Goal: Task Accomplishment & Management: Manage account settings

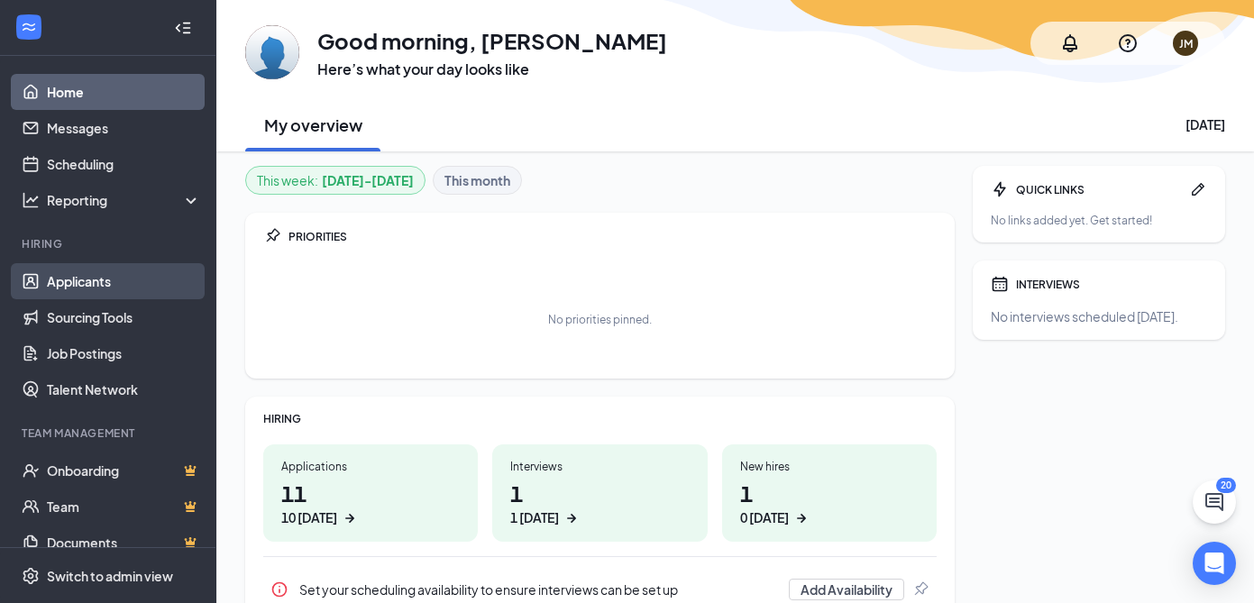
click at [109, 276] on link "Applicants" at bounding box center [124, 281] width 154 height 36
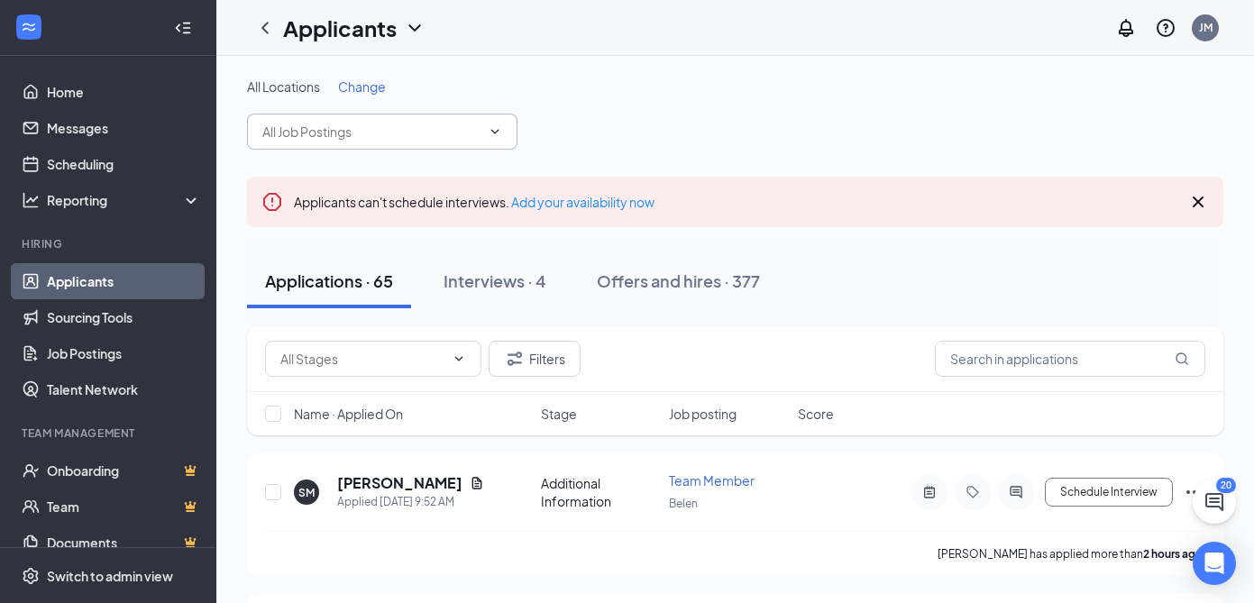
click at [396, 135] on input "text" at bounding box center [371, 132] width 218 height 20
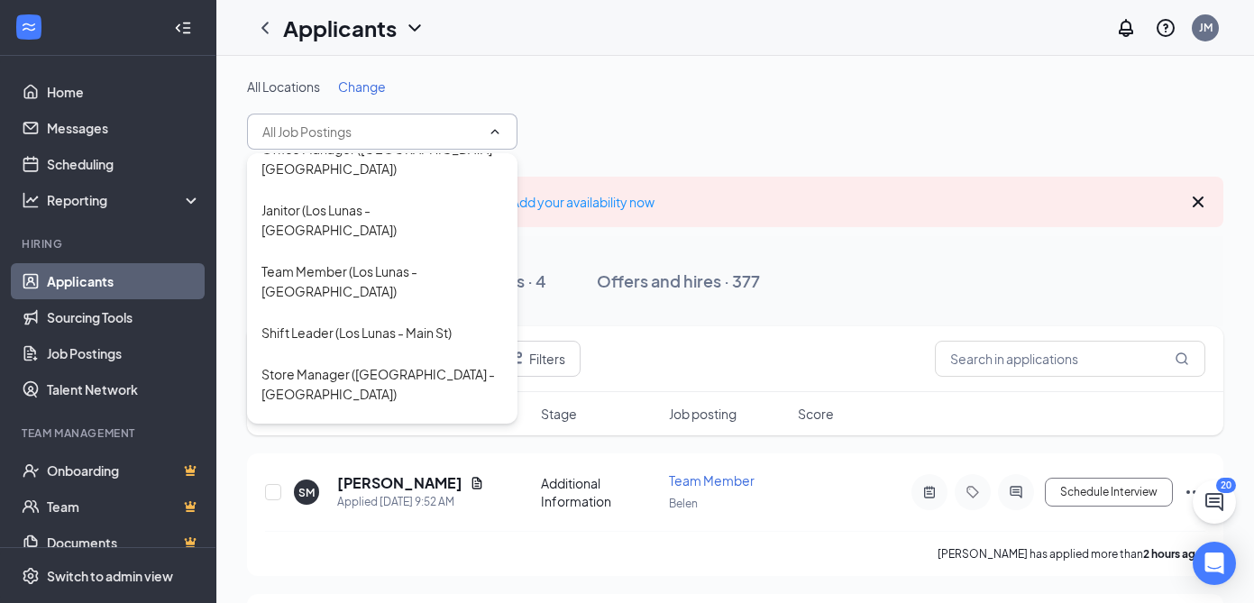
scroll to position [971, 0]
type input "Shift Leader (Los Lunas - [GEOGRAPHIC_DATA])"
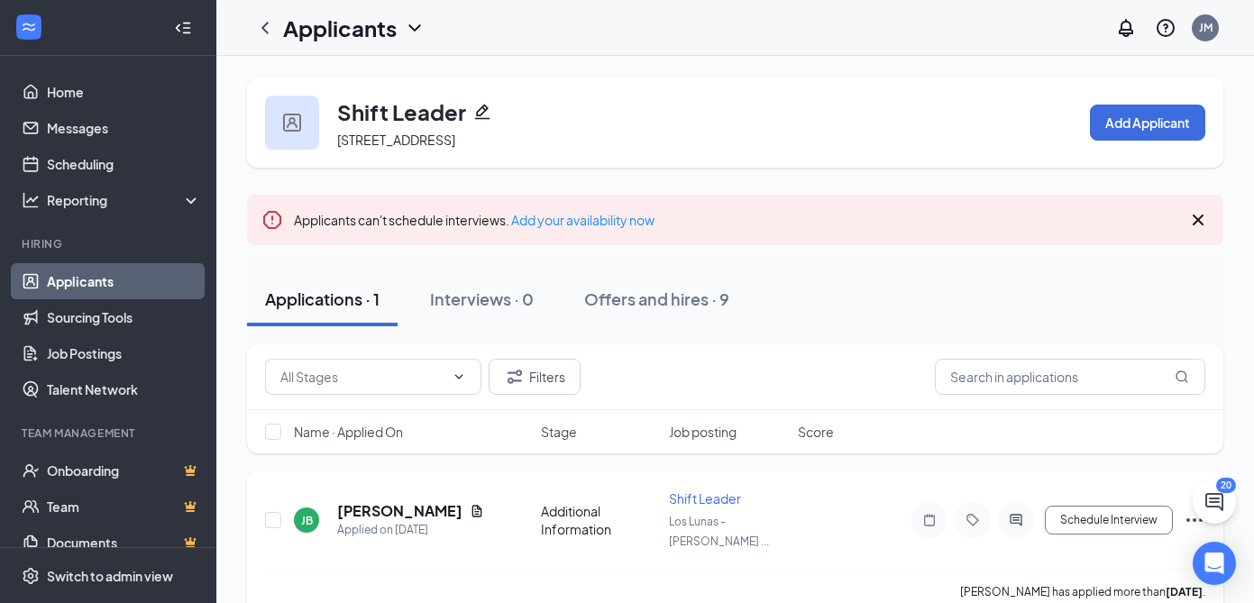
scroll to position [11, 0]
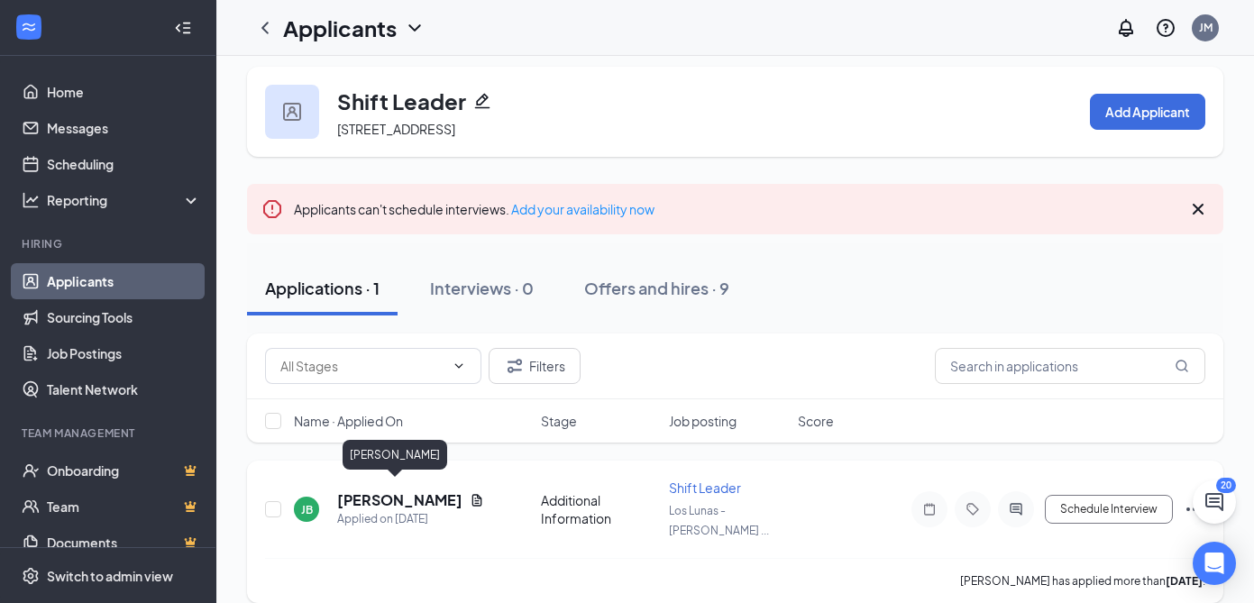
click at [406, 490] on h5 "[PERSON_NAME]" at bounding box center [399, 500] width 125 height 20
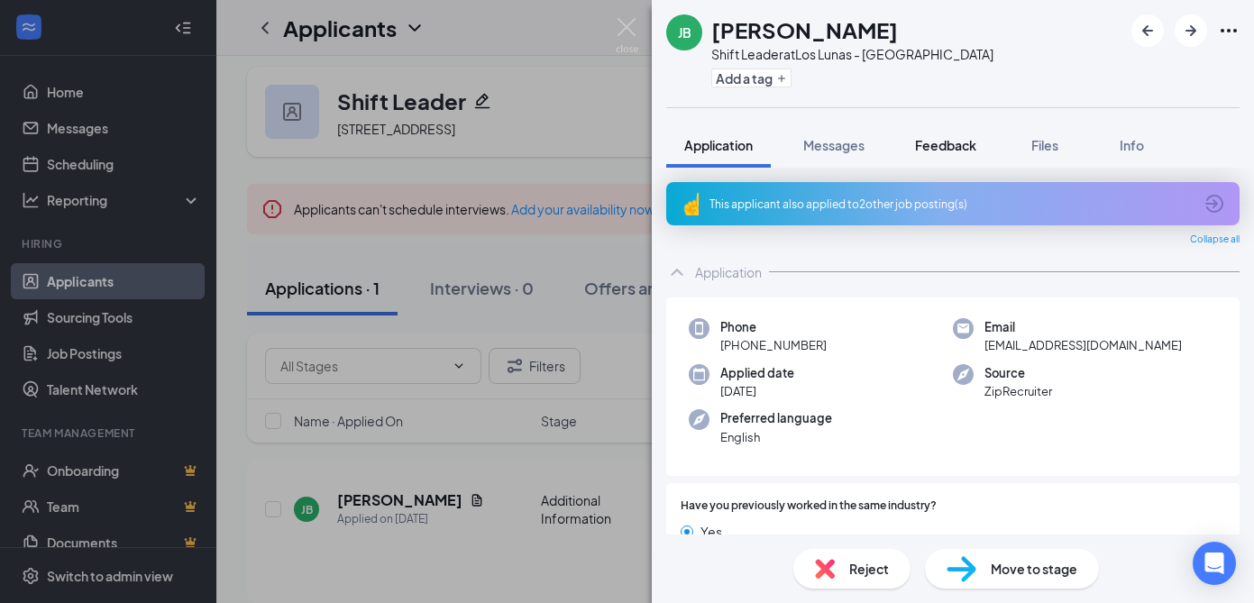
click at [935, 151] on span "Feedback" at bounding box center [945, 145] width 61 height 16
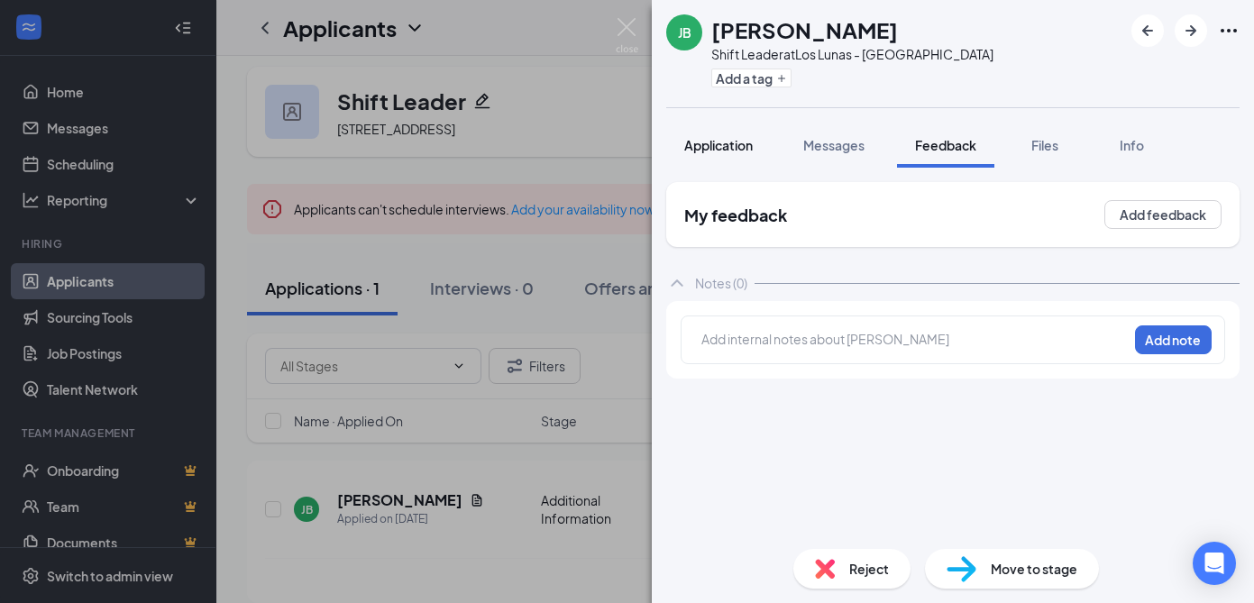
click at [730, 149] on span "Application" at bounding box center [718, 145] width 68 height 16
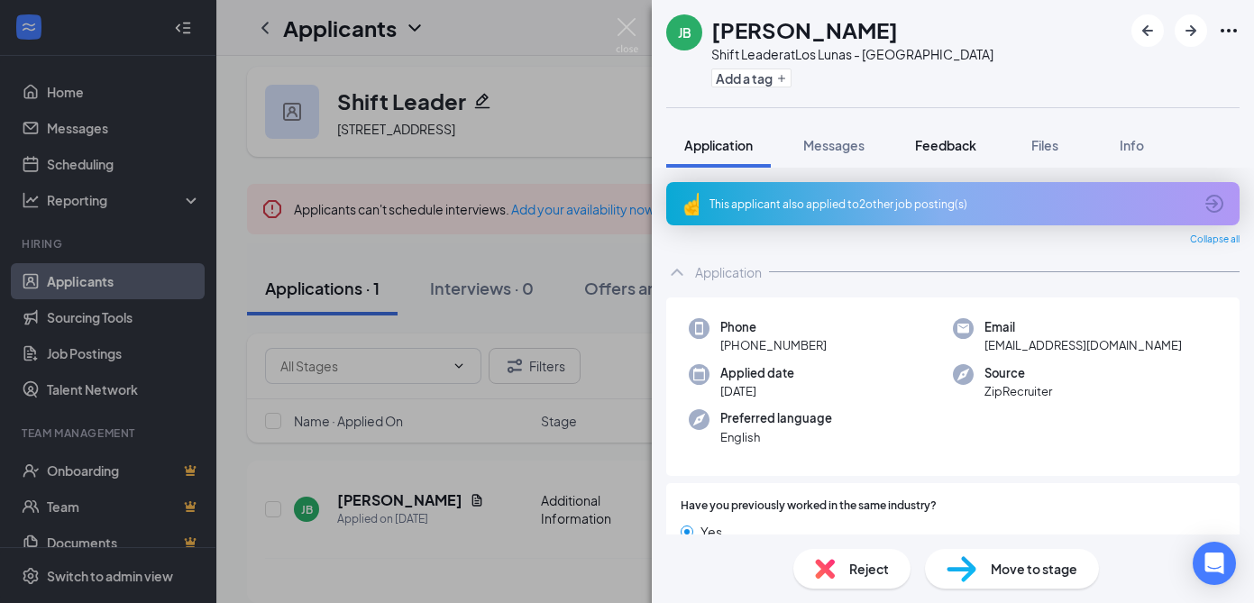
click at [962, 144] on span "Feedback" at bounding box center [945, 145] width 61 height 16
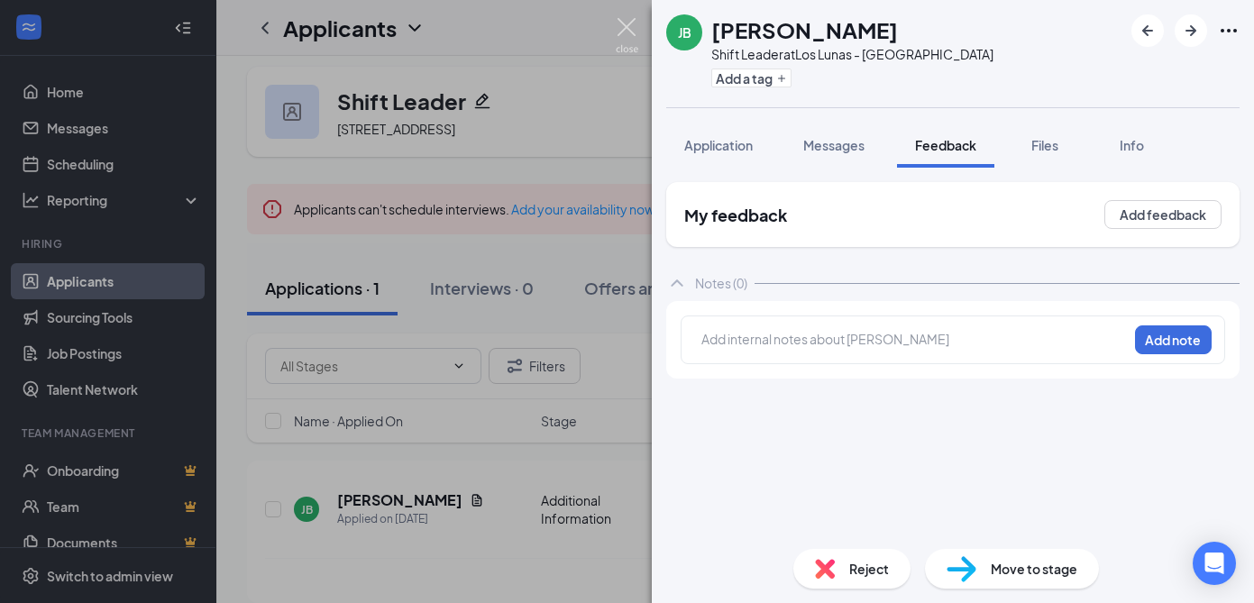
click at [620, 26] on img at bounding box center [627, 35] width 23 height 35
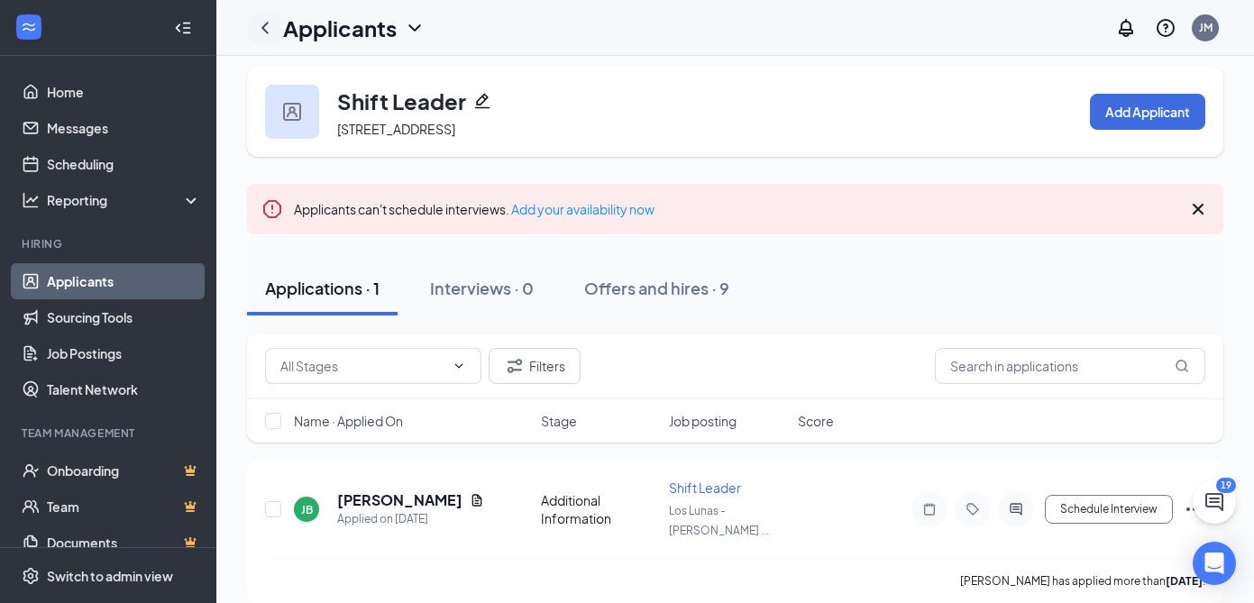
click at [260, 25] on icon "ChevronLeft" at bounding box center [265, 28] width 22 height 22
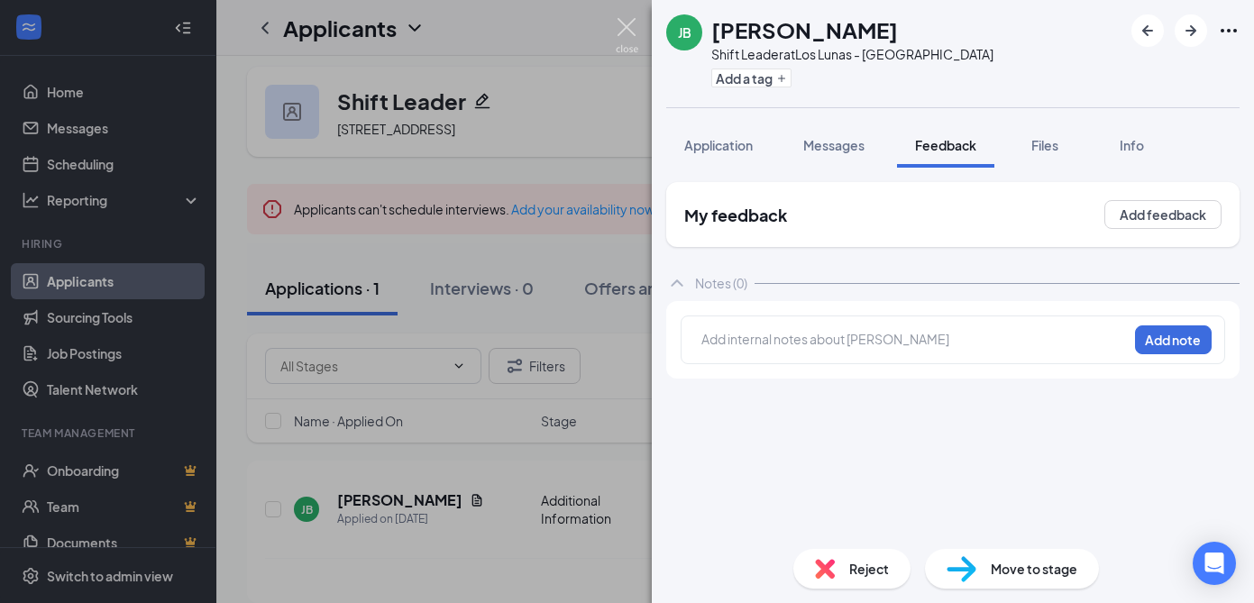
click at [623, 26] on img at bounding box center [627, 35] width 23 height 35
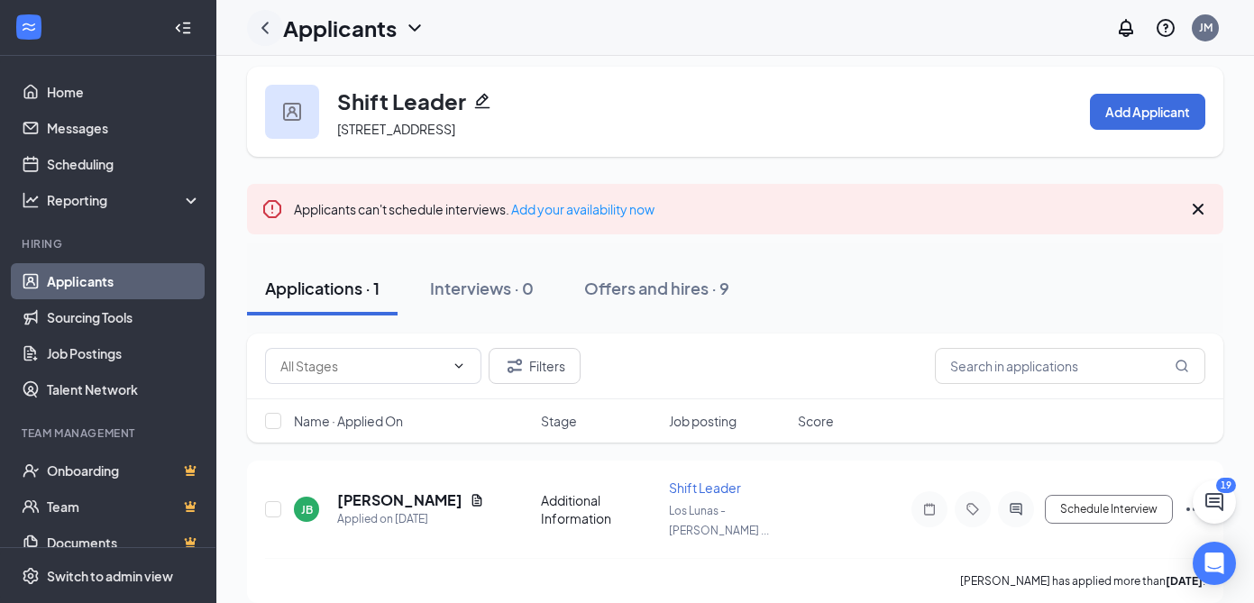
click at [269, 35] on icon "ChevronLeft" at bounding box center [265, 28] width 22 height 22
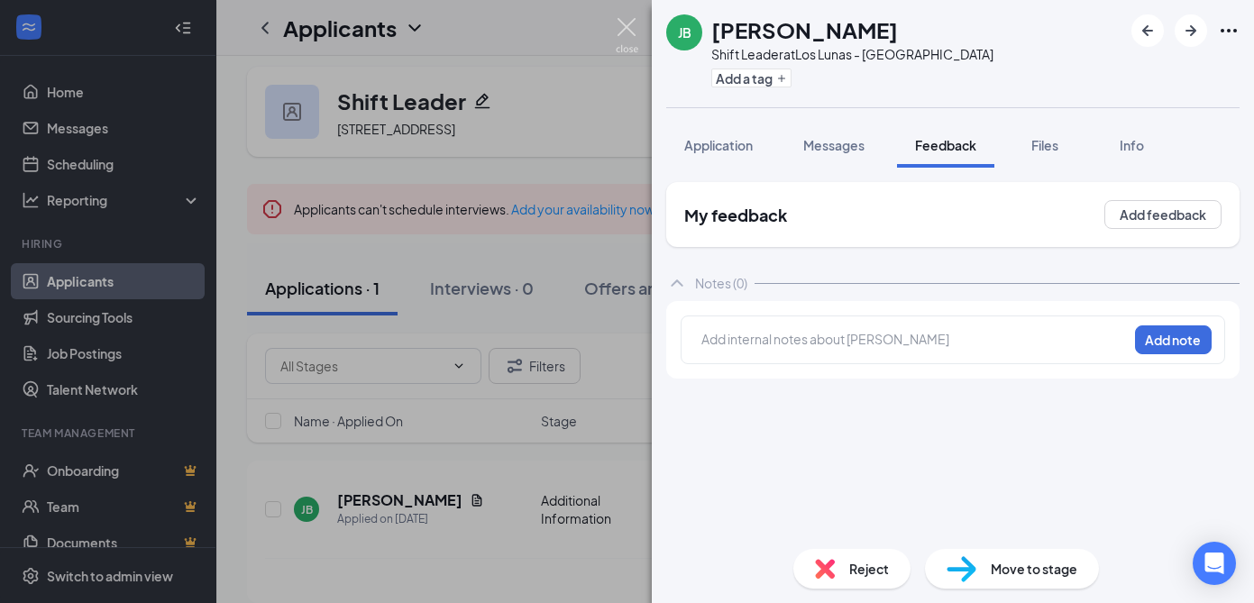
click at [632, 30] on img at bounding box center [627, 35] width 23 height 35
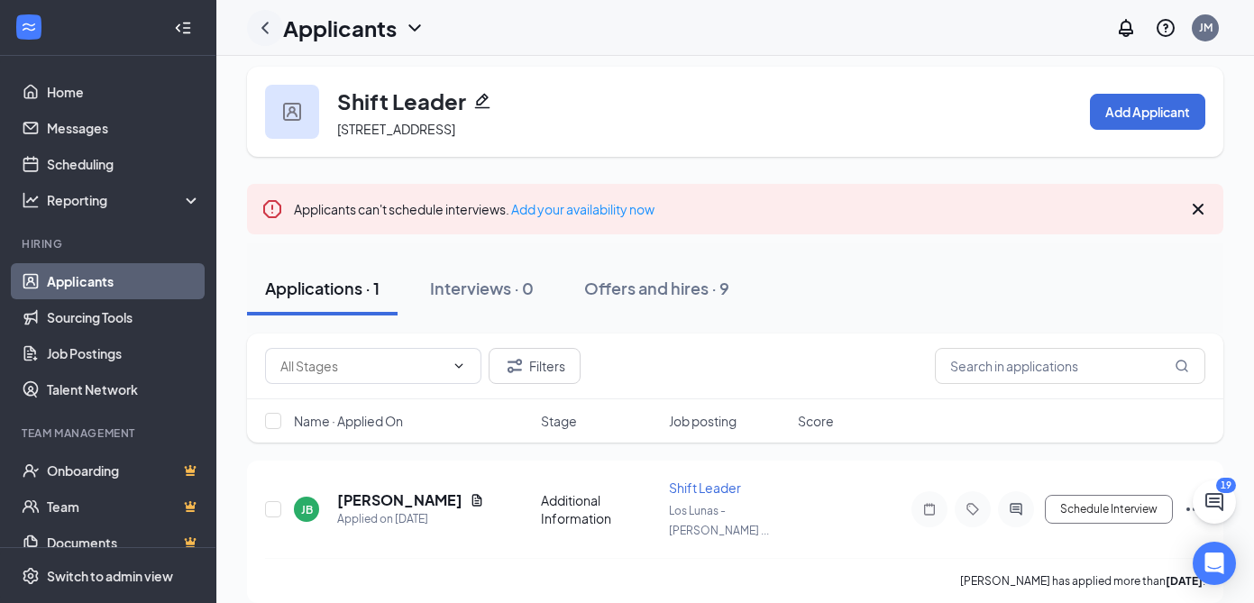
click at [263, 30] on icon "ChevronLeft" at bounding box center [265, 28] width 22 height 22
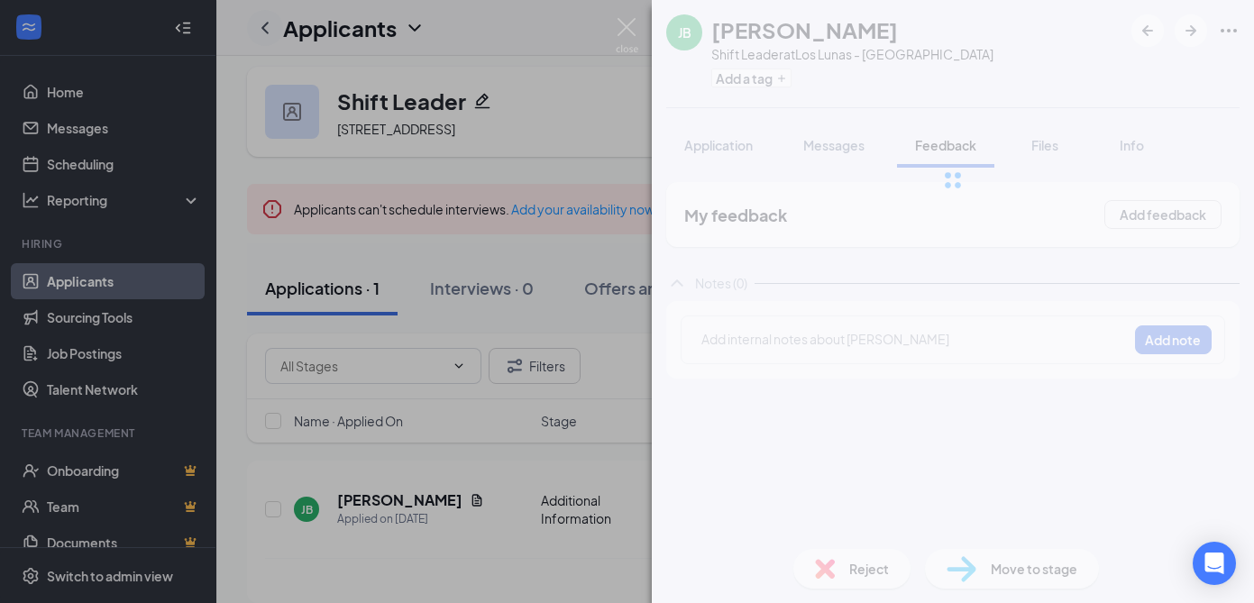
click at [263, 30] on div "[PERSON_NAME] Shift Leader at [GEOGRAPHIC_DATA] - Sun Ranch Add a tag Applicati…" at bounding box center [627, 301] width 1254 height 603
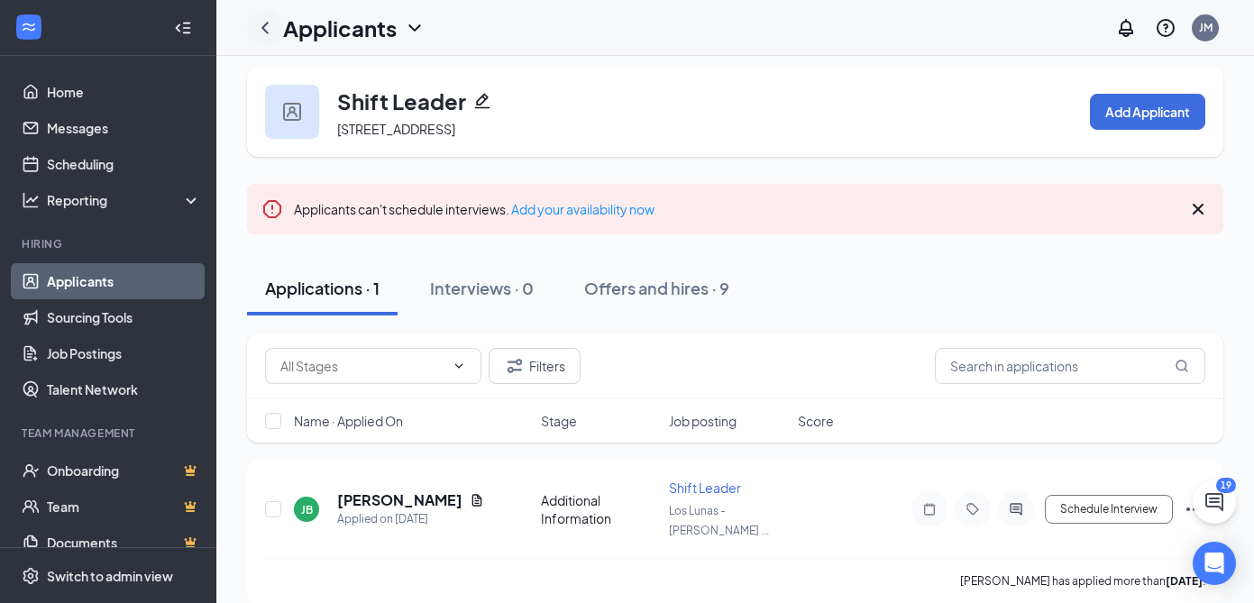
click at [263, 30] on icon "ChevronLeft" at bounding box center [265, 28] width 22 height 22
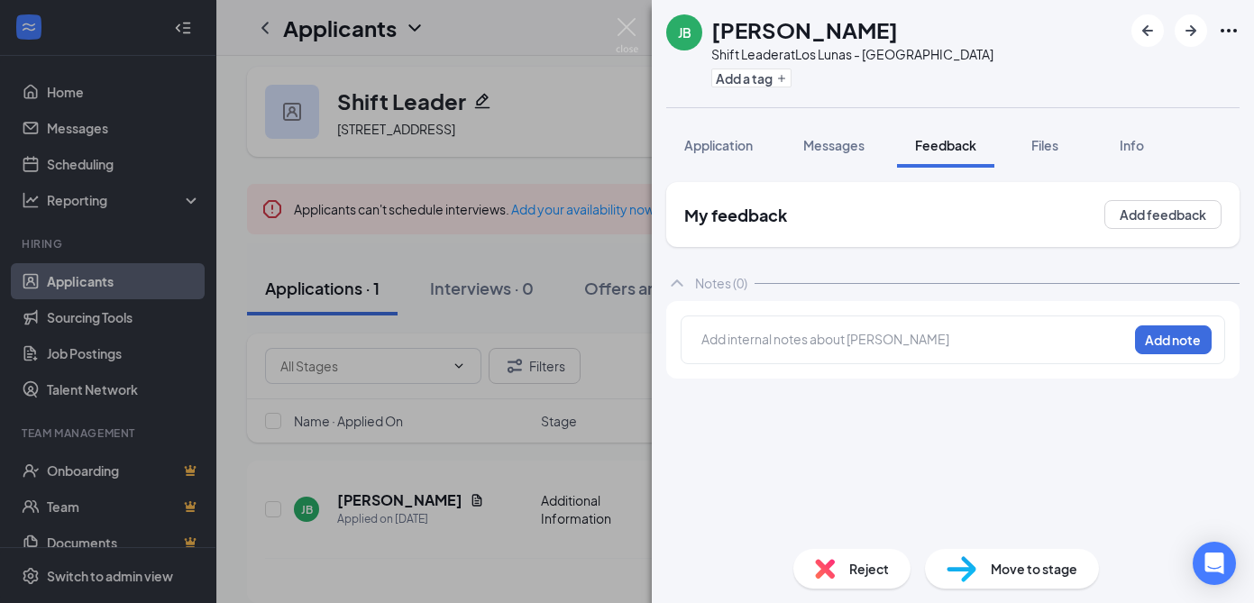
click at [105, 285] on div "[PERSON_NAME] Shift Leader at [GEOGRAPHIC_DATA] - Sun Ranch Add a tag Applicati…" at bounding box center [627, 301] width 1254 height 603
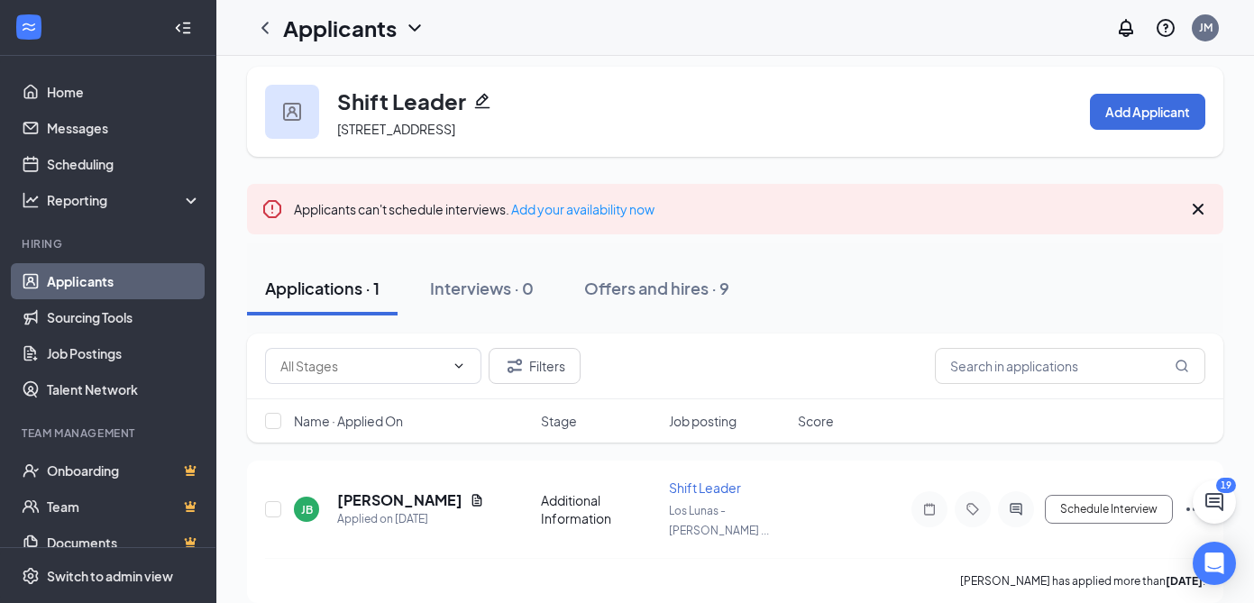
click at [105, 285] on link "Applicants" at bounding box center [124, 281] width 154 height 36
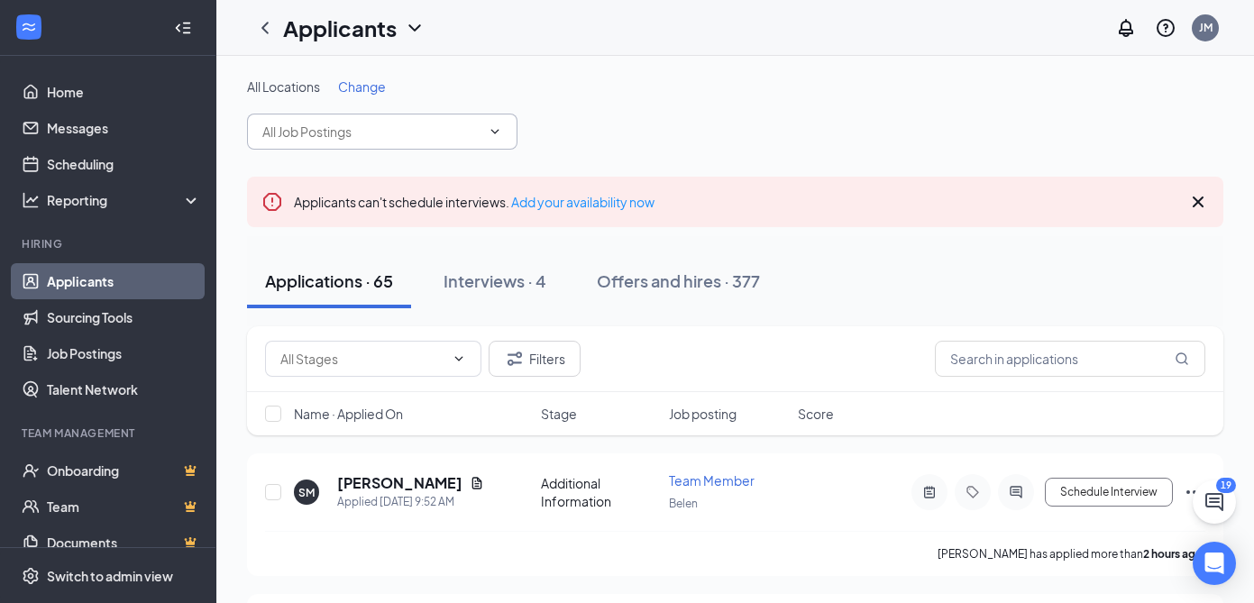
click at [491, 134] on icon "ChevronDown" at bounding box center [495, 131] width 14 height 14
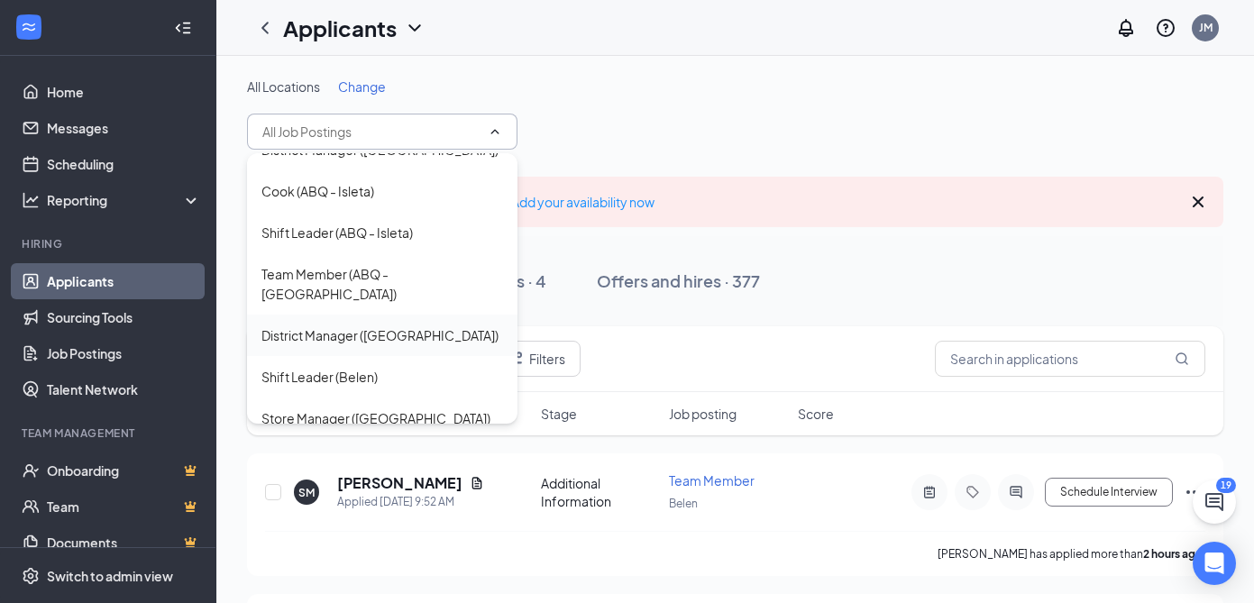
scroll to position [278, 0]
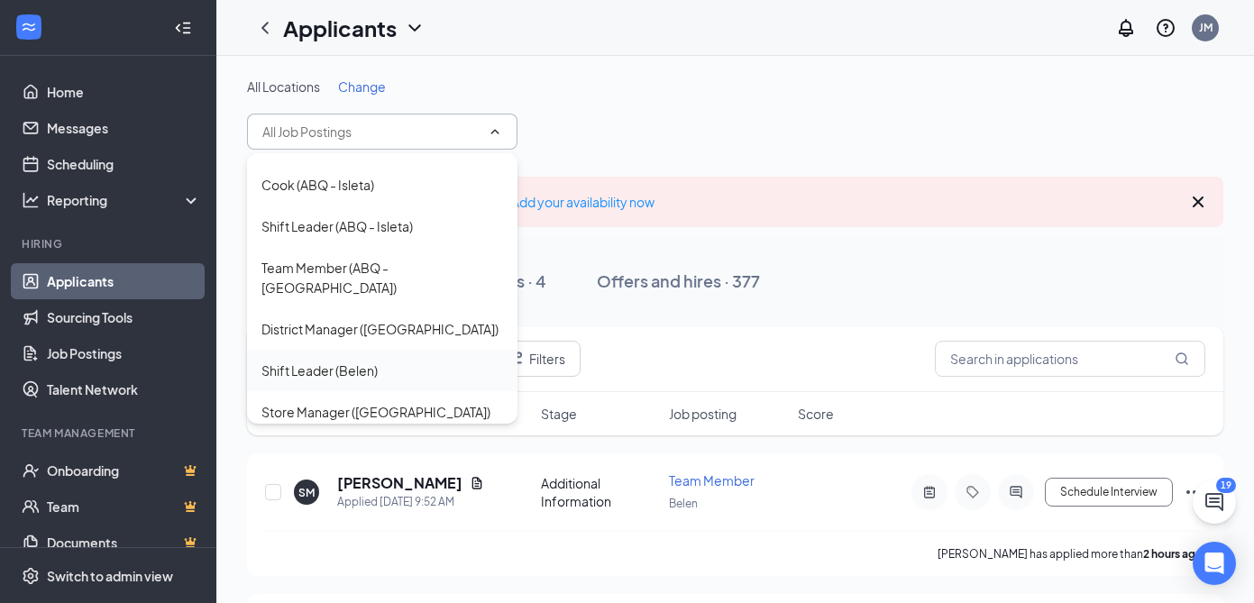
click at [335, 360] on div "Shift Leader (Belen)" at bounding box center [319, 370] width 116 height 20
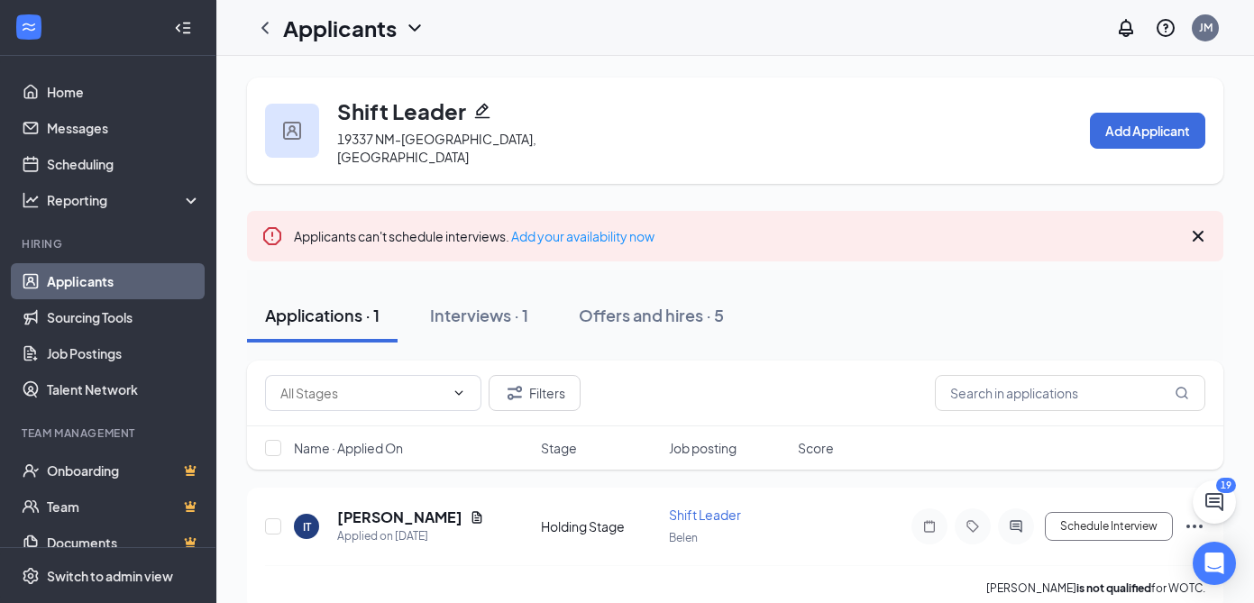
scroll to position [11, 0]
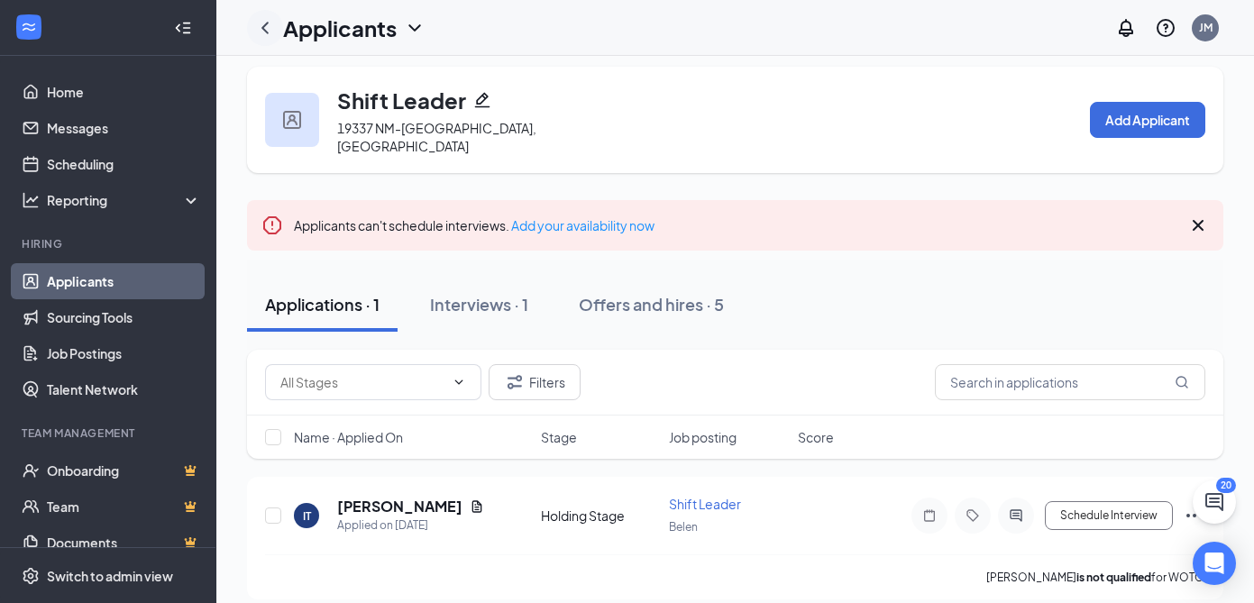
click at [264, 24] on icon "ChevronLeft" at bounding box center [264, 28] width 7 height 12
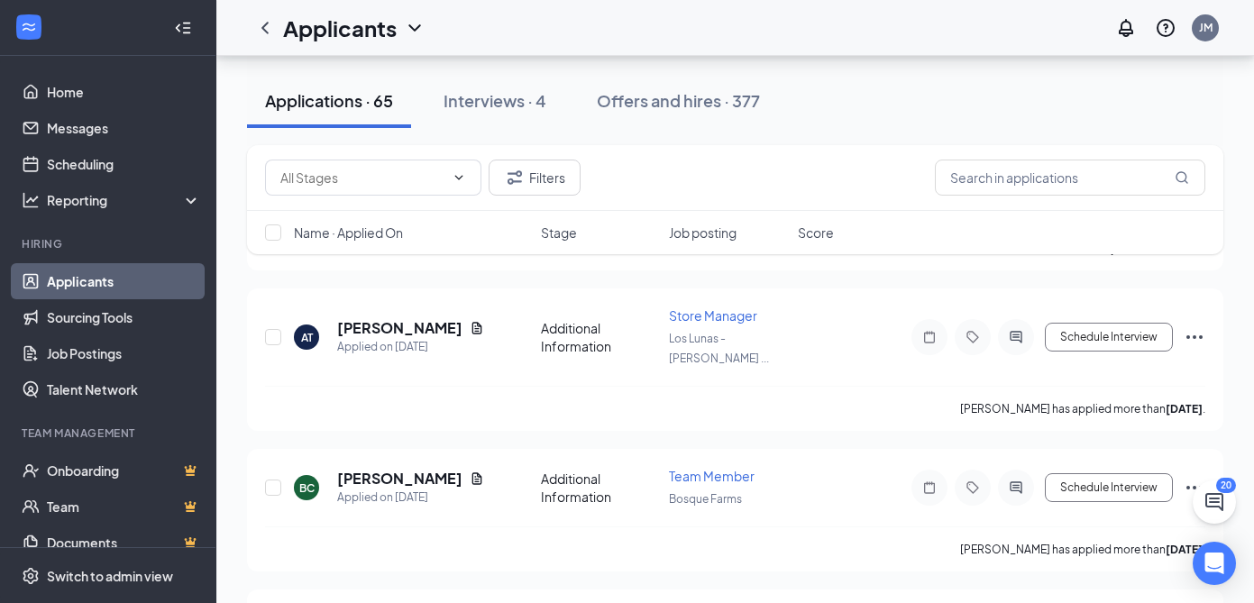
scroll to position [2130, 0]
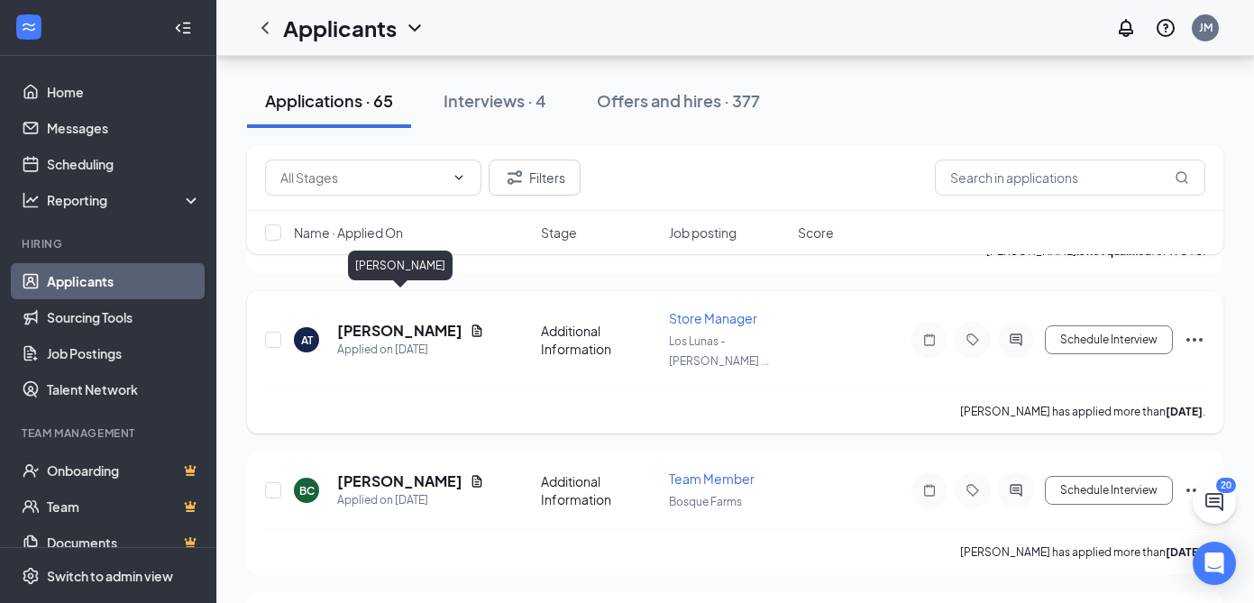
click at [409, 321] on h5 "[PERSON_NAME]" at bounding box center [399, 331] width 125 height 20
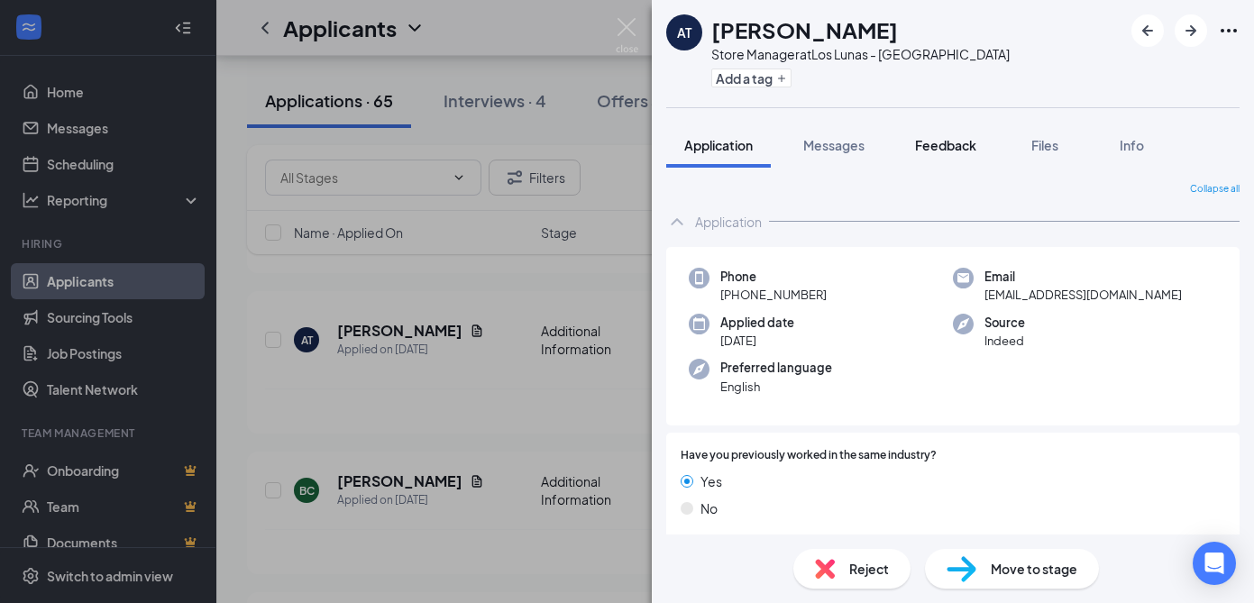
click at [948, 144] on span "Feedback" at bounding box center [945, 145] width 61 height 16
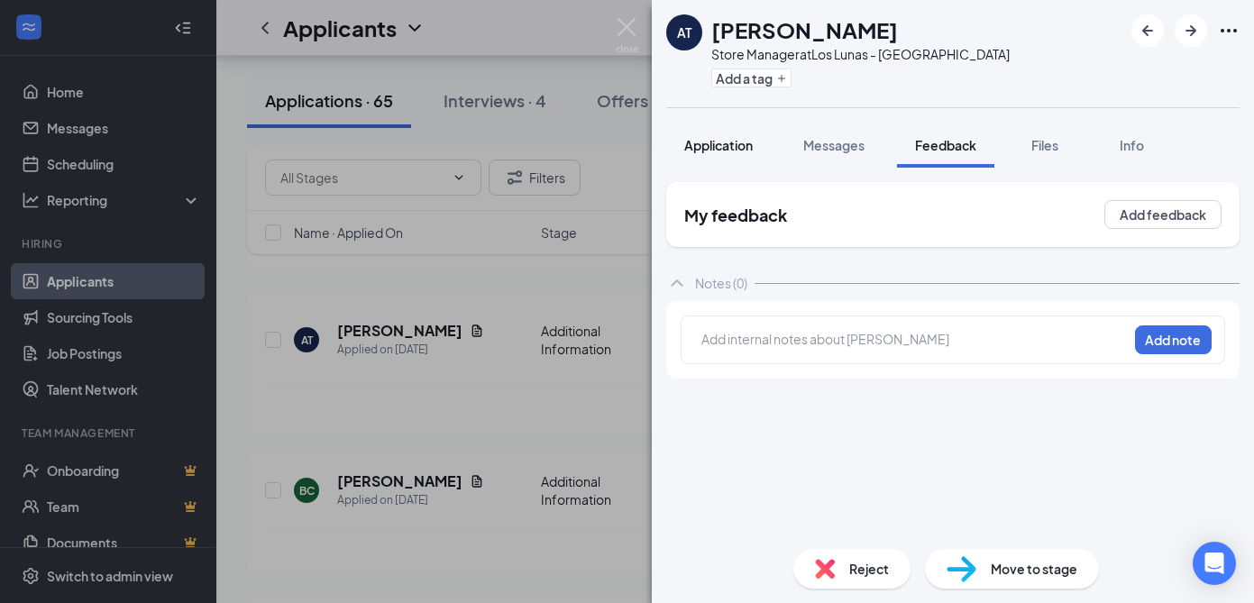
click at [702, 150] on span "Application" at bounding box center [718, 145] width 68 height 16
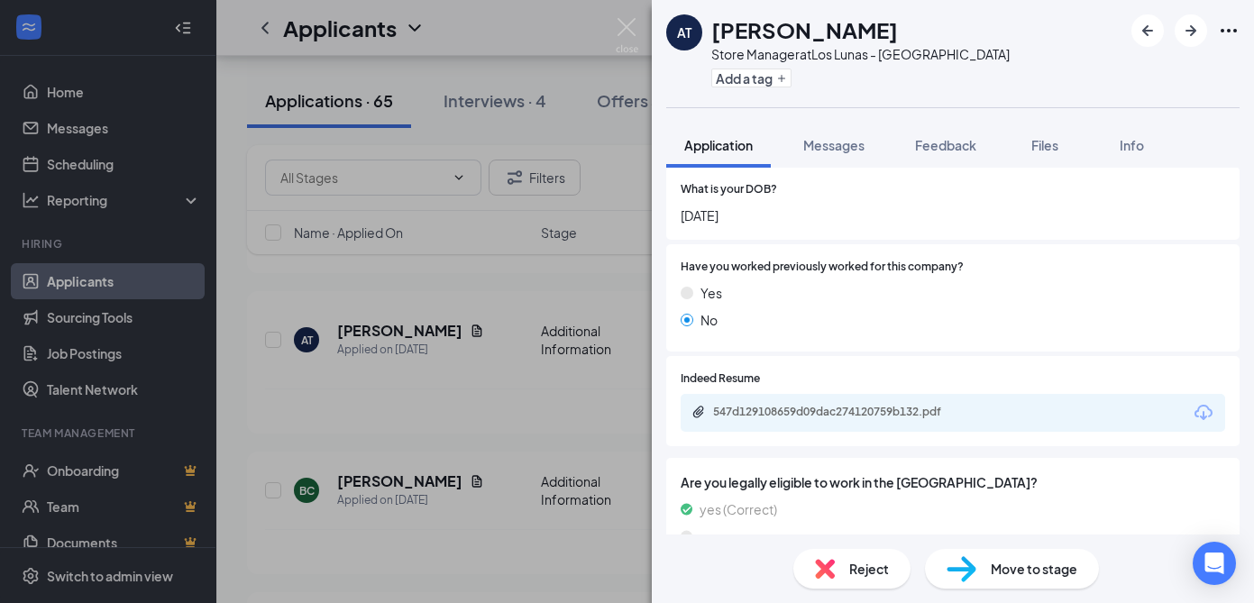
scroll to position [513, 0]
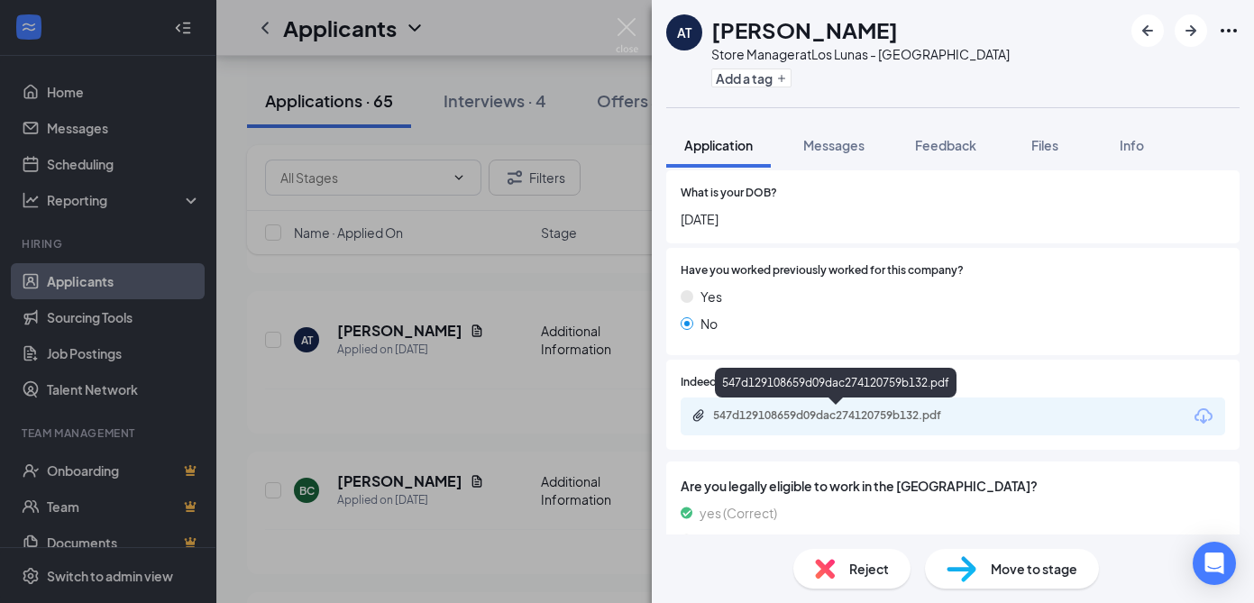
click at [817, 411] on div "547d129108659d09dac274120759b132.pdf" at bounding box center [839, 415] width 252 height 14
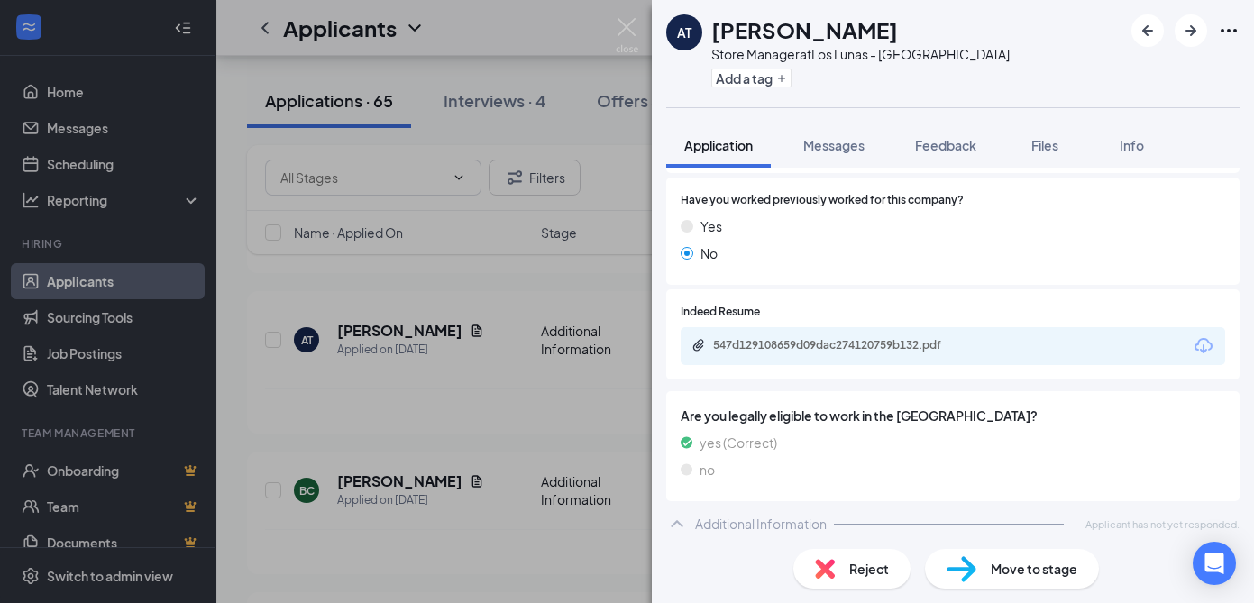
scroll to position [0, 0]
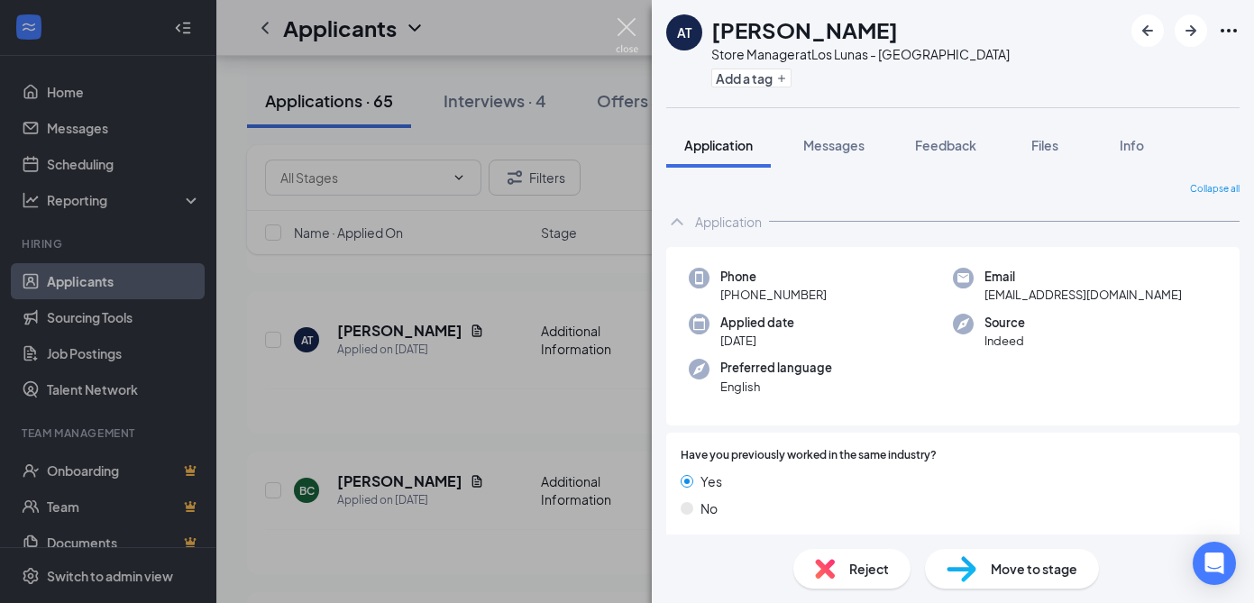
click at [631, 27] on img at bounding box center [627, 35] width 23 height 35
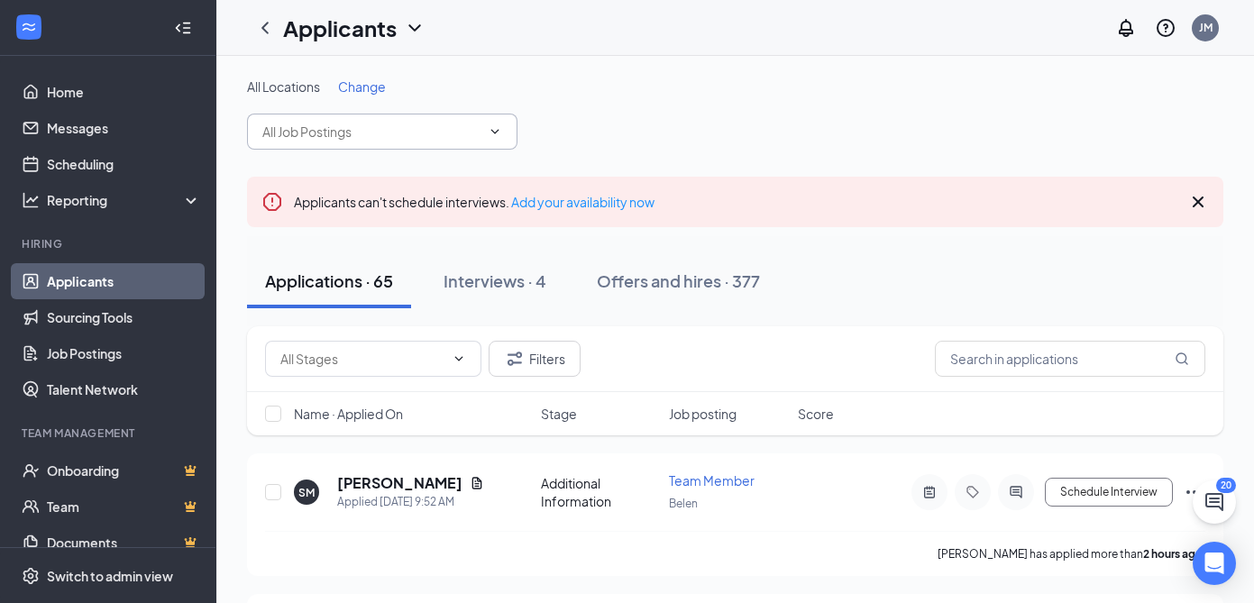
click at [501, 128] on icon "ChevronDown" at bounding box center [495, 131] width 14 height 14
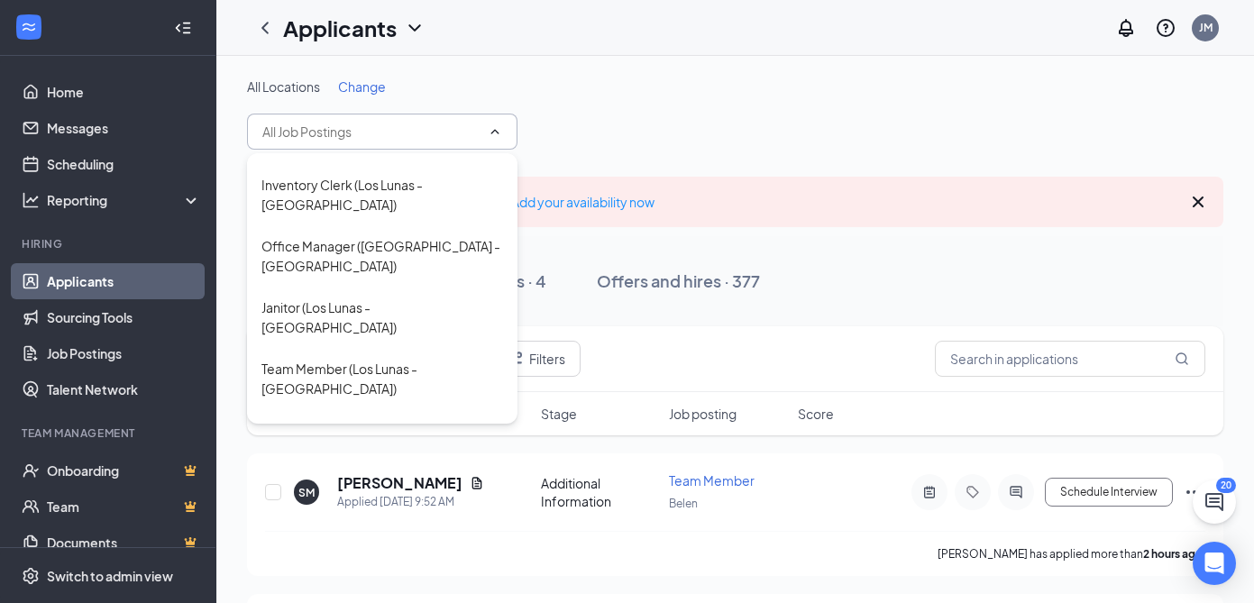
scroll to position [973, 0]
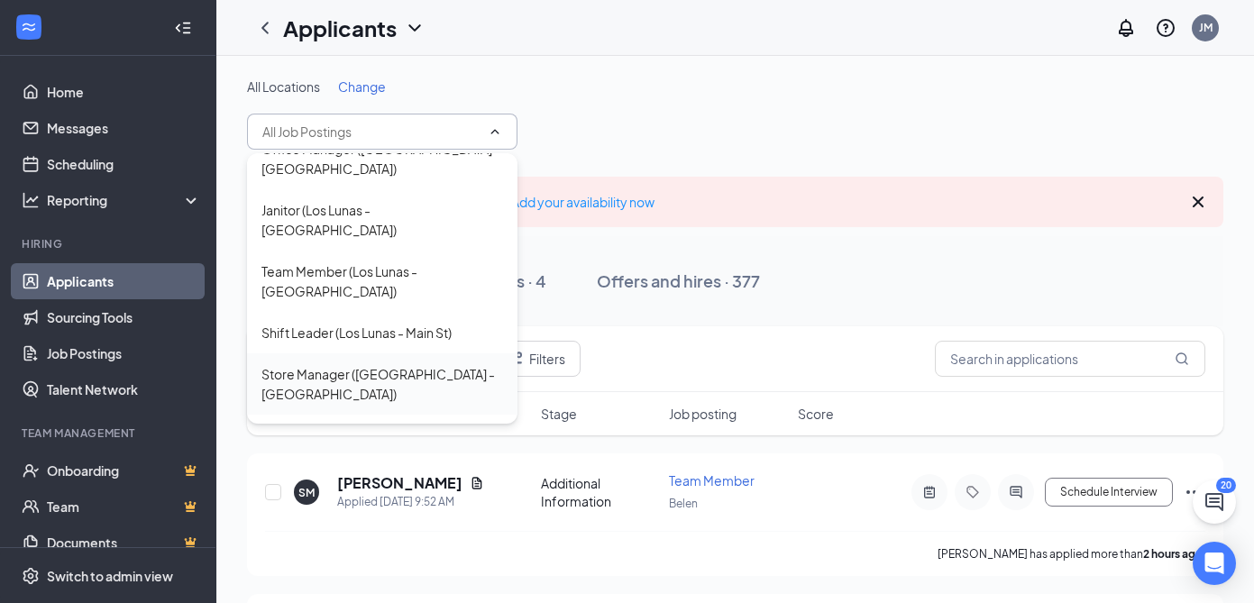
click at [444, 364] on div "Store Manager ([GEOGRAPHIC_DATA] - [GEOGRAPHIC_DATA])" at bounding box center [382, 384] width 242 height 40
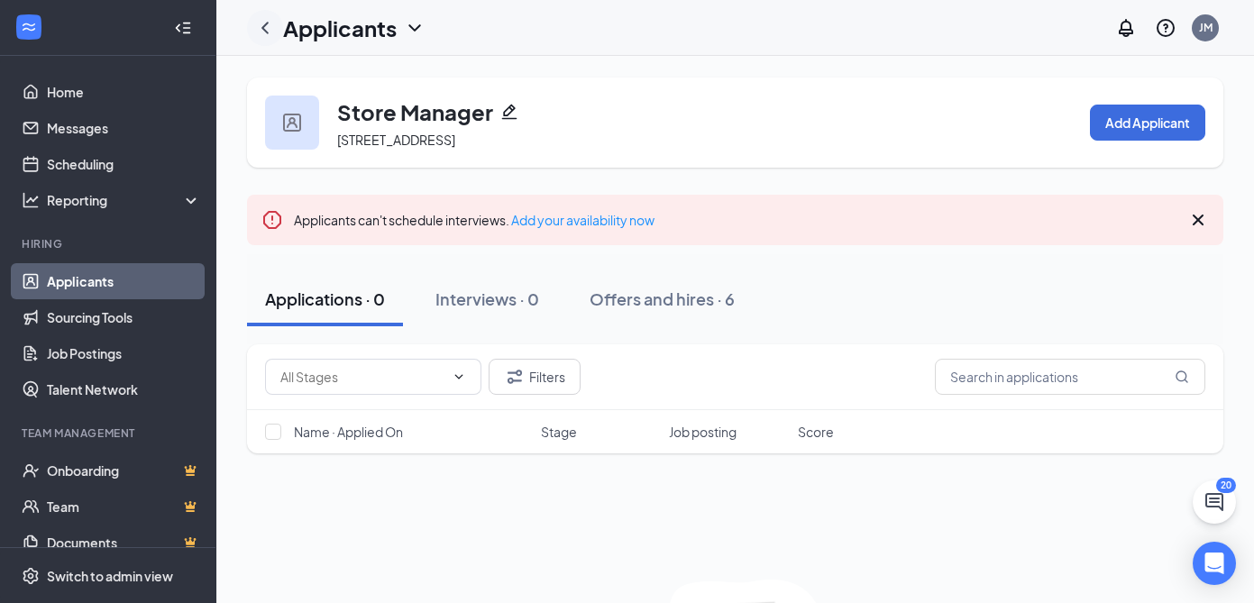
click at [262, 28] on icon "ChevronLeft" at bounding box center [264, 28] width 7 height 12
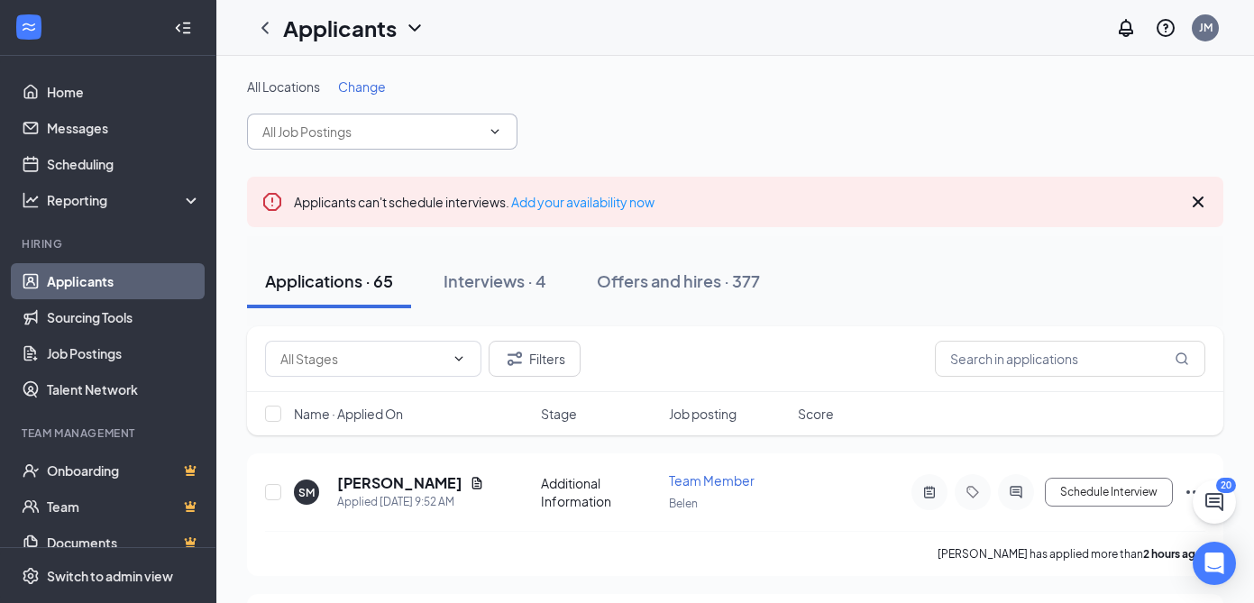
click at [491, 129] on icon "ChevronDown" at bounding box center [495, 131] width 8 height 5
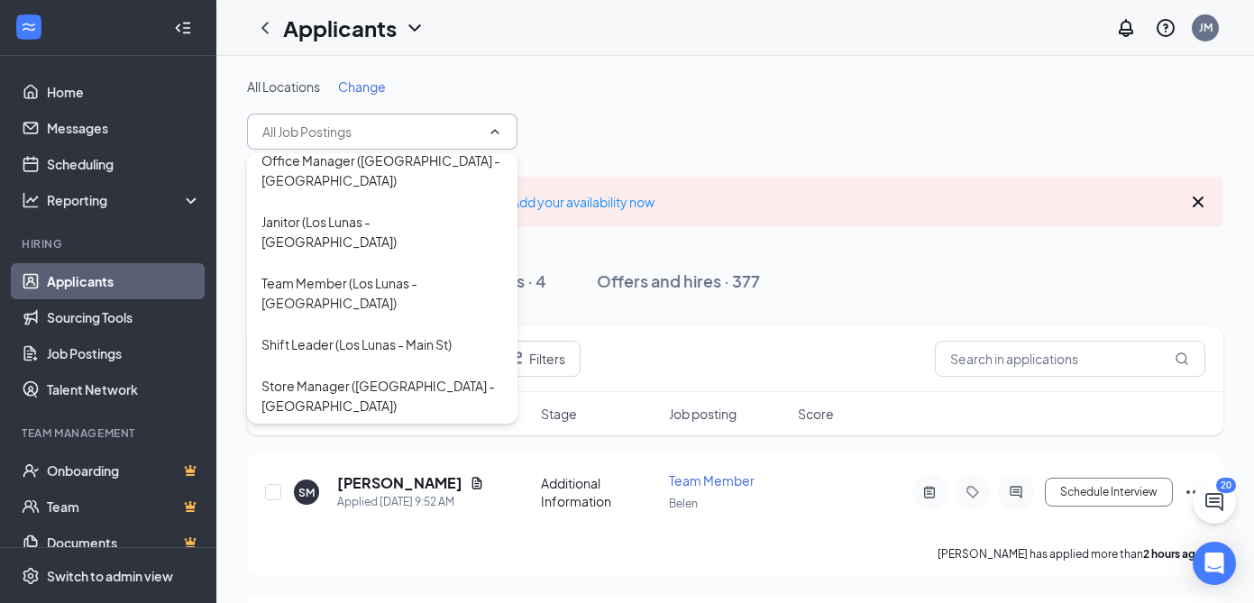
scroll to position [973, 0]
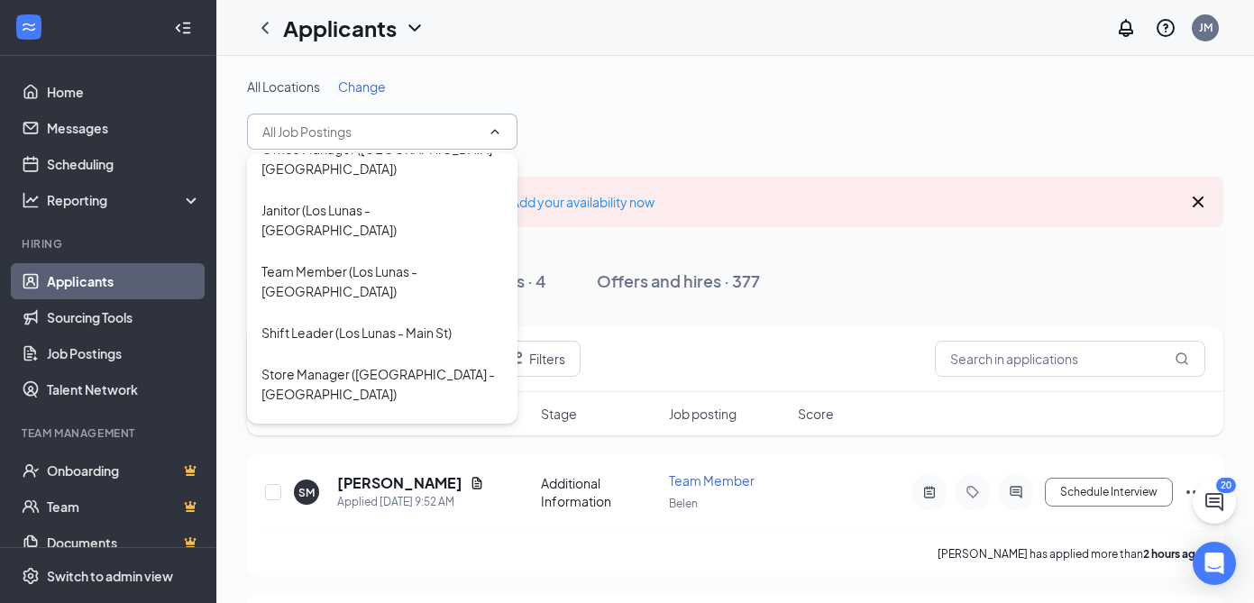
click at [383, 487] on div "Store Manager ([GEOGRAPHIC_DATA] - [GEOGRAPHIC_DATA])" at bounding box center [382, 507] width 242 height 40
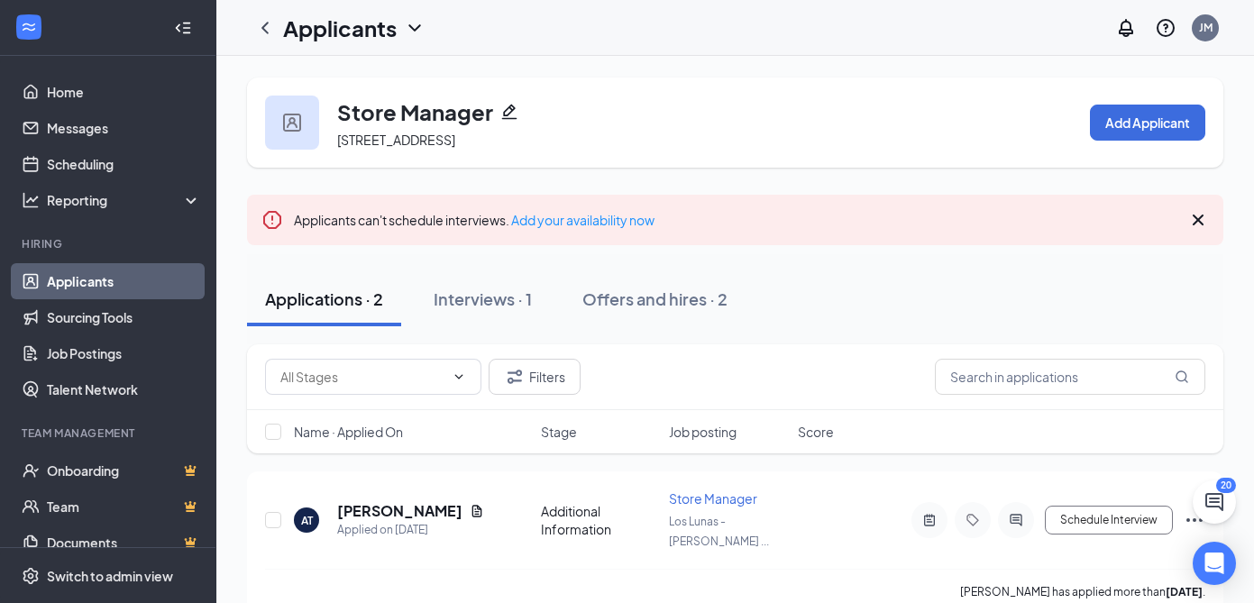
scroll to position [151, 0]
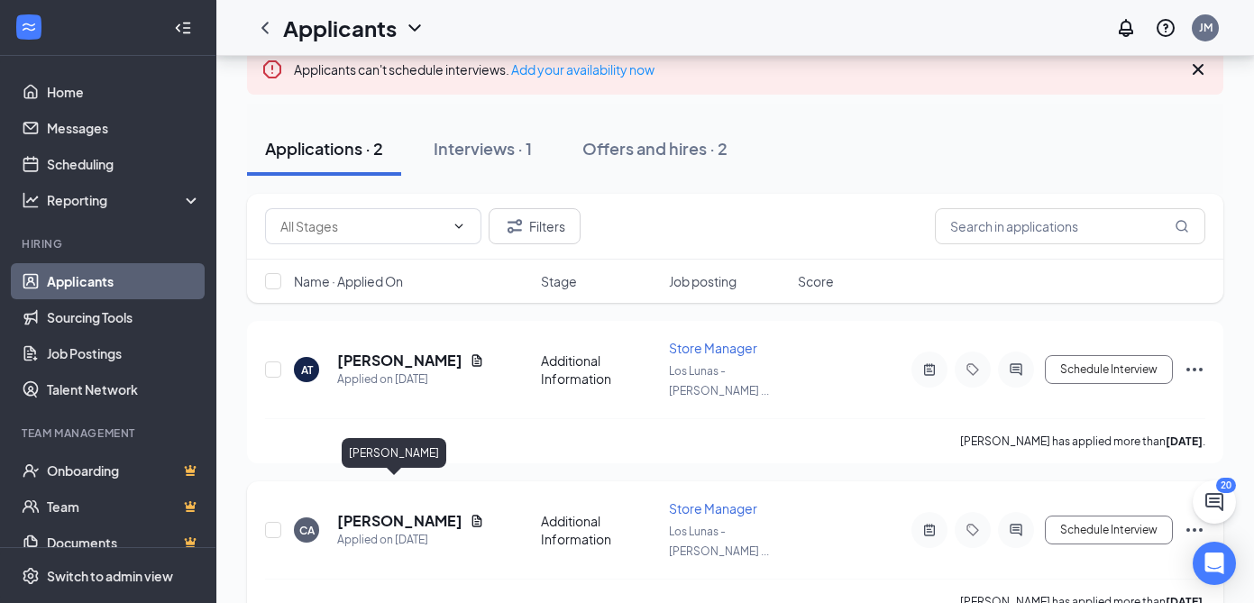
click at [384, 511] on h5 "[PERSON_NAME]" at bounding box center [399, 521] width 125 height 20
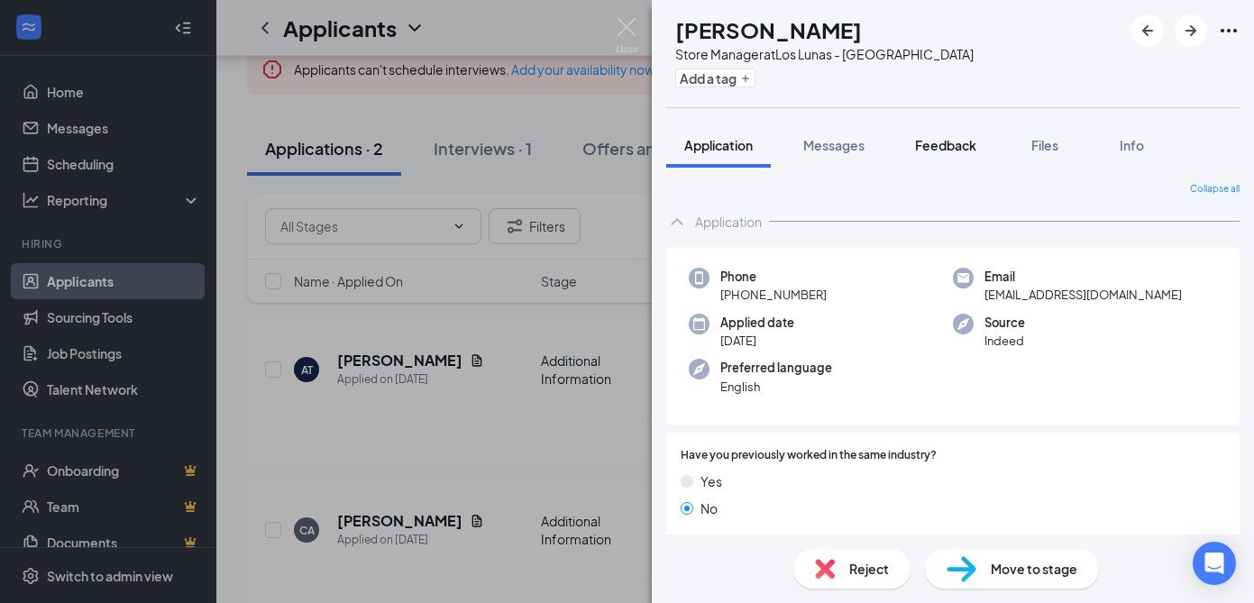
click at [953, 148] on span "Feedback" at bounding box center [945, 145] width 61 height 16
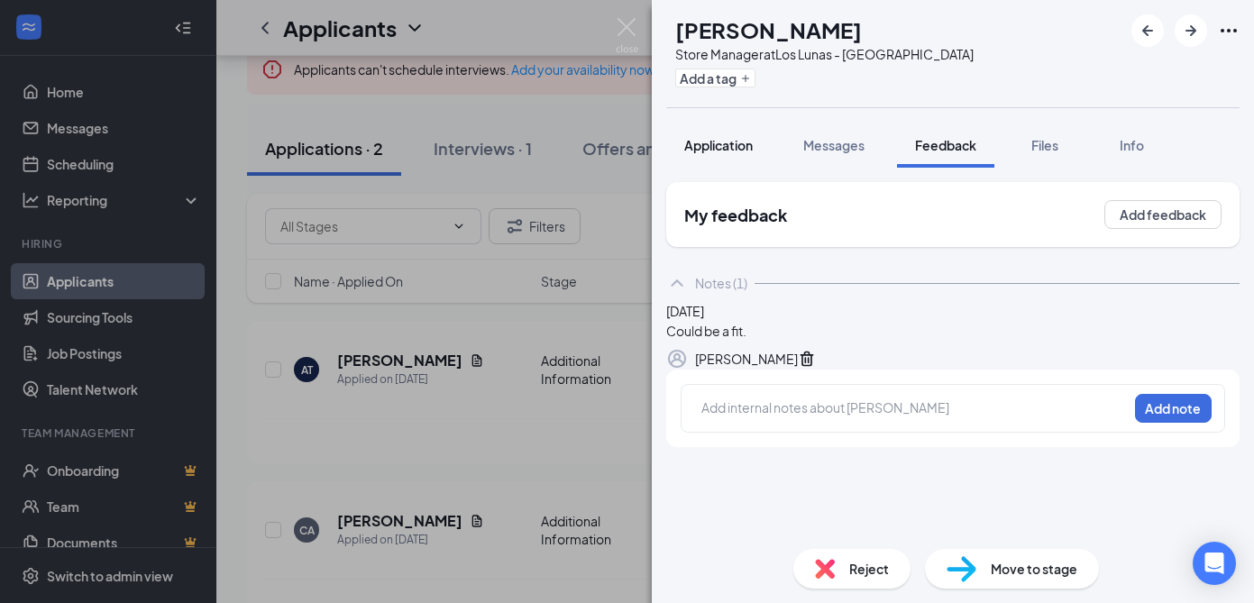
click at [721, 149] on span "Application" at bounding box center [718, 145] width 68 height 16
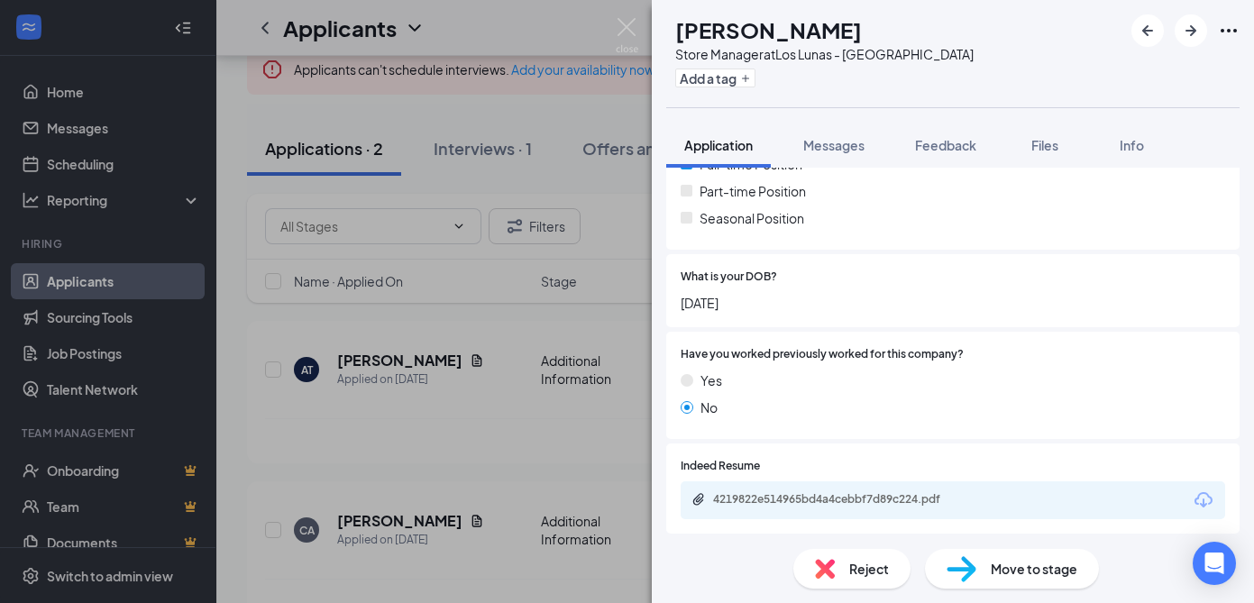
scroll to position [426, 0]
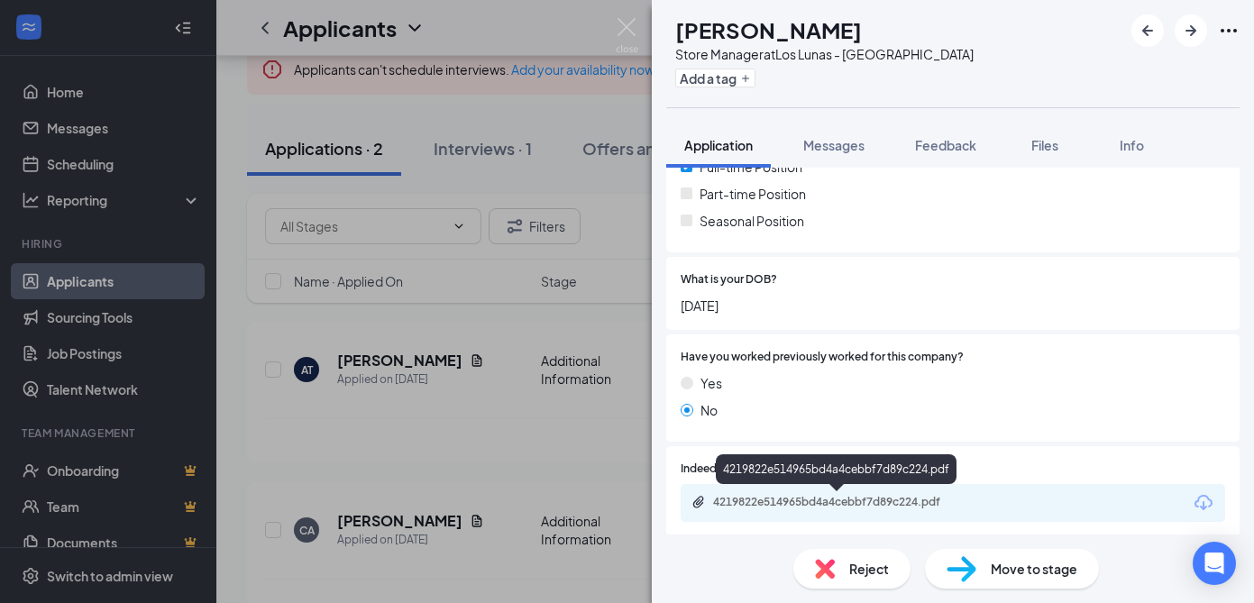
click at [789, 497] on div "4219822e514965bd4a4cebbf7d89c224.pdf" at bounding box center [839, 502] width 252 height 14
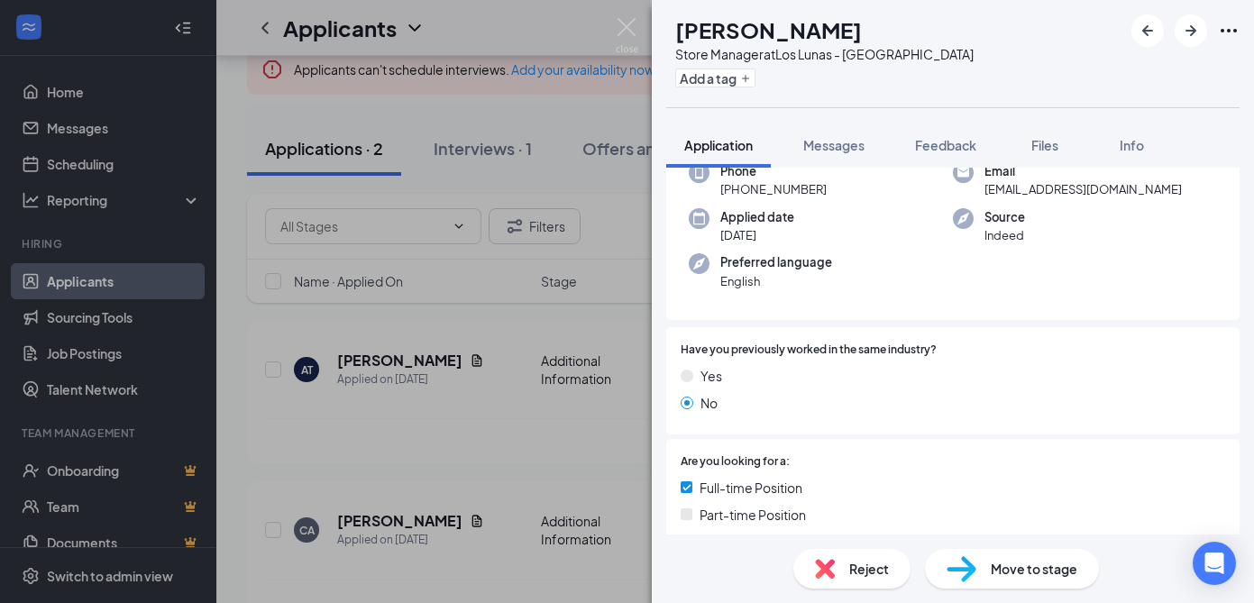
scroll to position [0, 0]
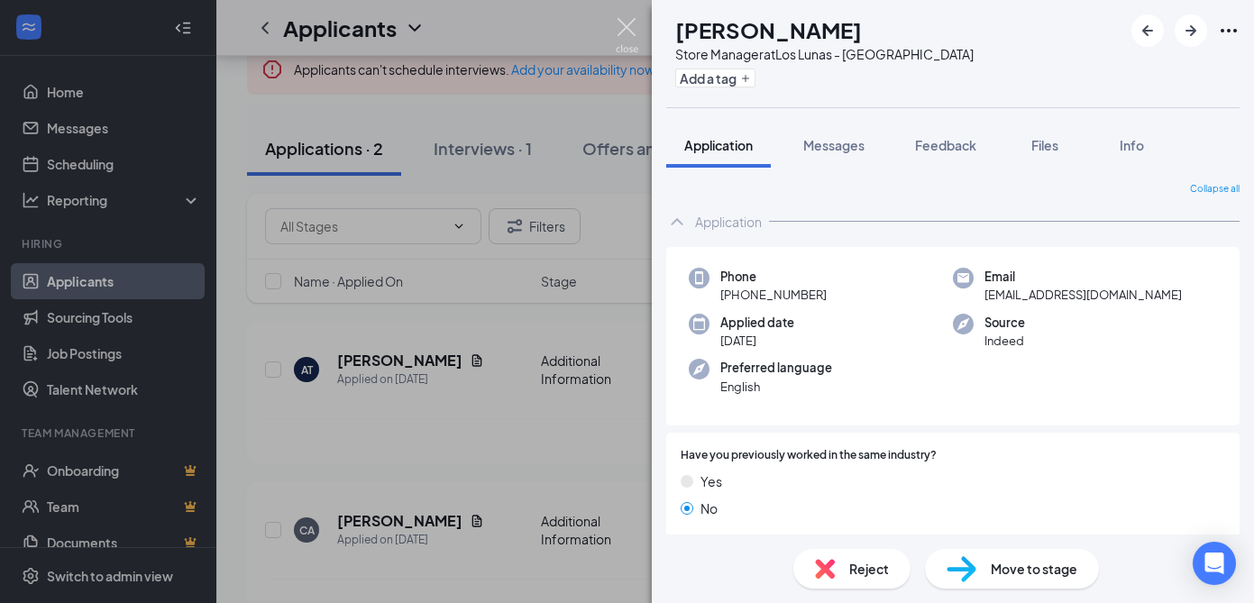
click at [628, 30] on img at bounding box center [627, 35] width 23 height 35
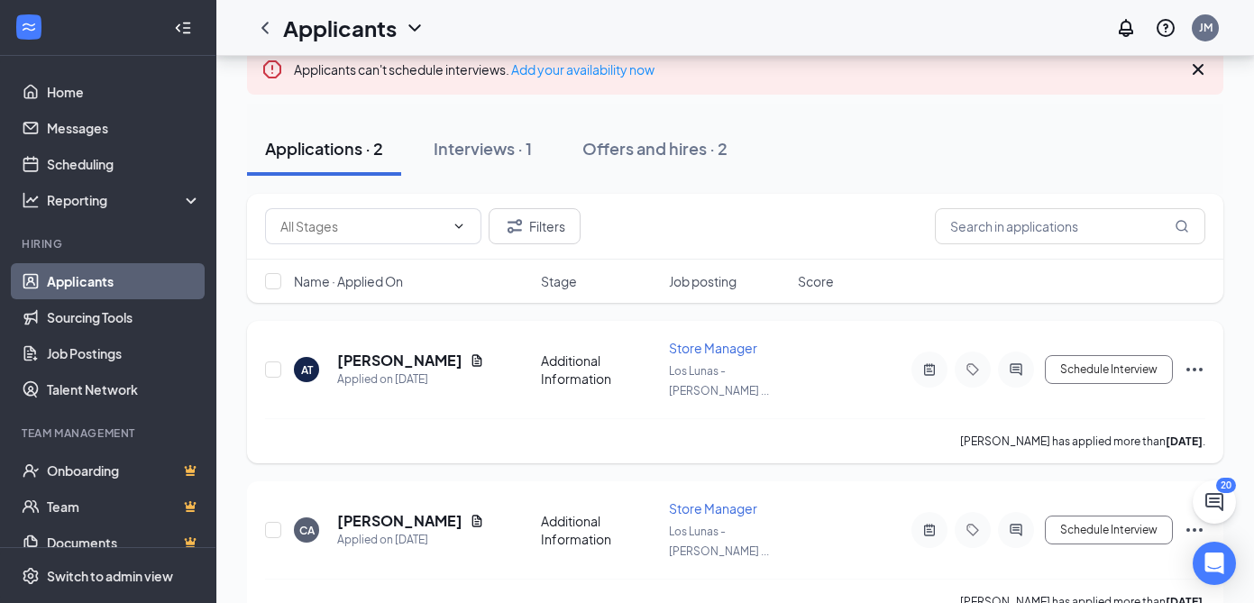
scroll to position [135, 0]
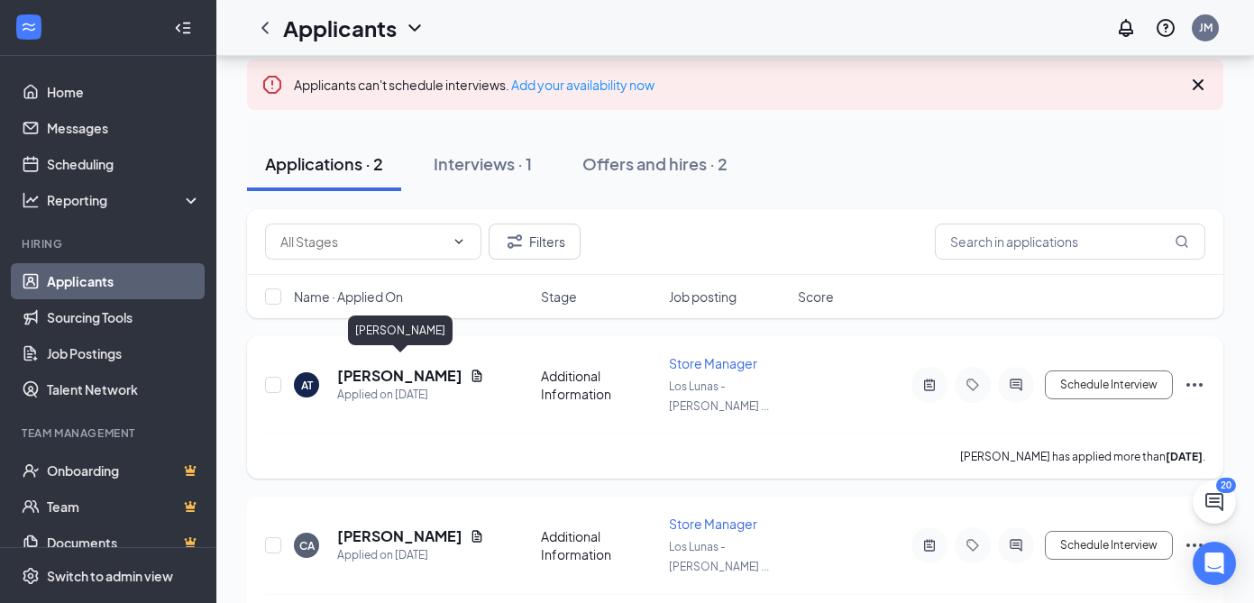
click at [425, 366] on h5 "[PERSON_NAME]" at bounding box center [399, 376] width 125 height 20
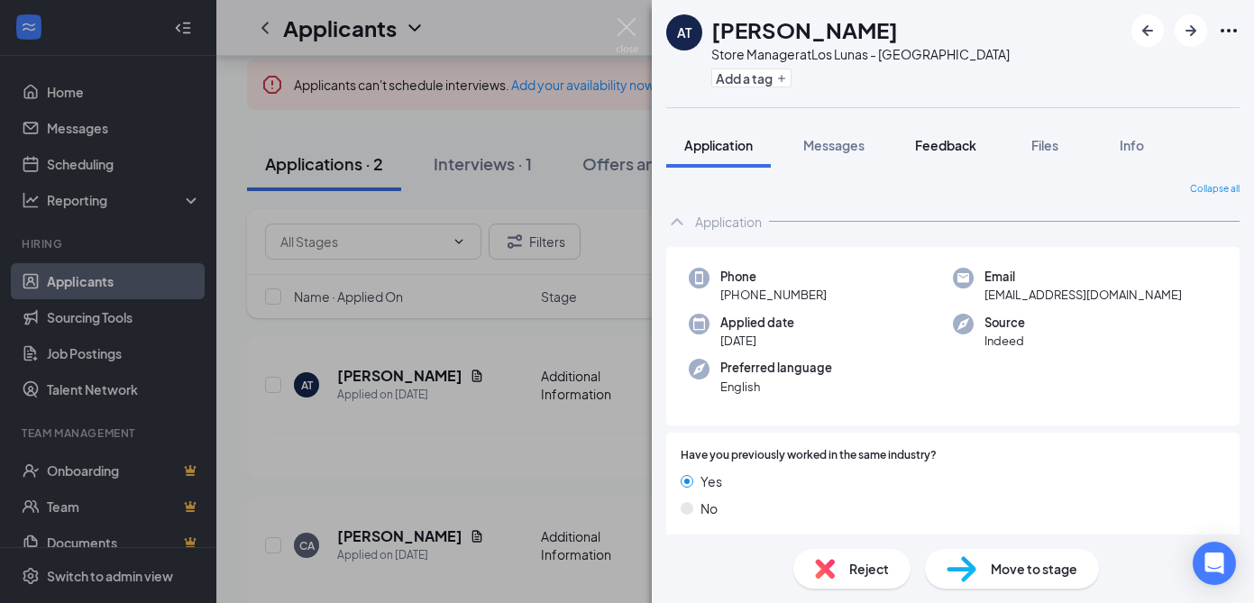
click at [937, 141] on span "Feedback" at bounding box center [945, 145] width 61 height 16
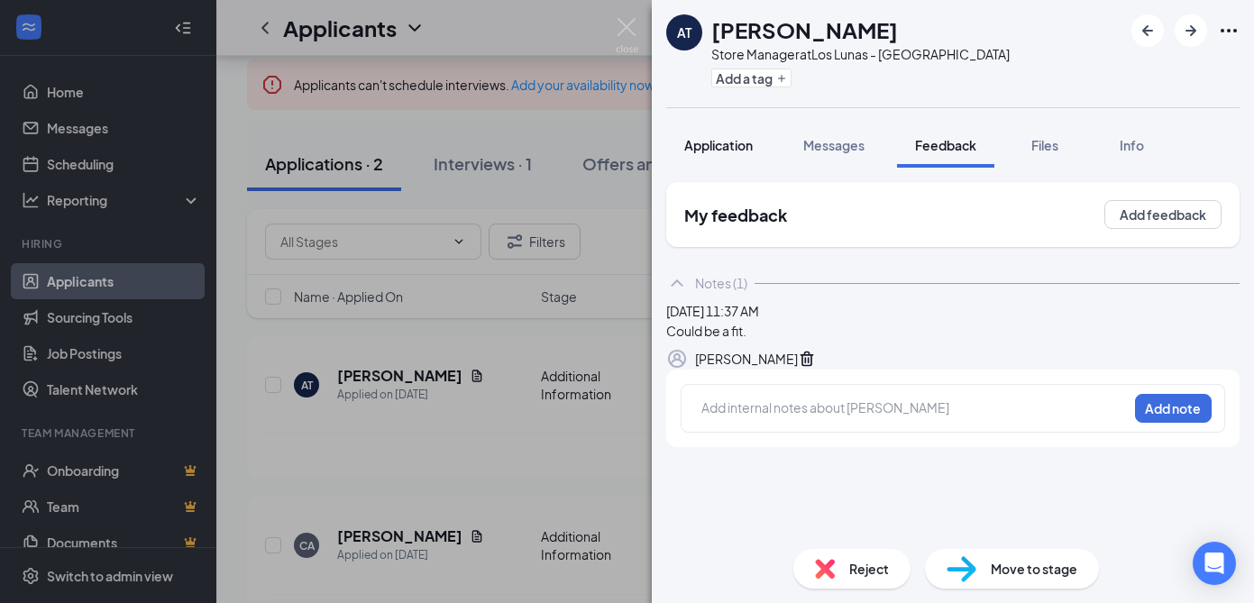
click at [725, 143] on span "Application" at bounding box center [718, 145] width 68 height 16
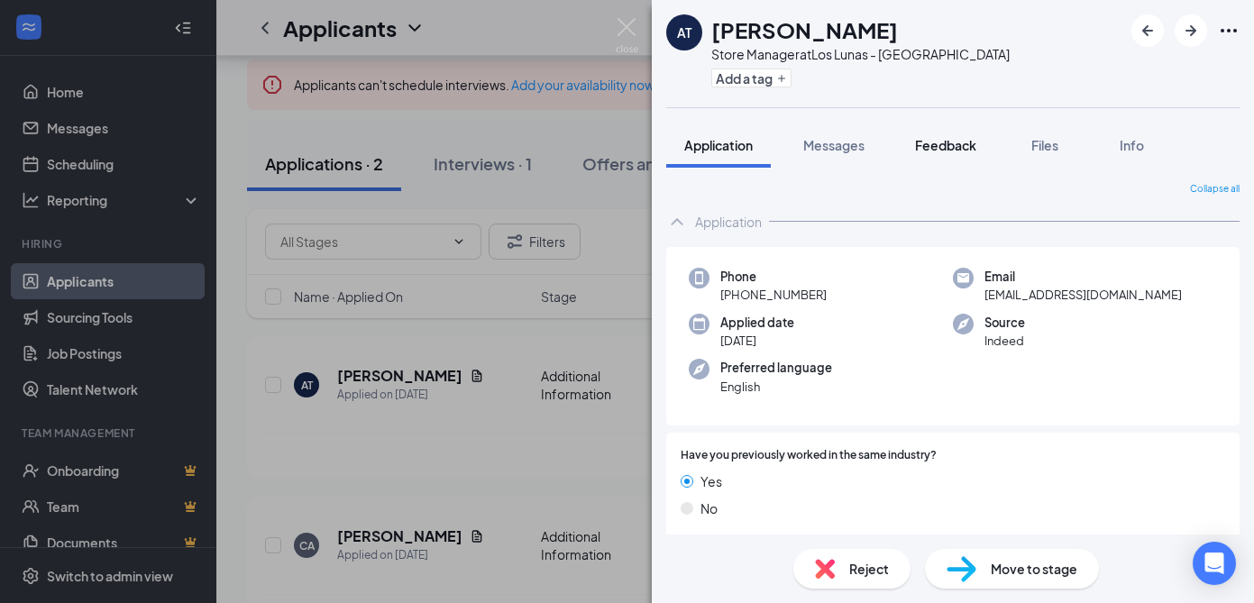
click at [971, 139] on span "Feedback" at bounding box center [945, 145] width 61 height 16
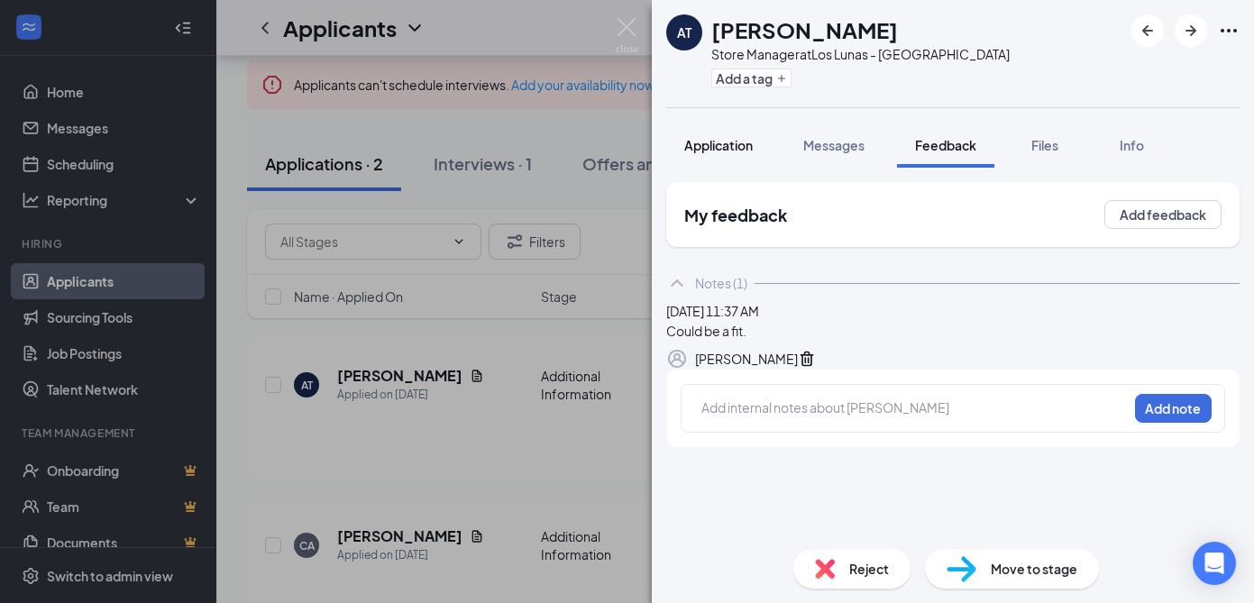
click at [712, 146] on span "Application" at bounding box center [718, 145] width 68 height 16
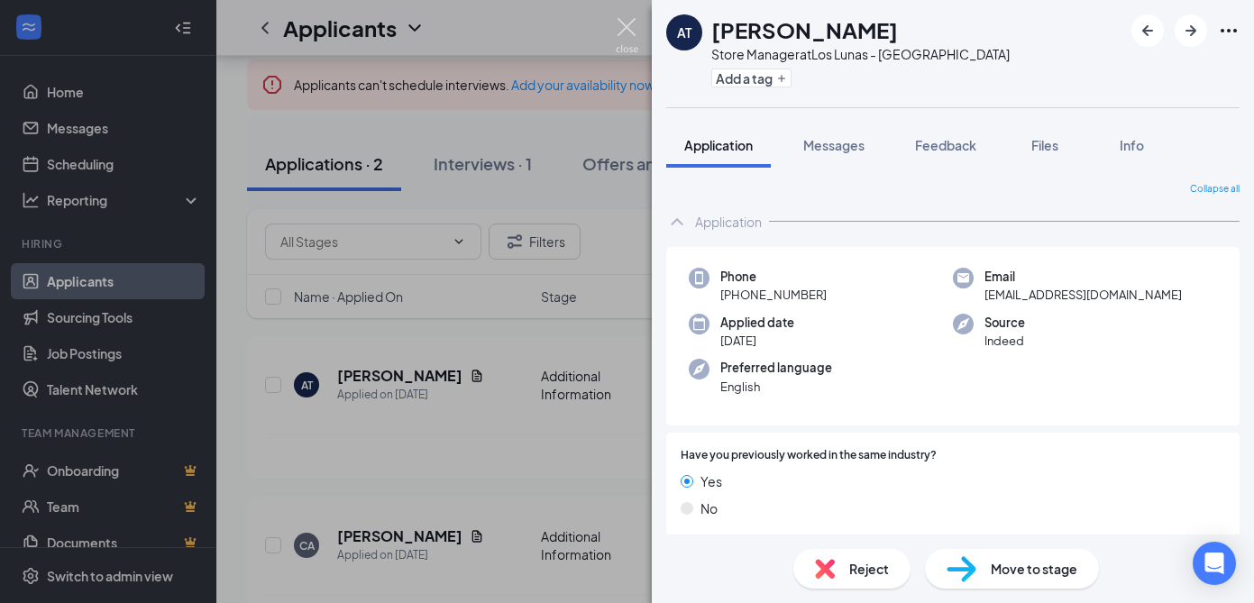
click at [628, 28] on img at bounding box center [627, 35] width 23 height 35
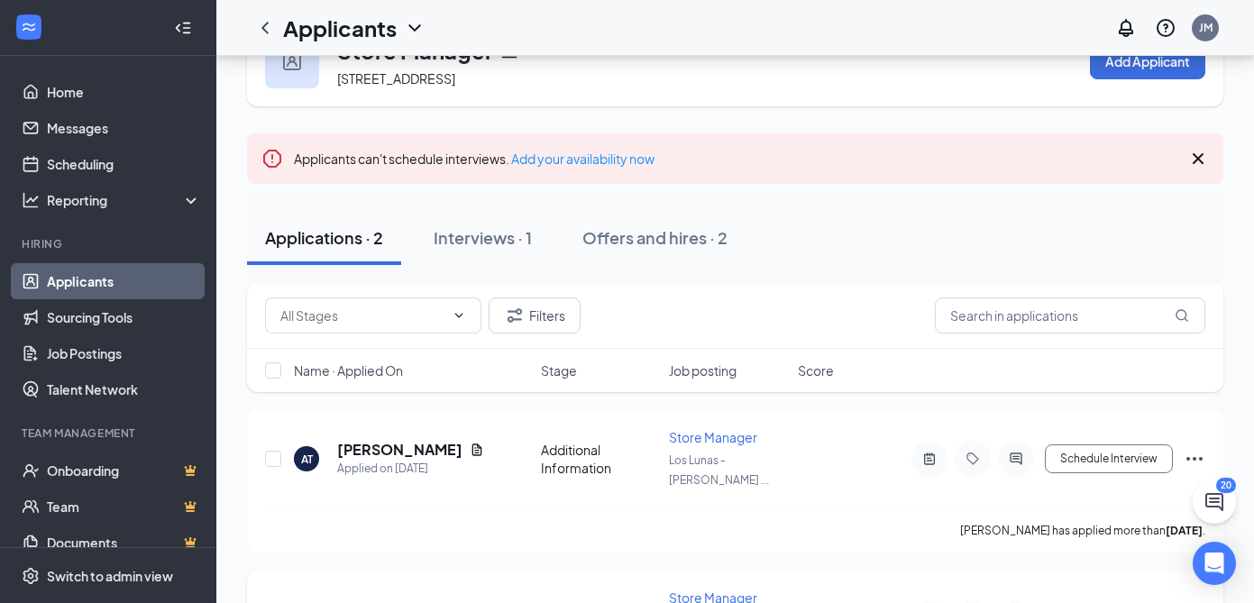
scroll to position [151, 0]
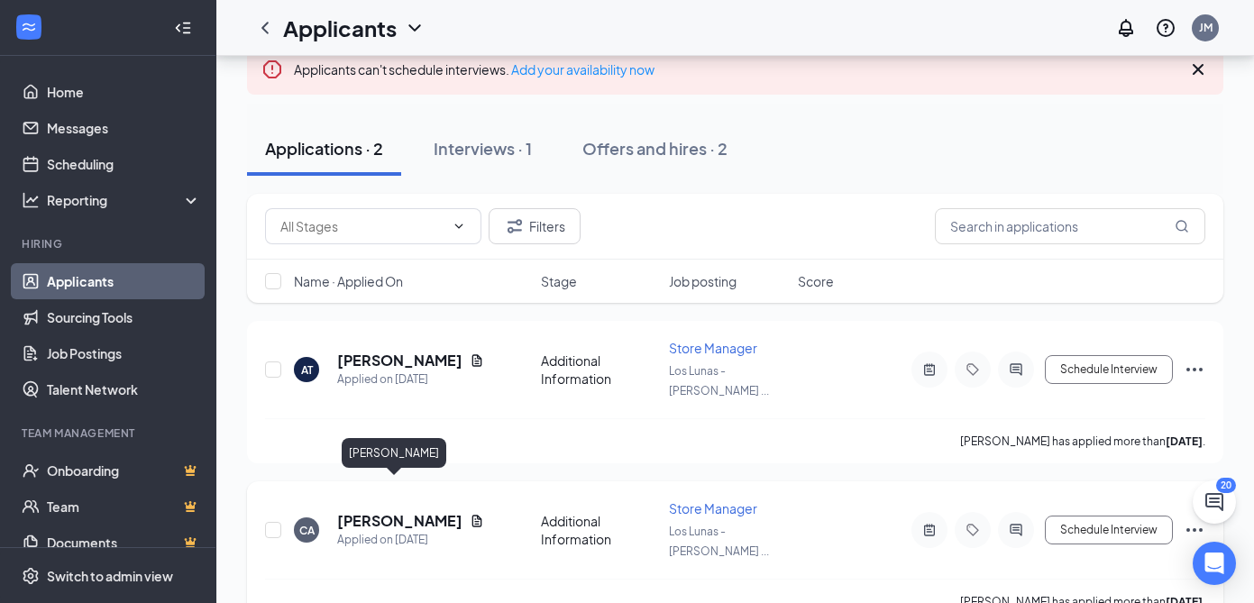
click at [378, 511] on h5 "[PERSON_NAME]" at bounding box center [399, 521] width 125 height 20
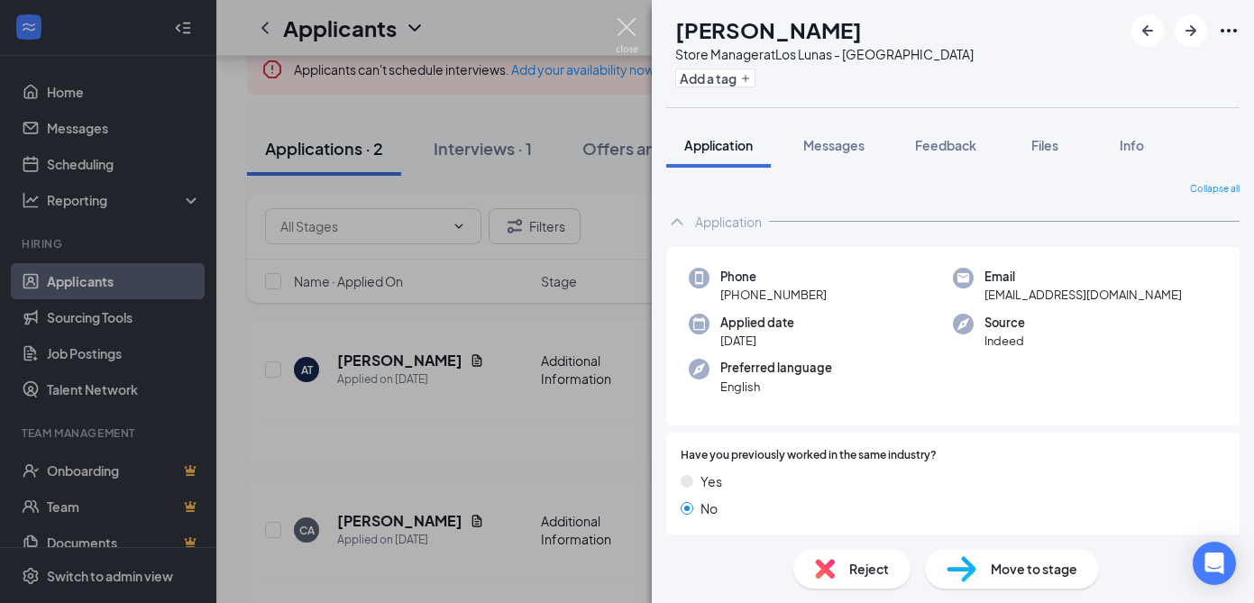
click at [625, 24] on img at bounding box center [627, 35] width 23 height 35
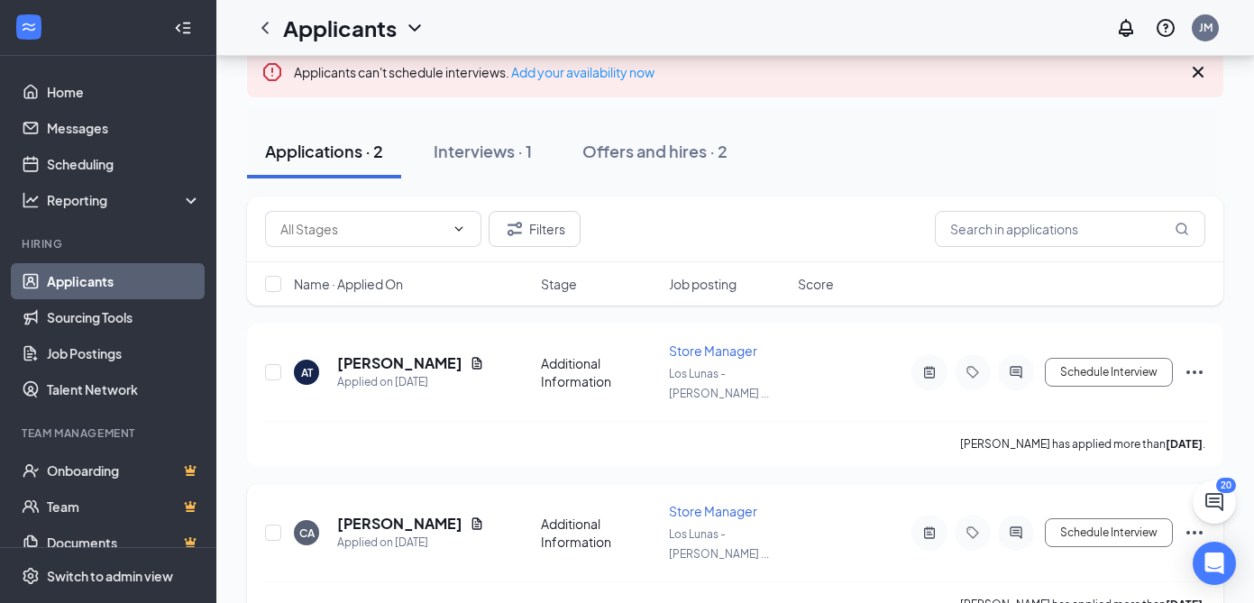
scroll to position [151, 0]
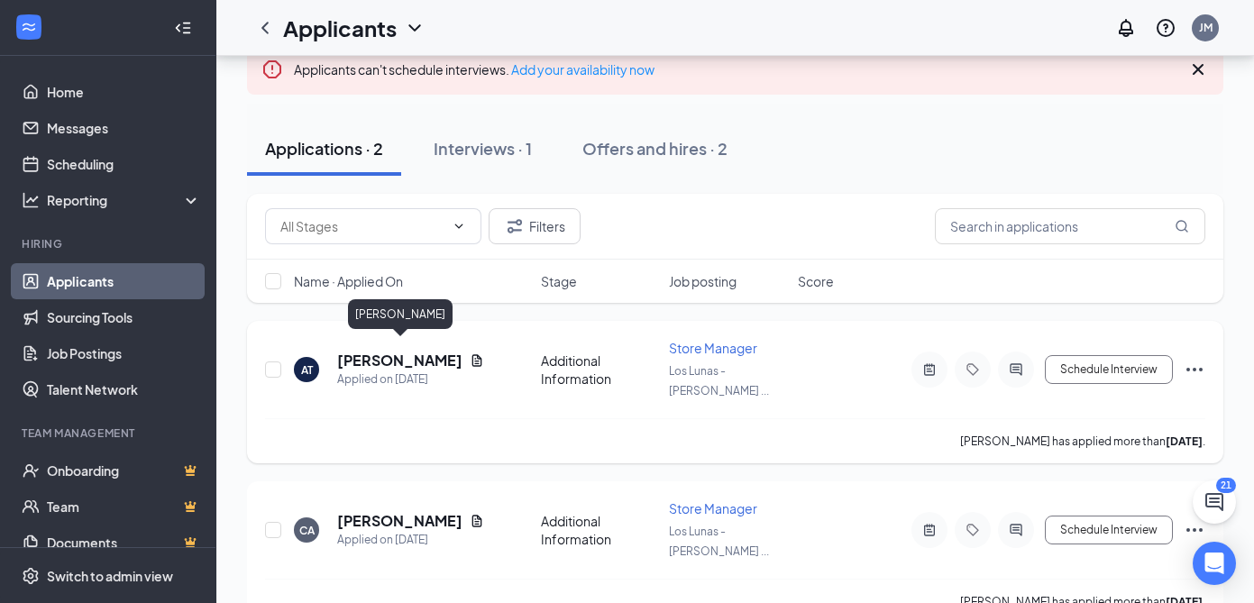
click at [382, 356] on h5 "[PERSON_NAME]" at bounding box center [399, 361] width 125 height 20
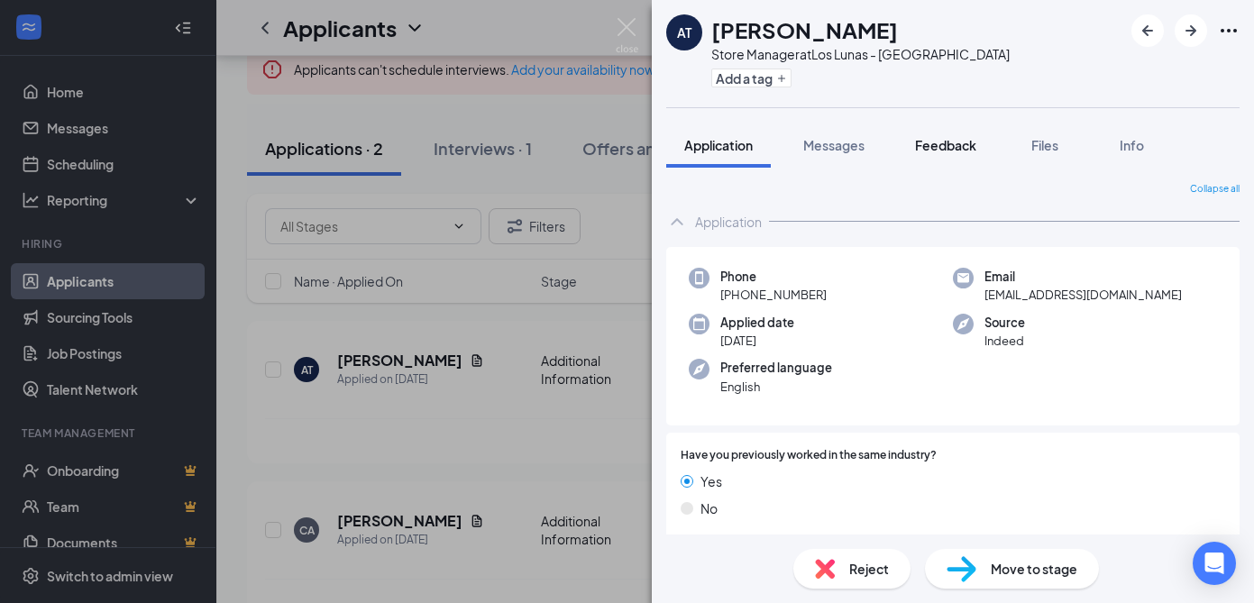
click at [939, 137] on span "Feedback" at bounding box center [945, 145] width 61 height 16
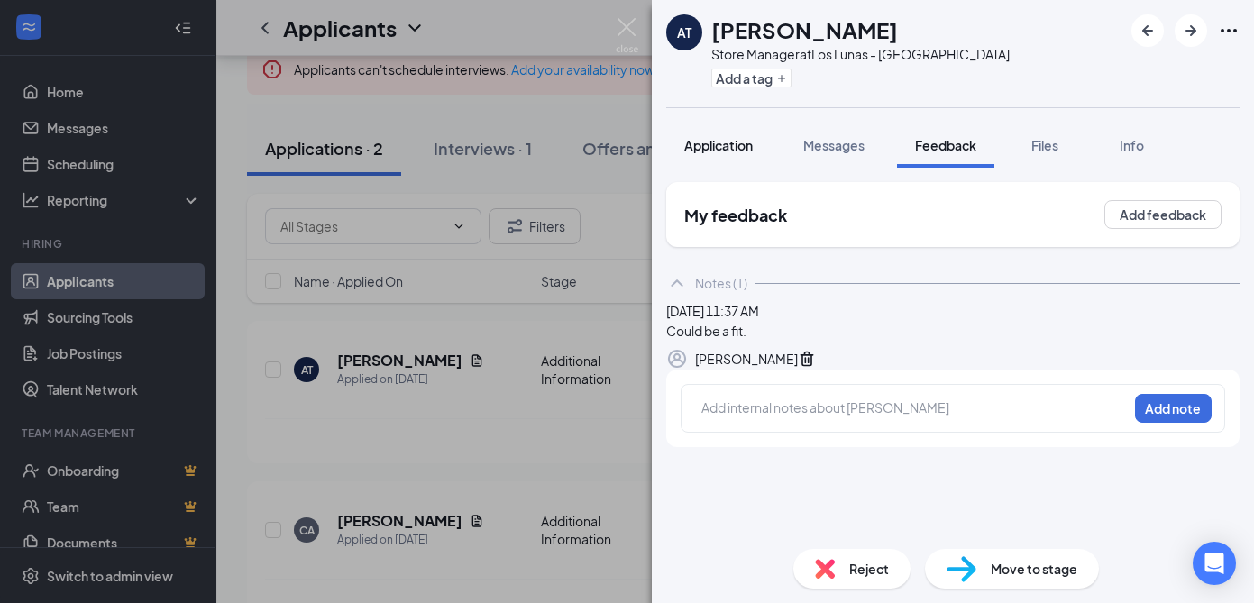
click at [718, 141] on span "Application" at bounding box center [718, 145] width 68 height 16
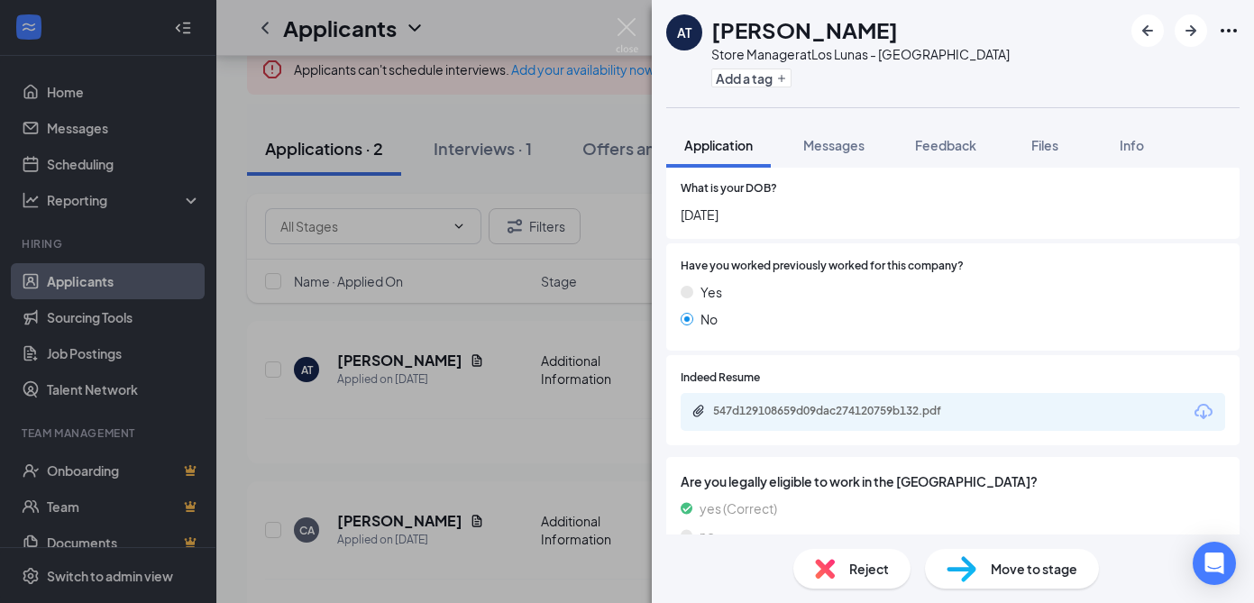
scroll to position [516, 0]
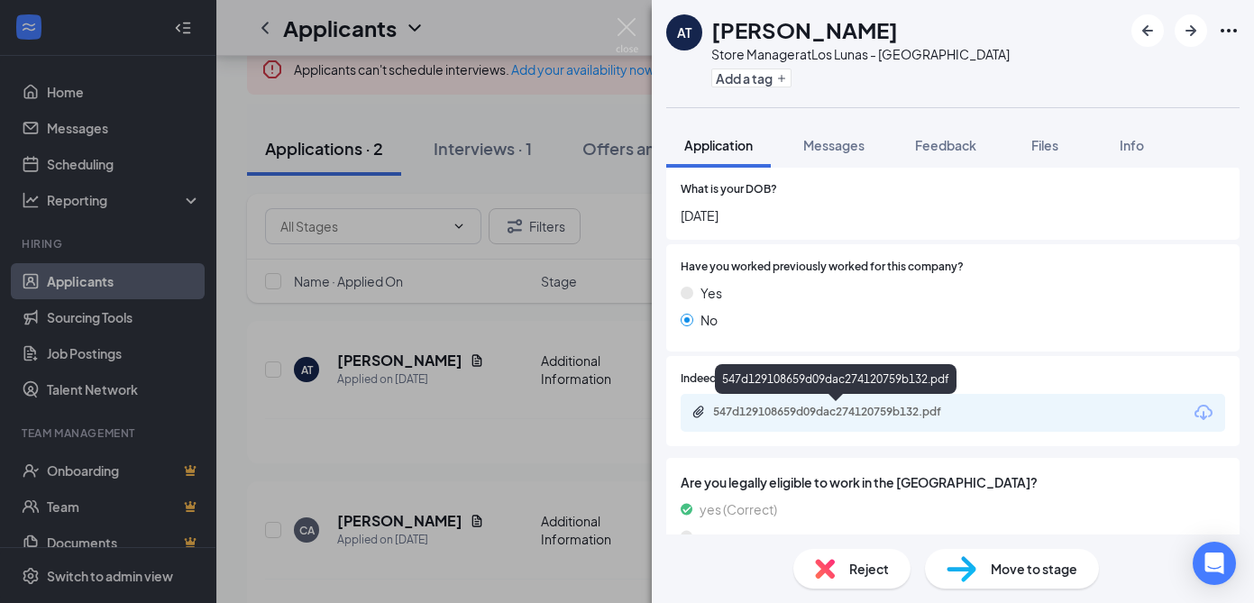
click at [769, 408] on div "547d129108659d09dac274120759b132.pdf" at bounding box center [839, 412] width 252 height 14
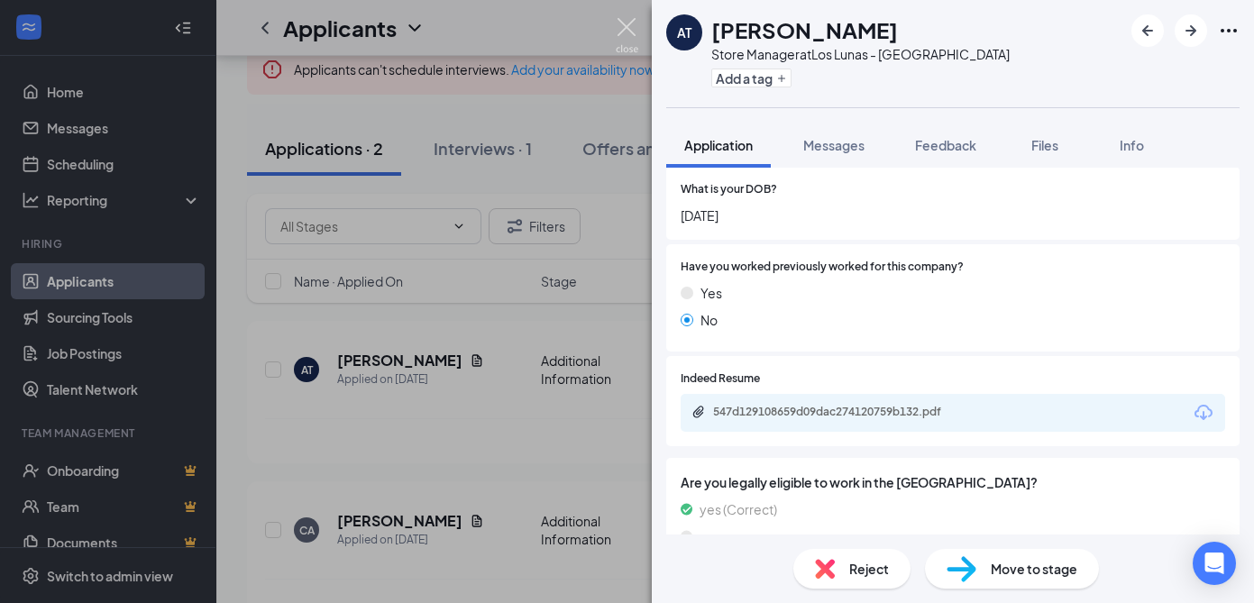
click at [623, 29] on img at bounding box center [627, 35] width 23 height 35
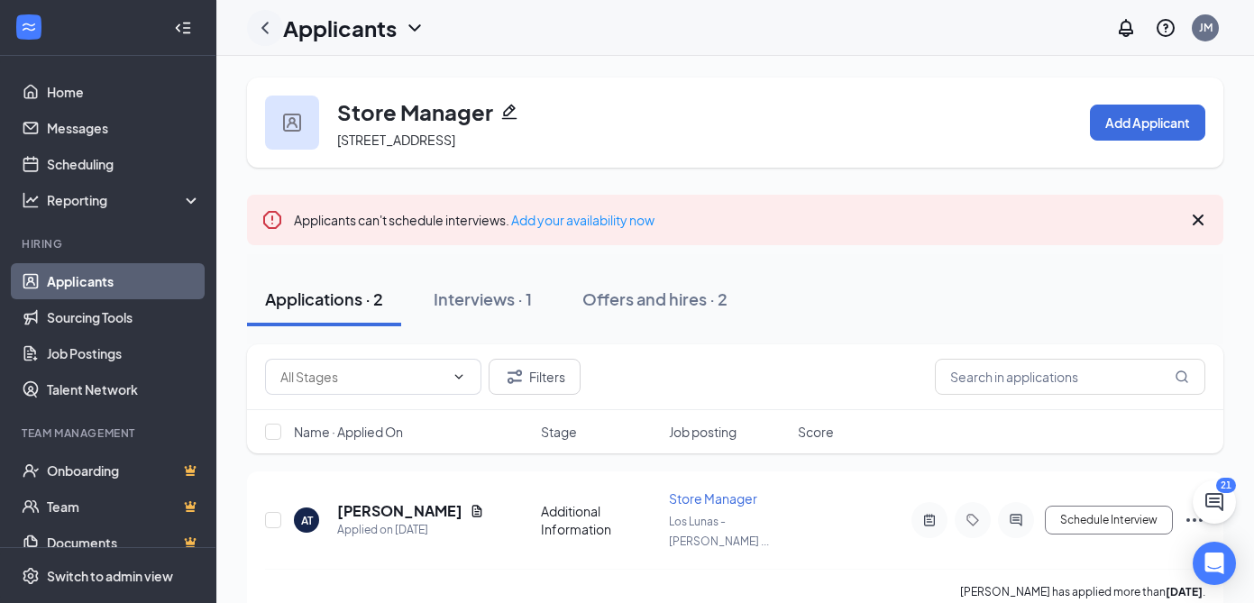
click at [269, 34] on icon "ChevronLeft" at bounding box center [265, 28] width 22 height 22
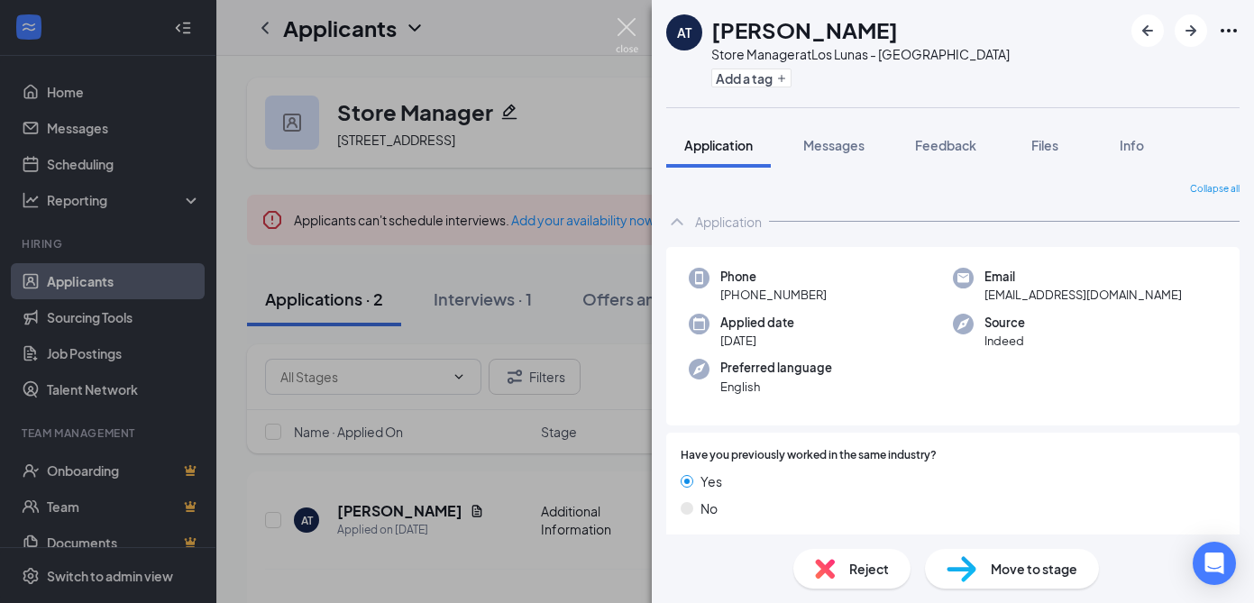
click at [622, 23] on img at bounding box center [627, 35] width 23 height 35
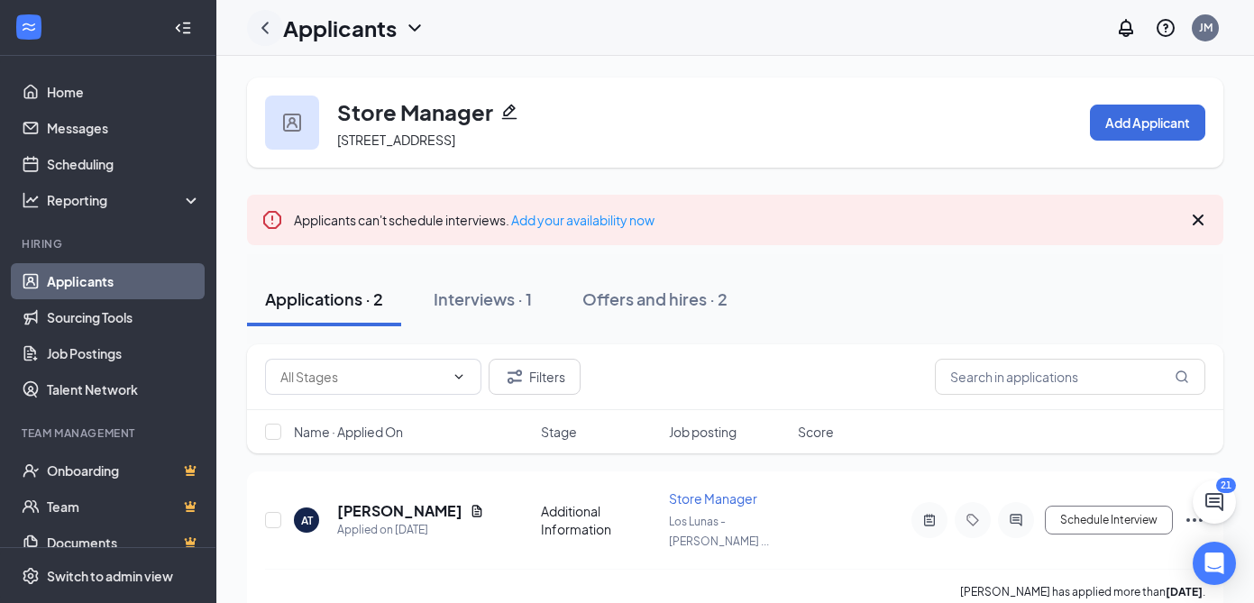
click at [264, 24] on icon "ChevronLeft" at bounding box center [264, 28] width 7 height 12
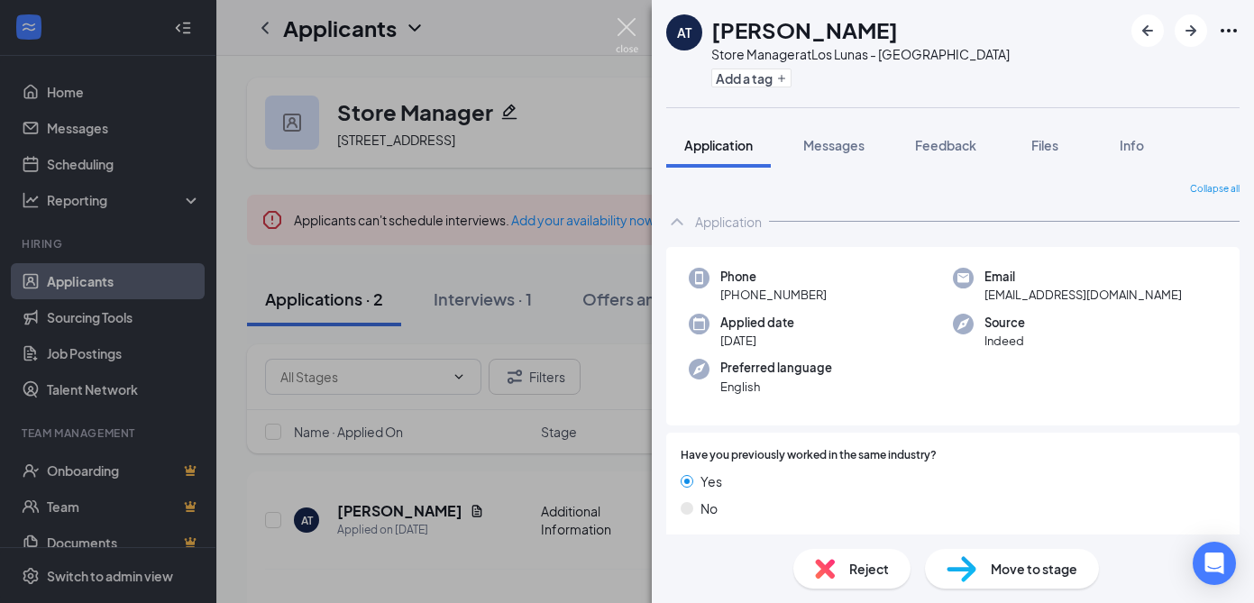
click at [629, 28] on img at bounding box center [627, 35] width 23 height 35
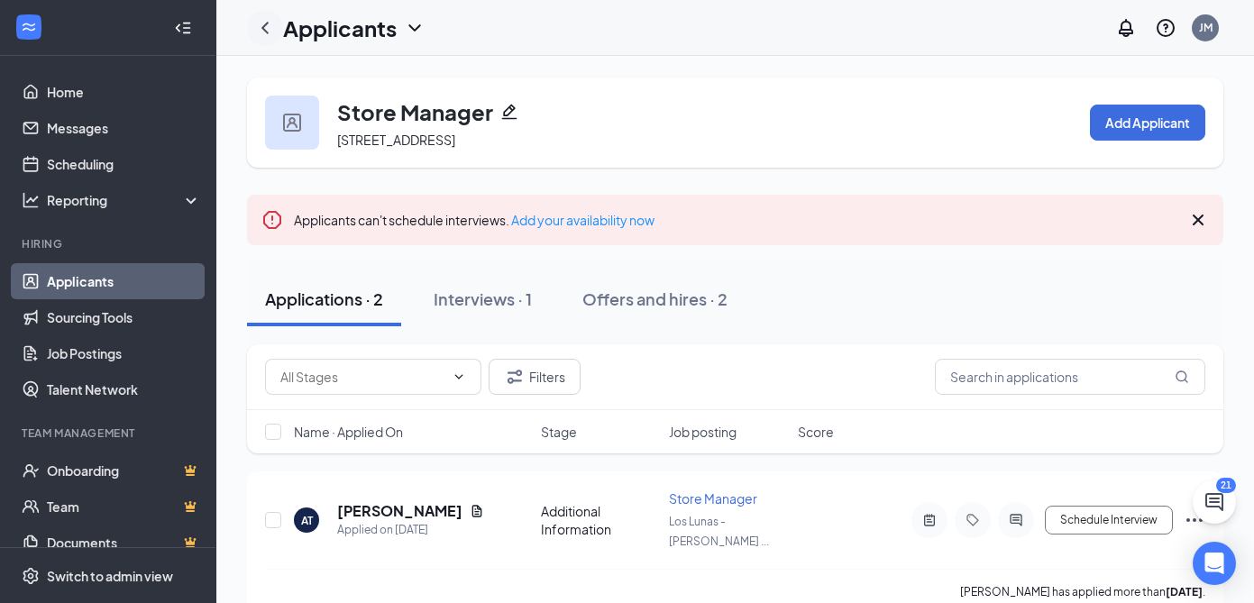
click at [266, 30] on icon "ChevronLeft" at bounding box center [264, 28] width 7 height 12
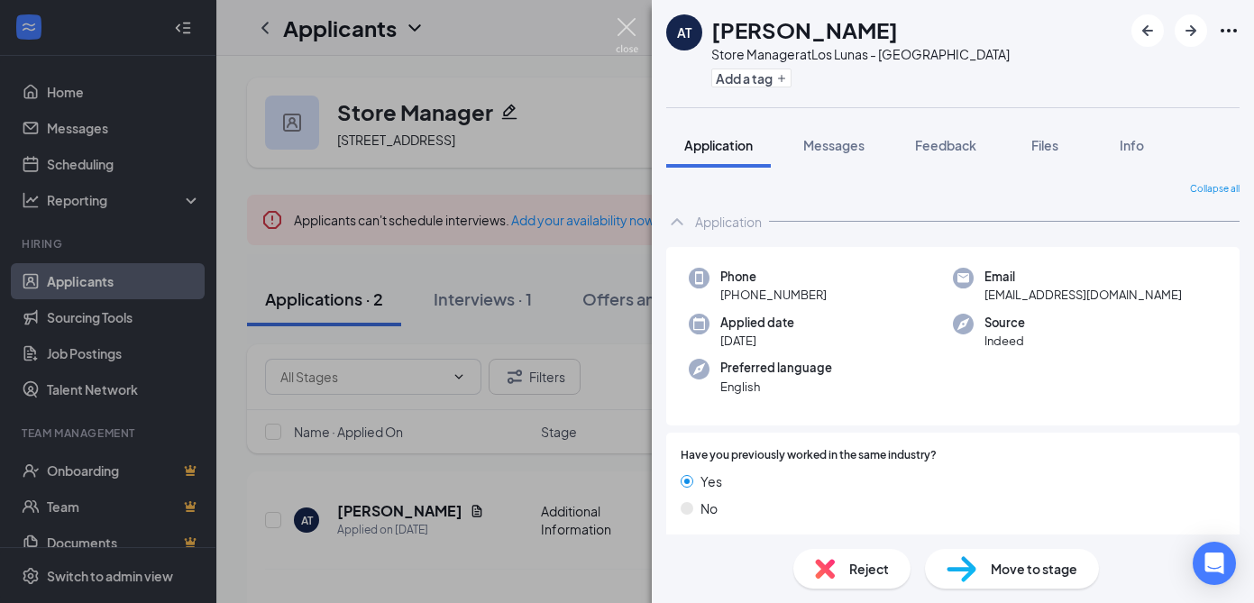
click at [627, 23] on img at bounding box center [627, 35] width 23 height 35
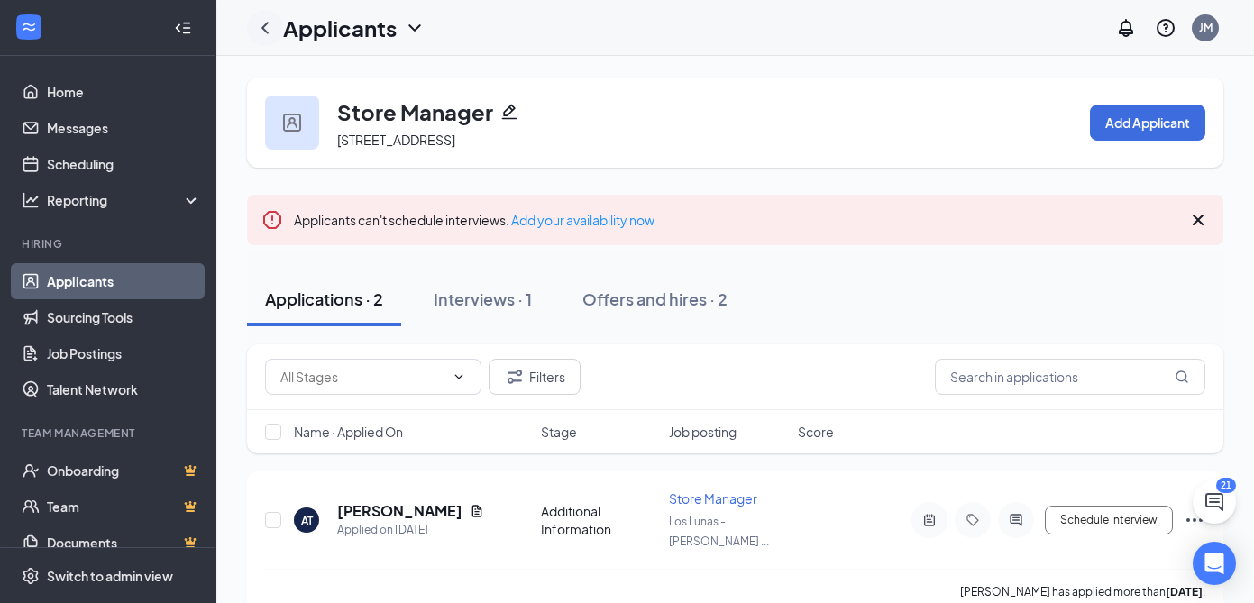
click at [266, 30] on icon "ChevronLeft" at bounding box center [265, 28] width 22 height 22
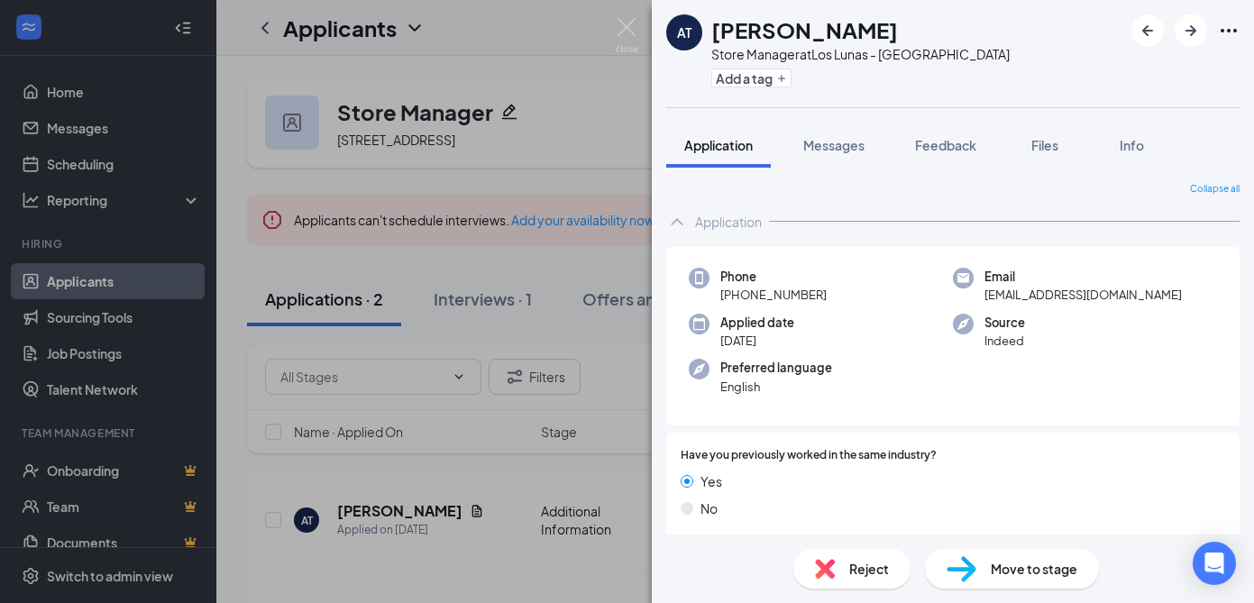
click at [638, 22] on div "AT [PERSON_NAME] Store Manager at [GEOGRAPHIC_DATA] - [GEOGRAPHIC_DATA] Add a t…" at bounding box center [627, 301] width 1254 height 603
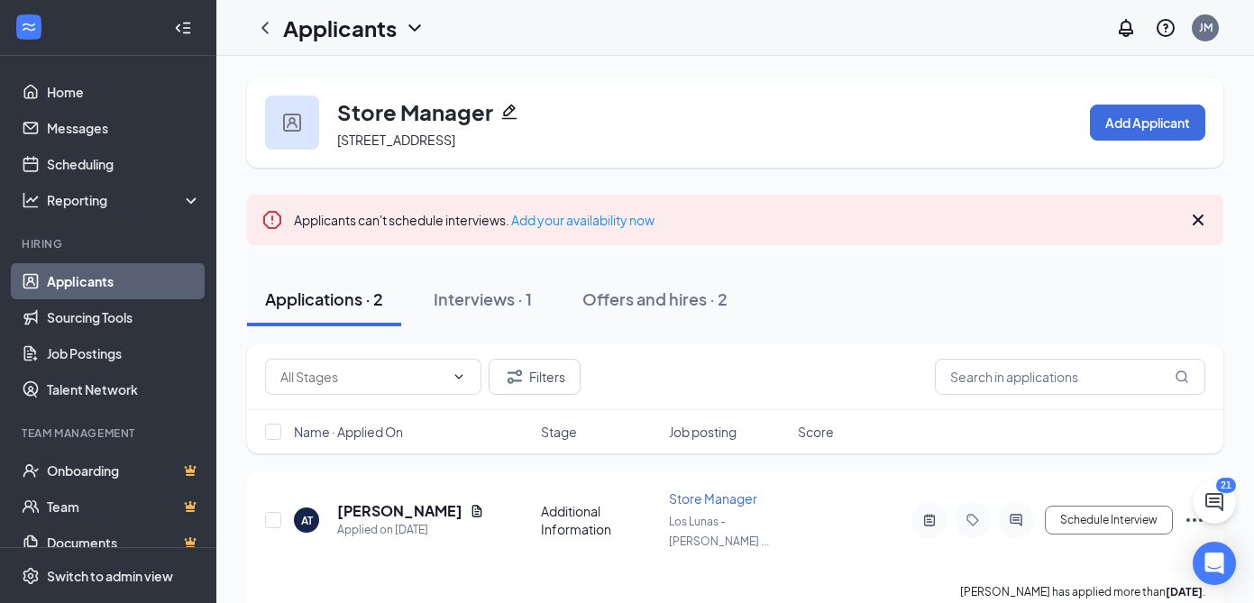
click at [71, 284] on link "Applicants" at bounding box center [124, 281] width 154 height 36
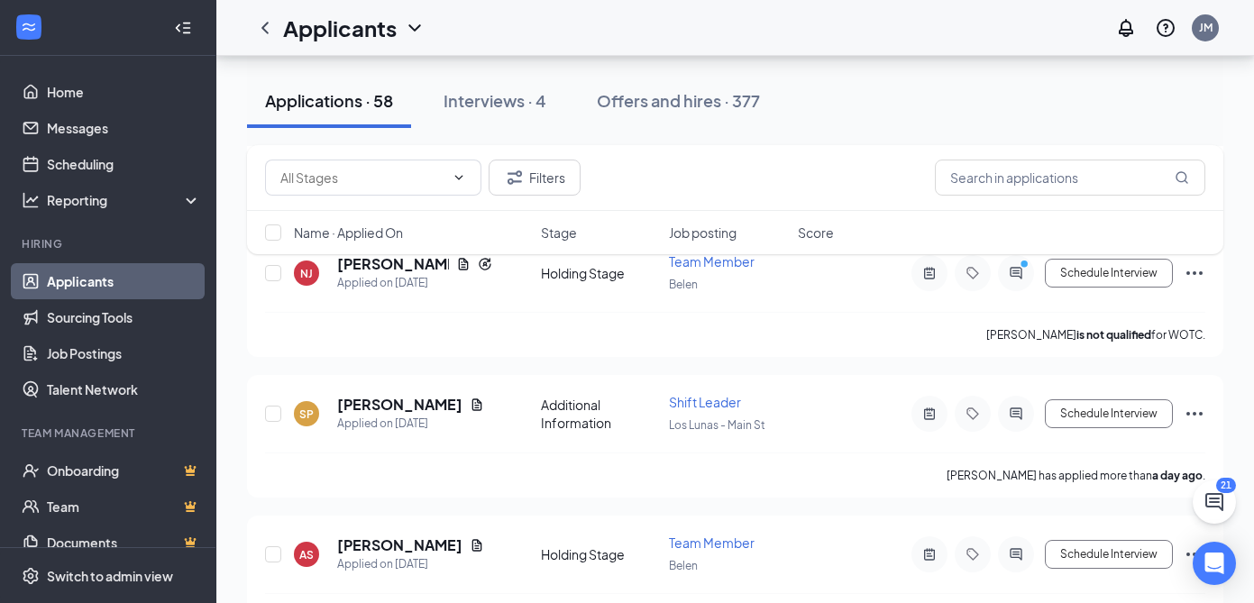
scroll to position [1257, 0]
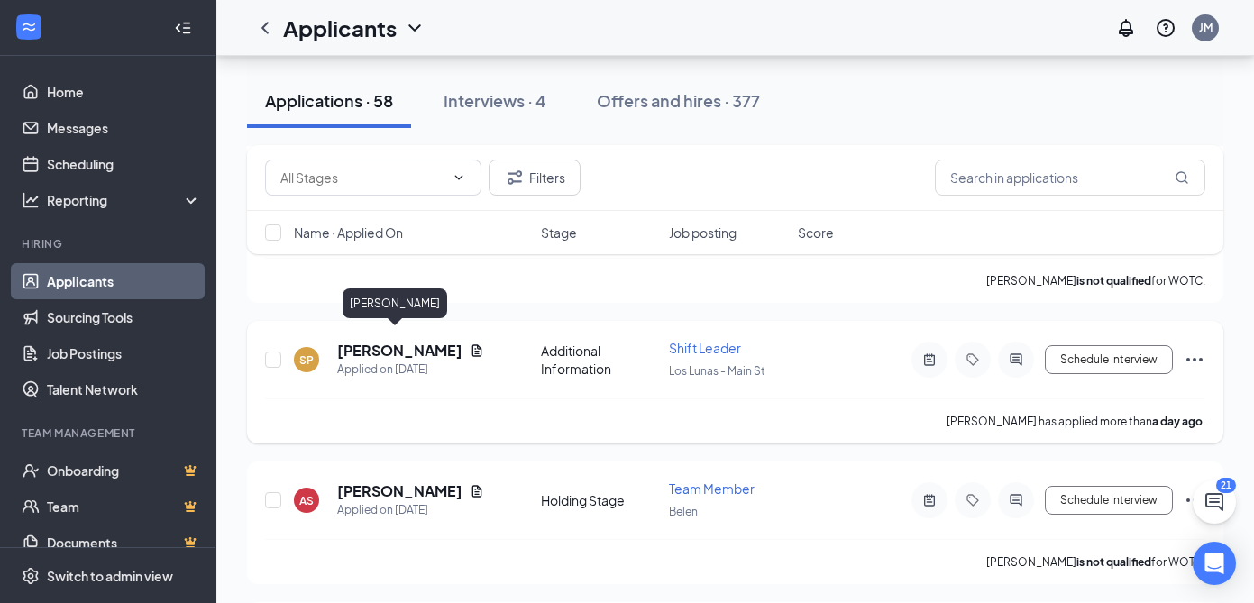
click at [376, 341] on h5 "[PERSON_NAME]" at bounding box center [399, 351] width 125 height 20
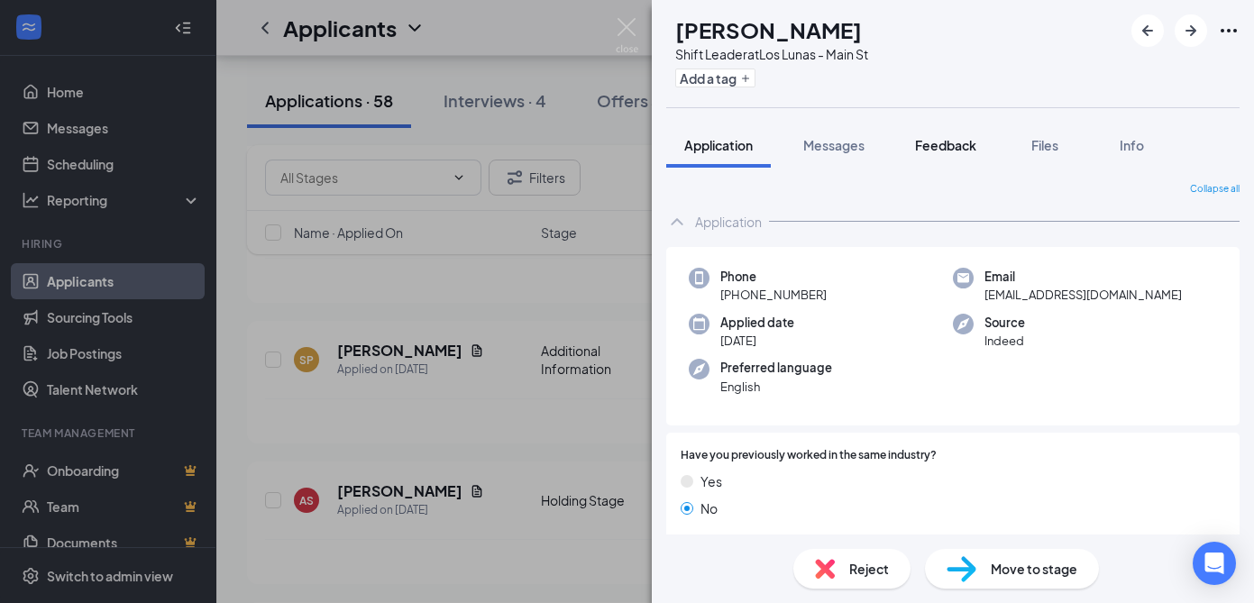
click at [957, 152] on span "Feedback" at bounding box center [945, 145] width 61 height 16
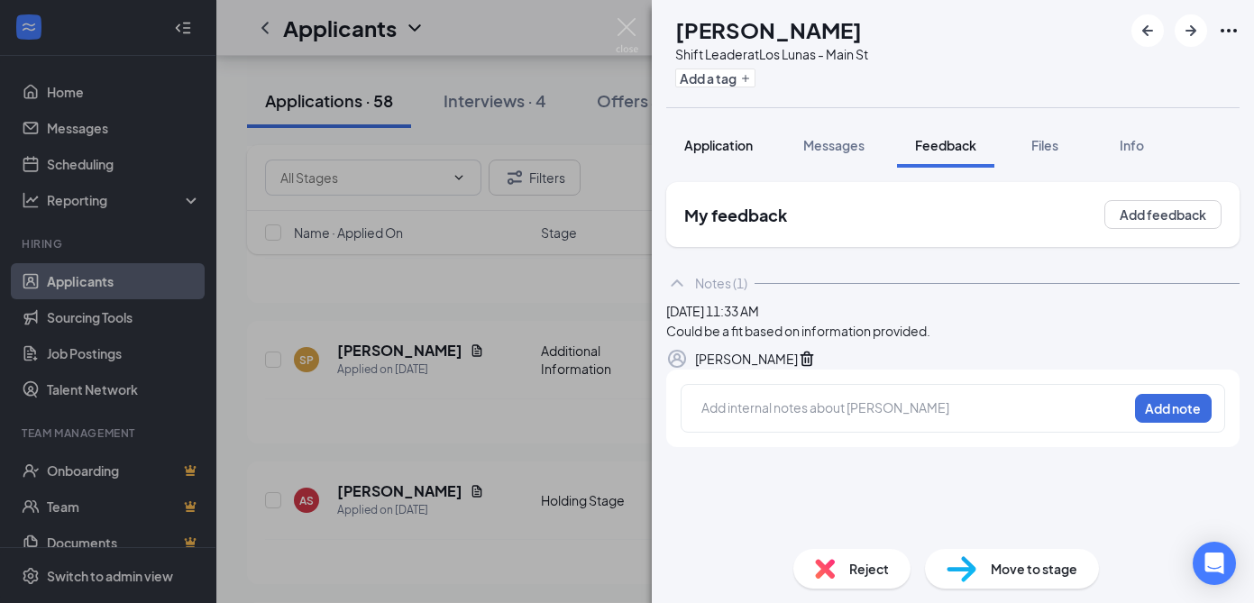
click at [727, 151] on span "Application" at bounding box center [718, 145] width 68 height 16
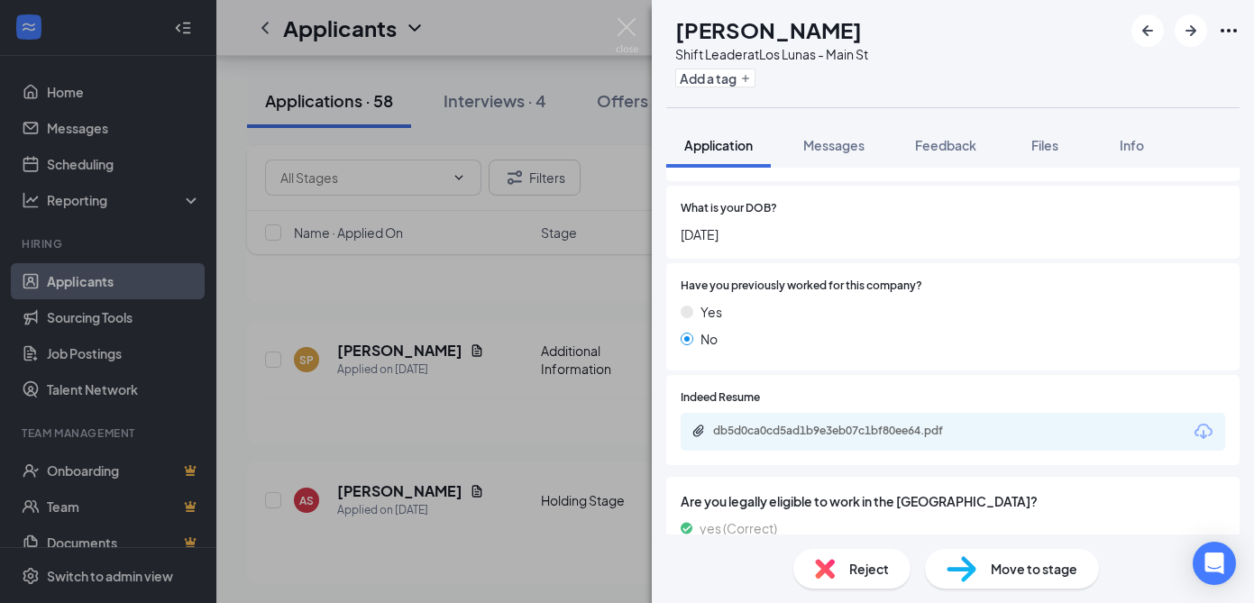
scroll to position [585, 0]
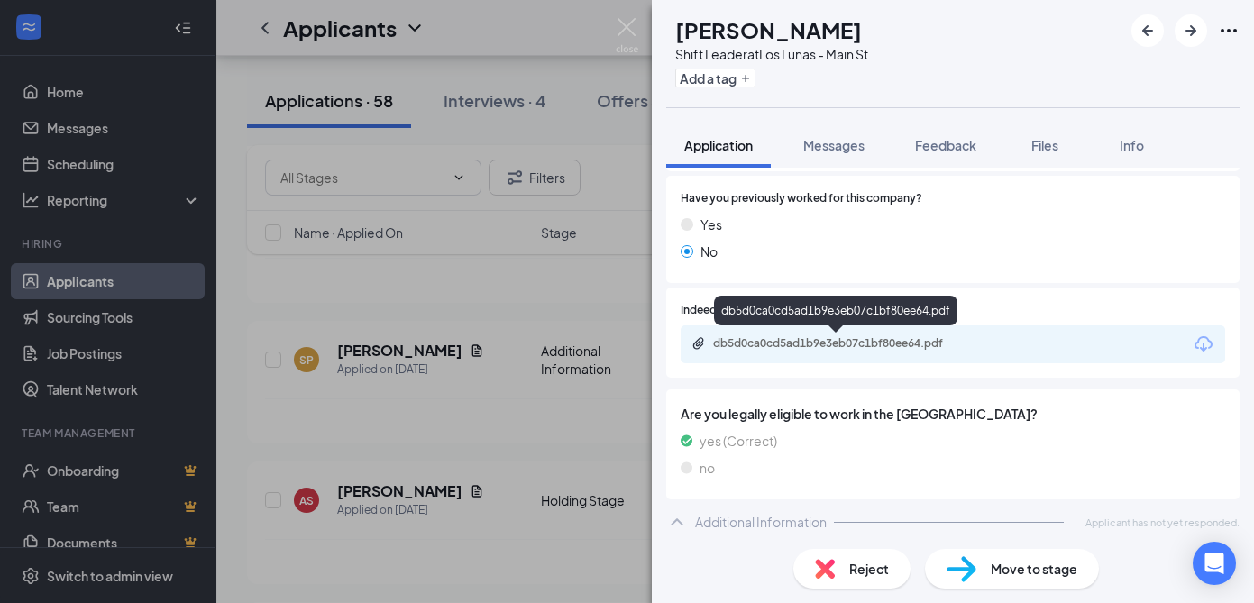
click at [775, 345] on div "db5d0ca0cd5ad1b9e3eb07c1bf80ee64.pdf" at bounding box center [839, 343] width 252 height 14
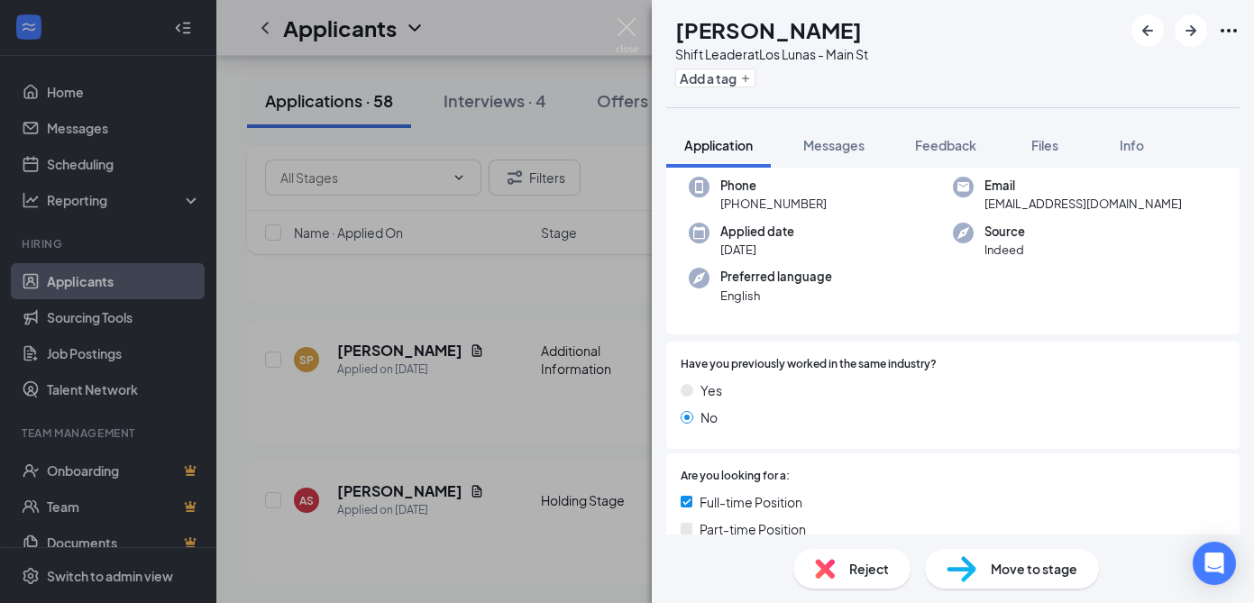
scroll to position [0, 0]
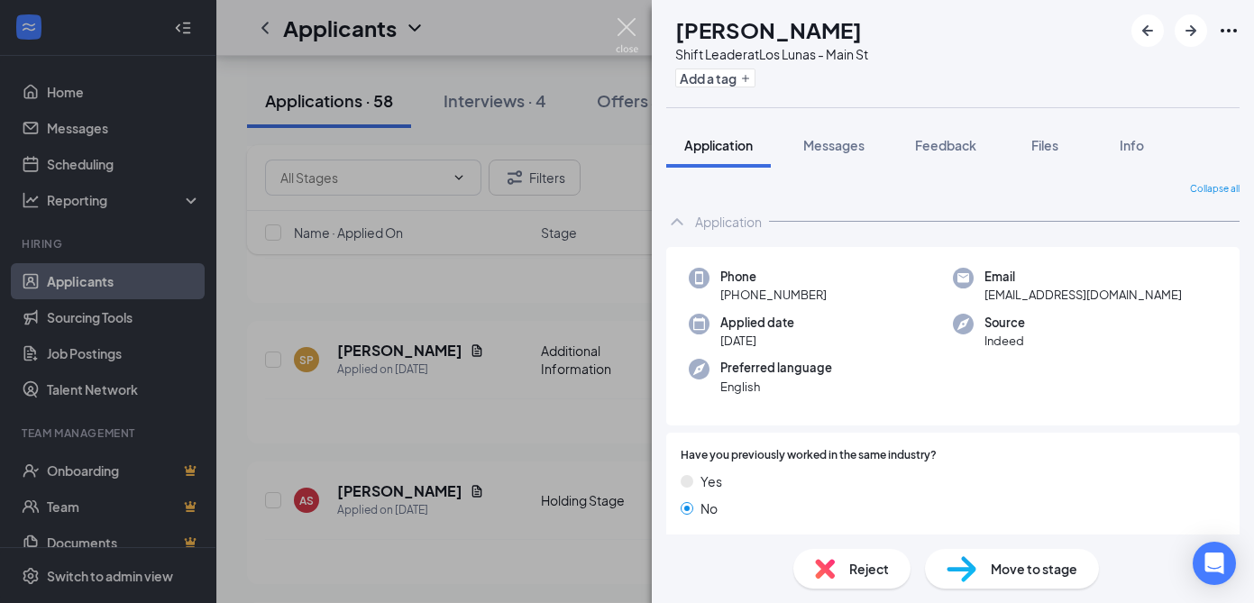
click at [625, 33] on img at bounding box center [627, 35] width 23 height 35
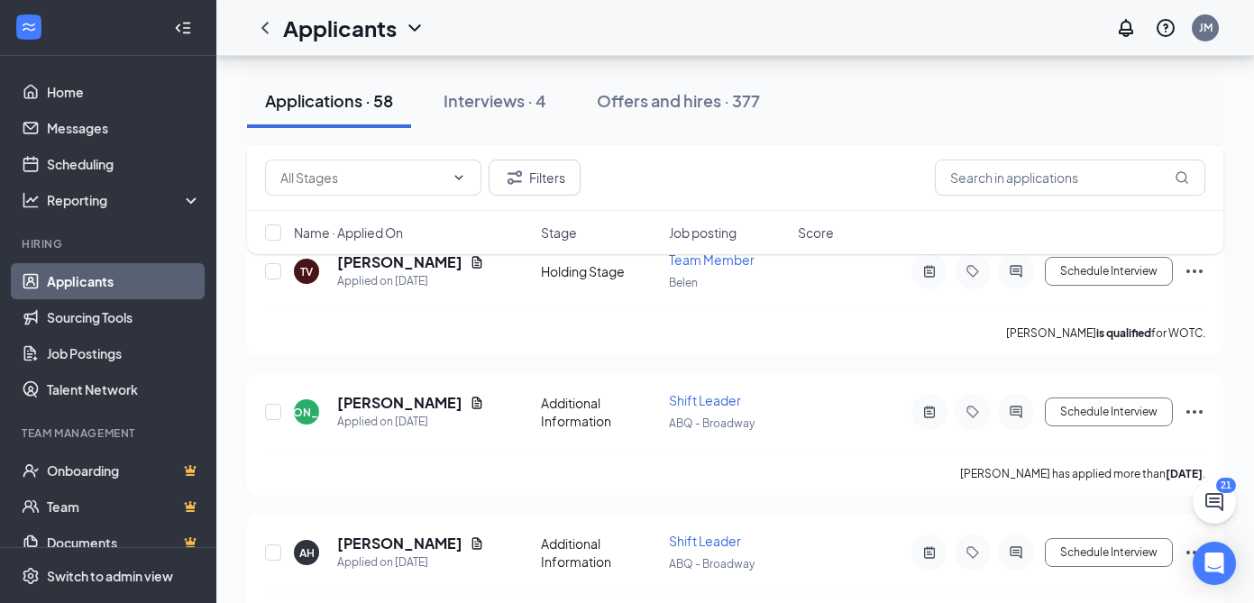
scroll to position [7853, 0]
click at [373, 533] on h5 "[PERSON_NAME]" at bounding box center [399, 543] width 125 height 20
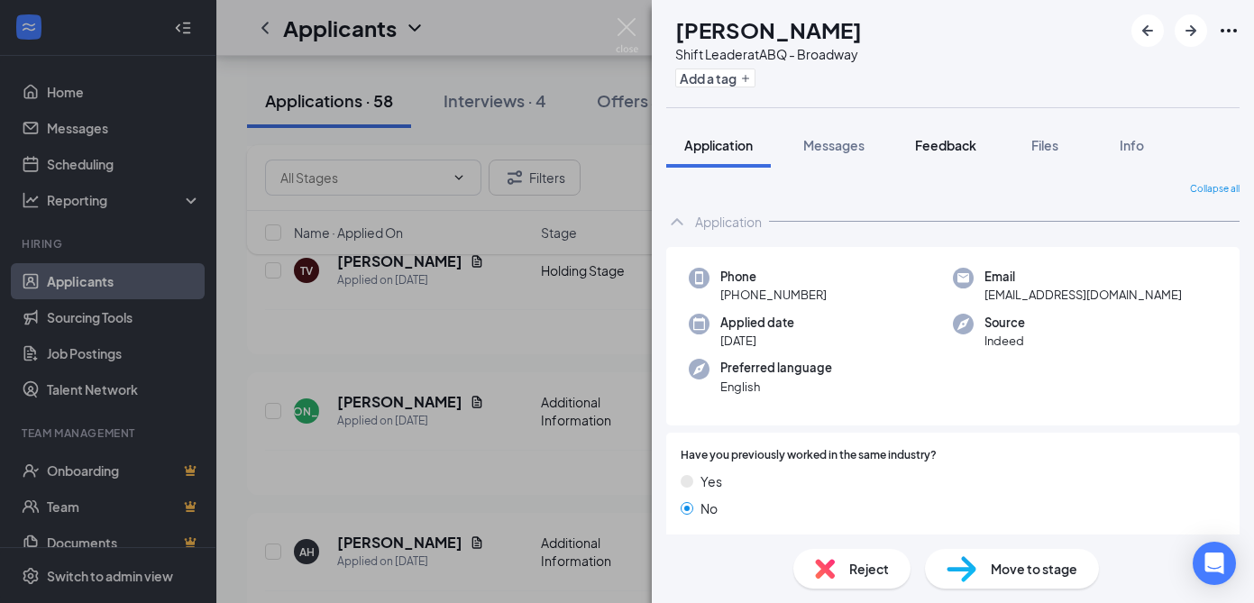
click at [961, 149] on span "Feedback" at bounding box center [945, 145] width 61 height 16
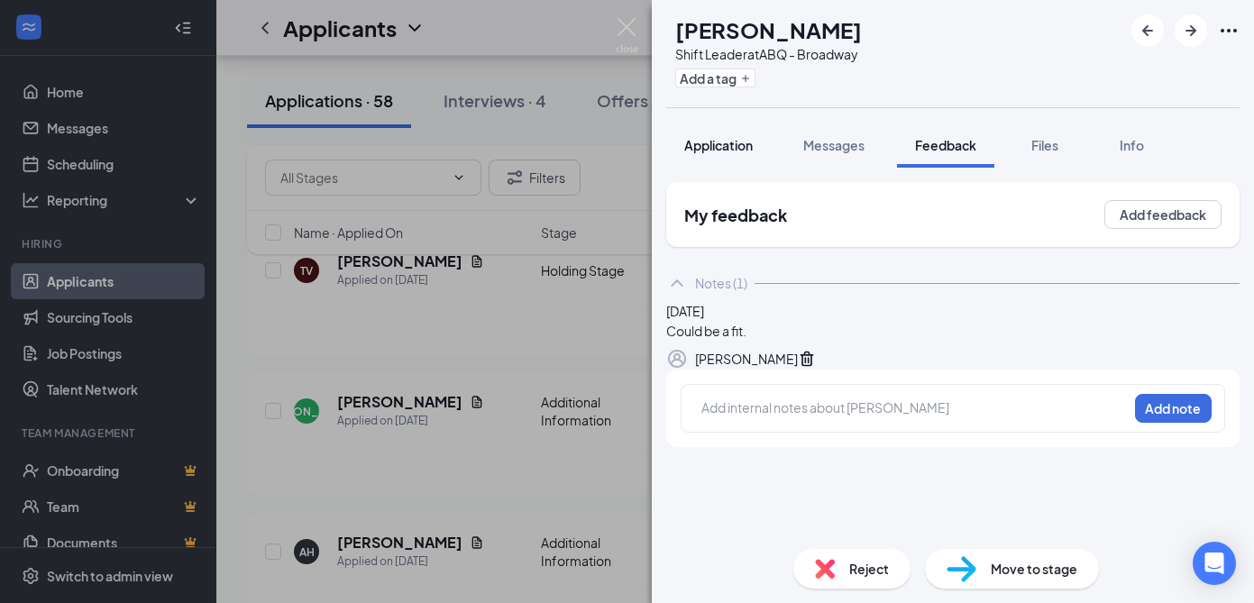
click at [719, 141] on span "Application" at bounding box center [718, 145] width 68 height 16
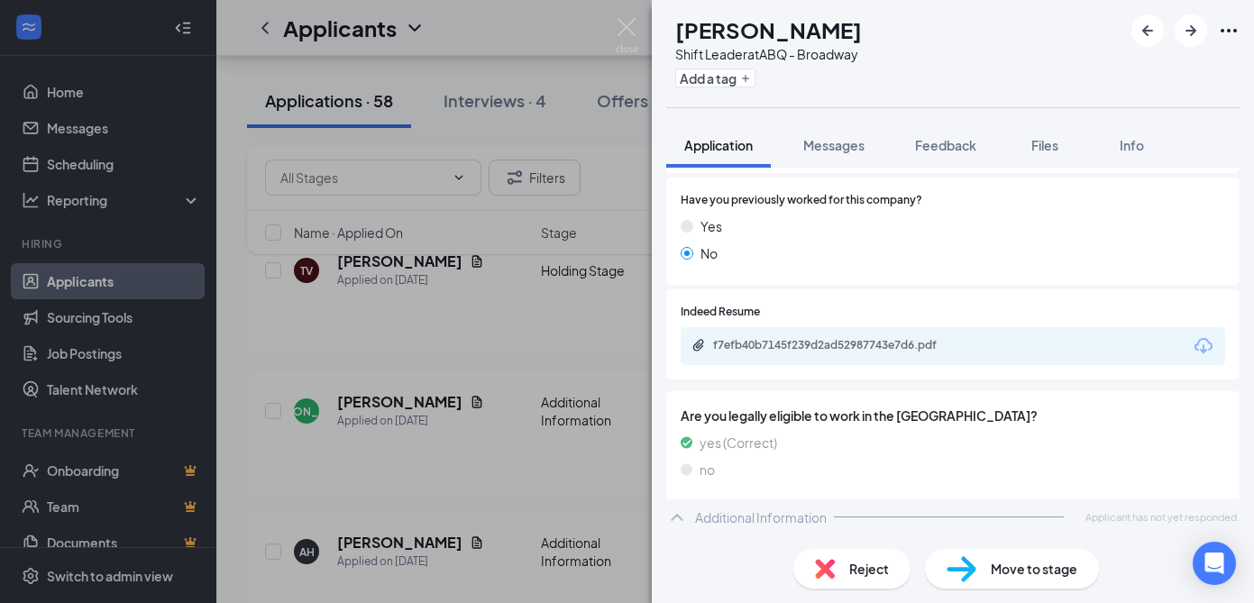
scroll to position [583, 0]
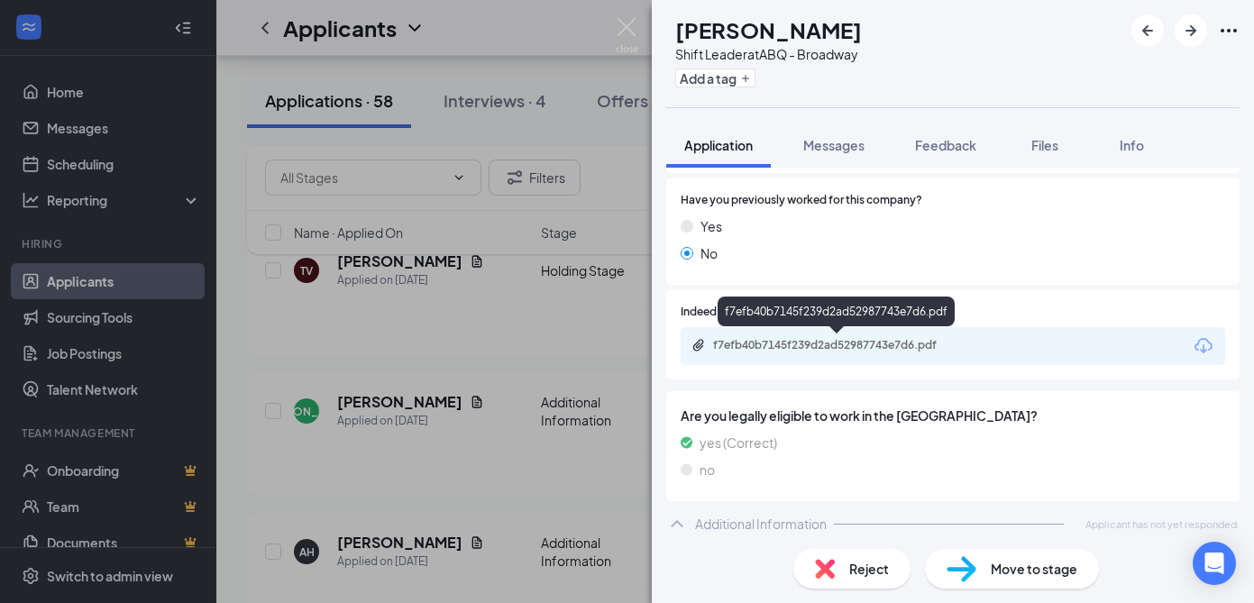
click at [782, 342] on div "f7efb40b7145f239d2ad52987743e7d6.pdf" at bounding box center [839, 345] width 252 height 14
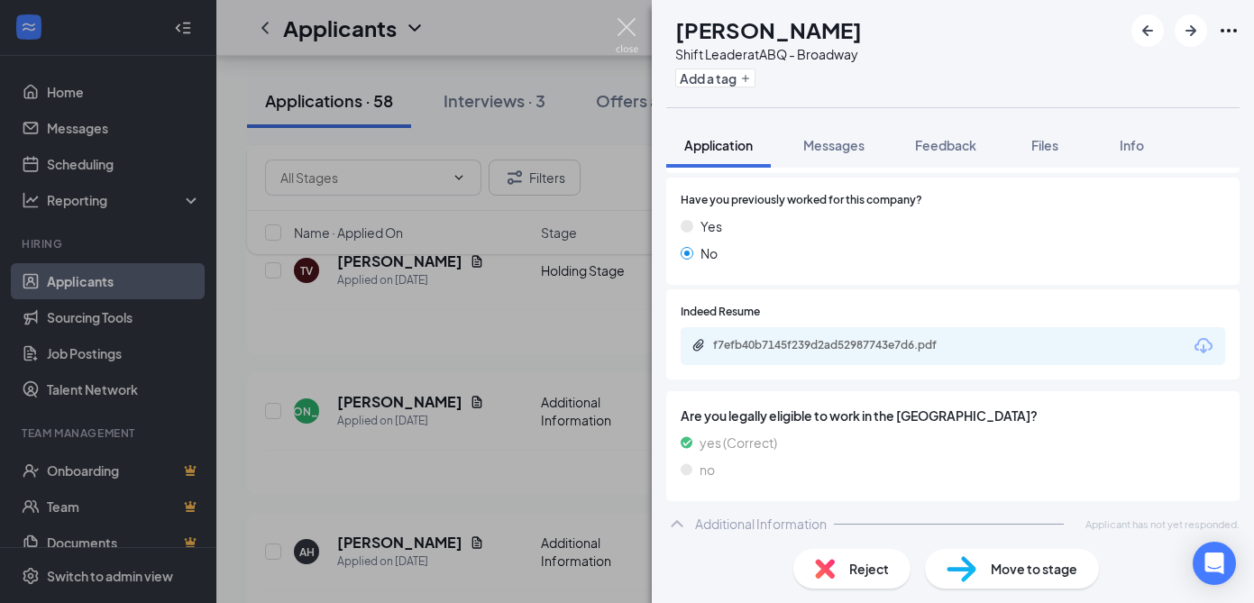
click at [631, 32] on img at bounding box center [627, 35] width 23 height 35
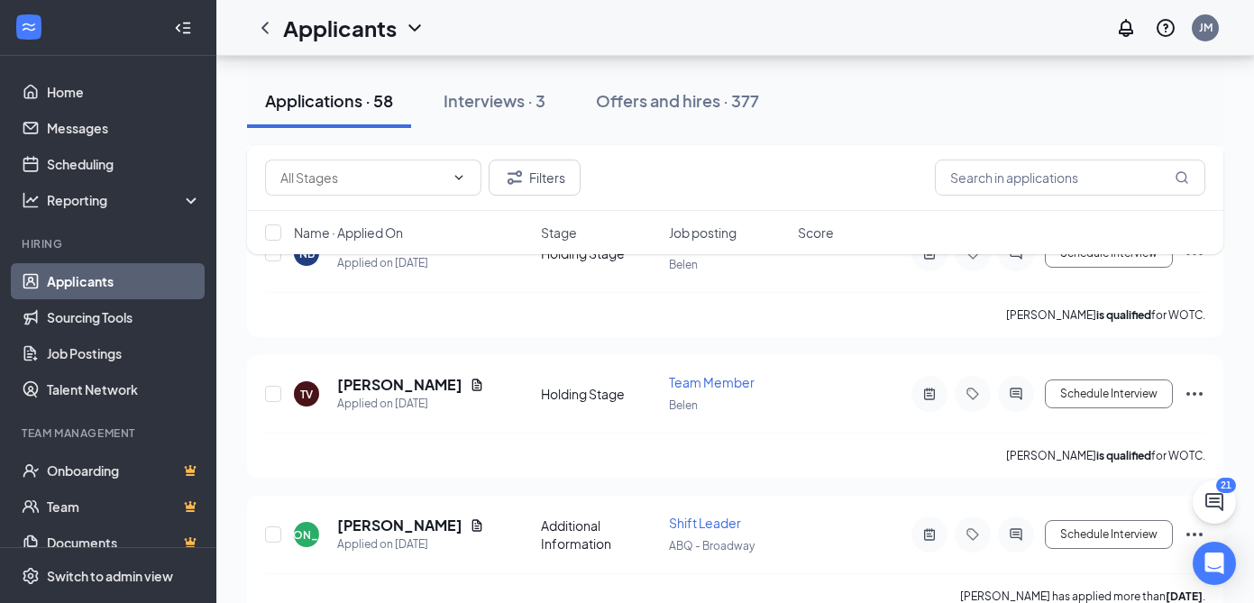
scroll to position [7731, 0]
click at [406, 514] on h5 "[PERSON_NAME]" at bounding box center [399, 524] width 125 height 20
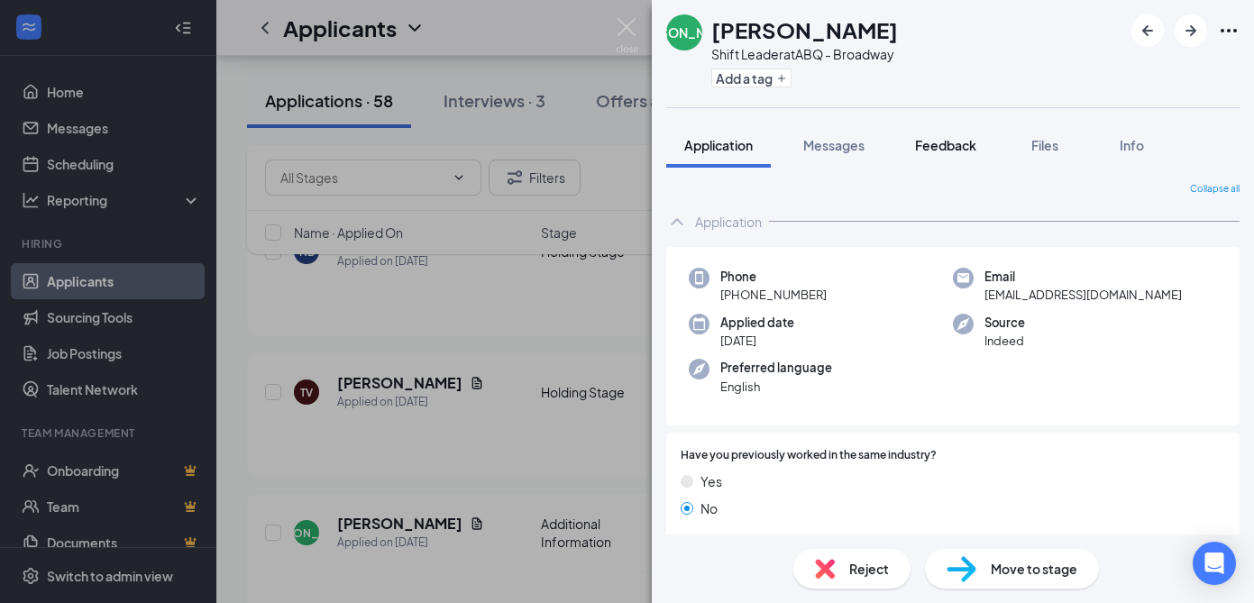
click at [931, 151] on span "Feedback" at bounding box center [945, 145] width 61 height 16
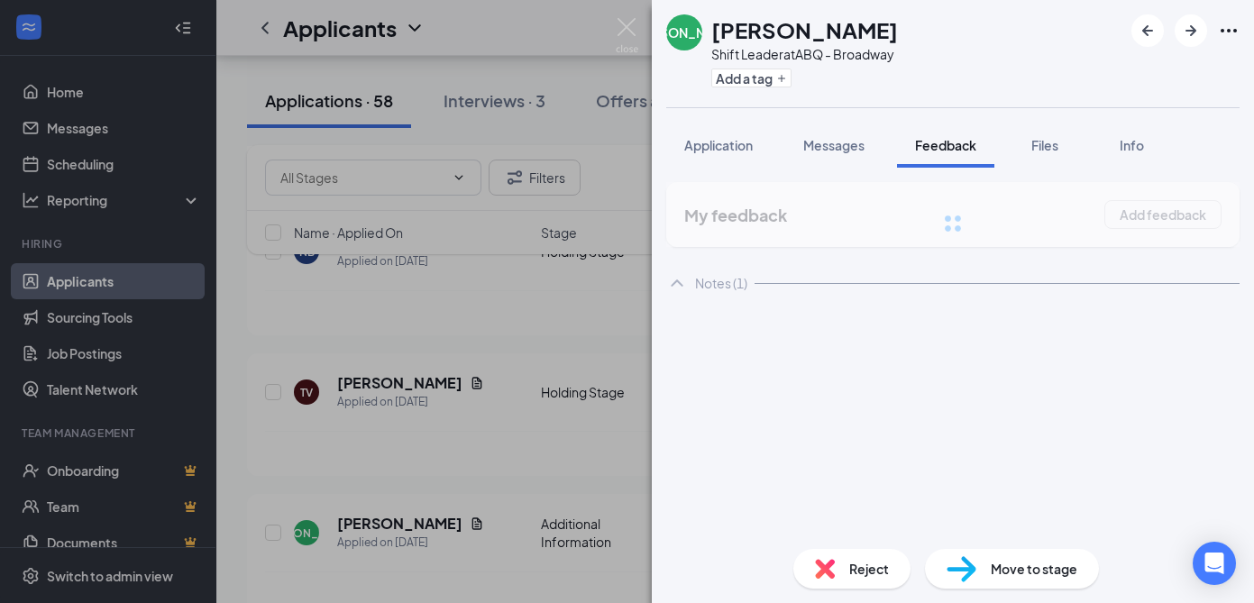
click at [931, 151] on div "[PERSON_NAME] Shift Leader at ABQ - Broadway Add a tag Application Messages Fee…" at bounding box center [953, 301] width 602 height 603
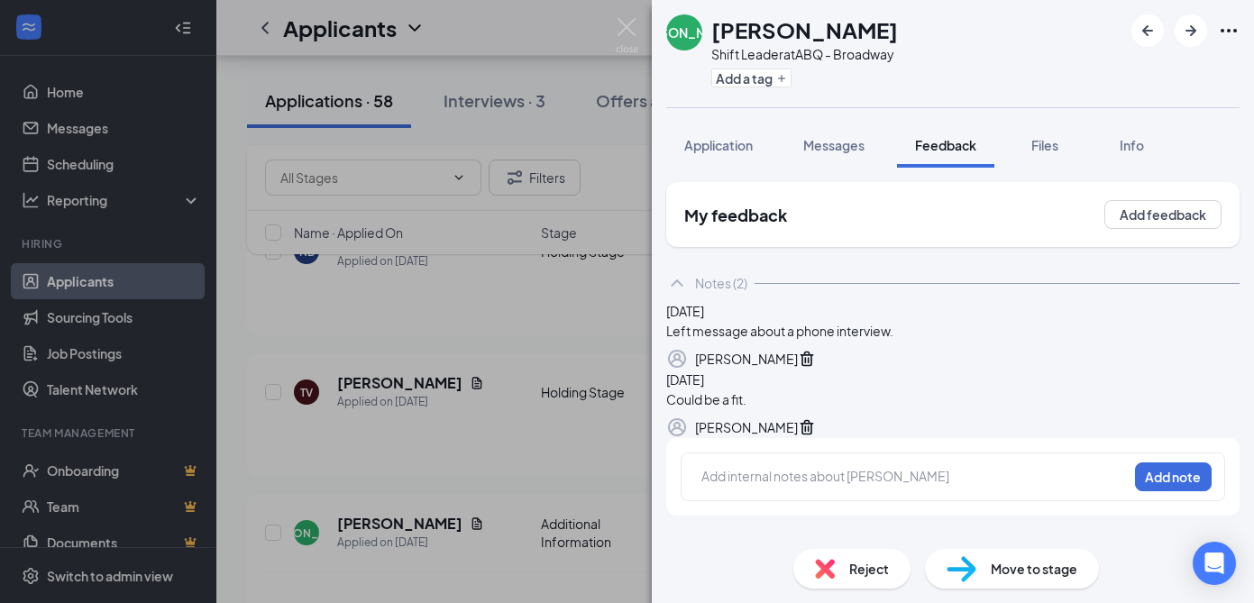
scroll to position [99, 0]
click at [730, 146] on span "Application" at bounding box center [718, 145] width 68 height 16
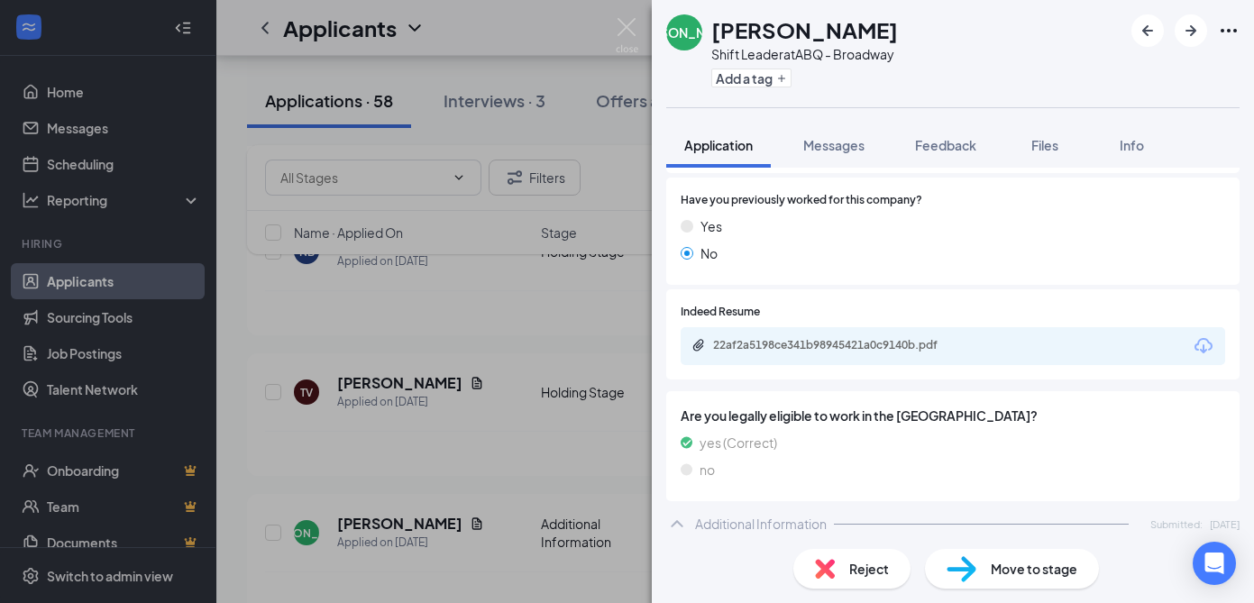
scroll to position [579, 0]
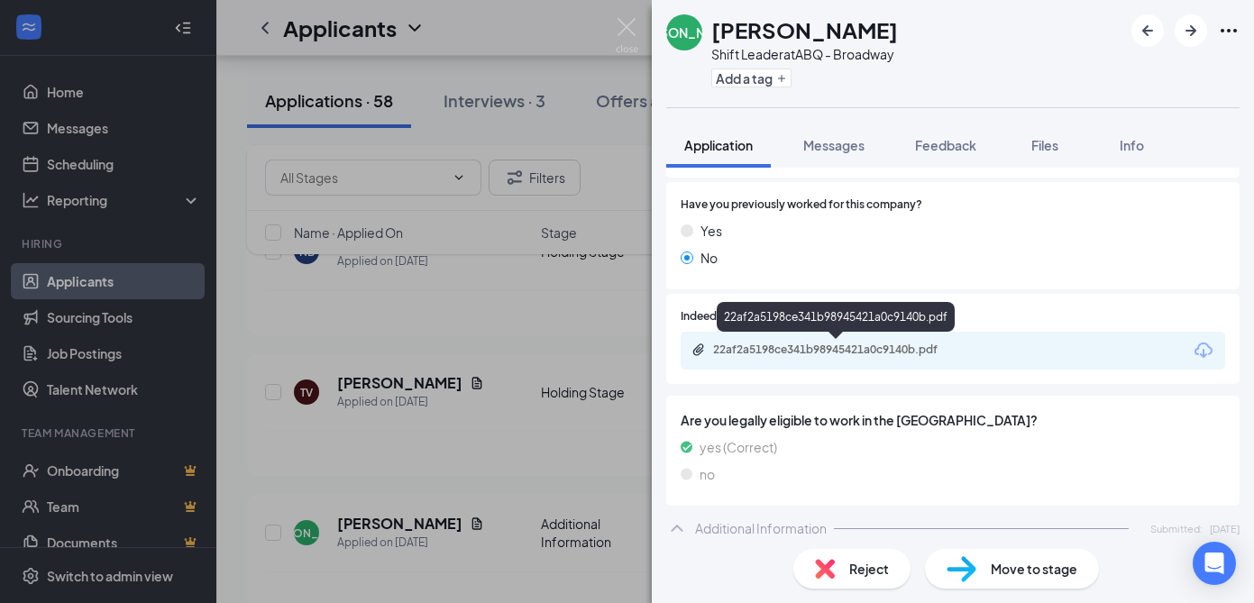
click at [875, 352] on div "22af2a5198ce341b98945421a0c9140b.pdf" at bounding box center [839, 349] width 252 height 14
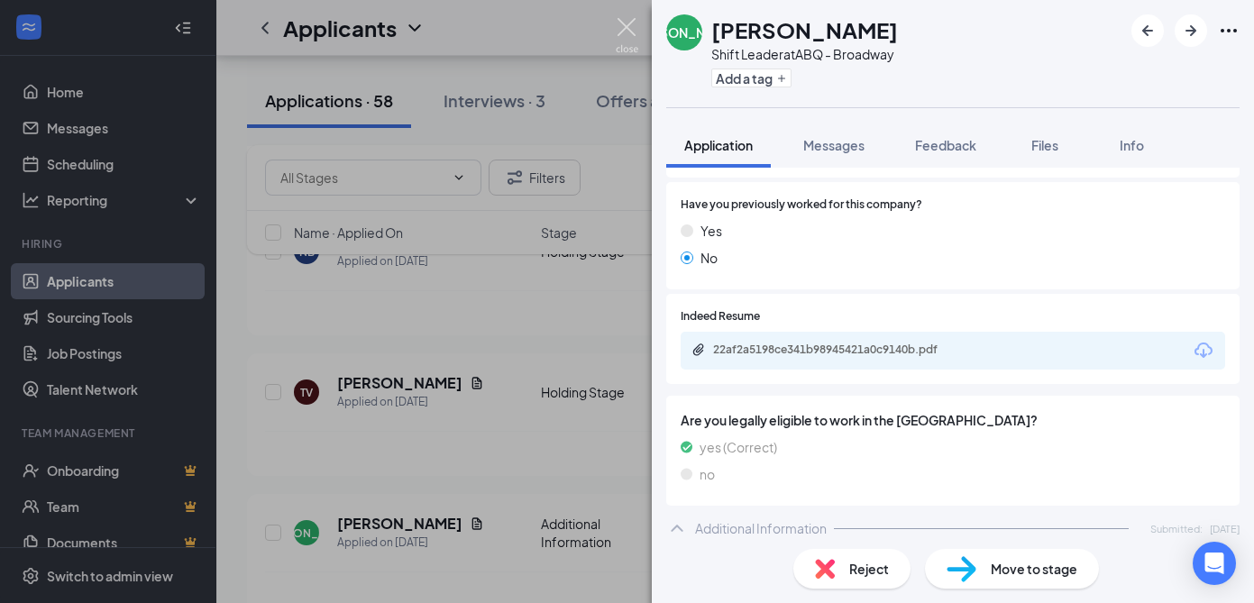
click at [632, 21] on img at bounding box center [627, 35] width 23 height 35
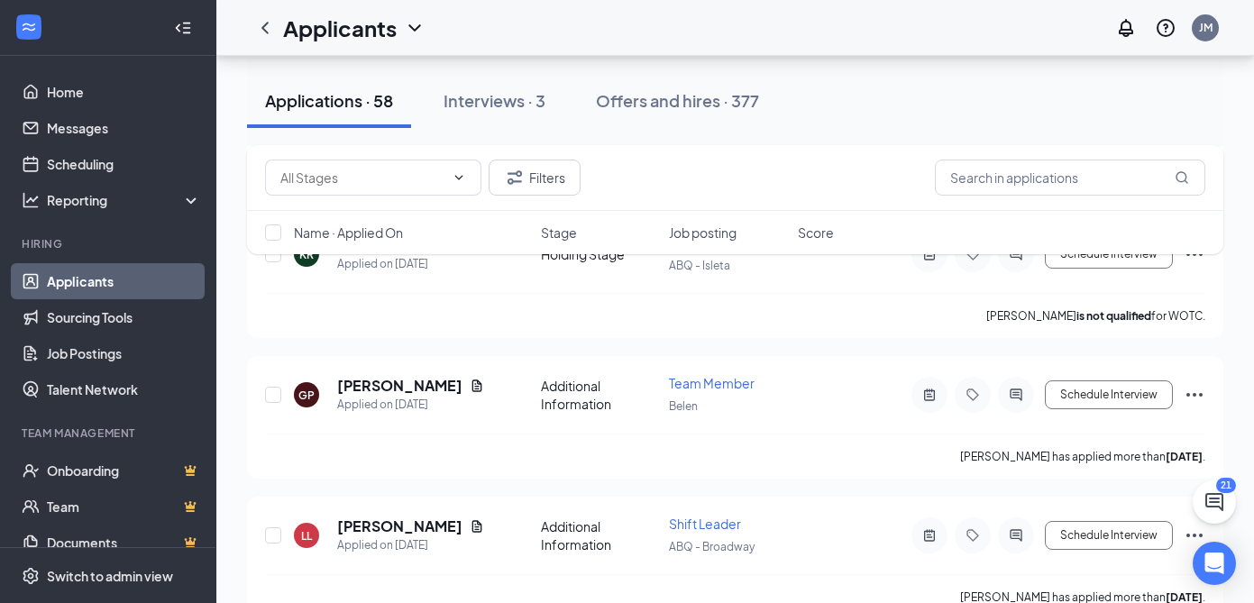
scroll to position [7301, 0]
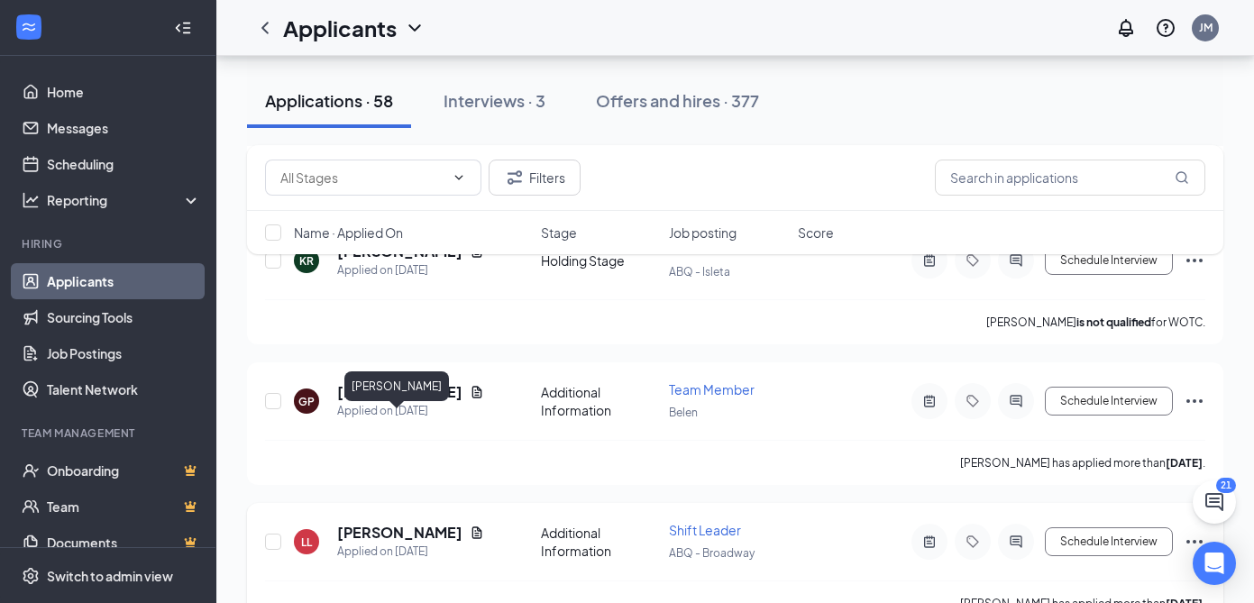
click at [424, 523] on h5 "[PERSON_NAME]" at bounding box center [399, 533] width 125 height 20
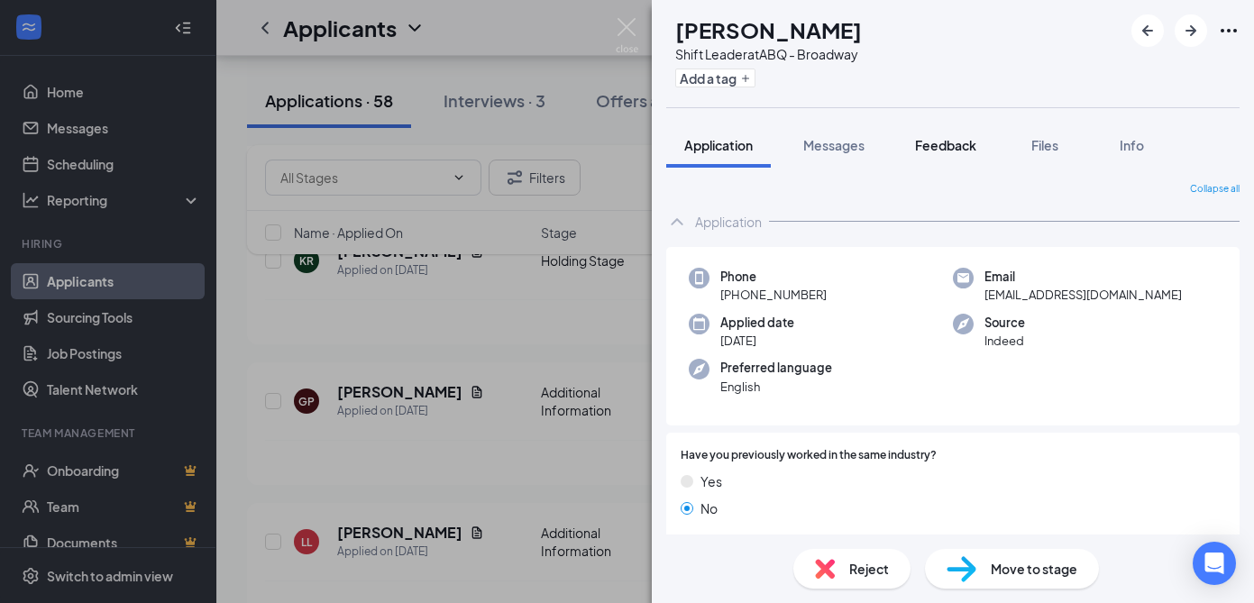
click at [946, 148] on span "Feedback" at bounding box center [945, 145] width 61 height 16
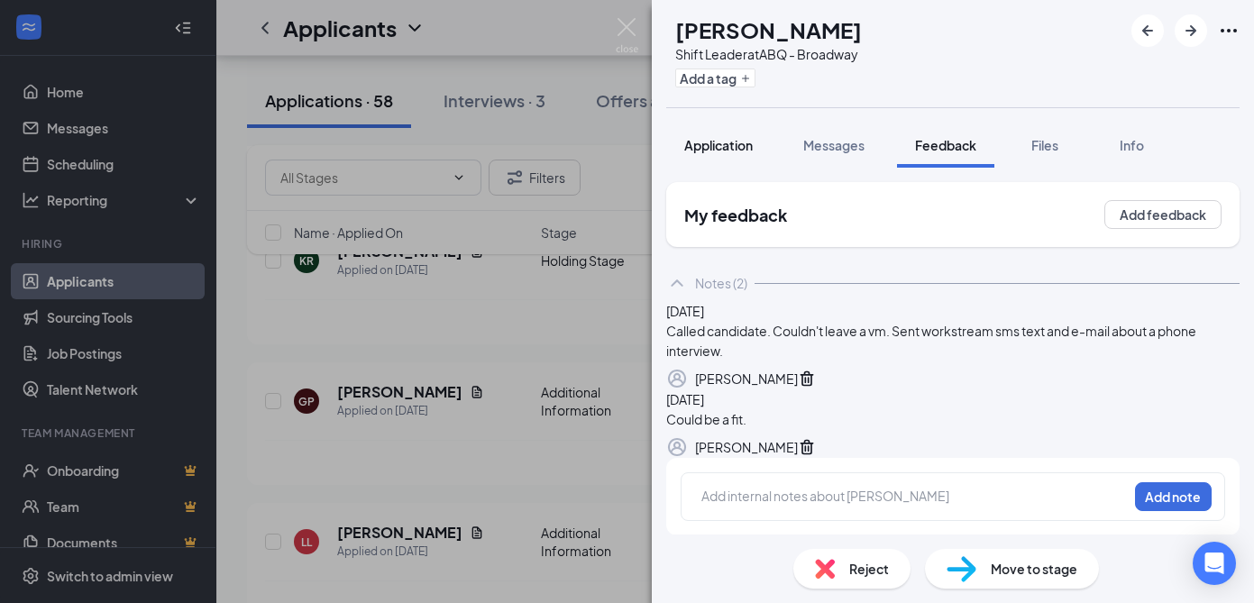
click at [708, 141] on span "Application" at bounding box center [718, 145] width 68 height 16
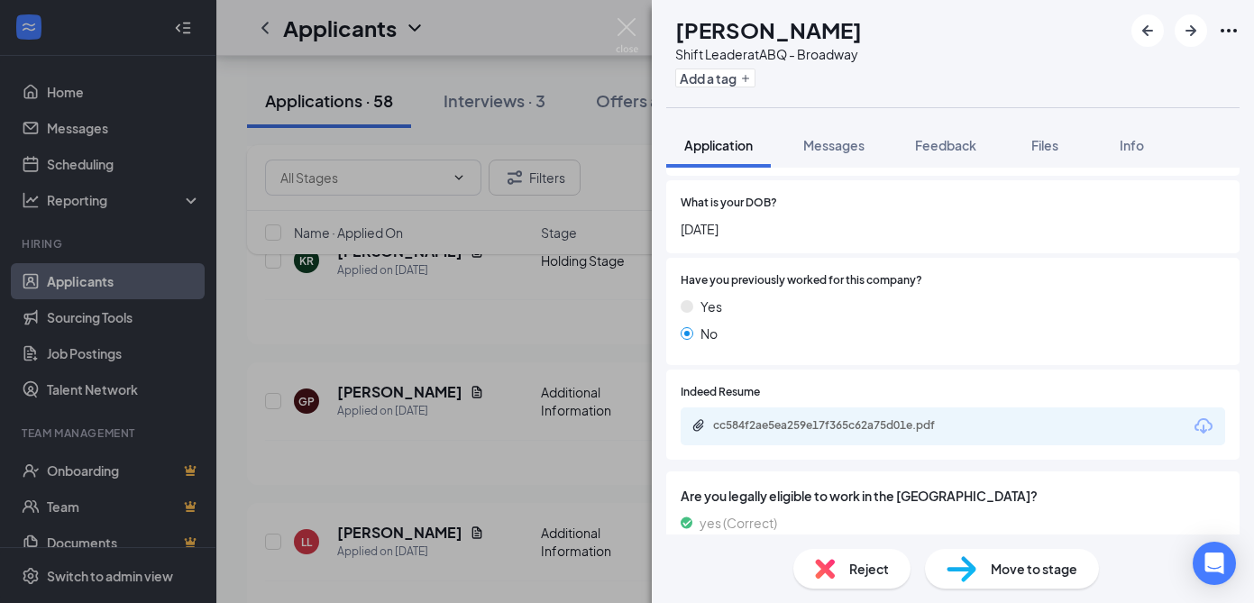
scroll to position [499, 0]
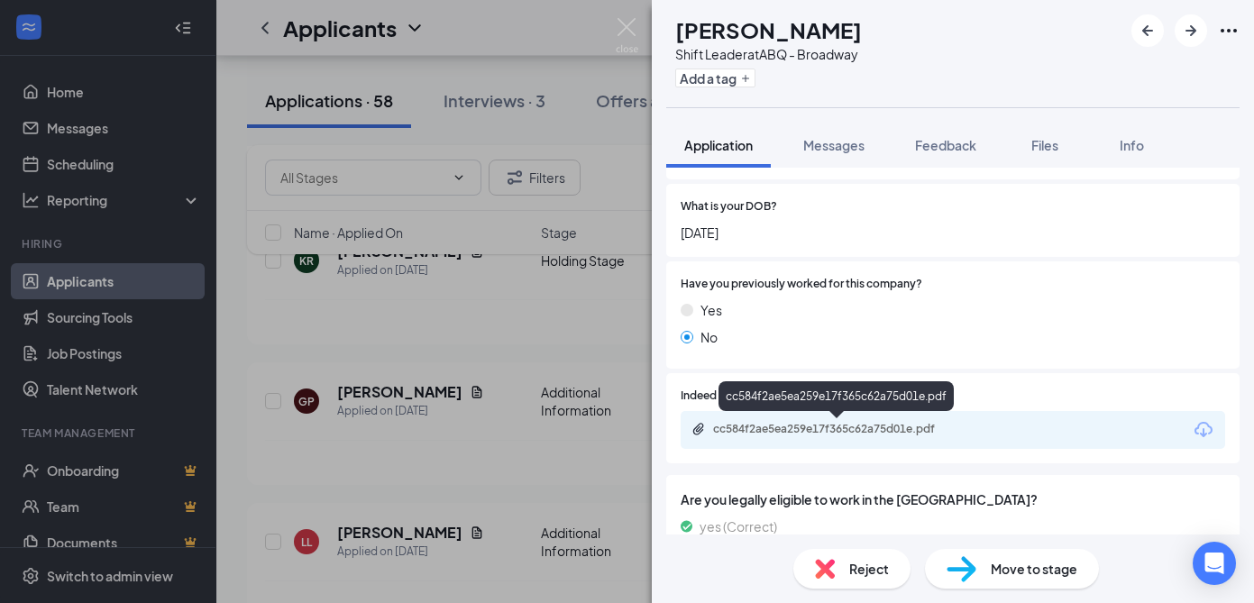
click at [838, 425] on div "cc584f2ae5ea259e17f365c62a75d01e.pdf" at bounding box center [839, 429] width 252 height 14
click at [628, 28] on img at bounding box center [627, 35] width 23 height 35
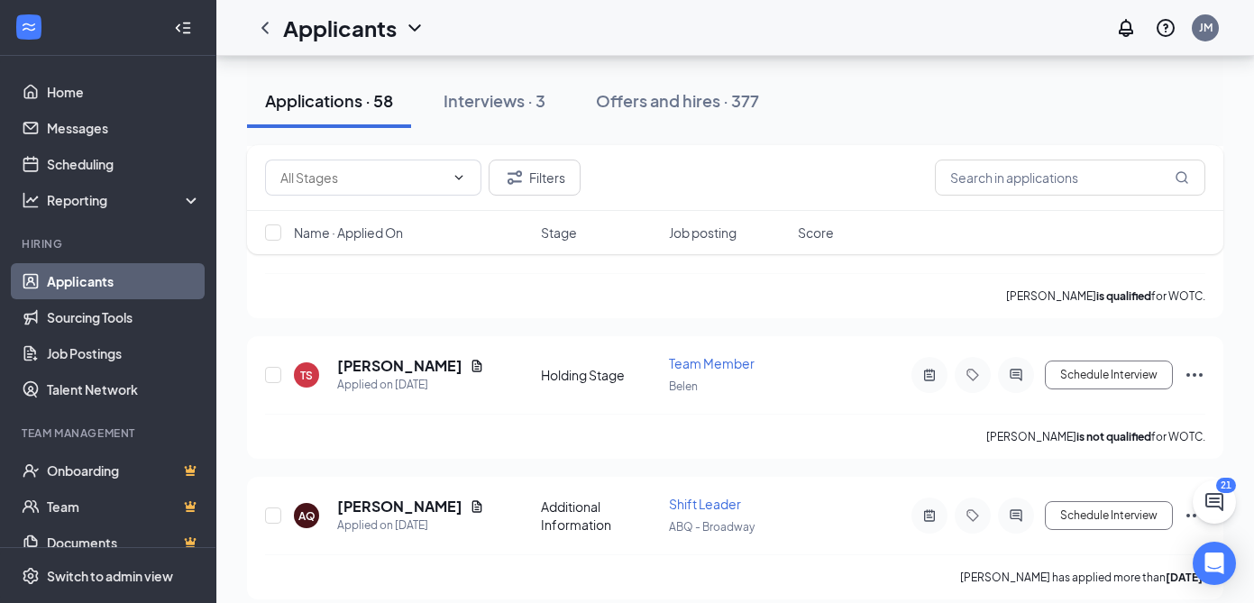
scroll to position [6765, 0]
click at [408, 496] on h5 "[PERSON_NAME]" at bounding box center [399, 506] width 125 height 20
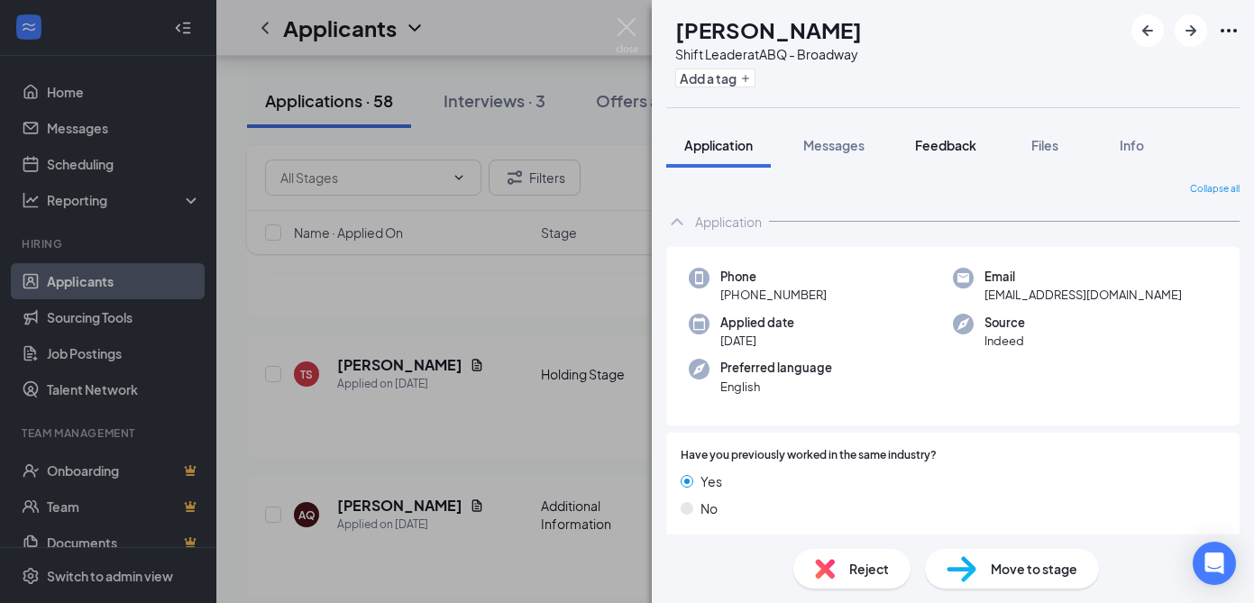
click at [934, 148] on span "Feedback" at bounding box center [945, 145] width 61 height 16
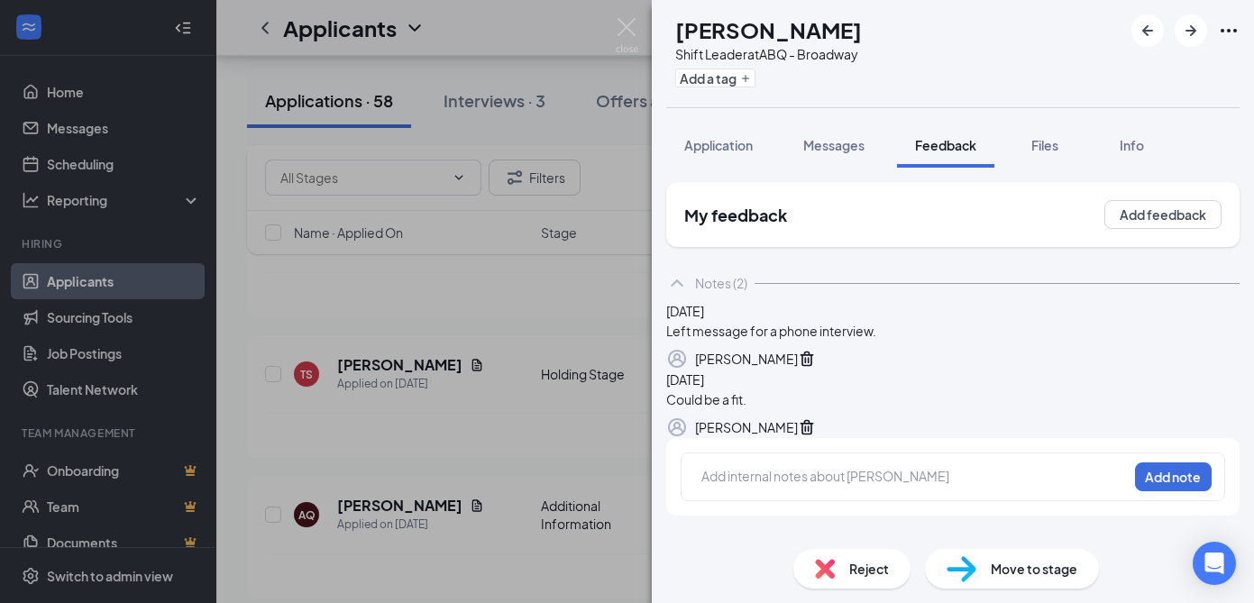
scroll to position [98, 0]
click at [734, 144] on span "Application" at bounding box center [718, 145] width 68 height 16
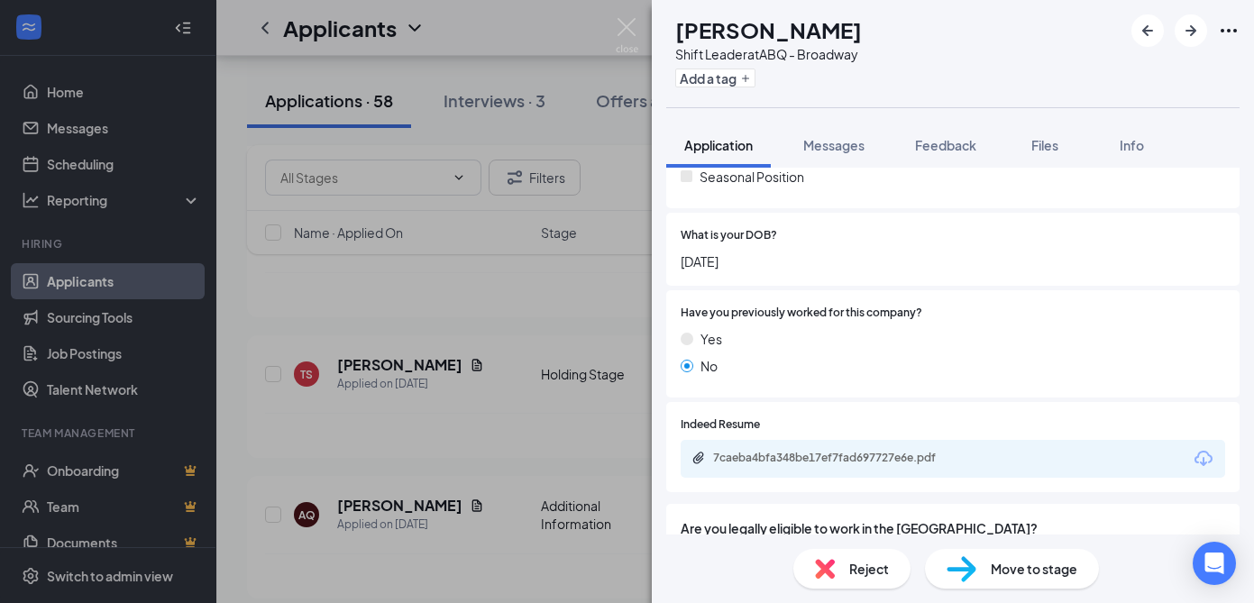
scroll to position [483, 0]
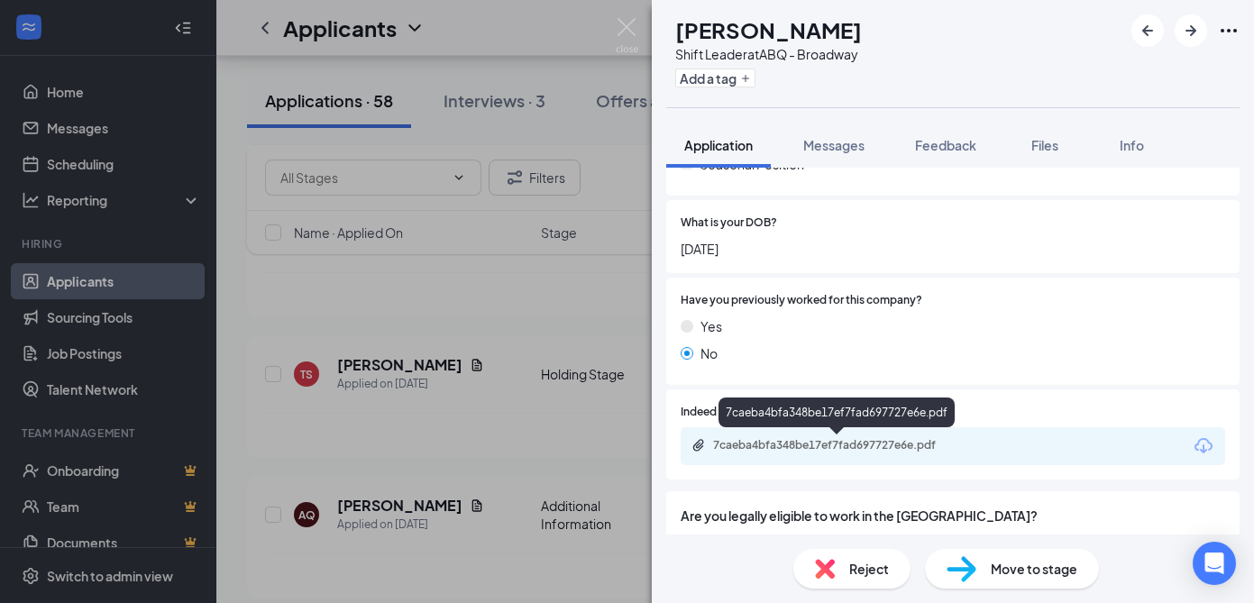
click at [816, 443] on div "7caeba4bfa348be17ef7fad697727e6e.pdf" at bounding box center [839, 445] width 252 height 14
click at [627, 24] on img at bounding box center [627, 35] width 23 height 35
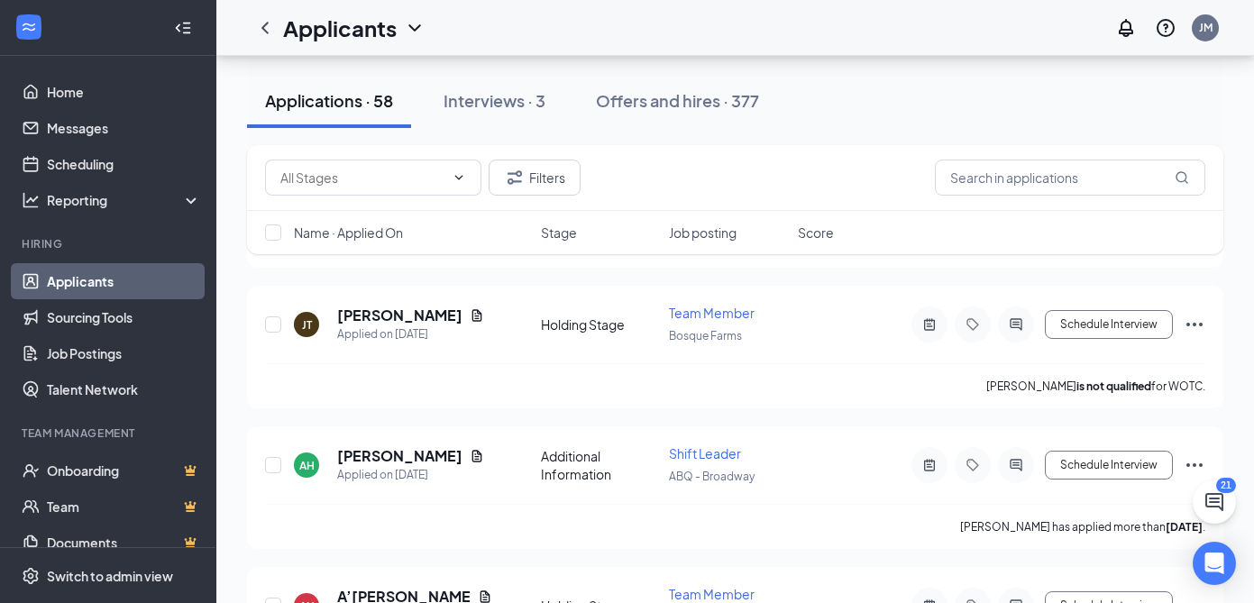
scroll to position [5972, 0]
click at [371, 445] on h5 "[PERSON_NAME]" at bounding box center [399, 455] width 125 height 20
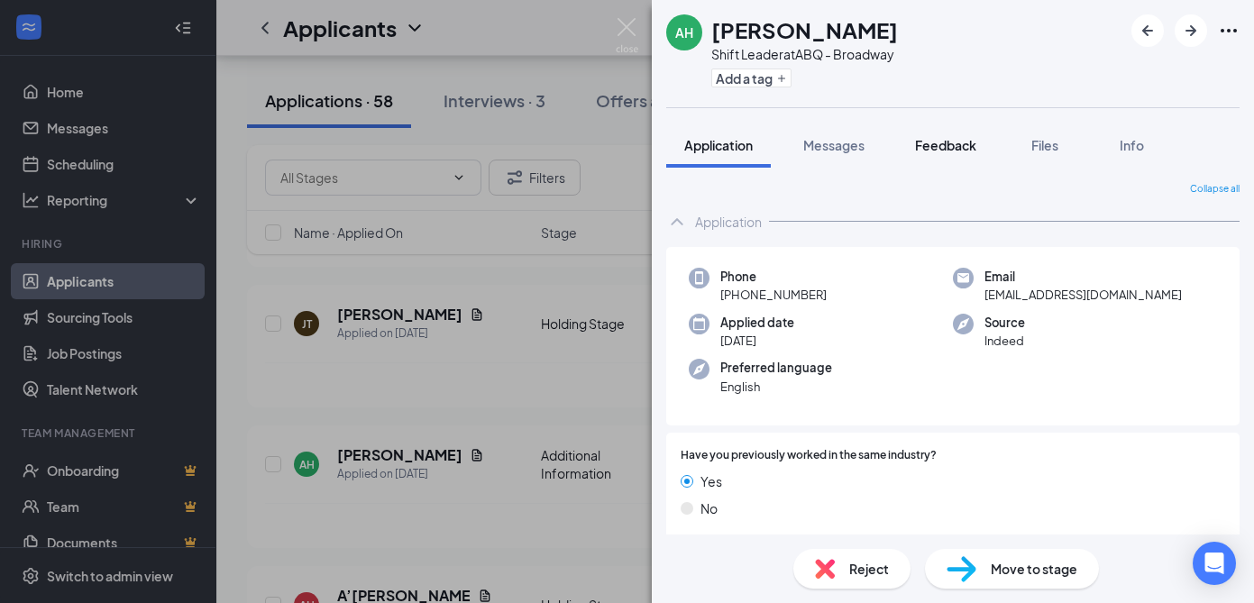
click at [945, 141] on span "Feedback" at bounding box center [945, 145] width 61 height 16
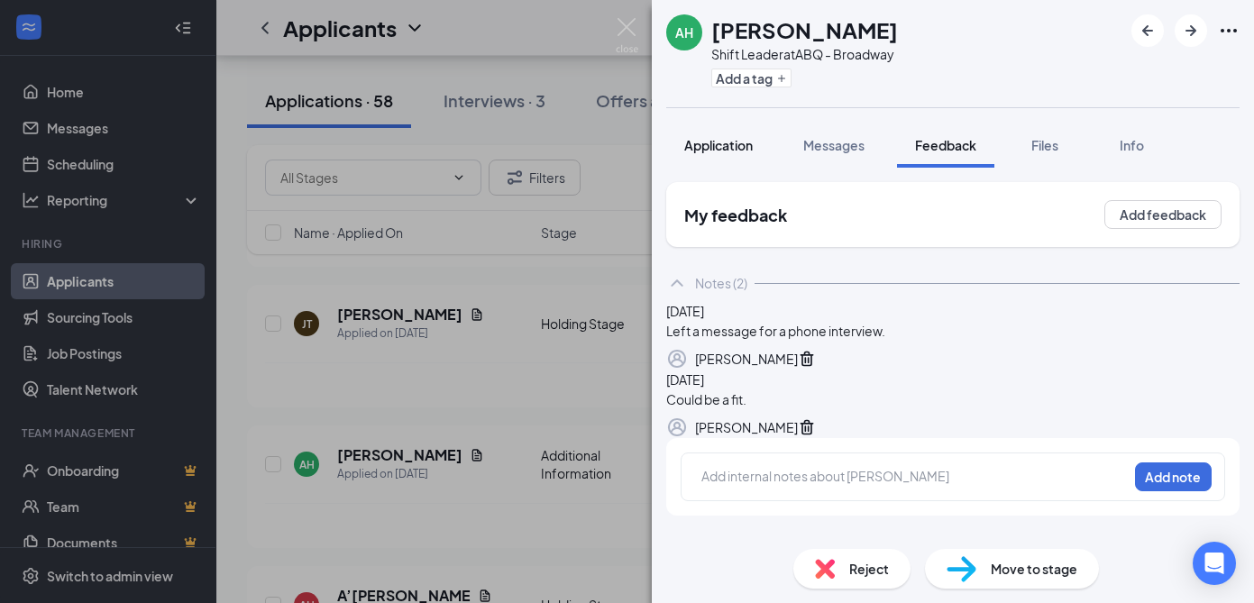
click at [724, 143] on span "Application" at bounding box center [718, 145] width 68 height 16
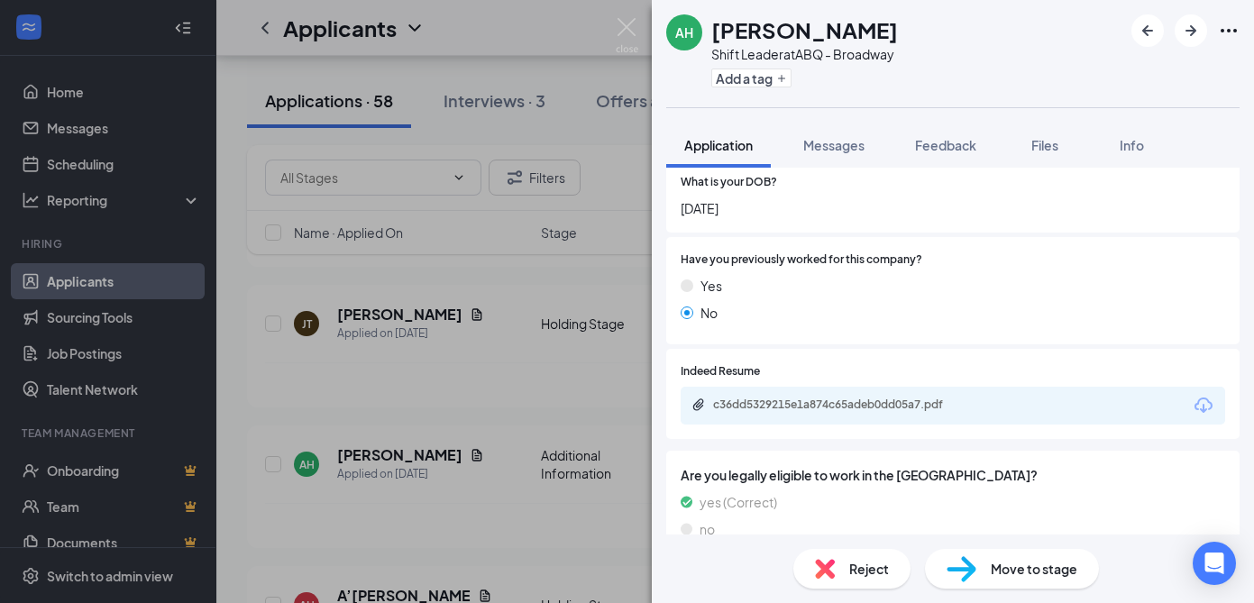
scroll to position [523, 0]
click at [802, 406] on div "c36dd5329215e1a874c65adeb0dd05a7.pdf" at bounding box center [839, 405] width 252 height 14
click at [625, 28] on img at bounding box center [627, 35] width 23 height 35
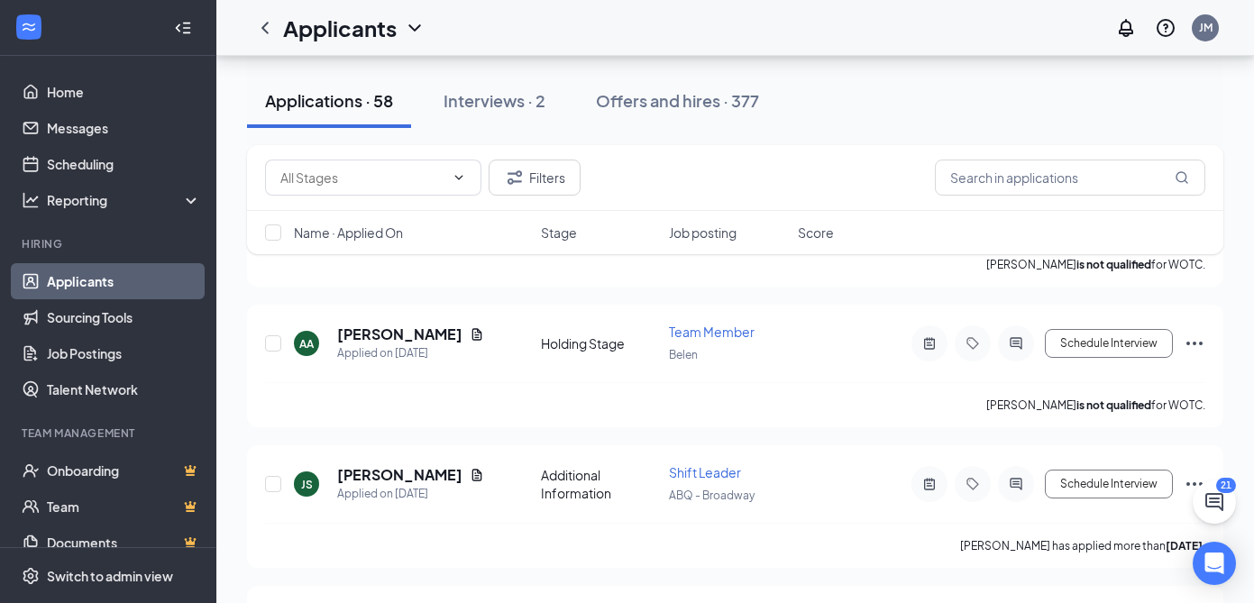
scroll to position [4660, 0]
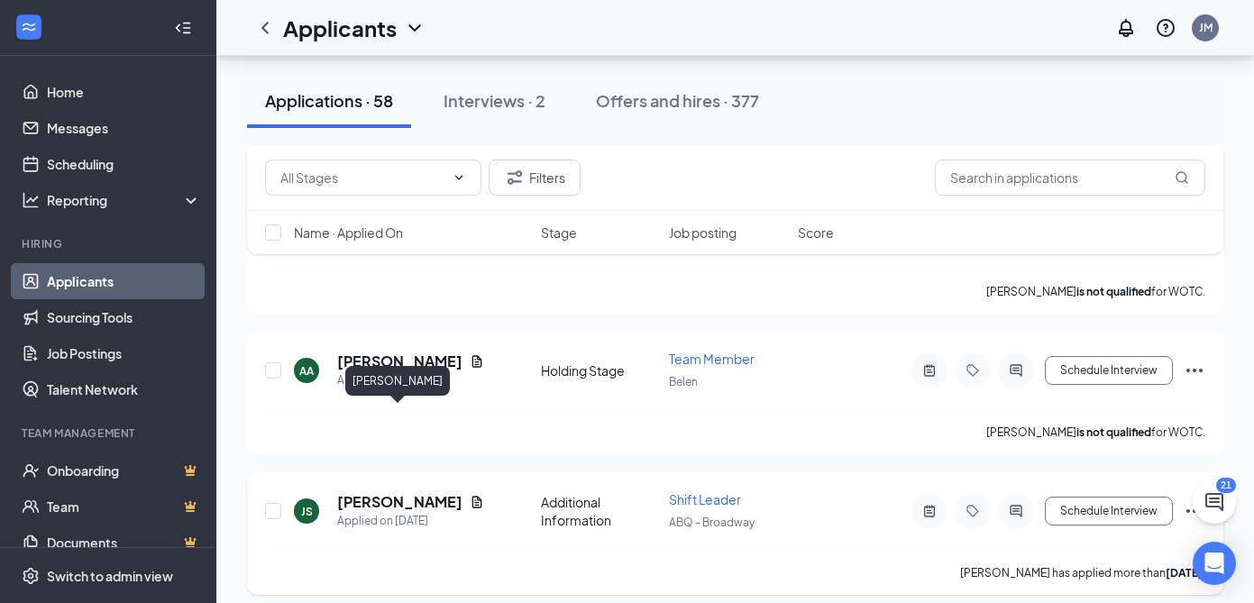
click at [388, 492] on h5 "[PERSON_NAME]" at bounding box center [399, 502] width 125 height 20
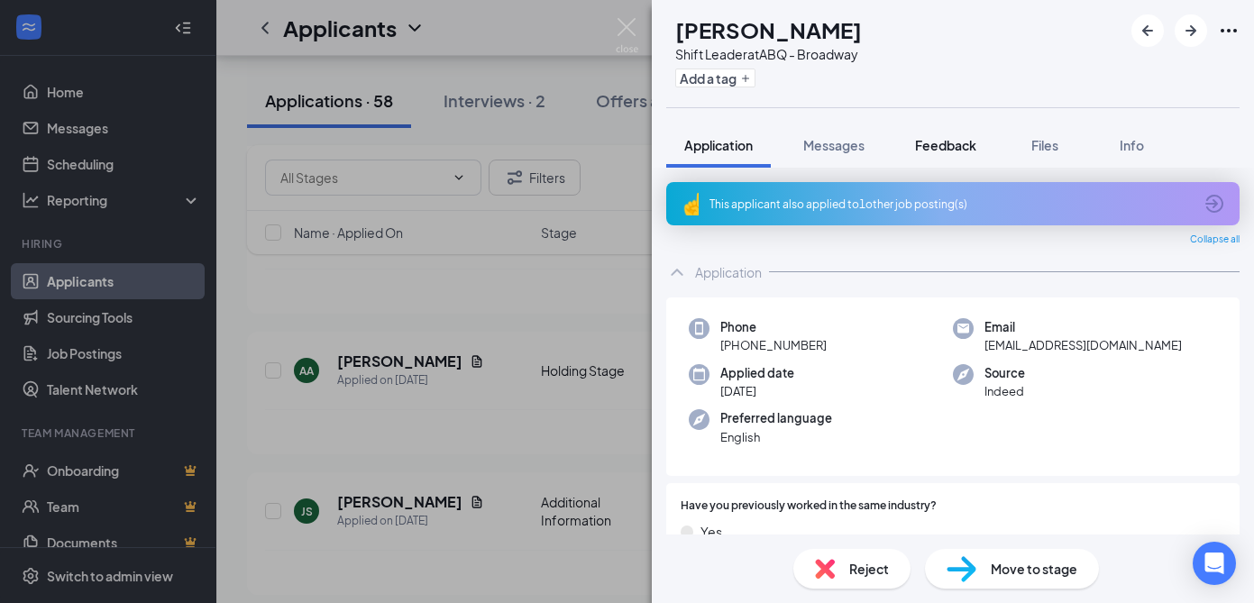
click at [966, 145] on span "Feedback" at bounding box center [945, 145] width 61 height 16
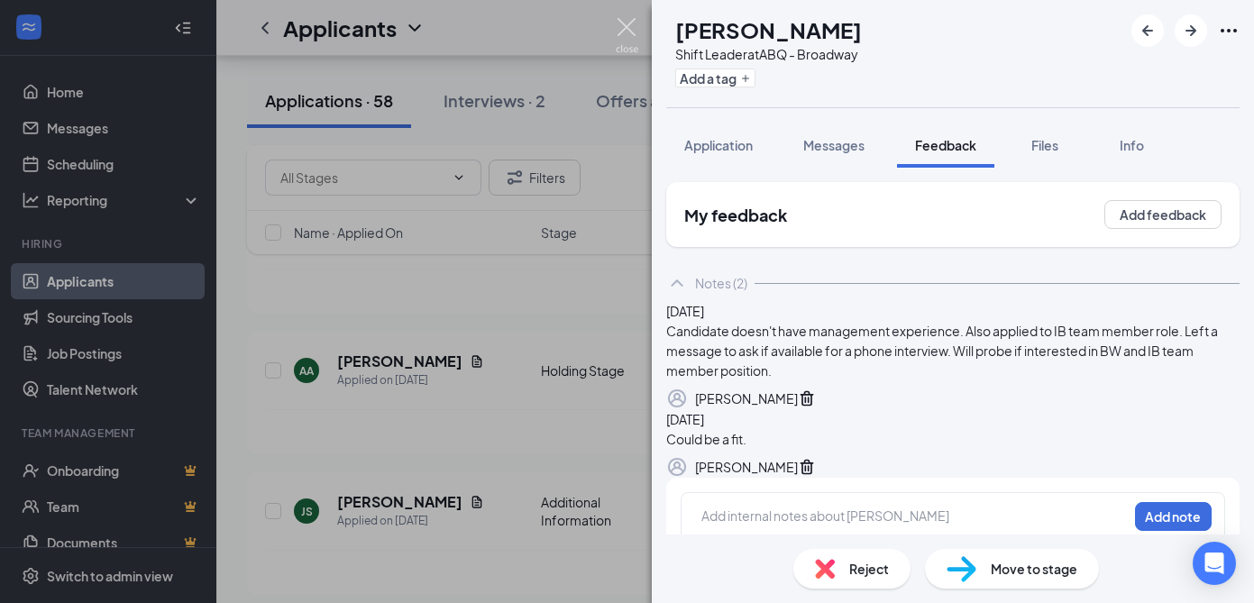
click at [628, 32] on img at bounding box center [627, 35] width 23 height 35
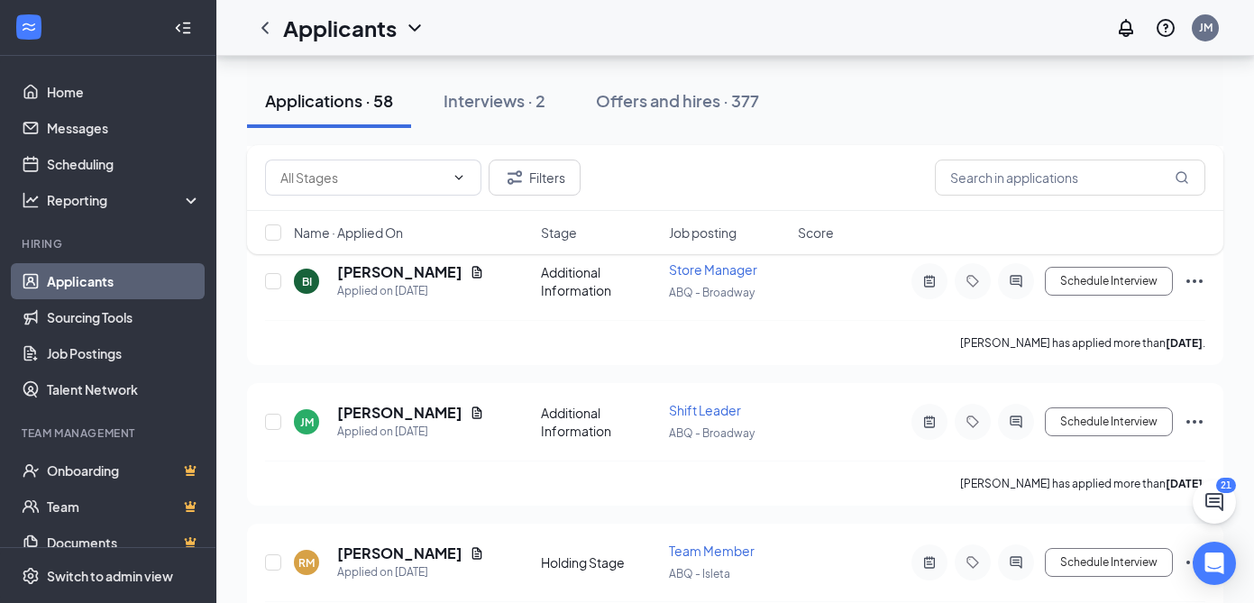
scroll to position [4267, 0]
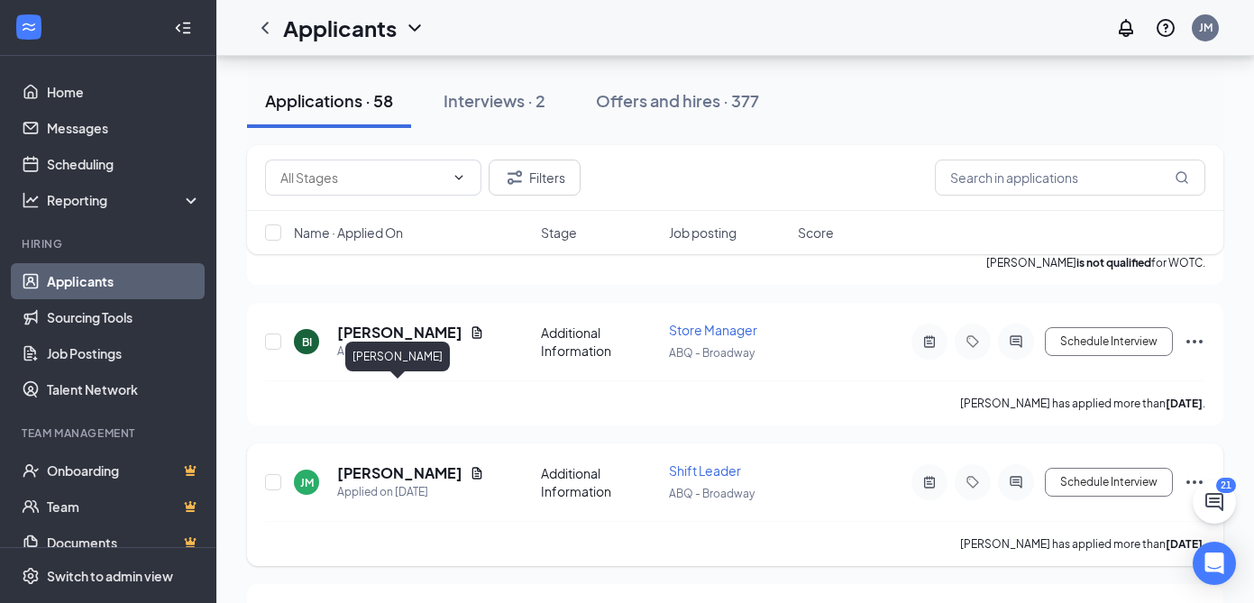
click at [413, 463] on h5 "[PERSON_NAME]" at bounding box center [399, 473] width 125 height 20
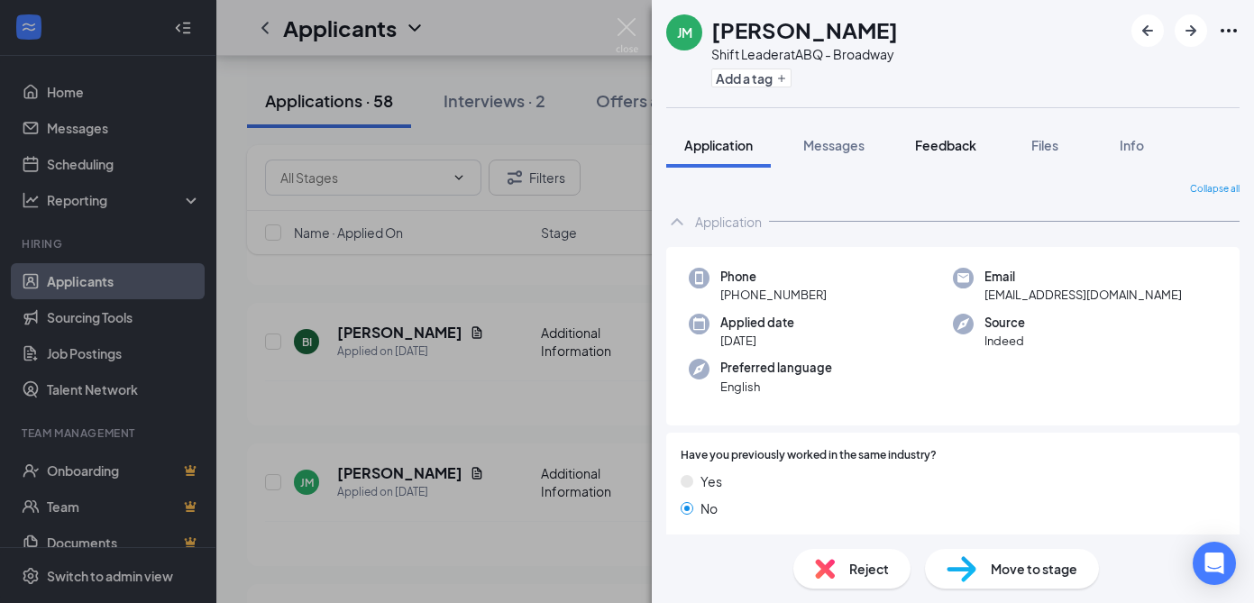
click at [947, 150] on span "Feedback" at bounding box center [945, 145] width 61 height 16
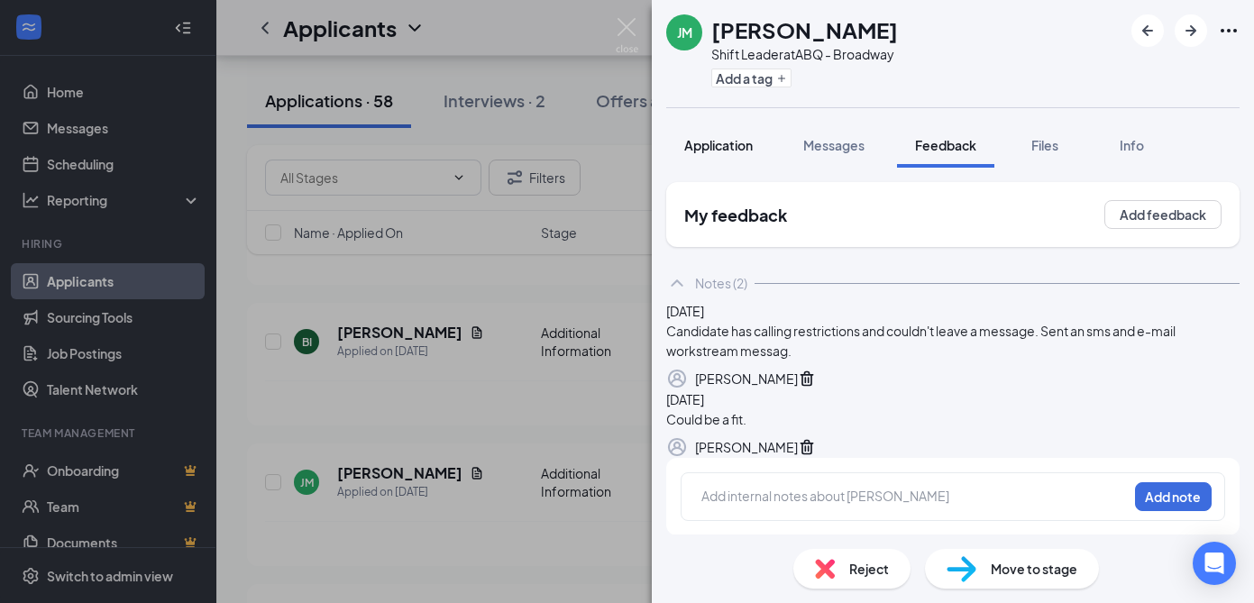
click at [731, 153] on div "Application" at bounding box center [718, 145] width 68 height 18
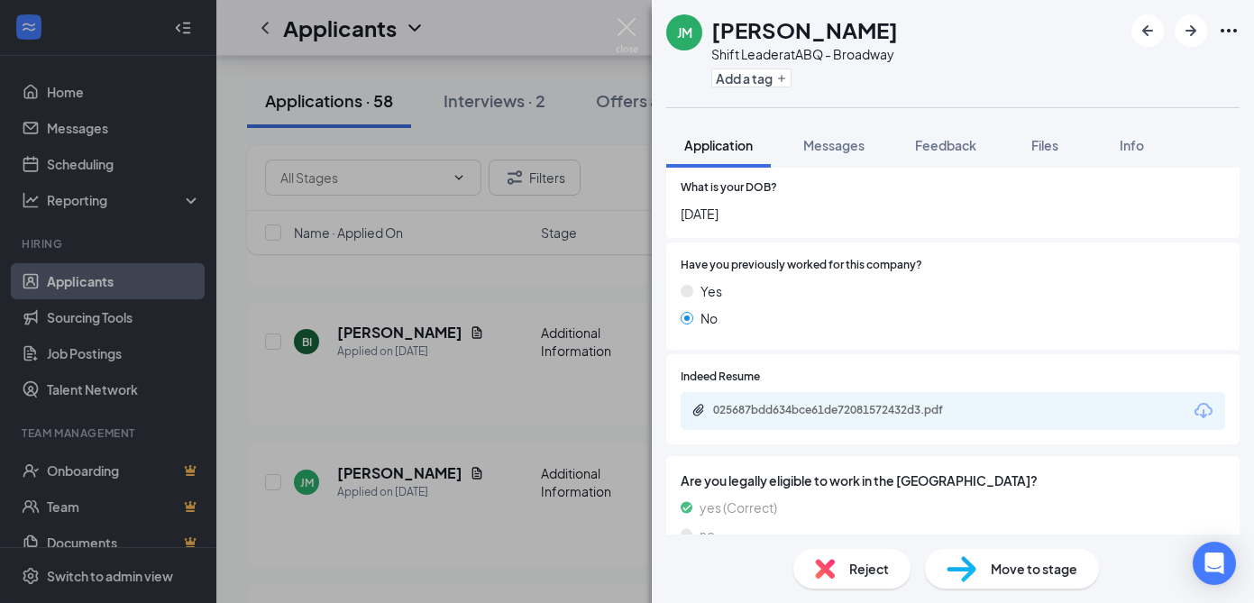
scroll to position [584, 0]
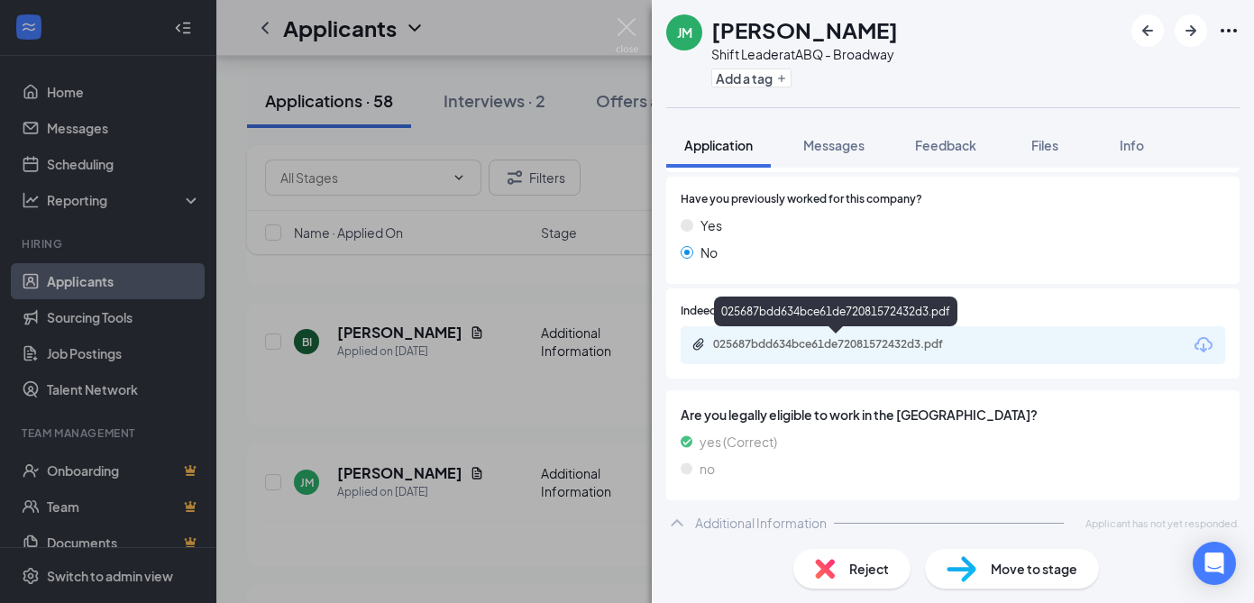
click at [816, 346] on div "025687bdd634bce61de72081572432d3.pdf" at bounding box center [839, 344] width 252 height 14
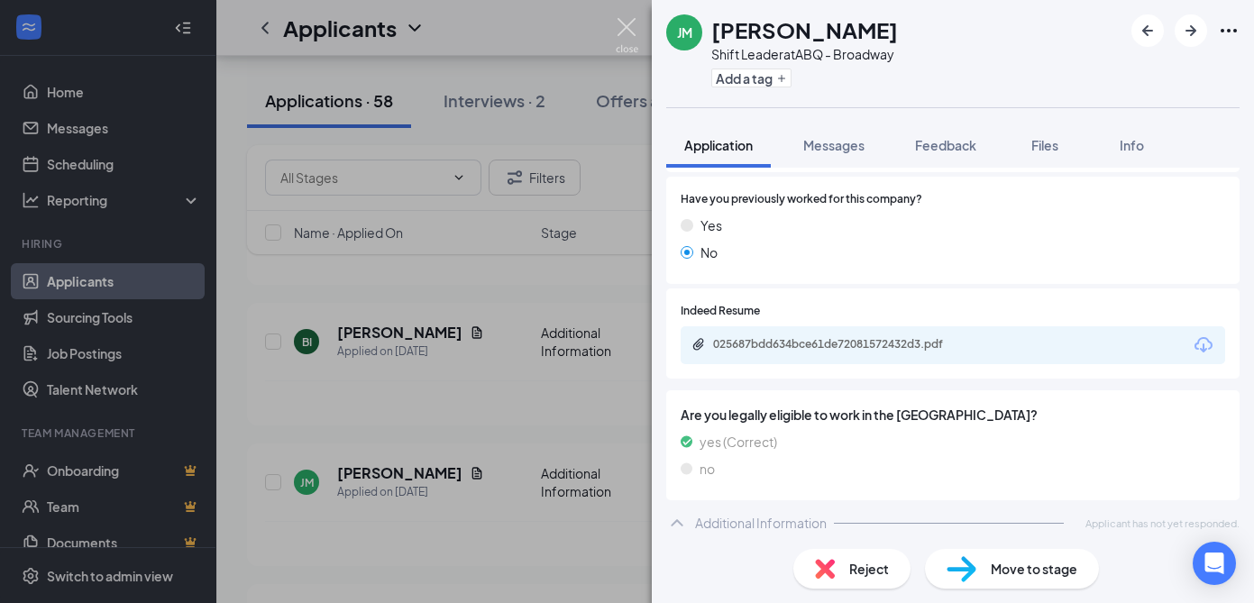
scroll to position [583, 0]
click at [634, 33] on img at bounding box center [627, 35] width 23 height 35
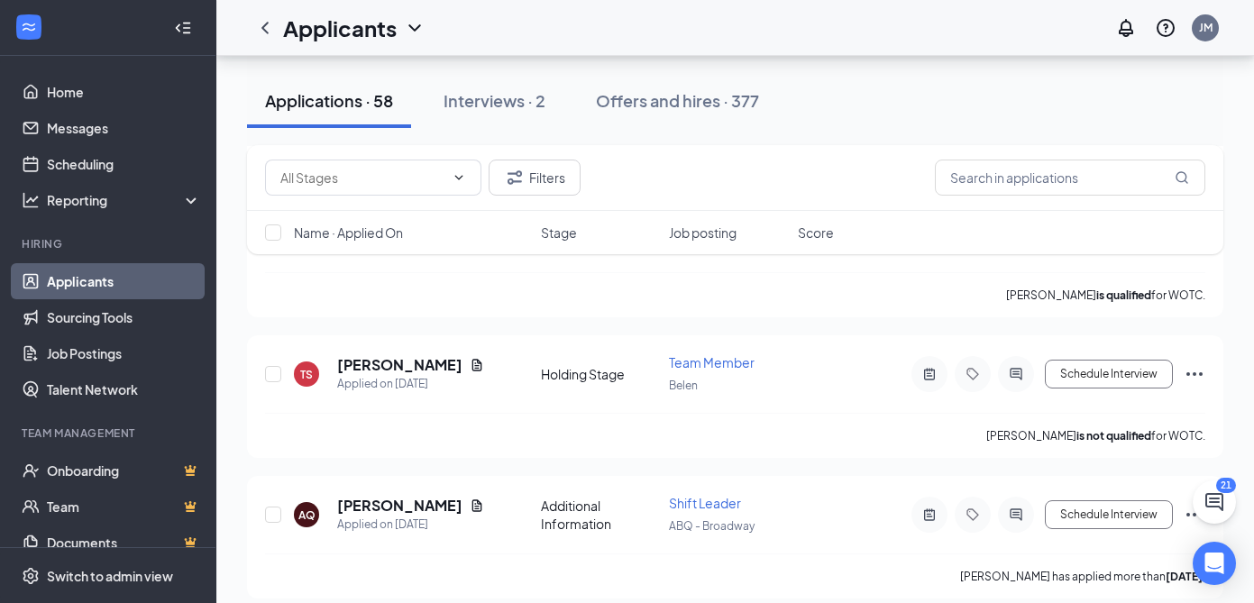
scroll to position [6769, 0]
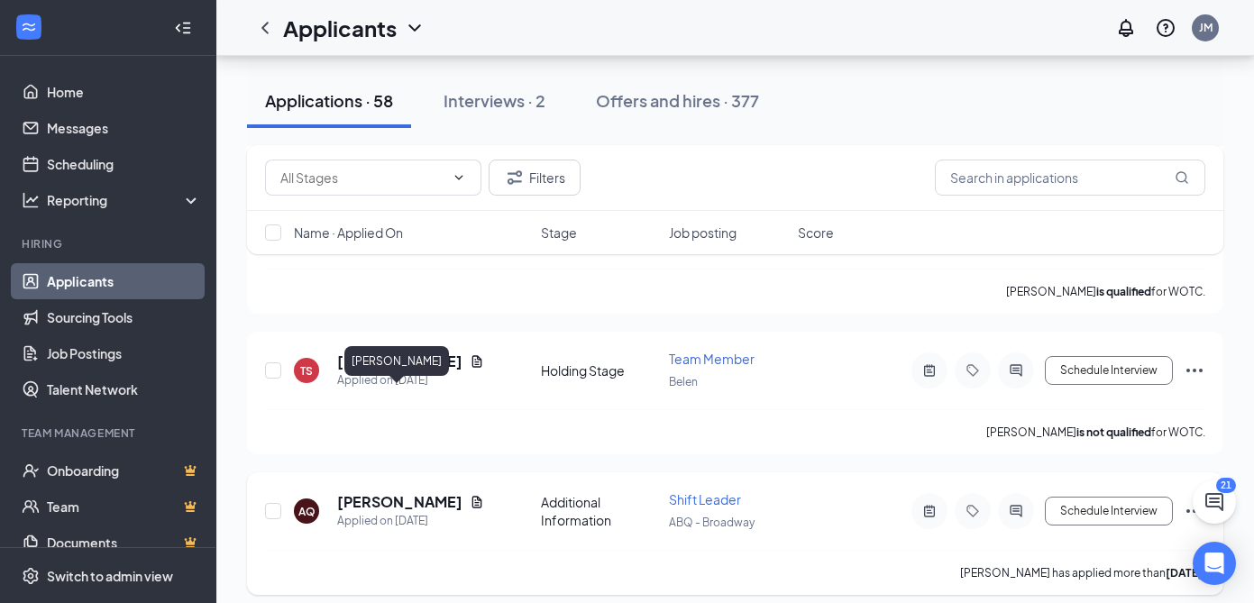
click at [390, 492] on h5 "[PERSON_NAME]" at bounding box center [399, 502] width 125 height 20
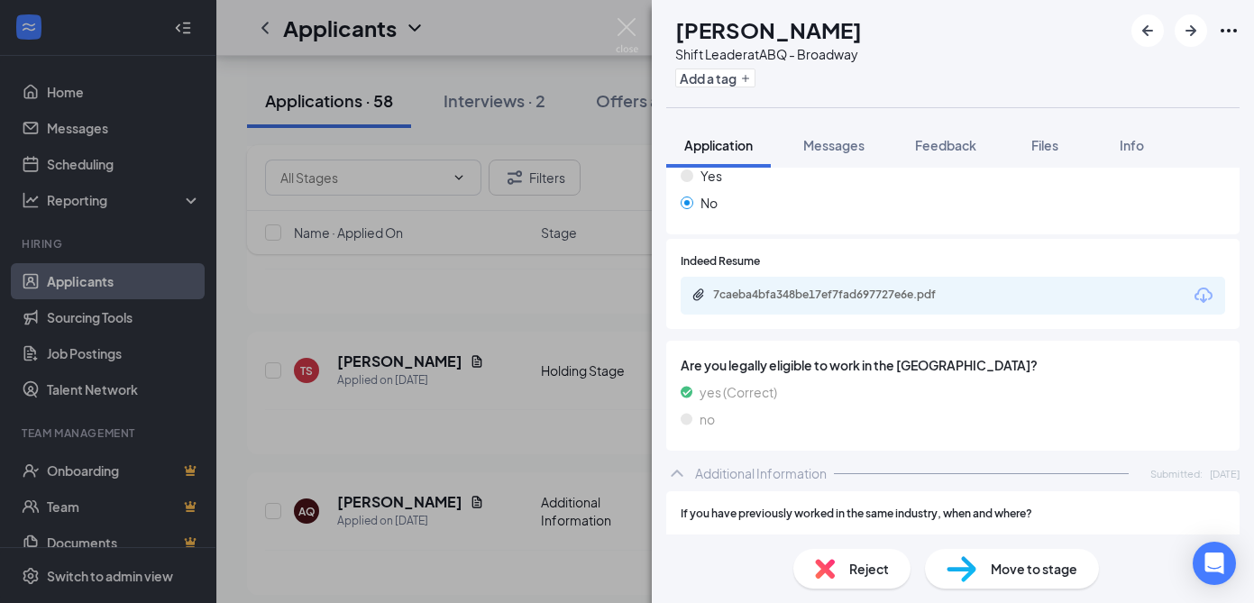
scroll to position [632, 0]
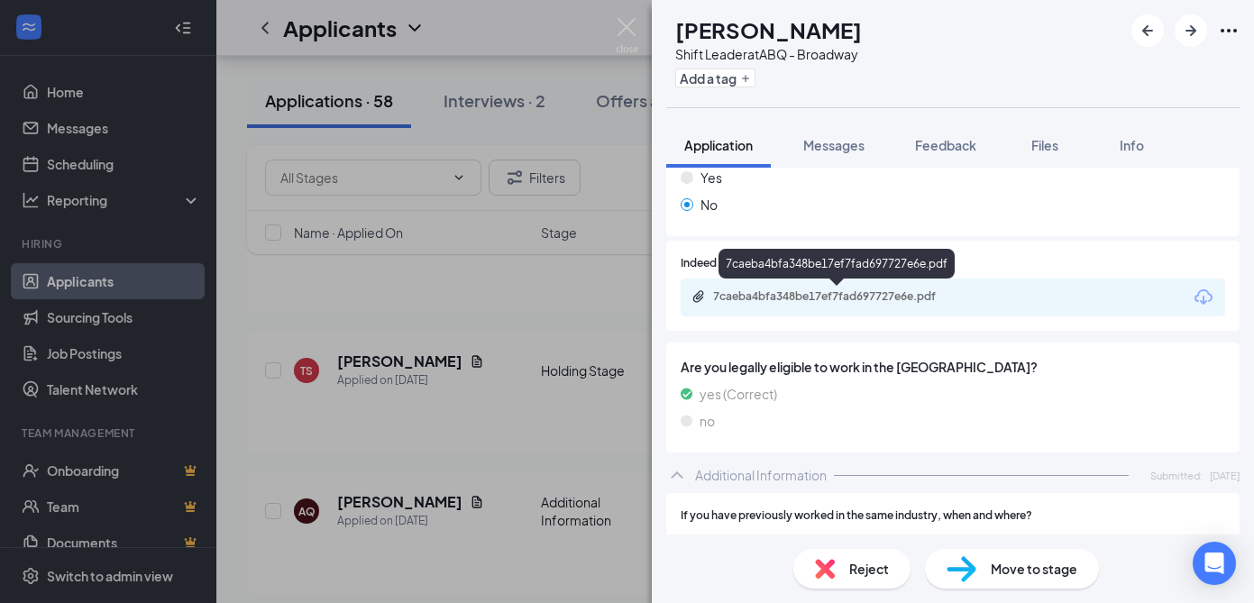
click at [810, 294] on div "7caeba4bfa348be17ef7fad697727e6e.pdf" at bounding box center [839, 296] width 252 height 14
click at [625, 32] on img at bounding box center [627, 35] width 23 height 35
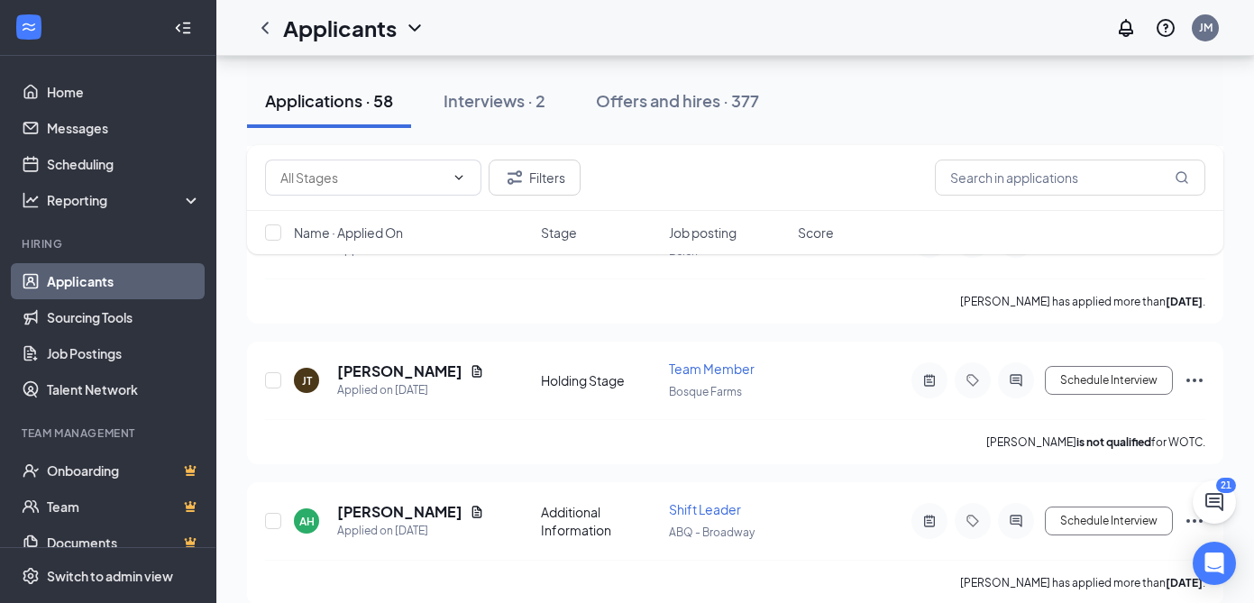
scroll to position [5915, 0]
click at [385, 503] on h5 "[PERSON_NAME]" at bounding box center [399, 513] width 125 height 20
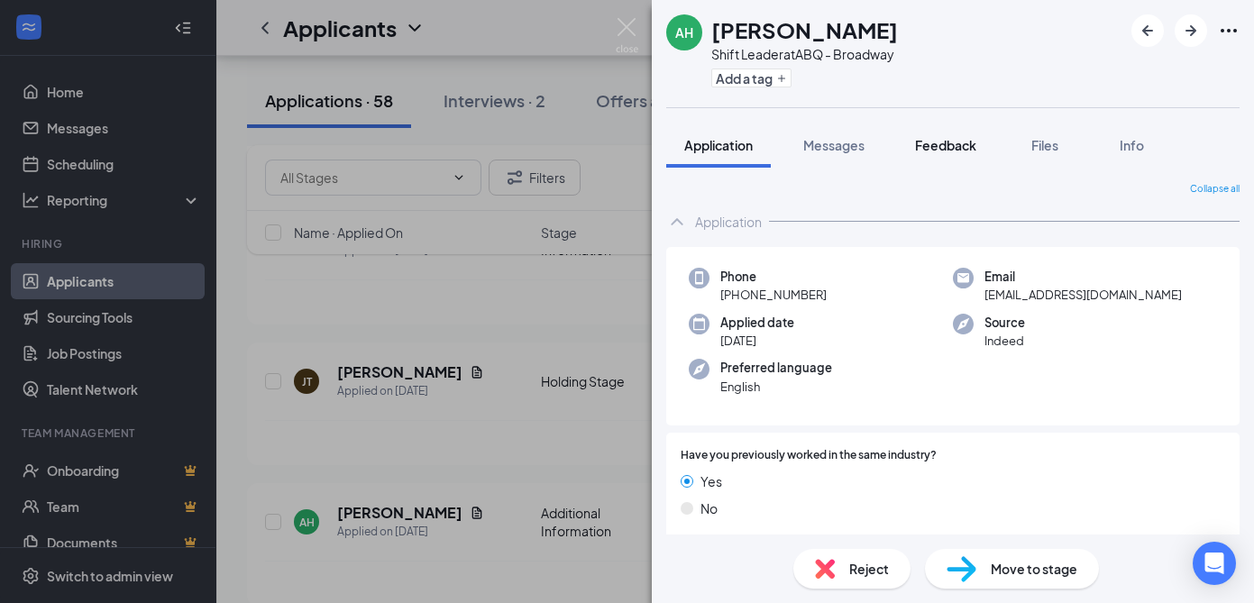
click at [935, 141] on span "Feedback" at bounding box center [945, 145] width 61 height 16
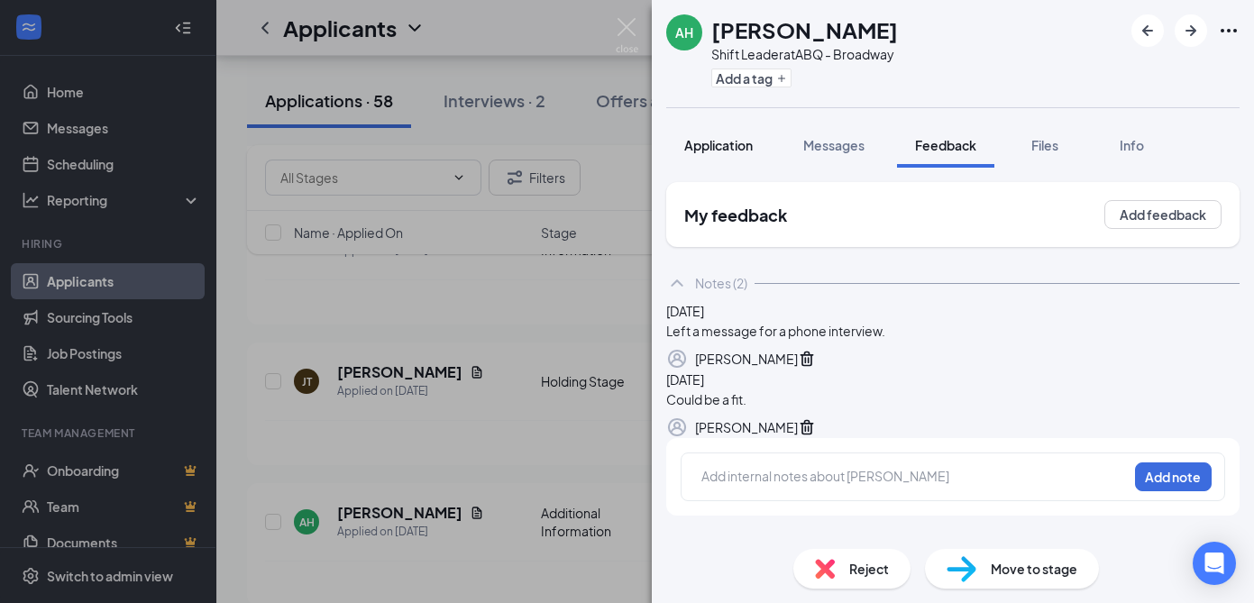
click at [736, 141] on span "Application" at bounding box center [718, 145] width 68 height 16
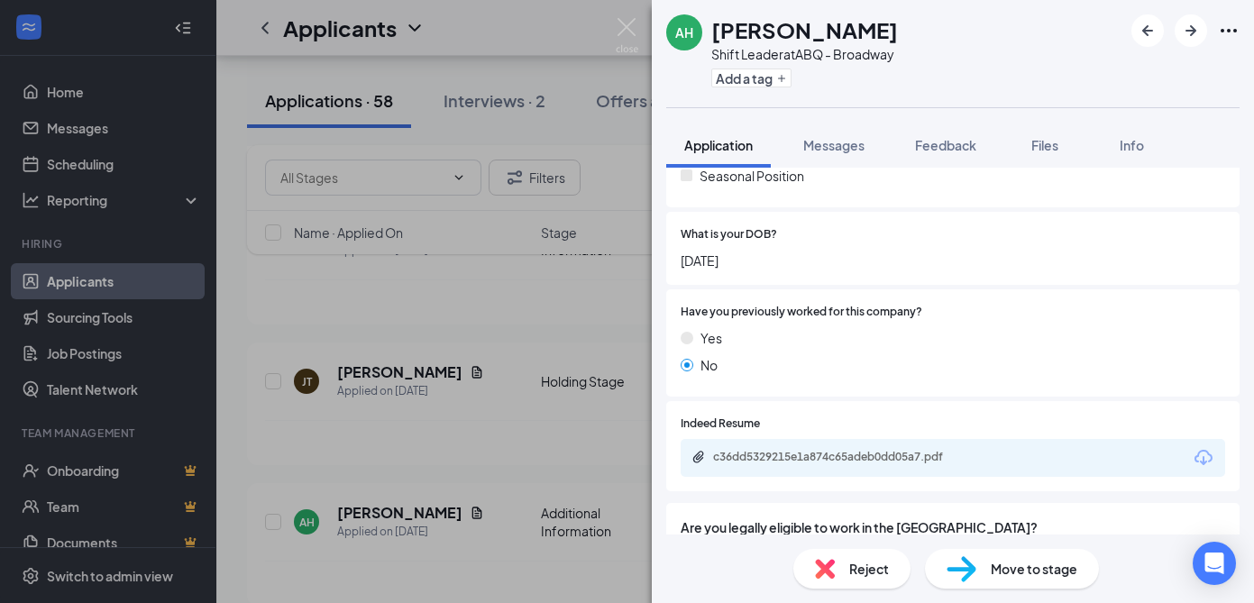
scroll to position [471, 0]
click at [844, 457] on div "c36dd5329215e1a874c65adeb0dd05a7.pdf" at bounding box center [839, 457] width 252 height 14
click at [627, 28] on img at bounding box center [627, 35] width 23 height 35
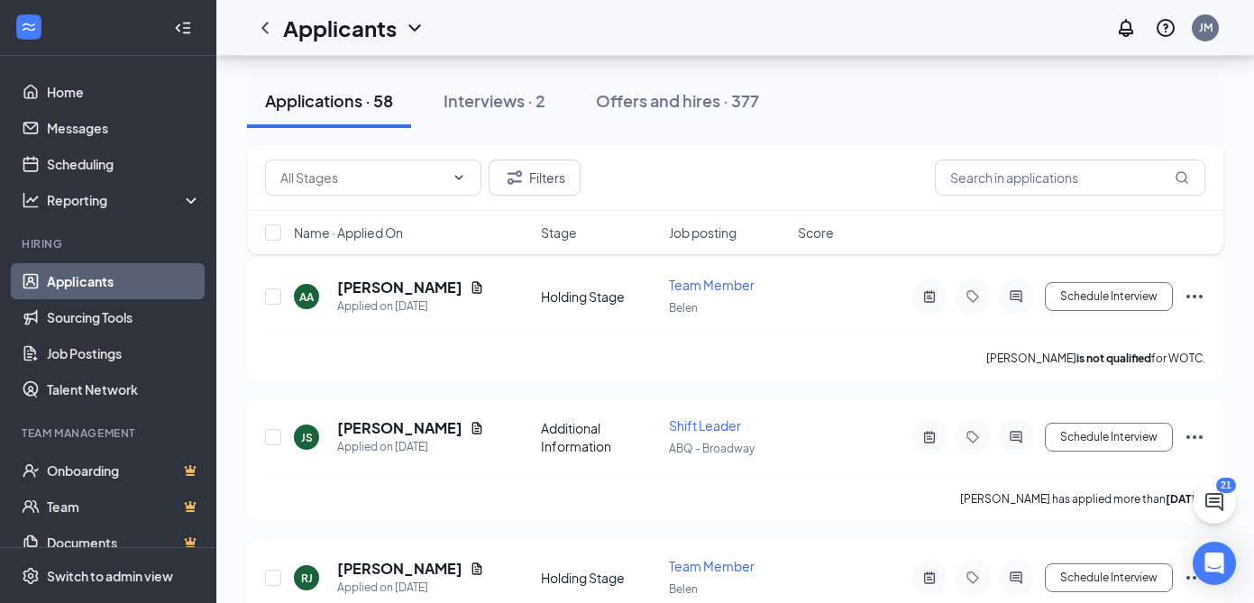
scroll to position [4735, 0]
click at [415, 417] on h5 "[PERSON_NAME]" at bounding box center [399, 427] width 125 height 20
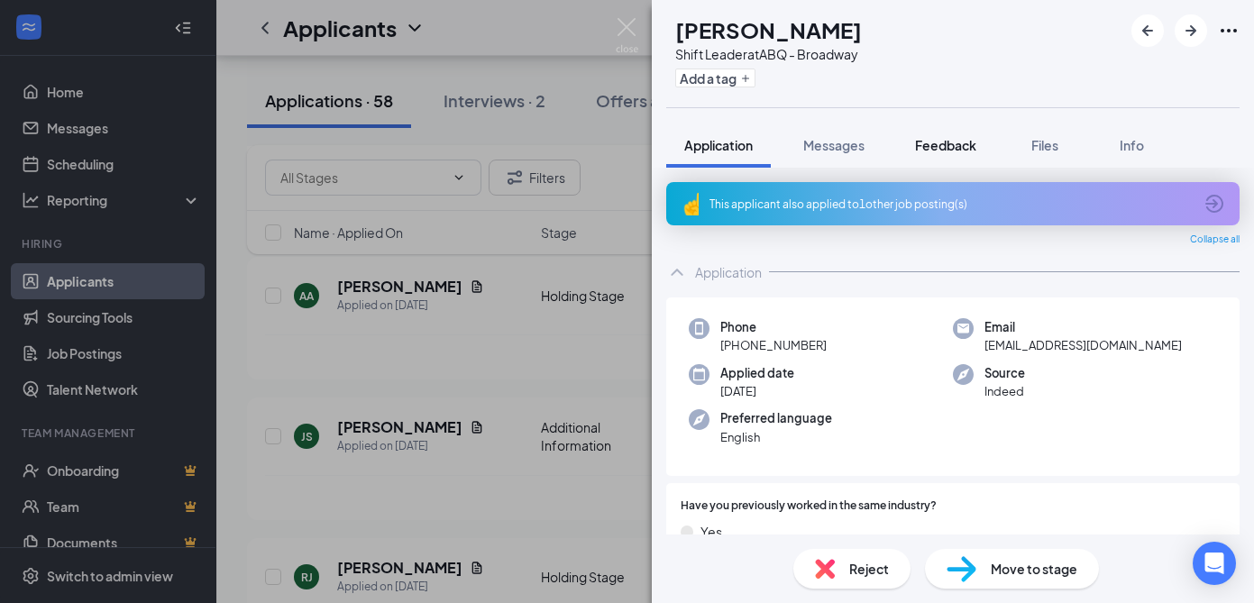
click at [949, 141] on span "Feedback" at bounding box center [945, 145] width 61 height 16
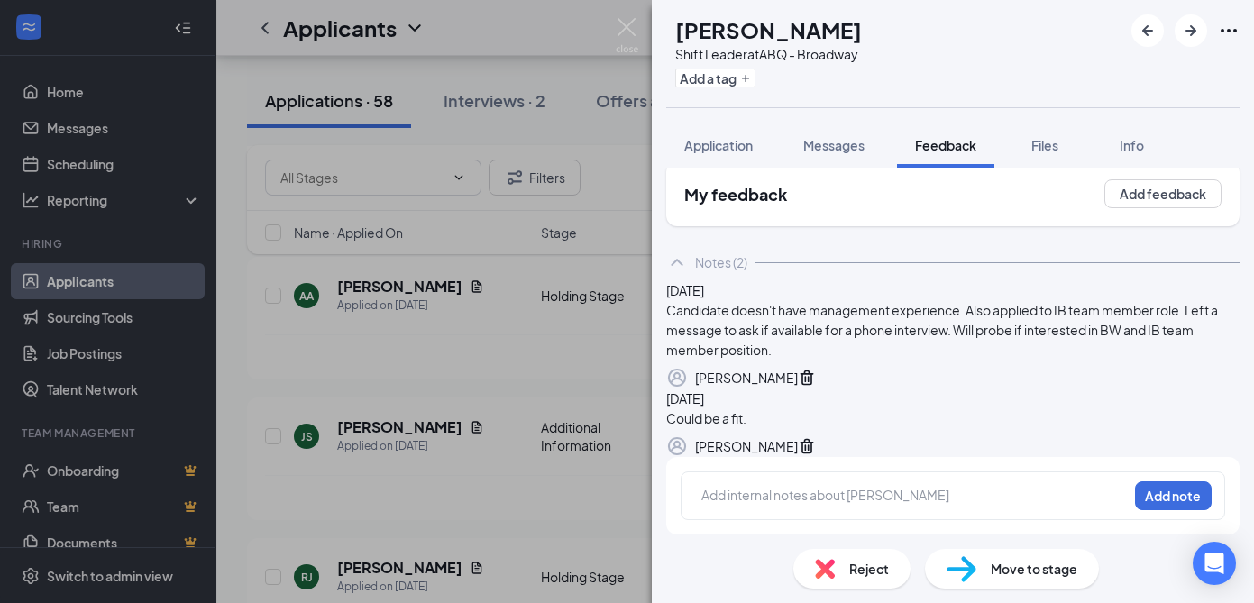
scroll to position [132, 0]
click at [635, 32] on img at bounding box center [627, 35] width 23 height 35
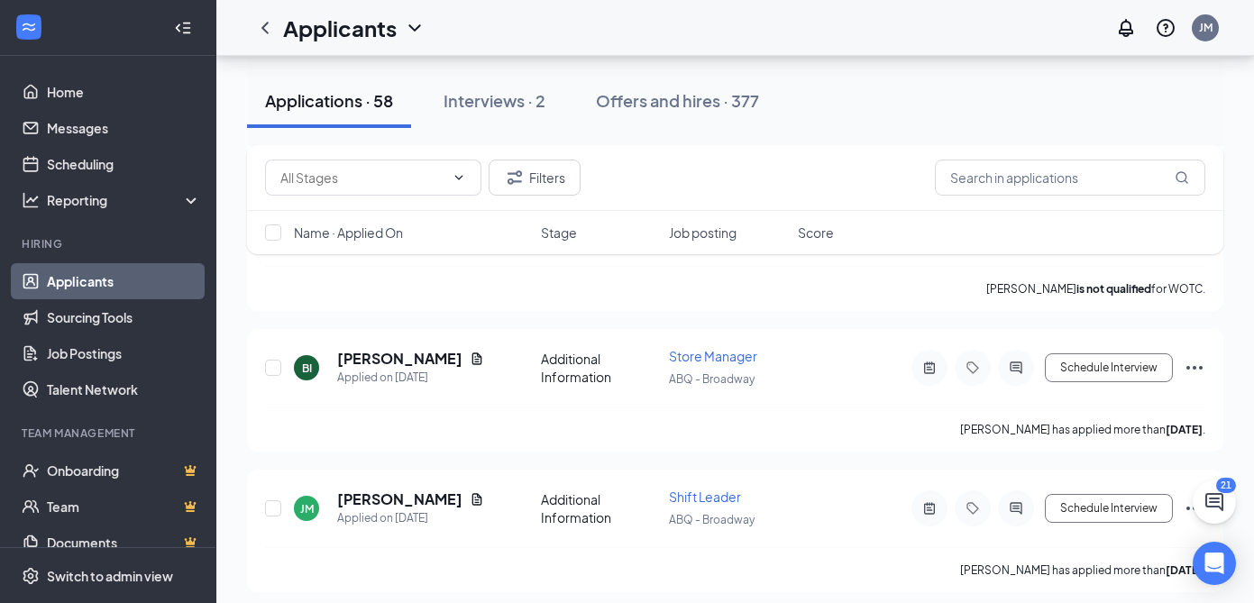
scroll to position [4240, 0]
click at [416, 490] on h5 "[PERSON_NAME]" at bounding box center [399, 500] width 125 height 20
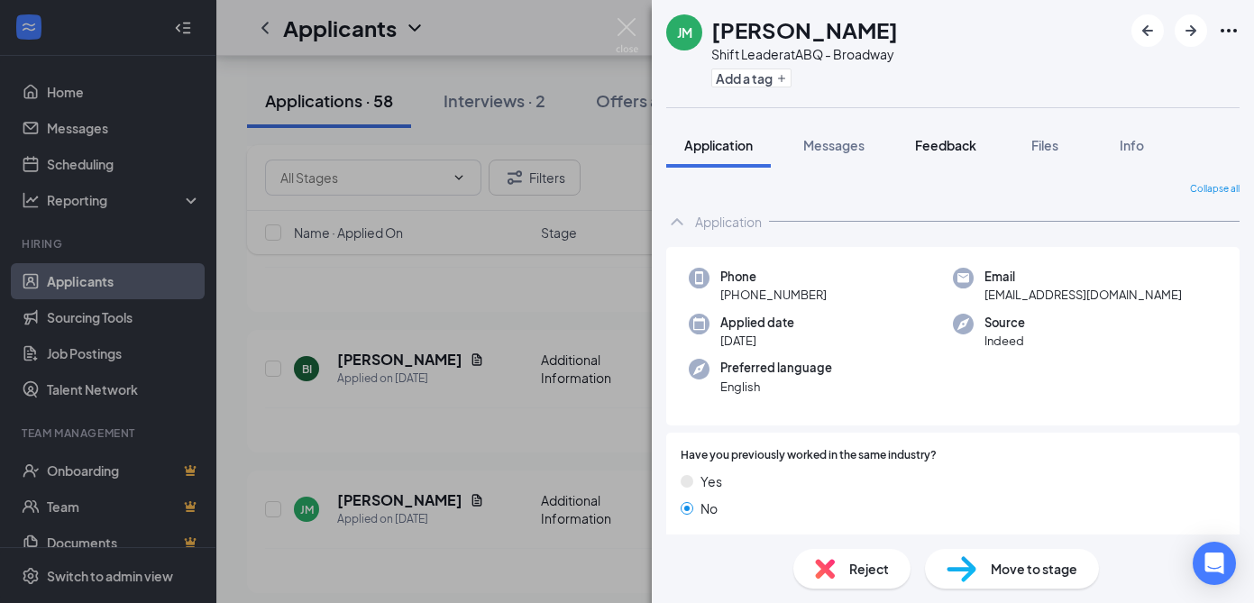
click at [942, 145] on span "Feedback" at bounding box center [945, 145] width 61 height 16
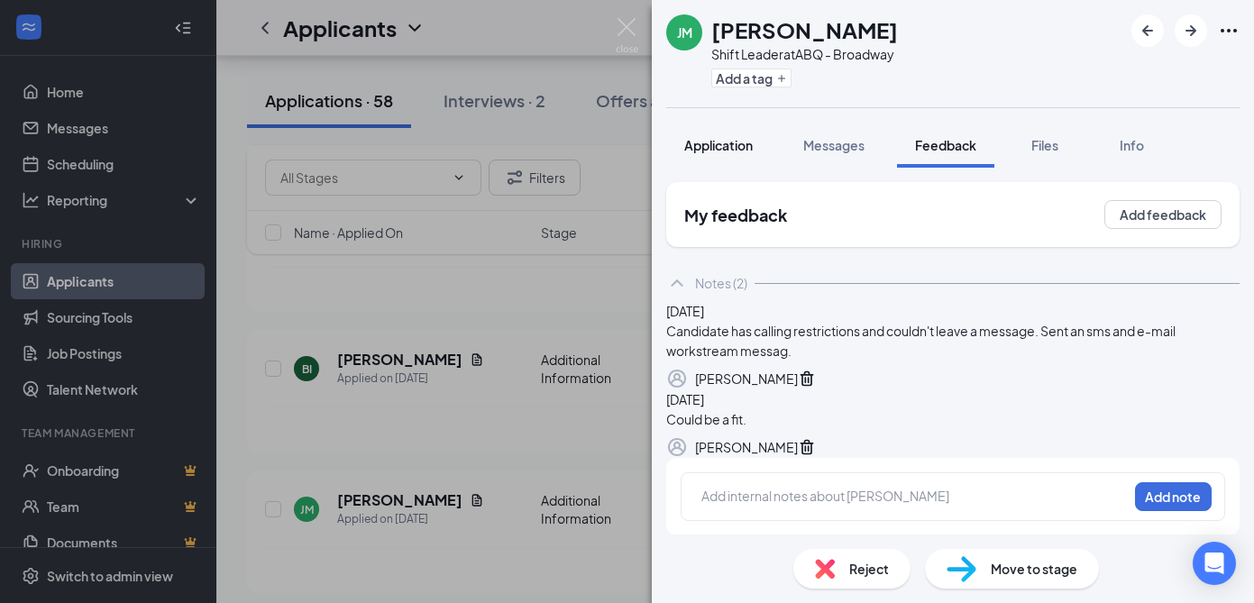
click at [712, 146] on span "Application" at bounding box center [718, 145] width 68 height 16
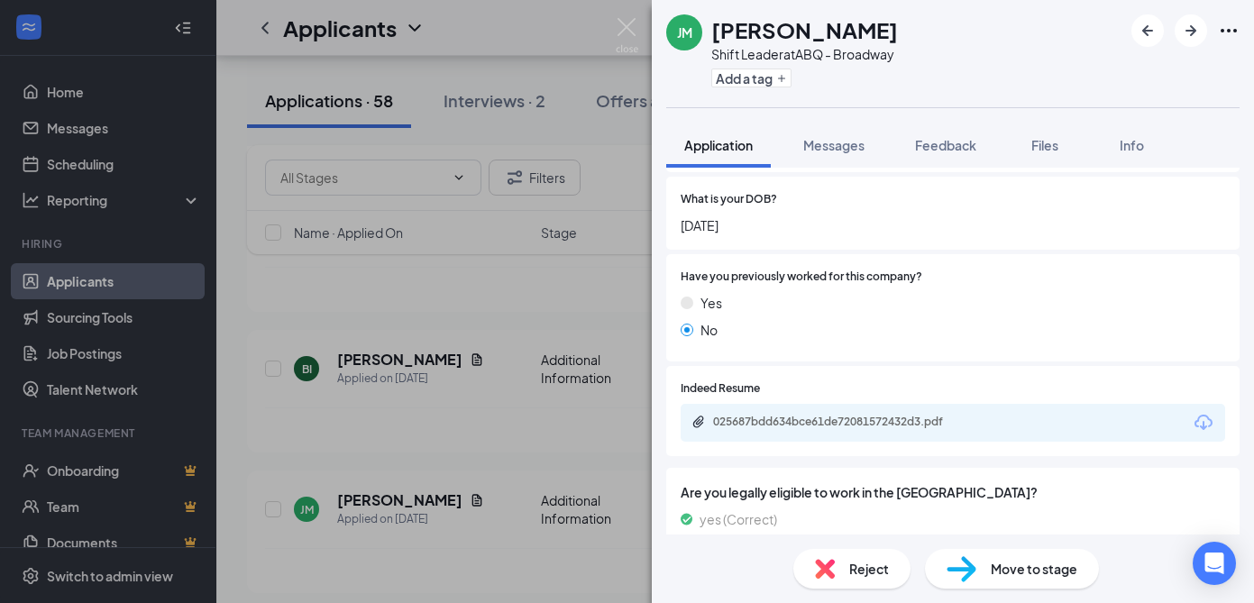
scroll to position [503, 0]
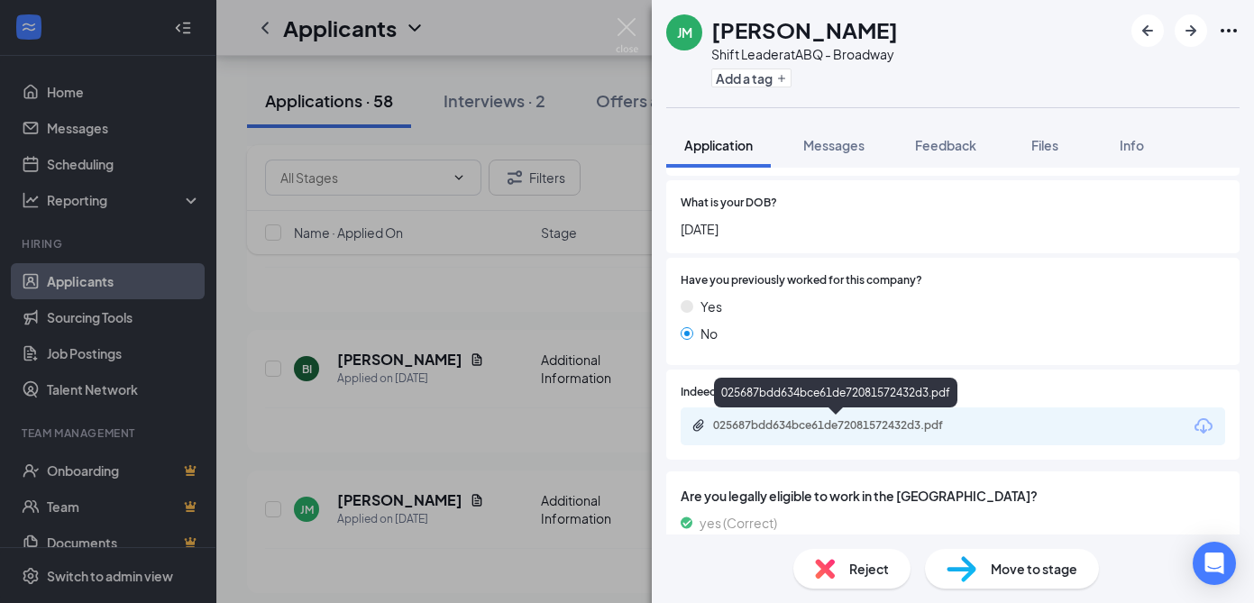
click at [751, 424] on div "025687bdd634bce61de72081572432d3.pdf" at bounding box center [839, 425] width 252 height 14
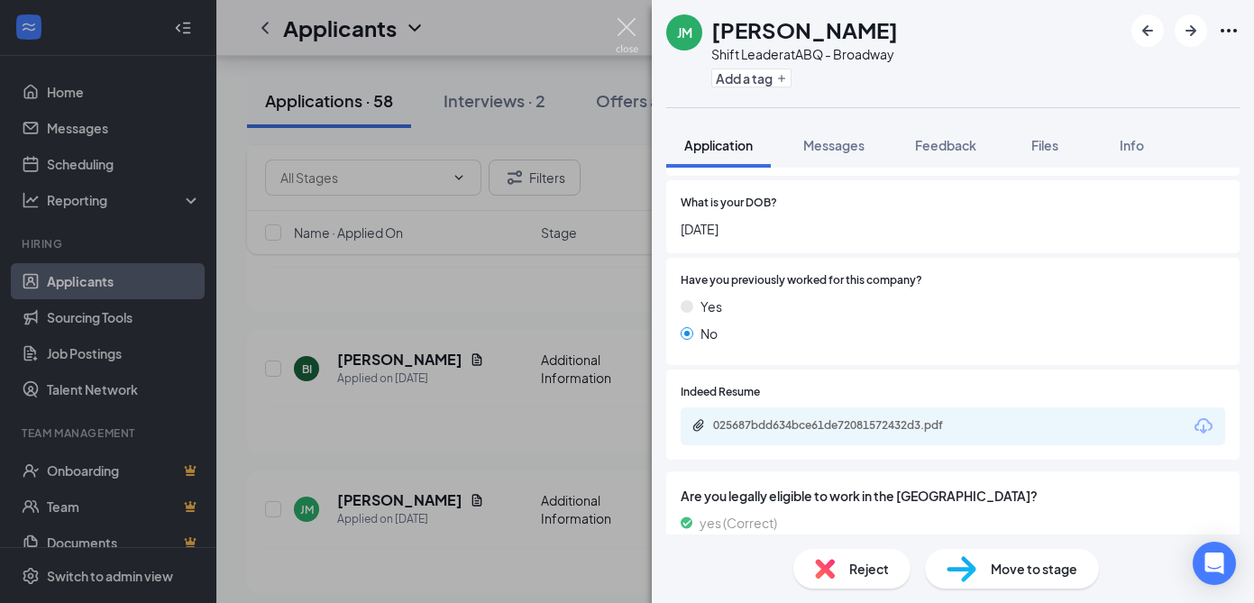
click at [630, 23] on img at bounding box center [627, 35] width 23 height 35
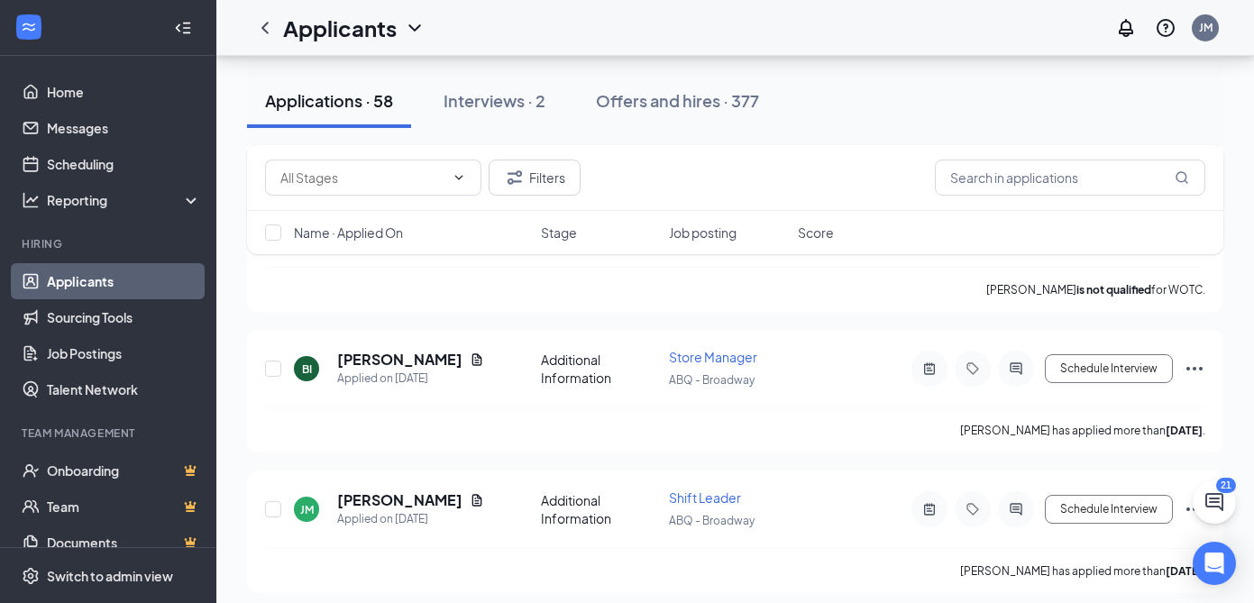
click at [632, 28] on div "Applicants JM" at bounding box center [734, 28] width 1037 height 56
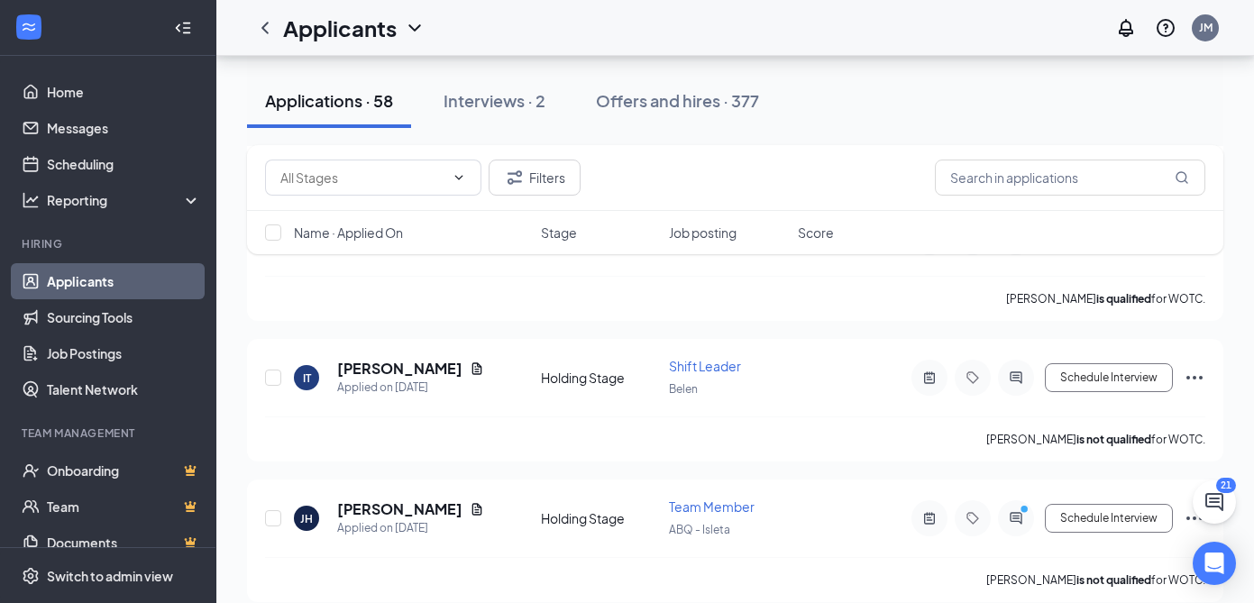
scroll to position [3088, 0]
click at [422, 357] on h5 "[PERSON_NAME]" at bounding box center [399, 367] width 125 height 20
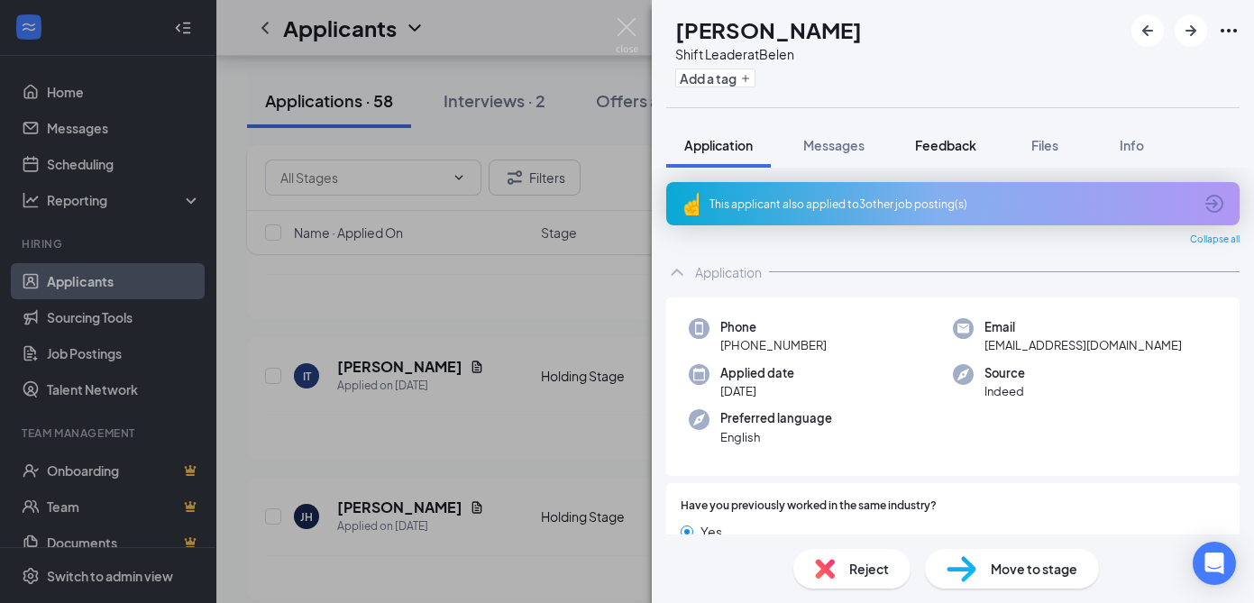
click at [949, 144] on span "Feedback" at bounding box center [945, 145] width 61 height 16
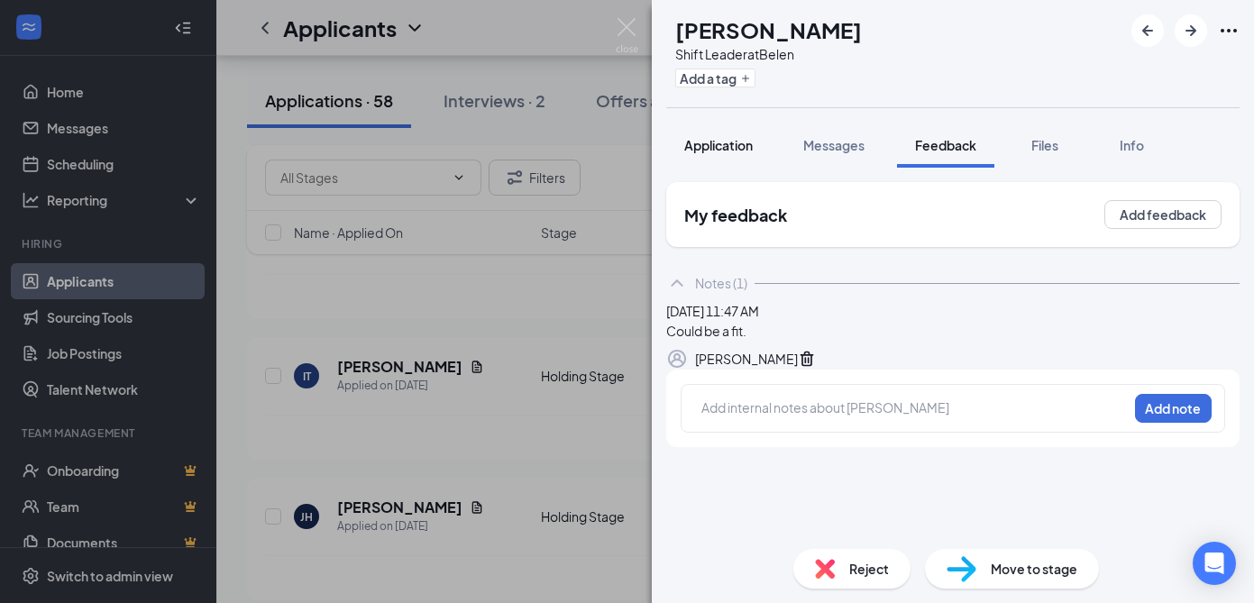
click at [738, 150] on span "Application" at bounding box center [718, 145] width 68 height 16
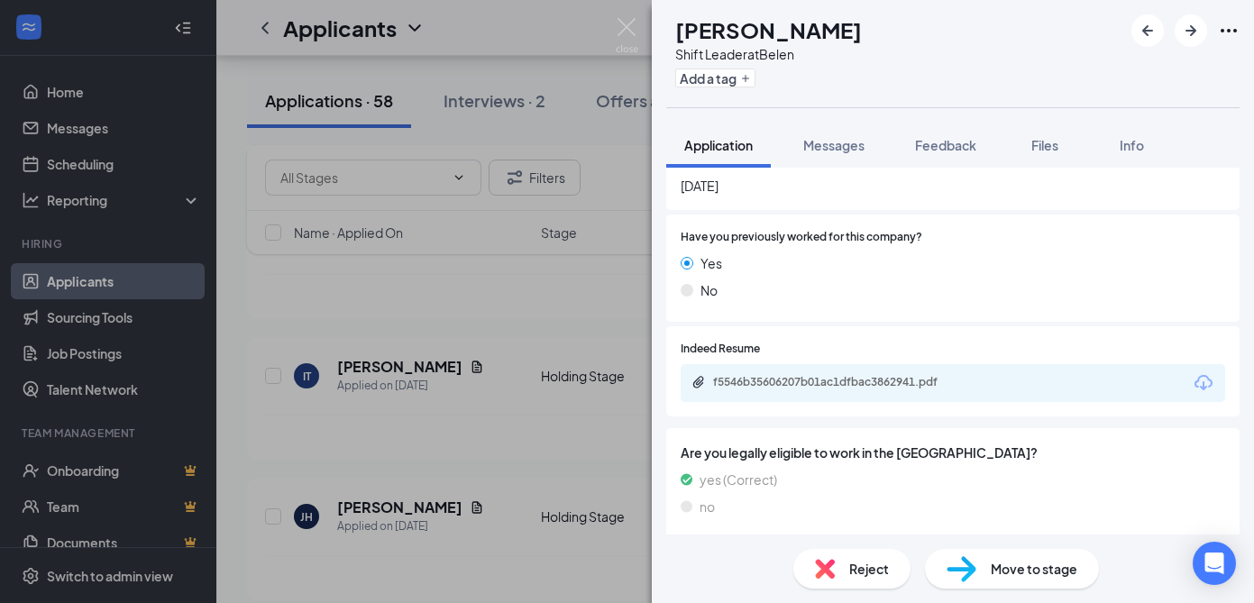
scroll to position [596, 0]
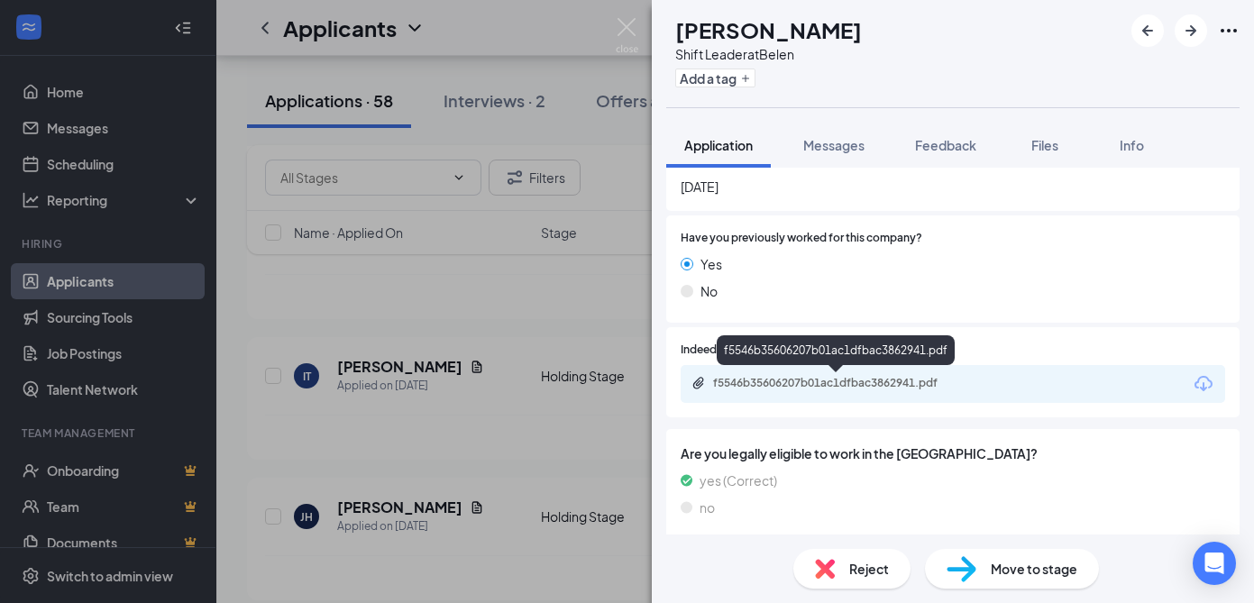
click at [827, 384] on div "f5546b35606207b01ac1dfbac3862941.pdf" at bounding box center [839, 383] width 252 height 14
click at [819, 388] on div "f5546b35606207b01ac1dfbac3862941.pdf" at bounding box center [839, 383] width 252 height 14
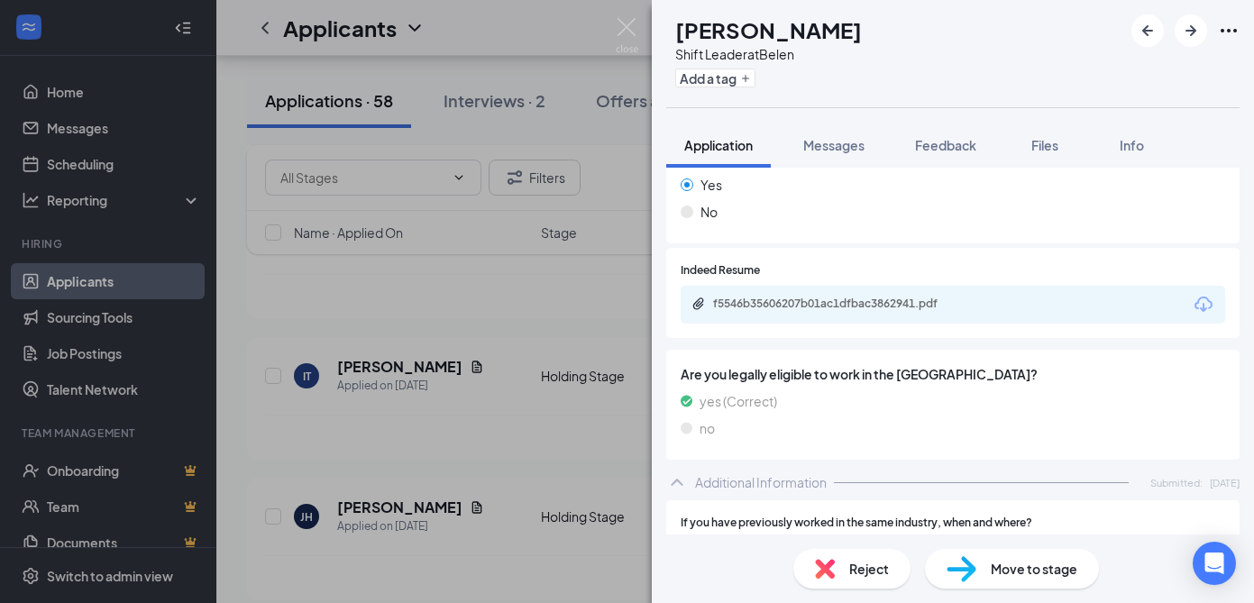
scroll to position [650, 0]
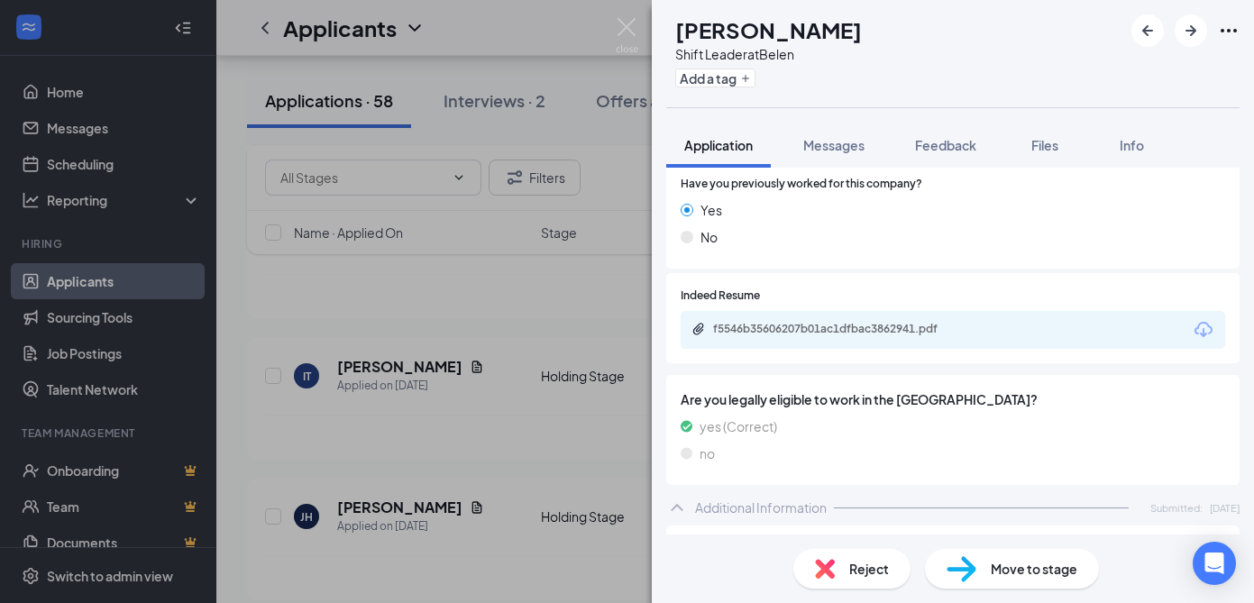
click at [843, 572] on div "Reject" at bounding box center [851, 569] width 117 height 40
type textarea "Not a good fit -per [PERSON_NAME]"
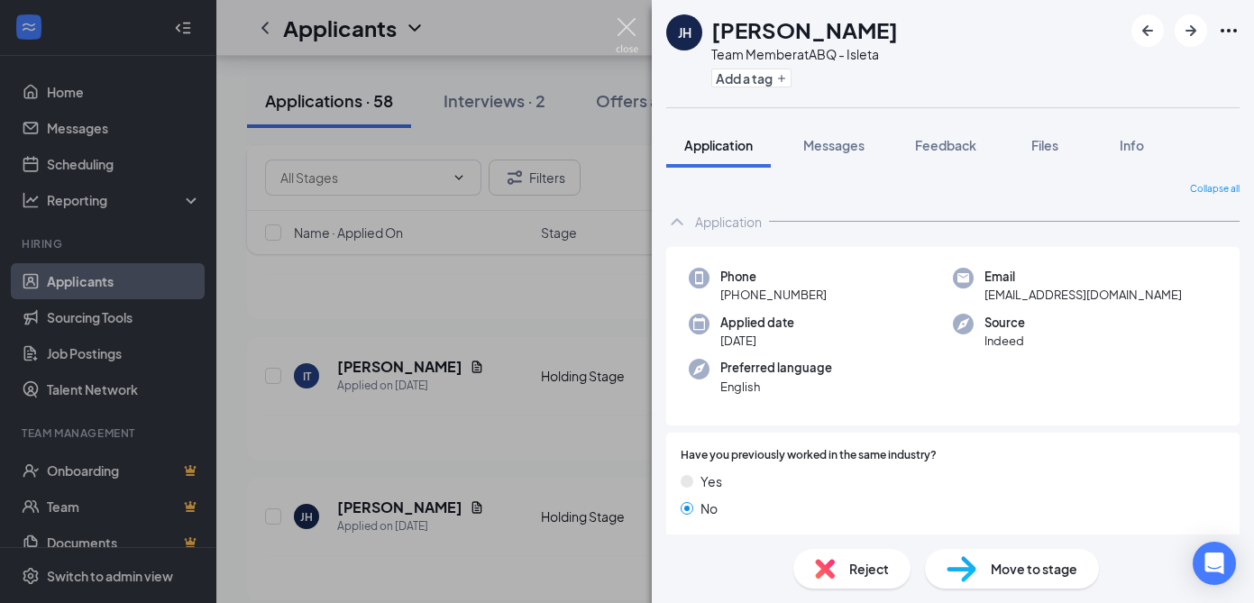
click at [626, 31] on img at bounding box center [627, 35] width 23 height 35
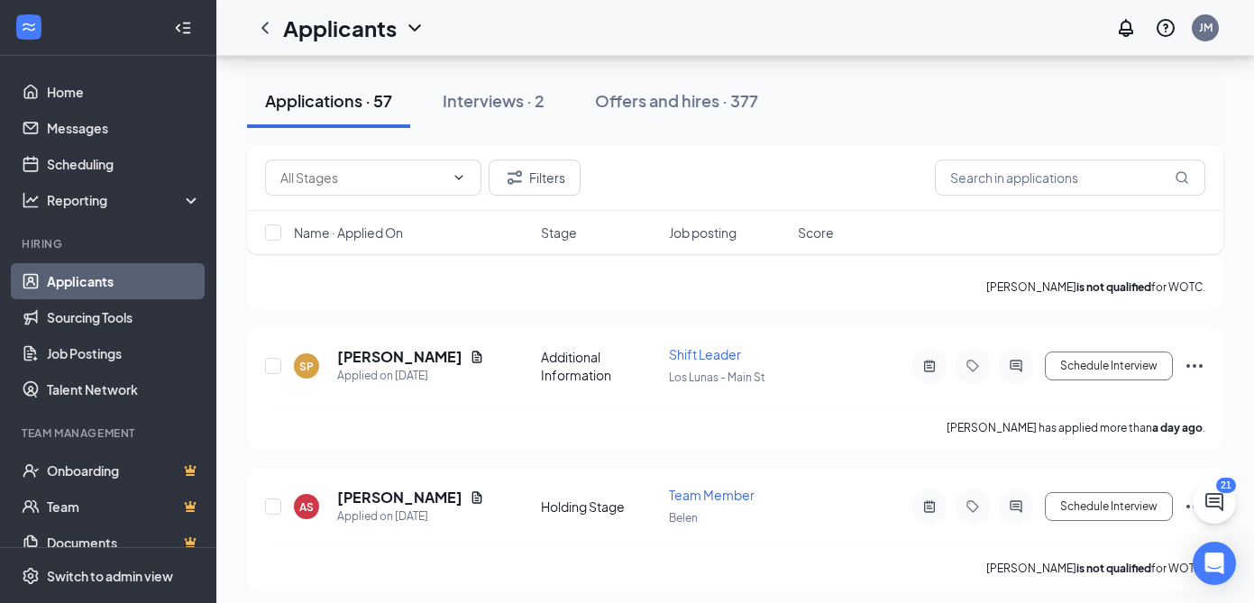
scroll to position [1257, 0]
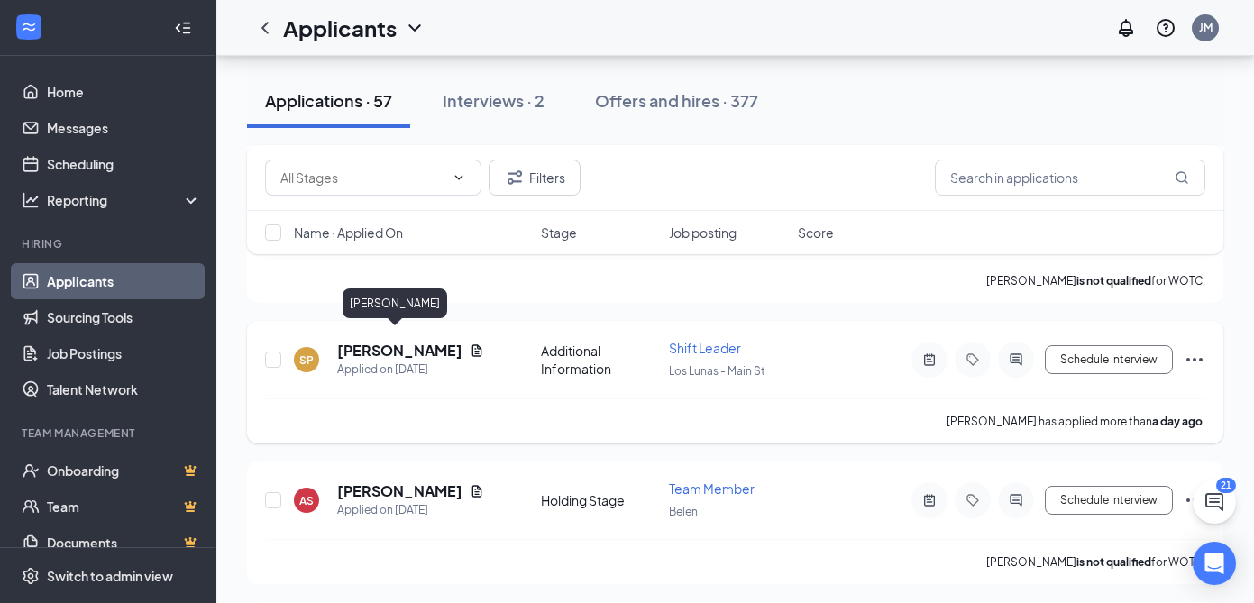
click at [382, 341] on h5 "[PERSON_NAME]" at bounding box center [399, 351] width 125 height 20
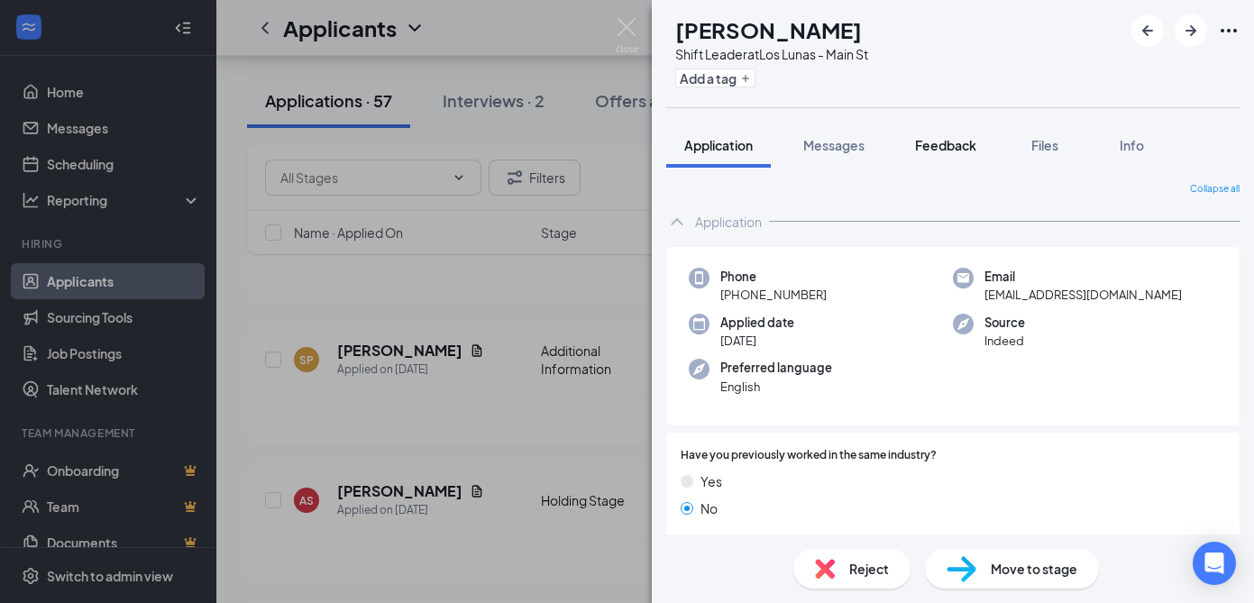
click at [952, 139] on span "Feedback" at bounding box center [945, 145] width 61 height 16
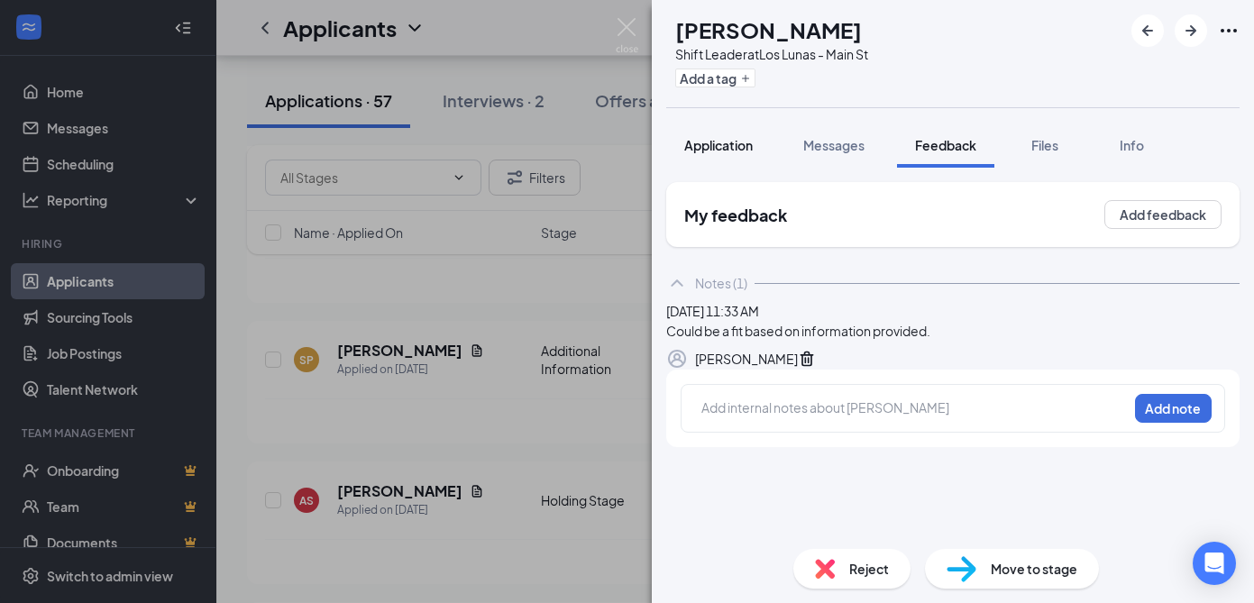
click at [724, 141] on span "Application" at bounding box center [718, 145] width 68 height 16
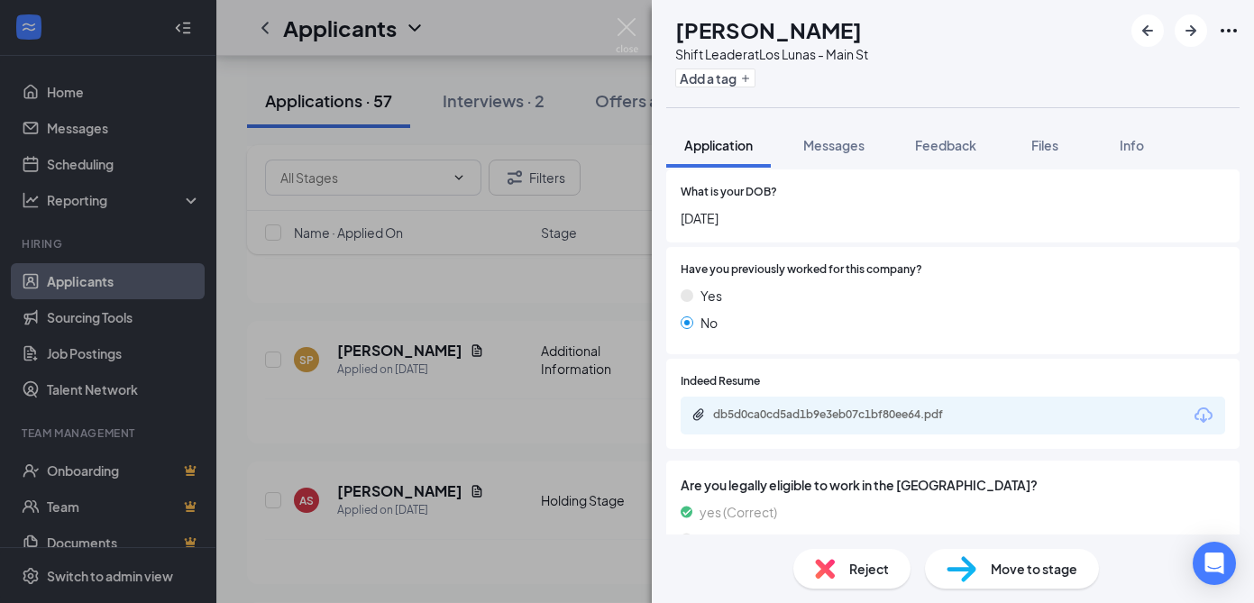
scroll to position [513, 0]
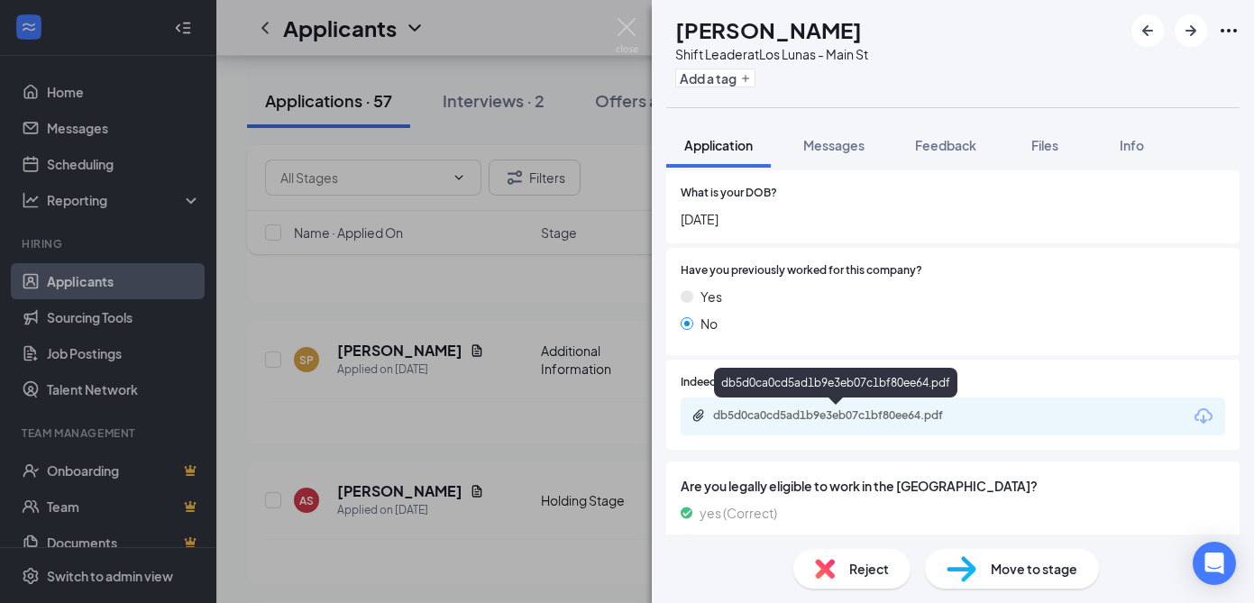
click at [785, 414] on div "db5d0ca0cd5ad1b9e3eb07c1bf80ee64.pdf" at bounding box center [839, 415] width 252 height 14
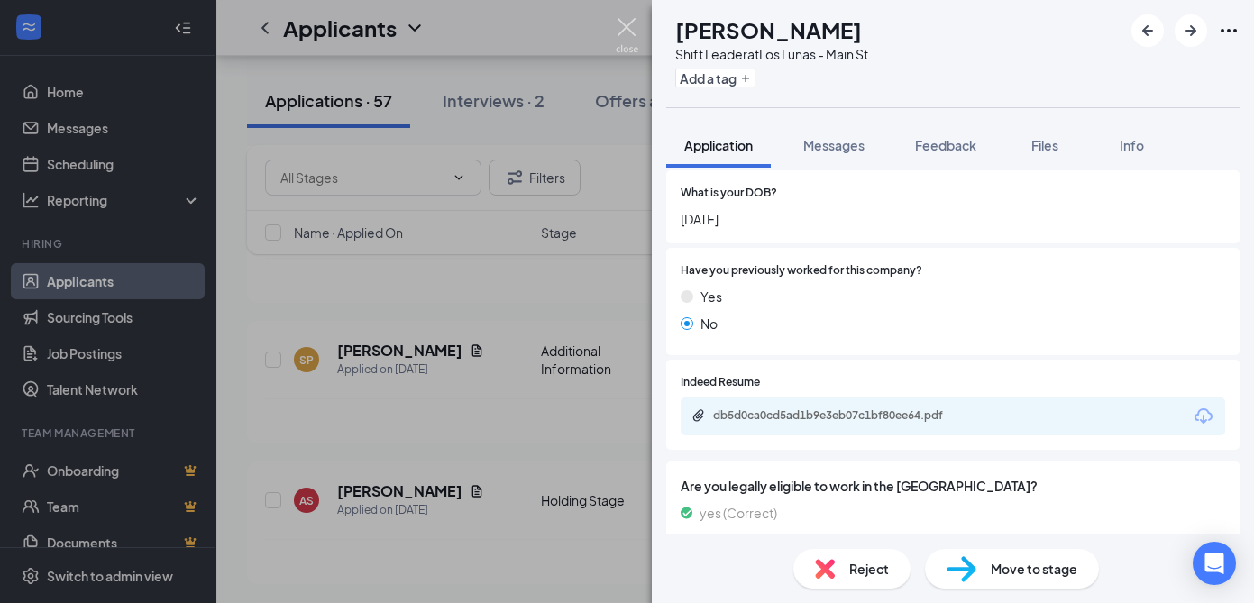
click at [624, 23] on img at bounding box center [627, 35] width 23 height 35
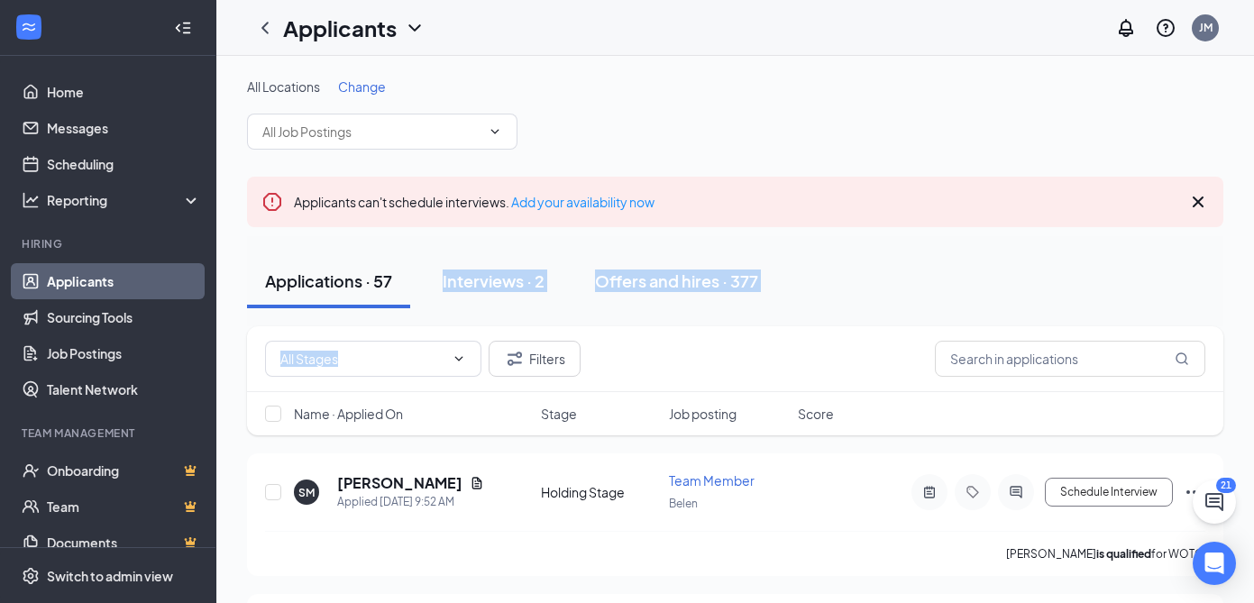
drag, startPoint x: 448, startPoint y: 254, endPoint x: 448, endPoint y: 242, distance: 12.6
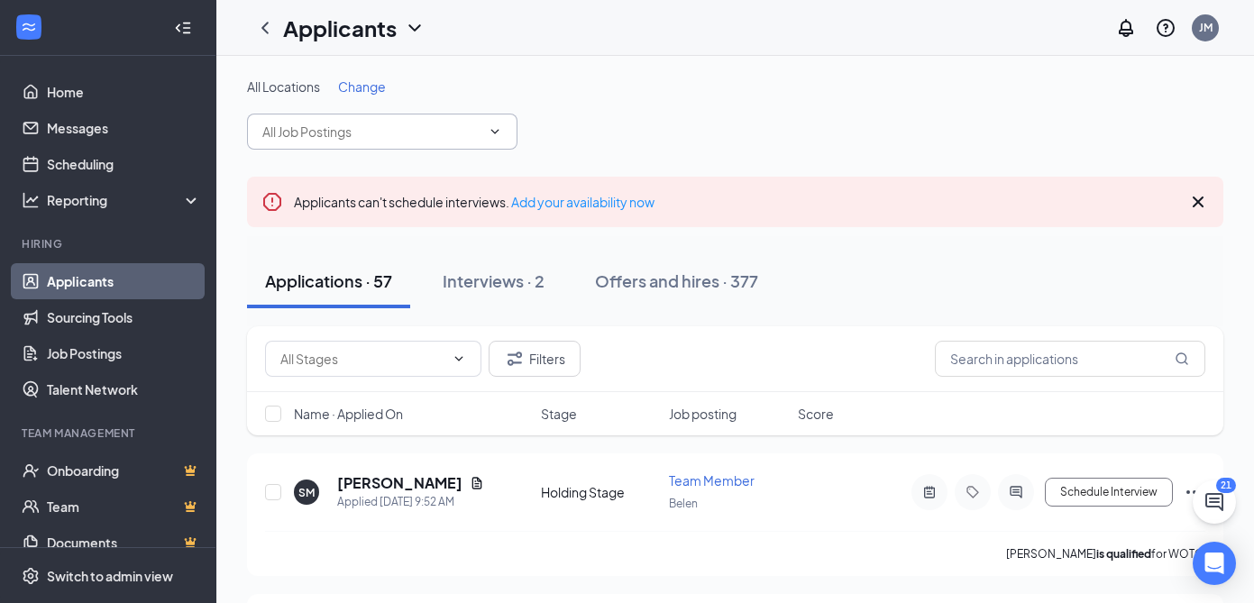
click at [498, 131] on icon "ChevronDown" at bounding box center [495, 131] width 14 height 14
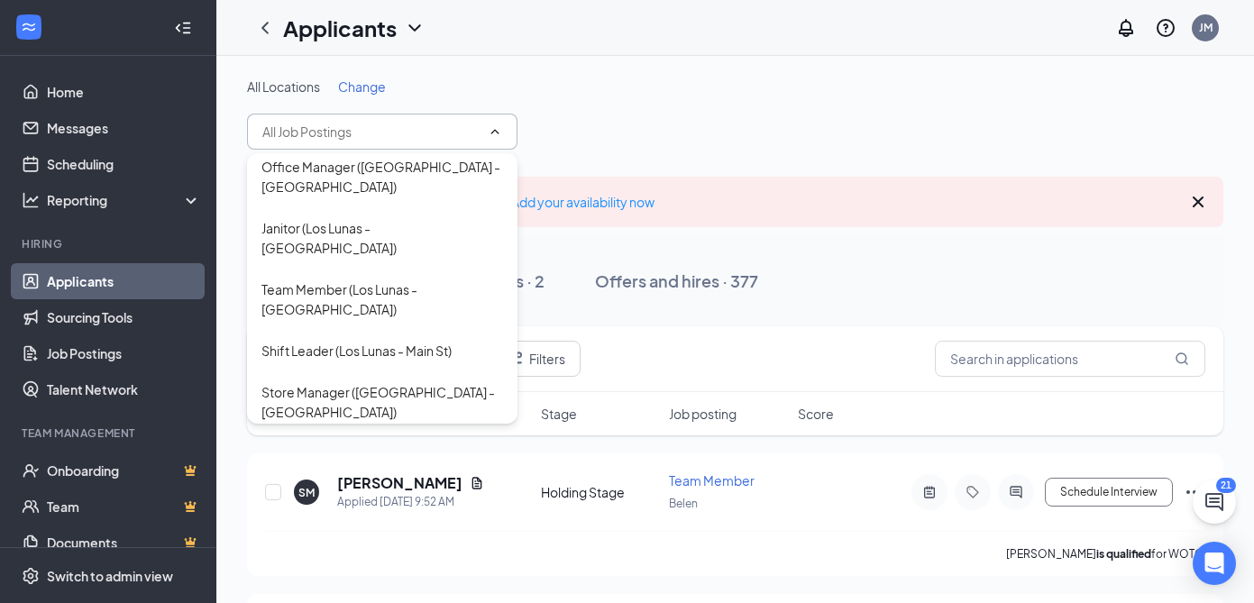
scroll to position [953, 0]
click at [412, 506] on div "Store Manager ([GEOGRAPHIC_DATA] - [GEOGRAPHIC_DATA])" at bounding box center [382, 526] width 242 height 40
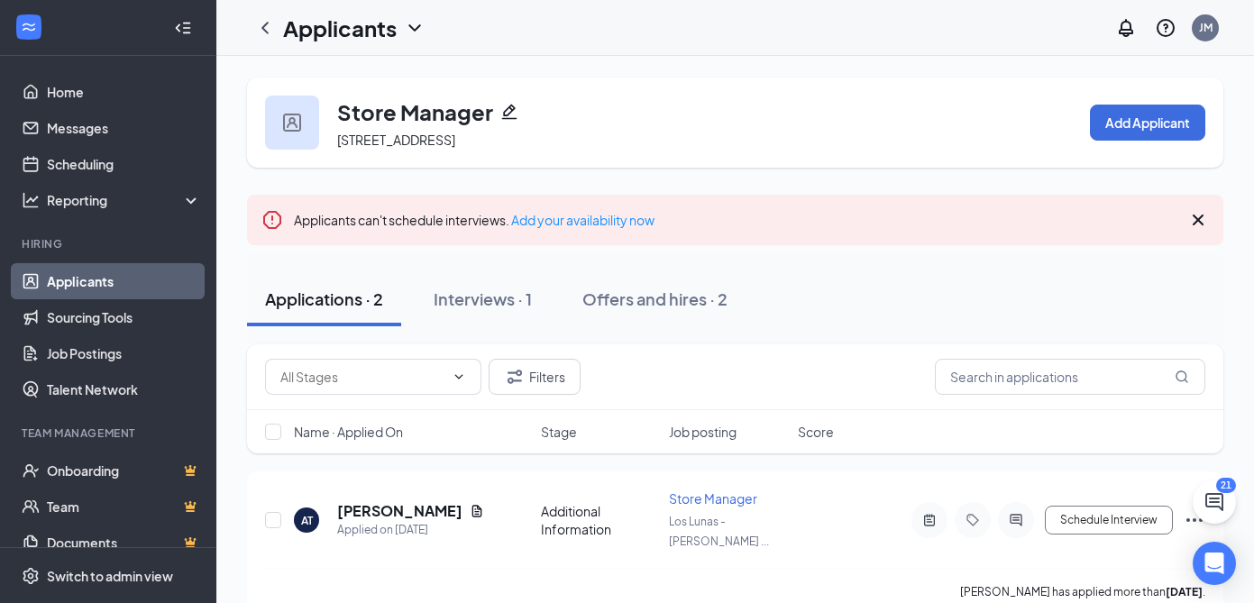
scroll to position [151, 0]
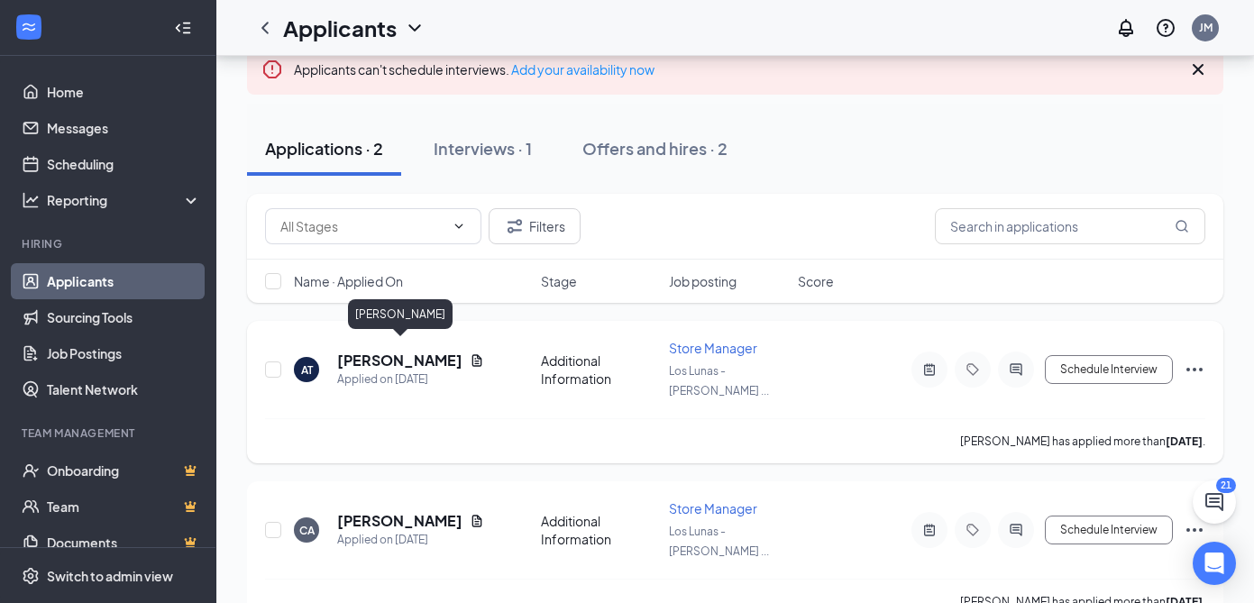
click at [396, 354] on h5 "[PERSON_NAME]" at bounding box center [399, 361] width 125 height 20
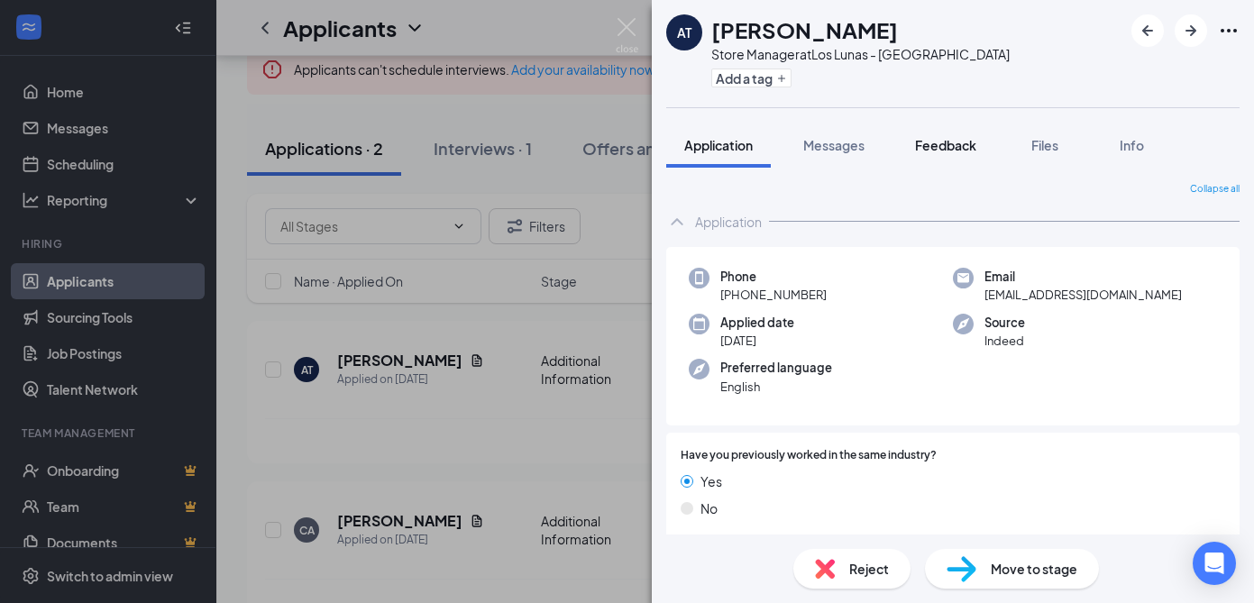
click at [941, 147] on span "Feedback" at bounding box center [945, 145] width 61 height 16
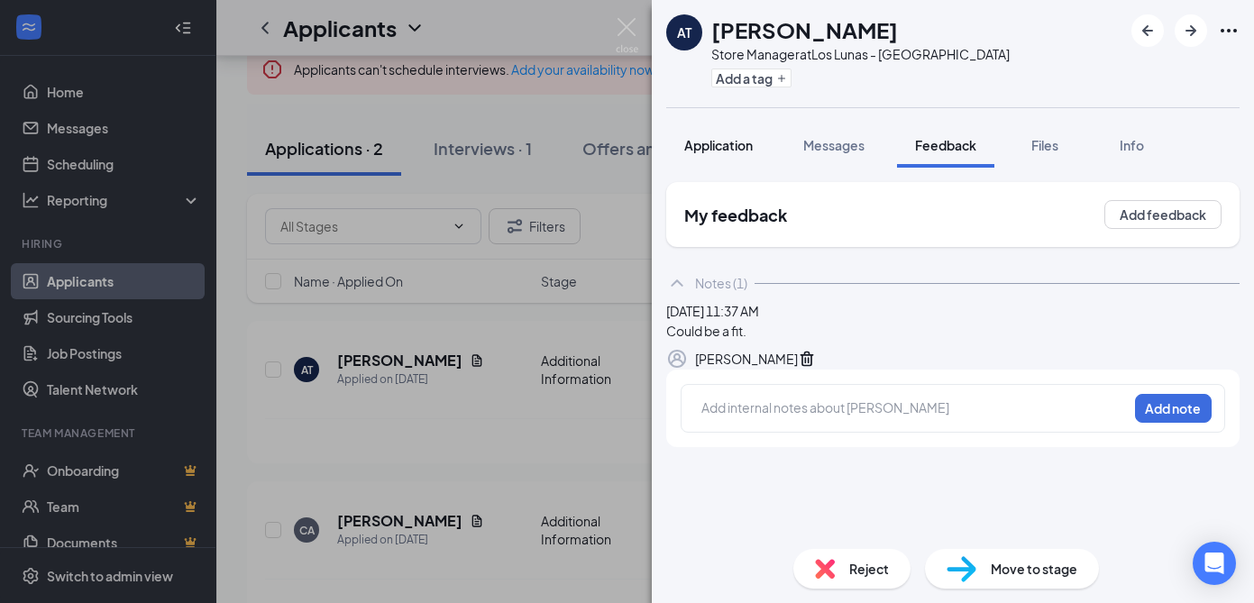
click at [740, 141] on span "Application" at bounding box center [718, 145] width 68 height 16
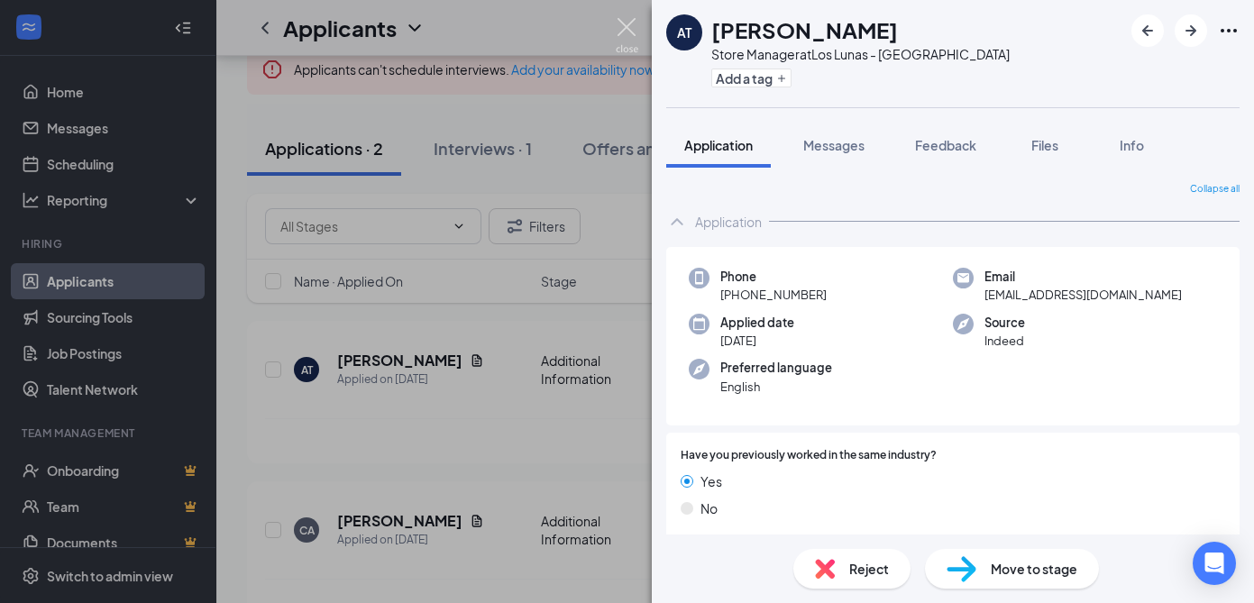
click at [622, 23] on img at bounding box center [627, 35] width 23 height 35
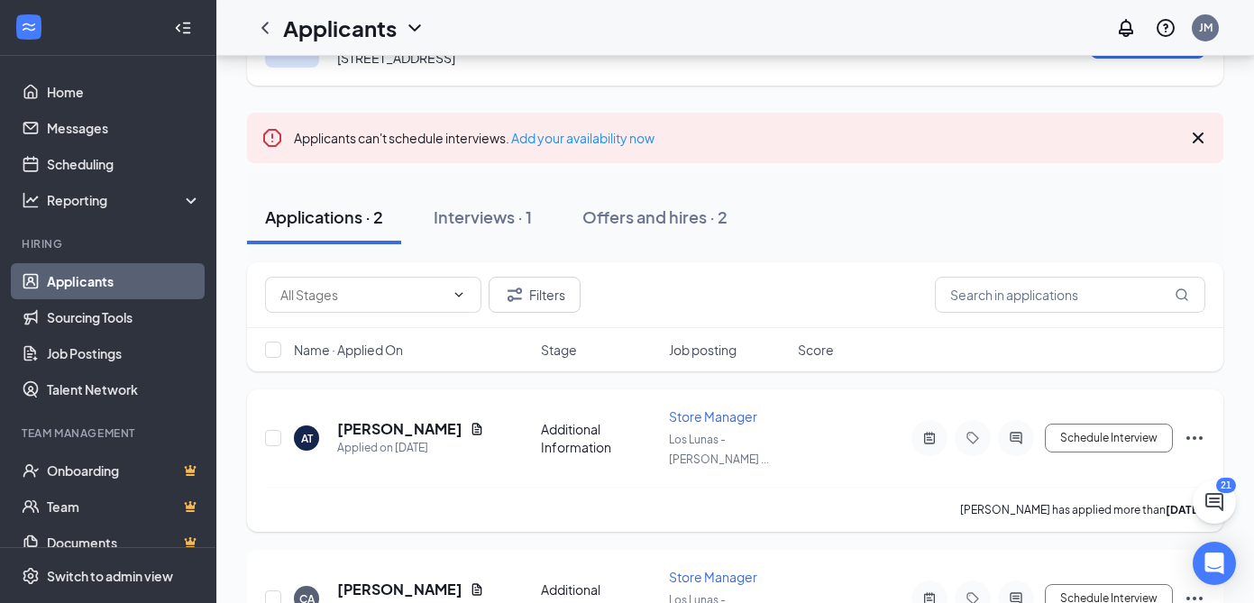
scroll to position [151, 0]
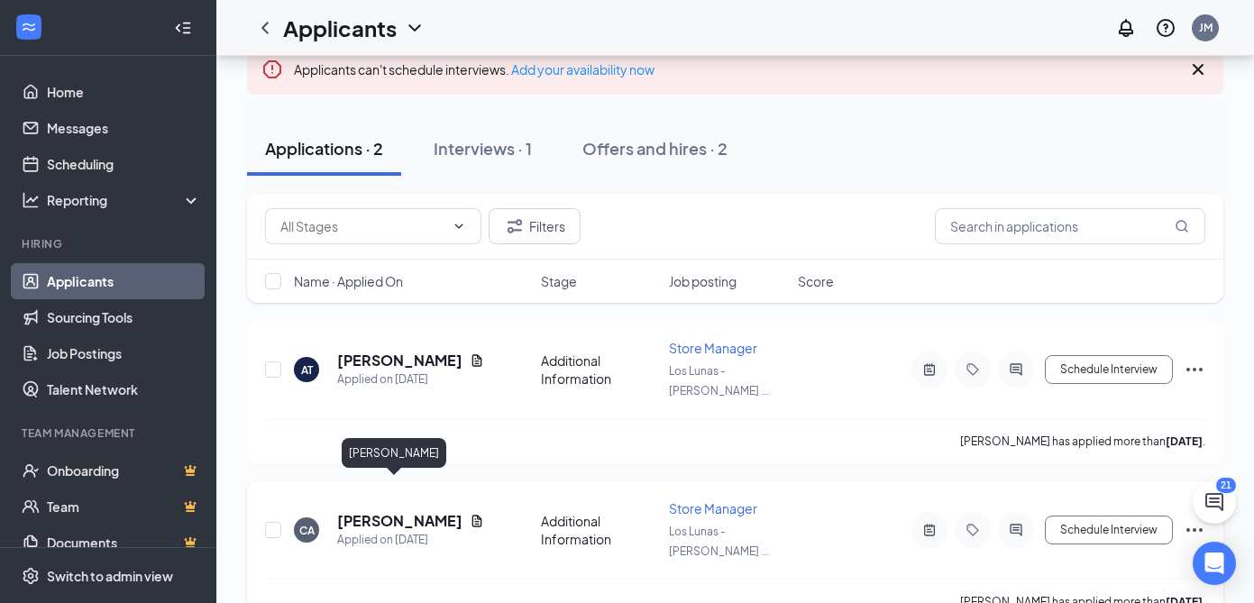
click at [395, 511] on h5 "[PERSON_NAME]" at bounding box center [399, 521] width 125 height 20
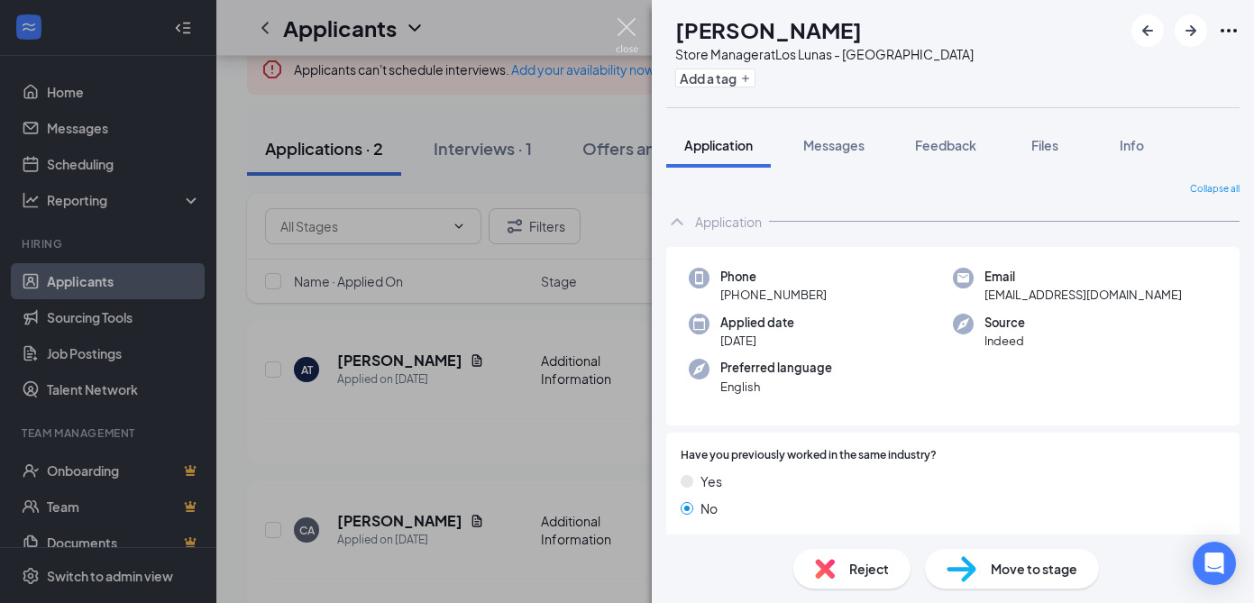
click at [623, 27] on img at bounding box center [627, 35] width 23 height 35
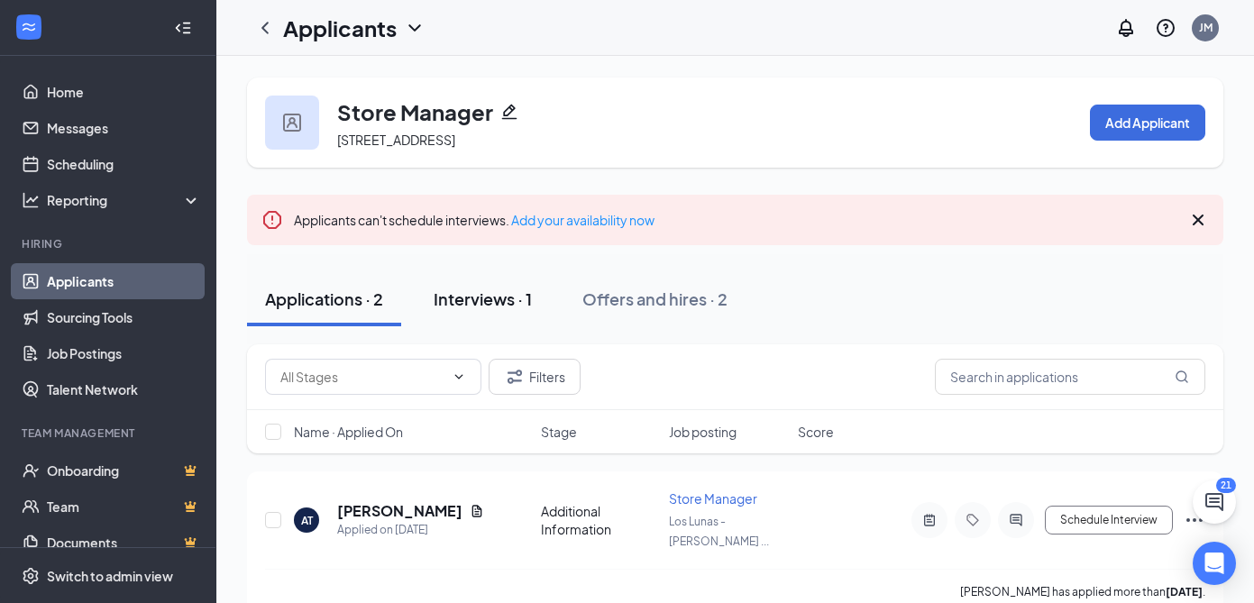
click at [496, 290] on div "Interviews · 1" at bounding box center [482, 298] width 98 height 23
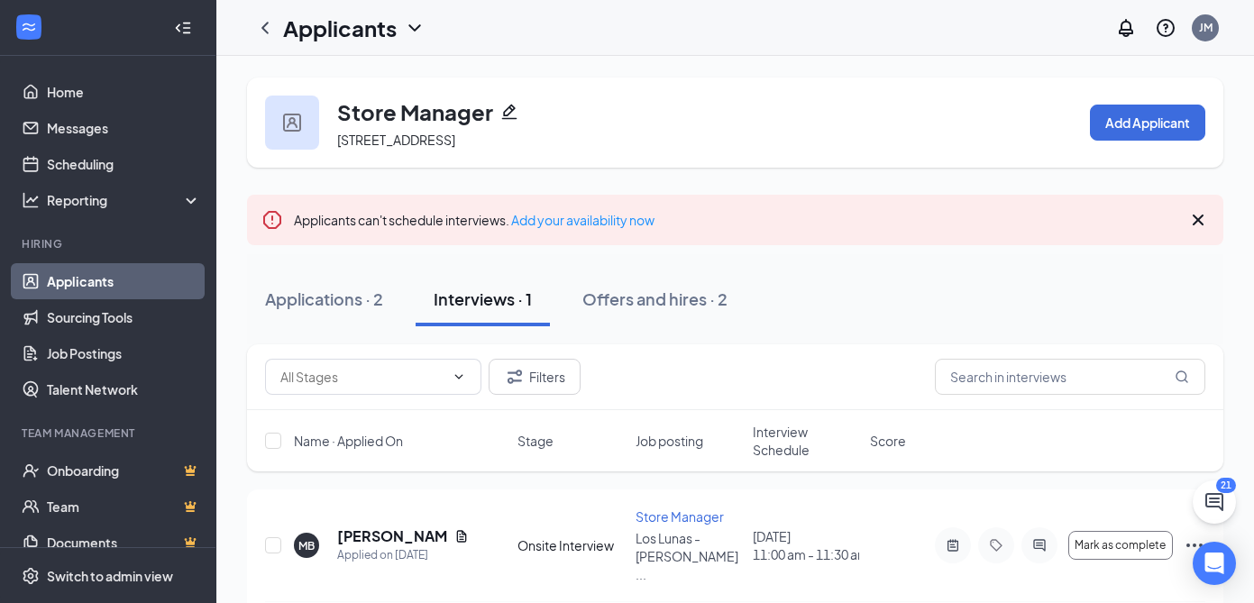
scroll to position [27, 0]
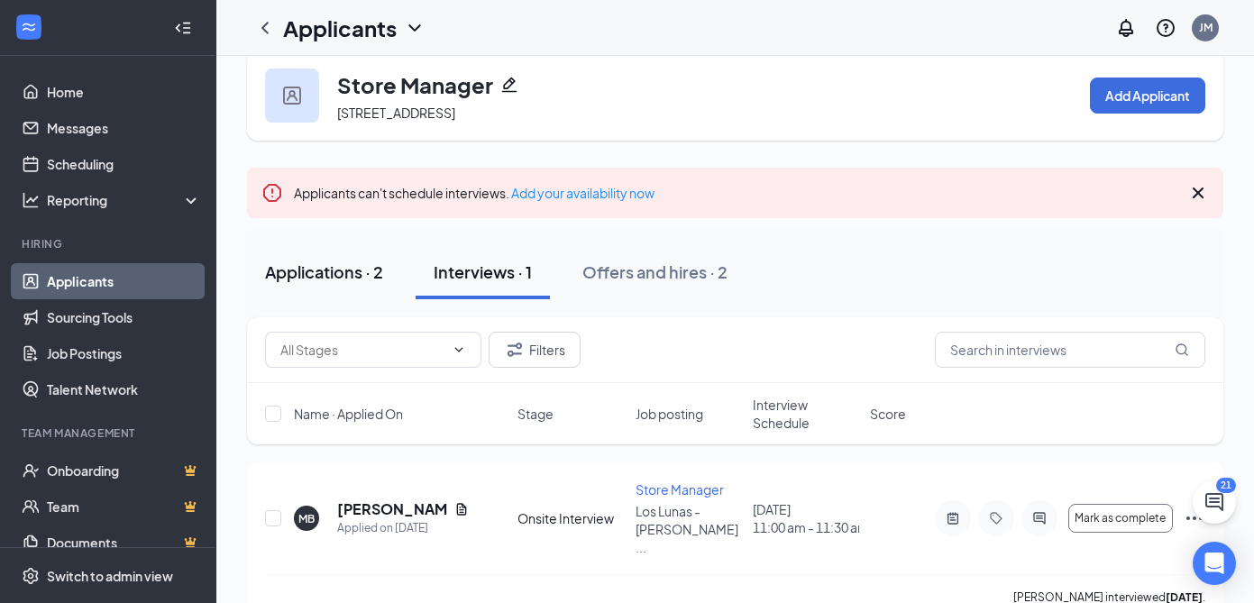
click at [338, 269] on div "Applications · 2" at bounding box center [324, 271] width 118 height 23
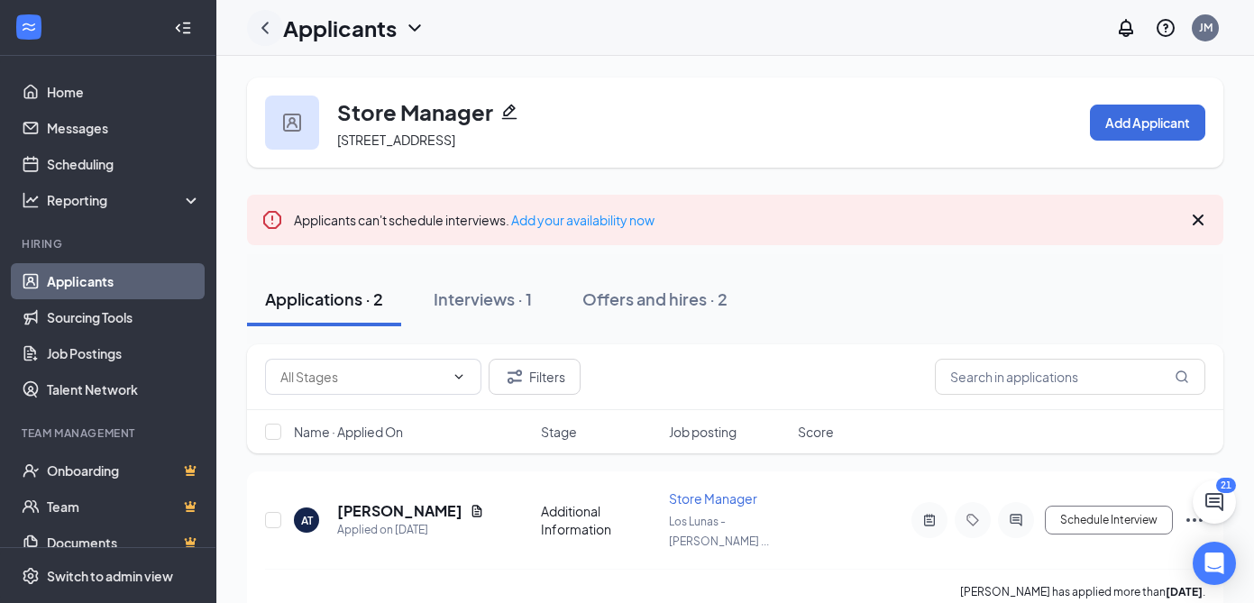
click at [267, 25] on icon "ChevronLeft" at bounding box center [265, 28] width 22 height 22
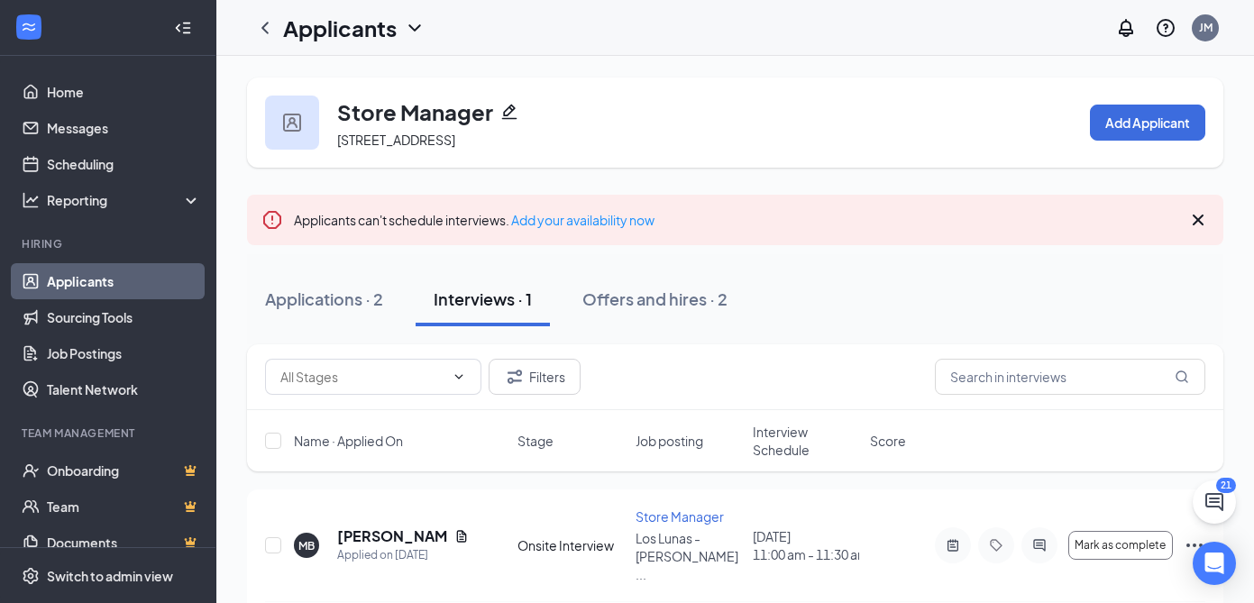
scroll to position [27, 0]
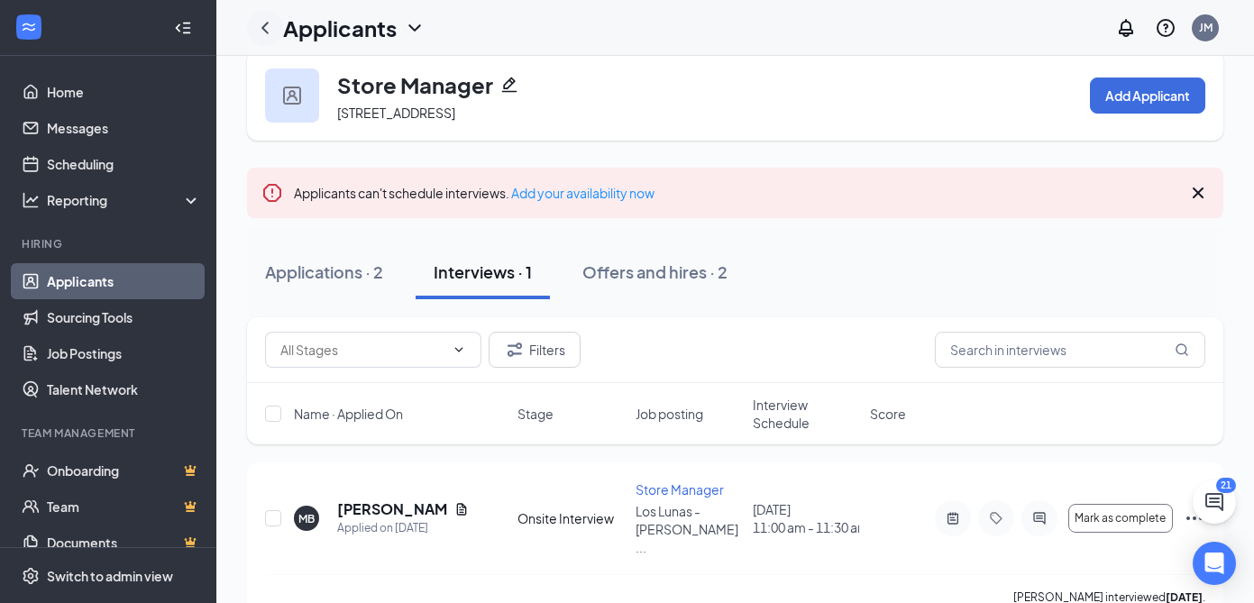
click at [267, 28] on icon "ChevronLeft" at bounding box center [265, 28] width 22 height 22
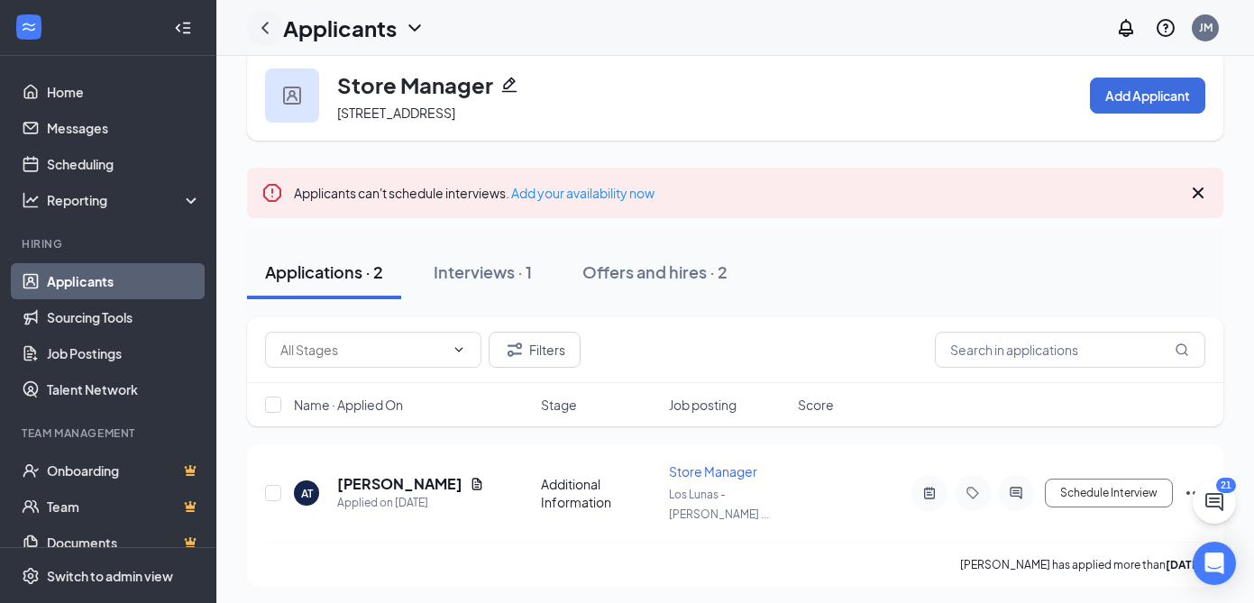
click at [264, 23] on icon "ChevronLeft" at bounding box center [264, 28] width 7 height 12
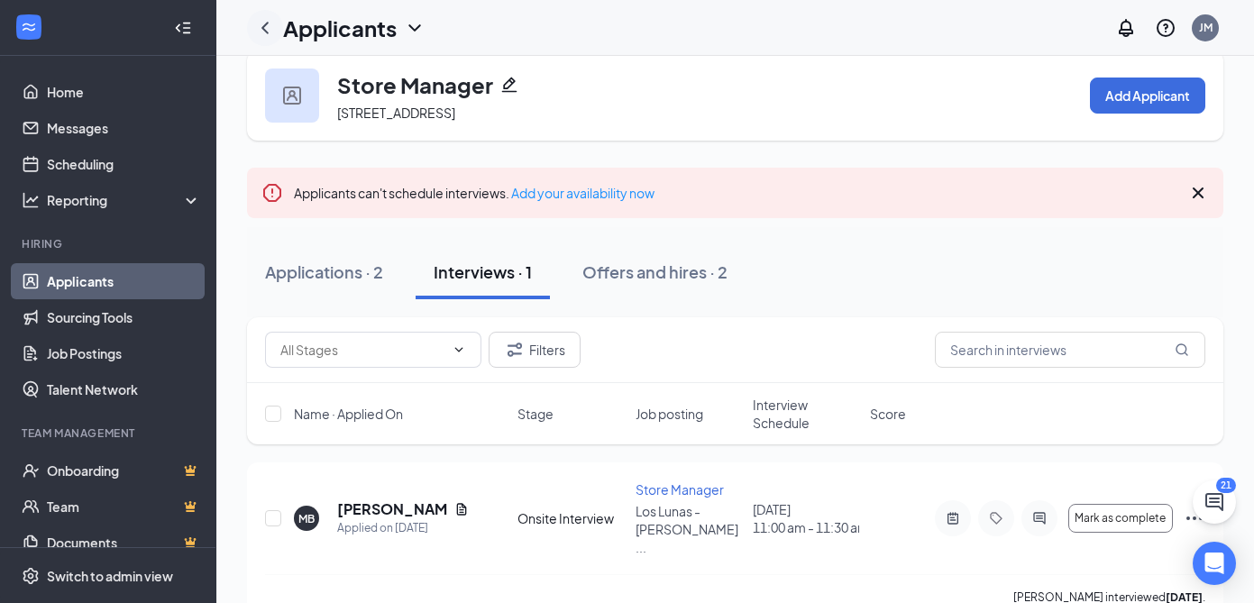
click at [262, 26] on icon "ChevronLeft" at bounding box center [264, 28] width 7 height 12
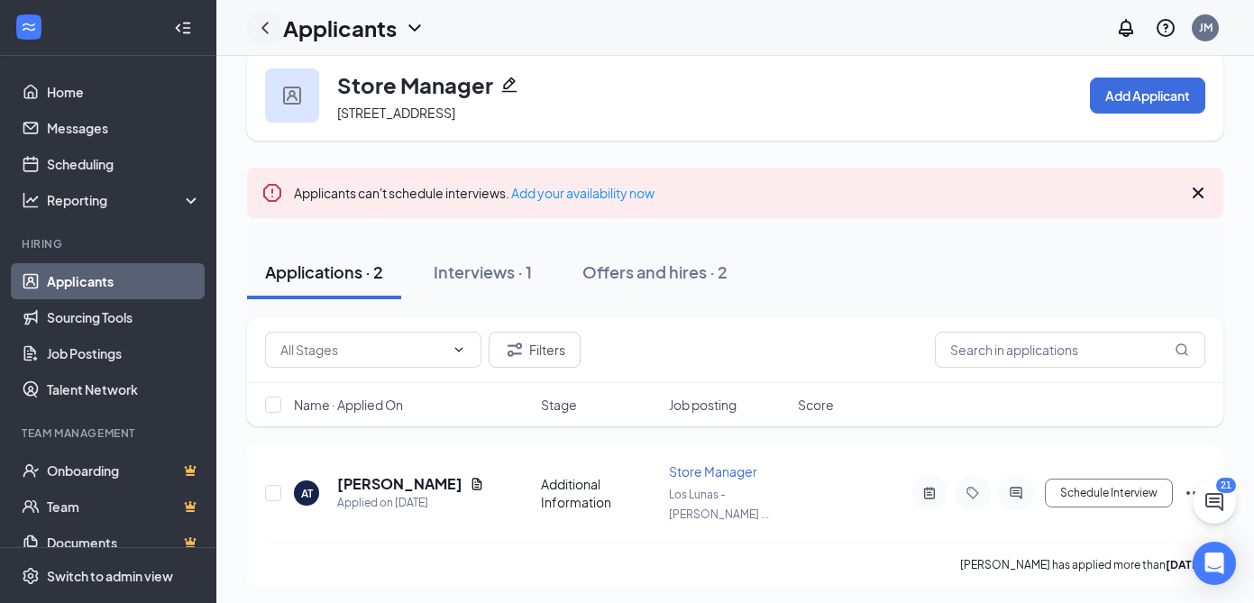
click at [262, 26] on icon "ChevronLeft" at bounding box center [264, 28] width 7 height 12
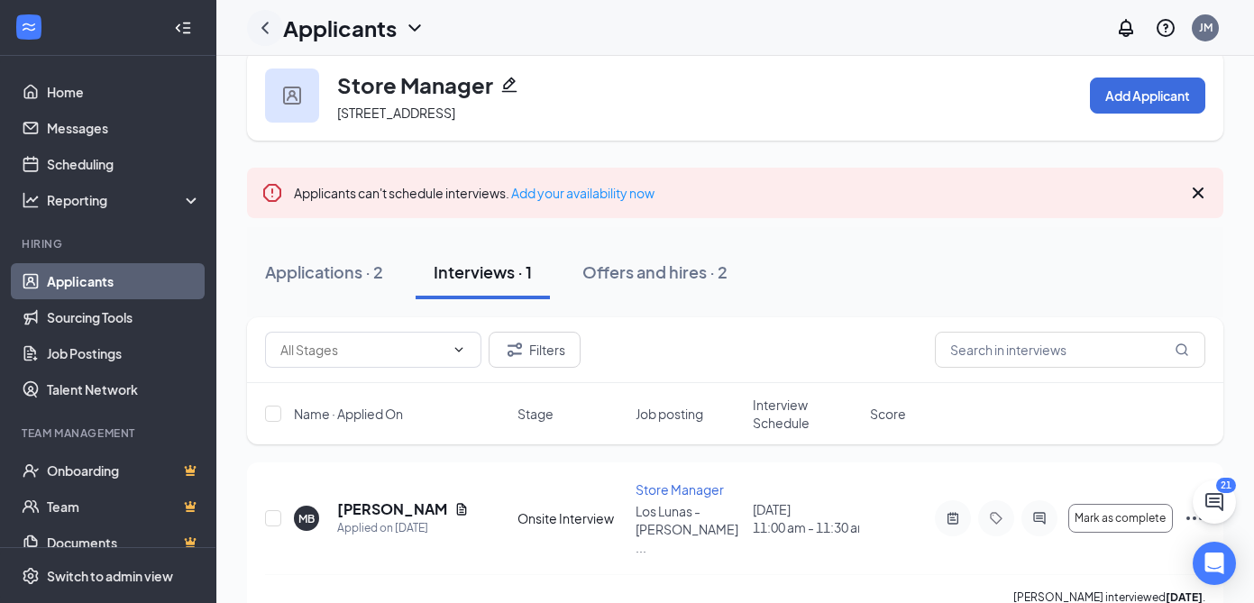
click at [262, 26] on icon "ChevronLeft" at bounding box center [264, 28] width 7 height 12
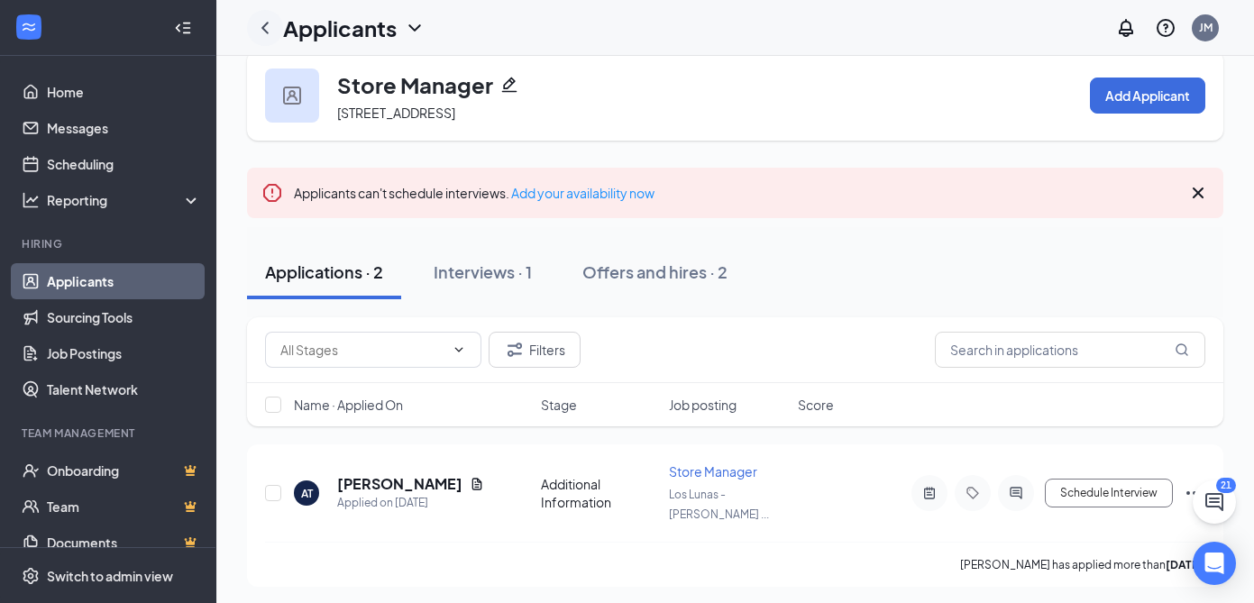
click at [262, 26] on icon "ChevronLeft" at bounding box center [264, 28] width 7 height 12
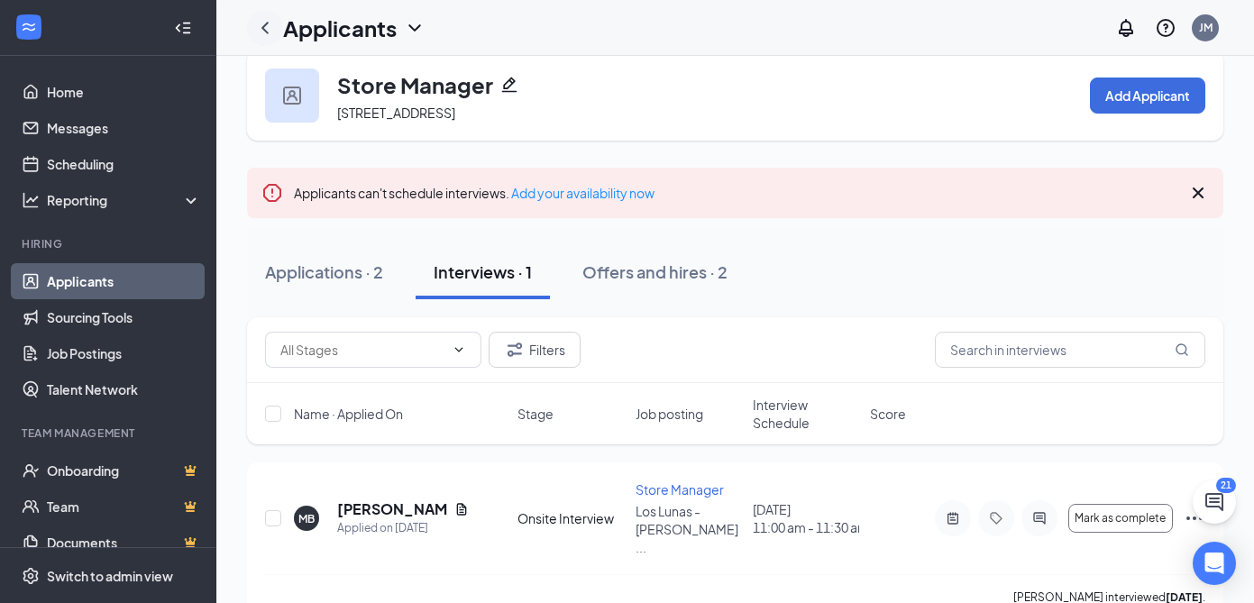
click at [262, 26] on icon "ChevronLeft" at bounding box center [264, 28] width 7 height 12
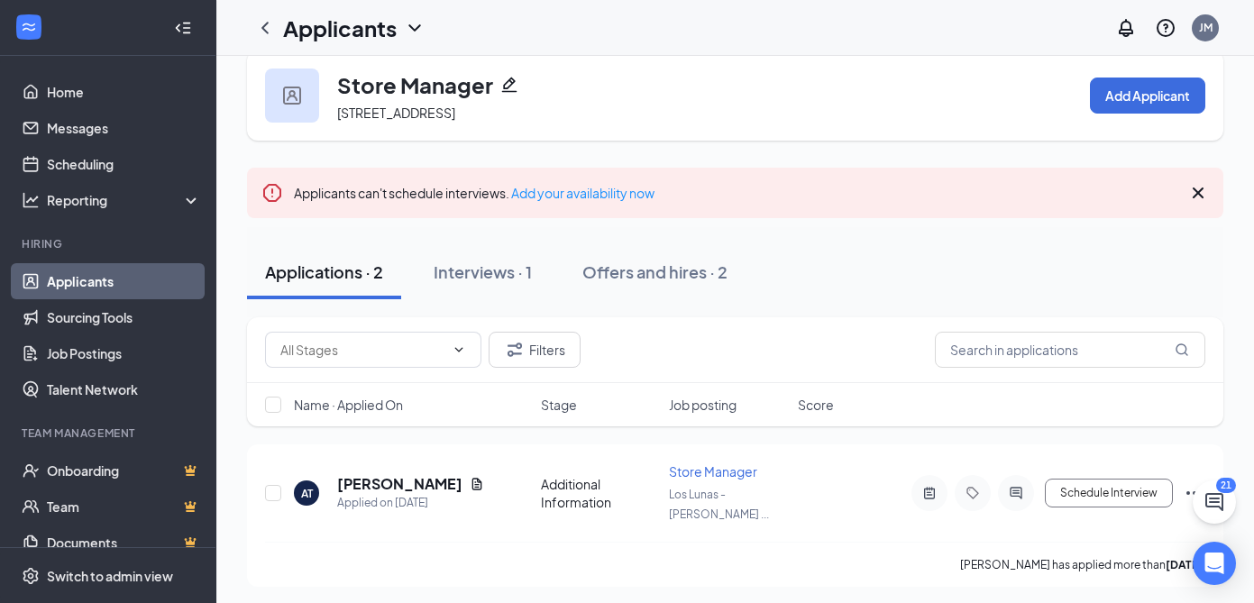
click at [90, 278] on link "Applicants" at bounding box center [124, 281] width 154 height 36
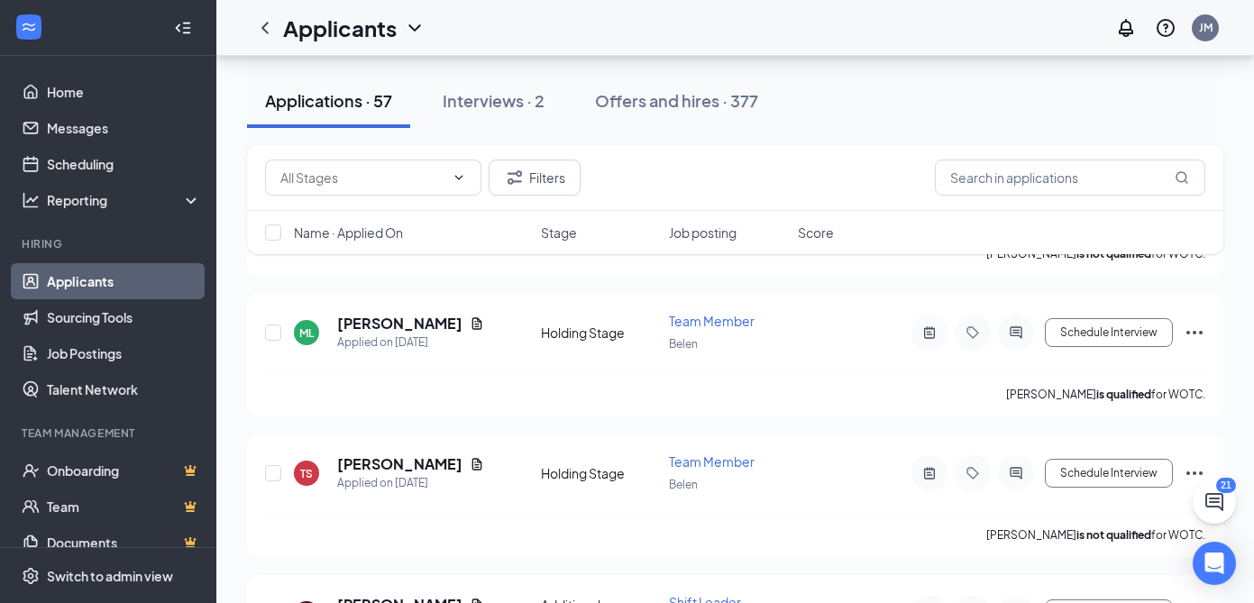
scroll to position [6530, 0]
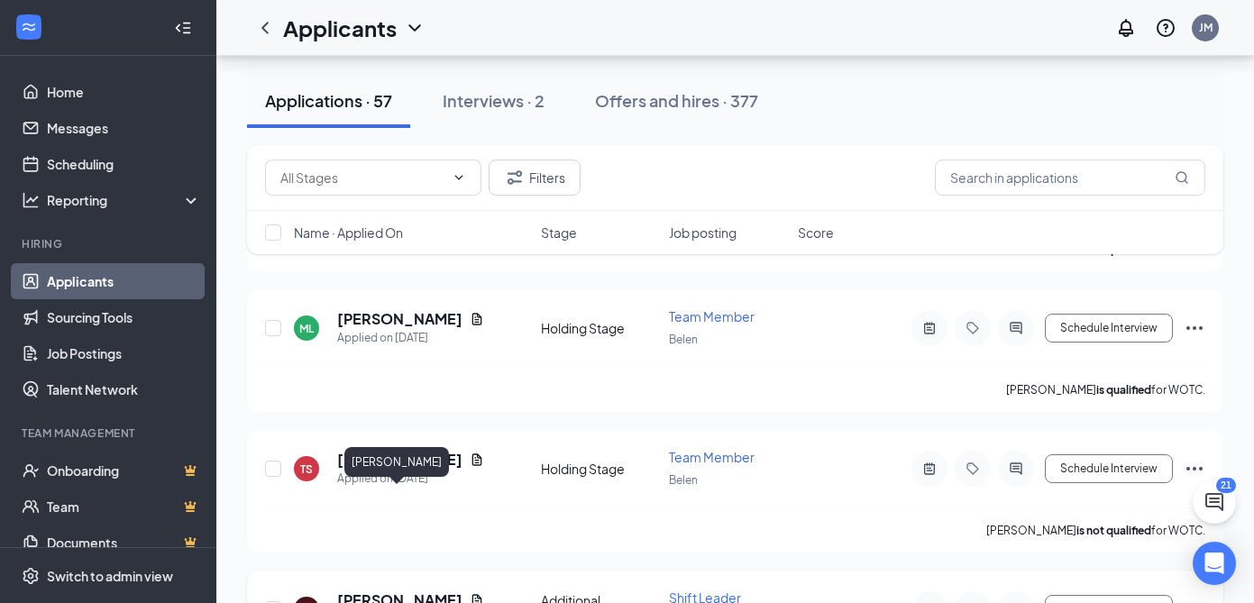
click at [408, 590] on h5 "[PERSON_NAME]" at bounding box center [399, 600] width 125 height 20
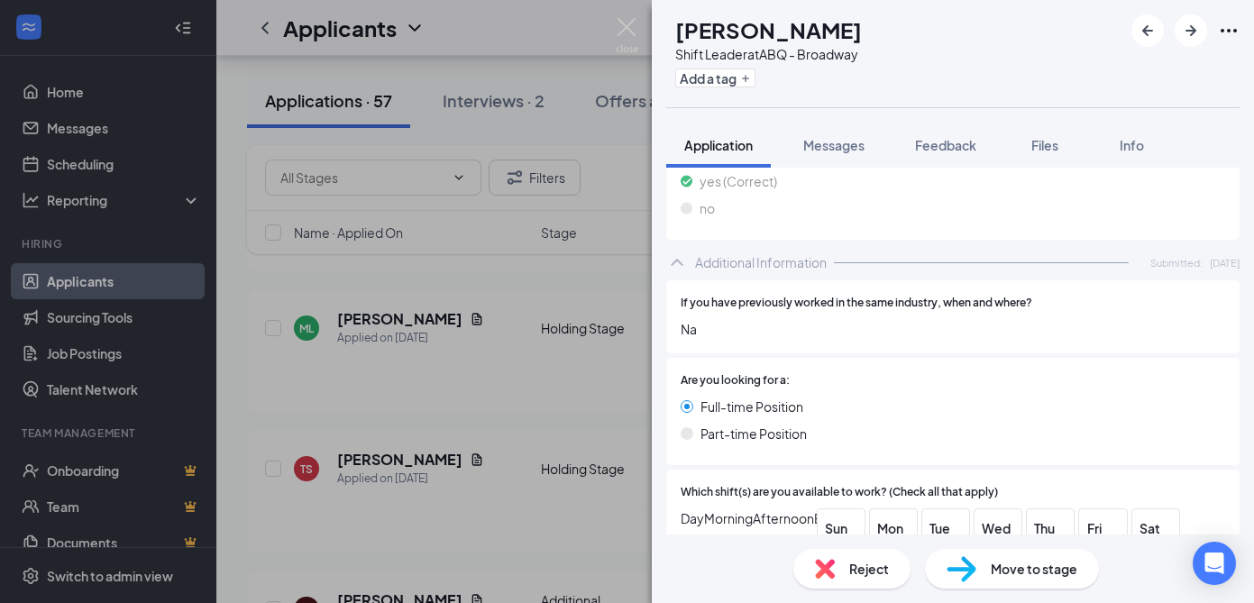
scroll to position [641, 0]
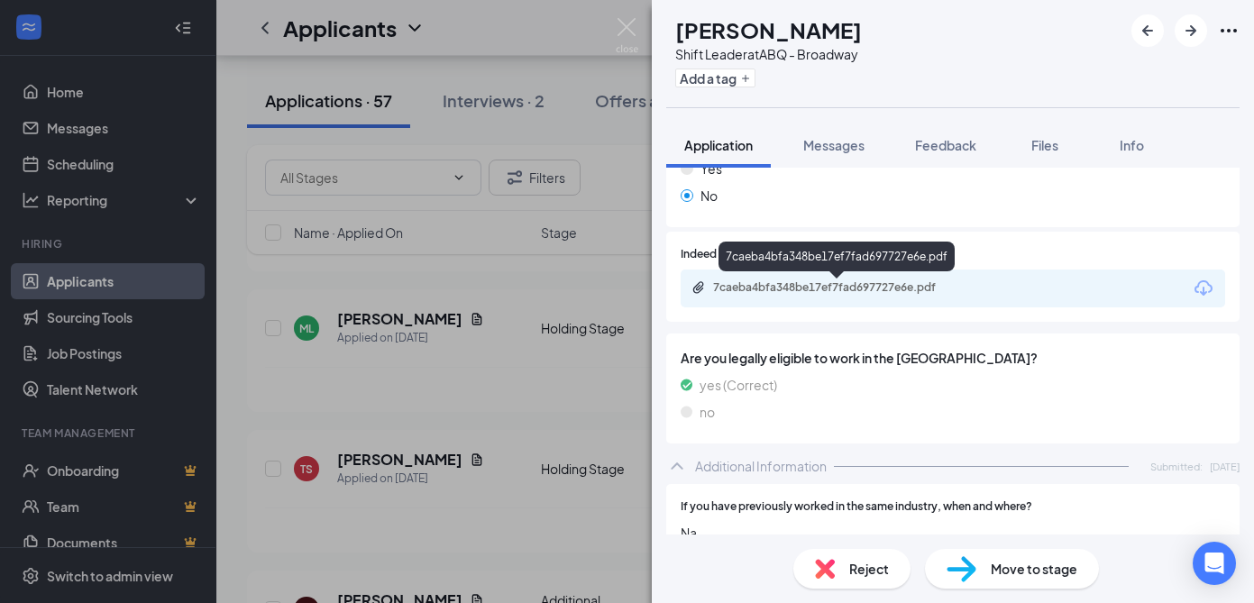
click at [792, 288] on div "7caeba4bfa348be17ef7fad697727e6e.pdf" at bounding box center [839, 287] width 252 height 14
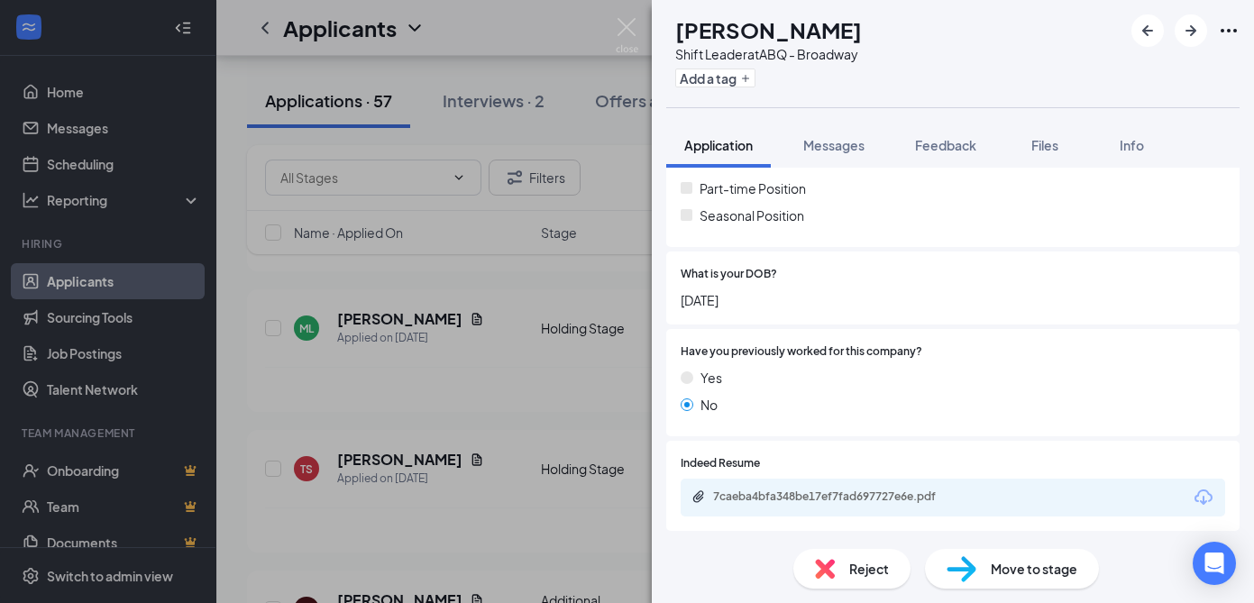
scroll to position [0, 0]
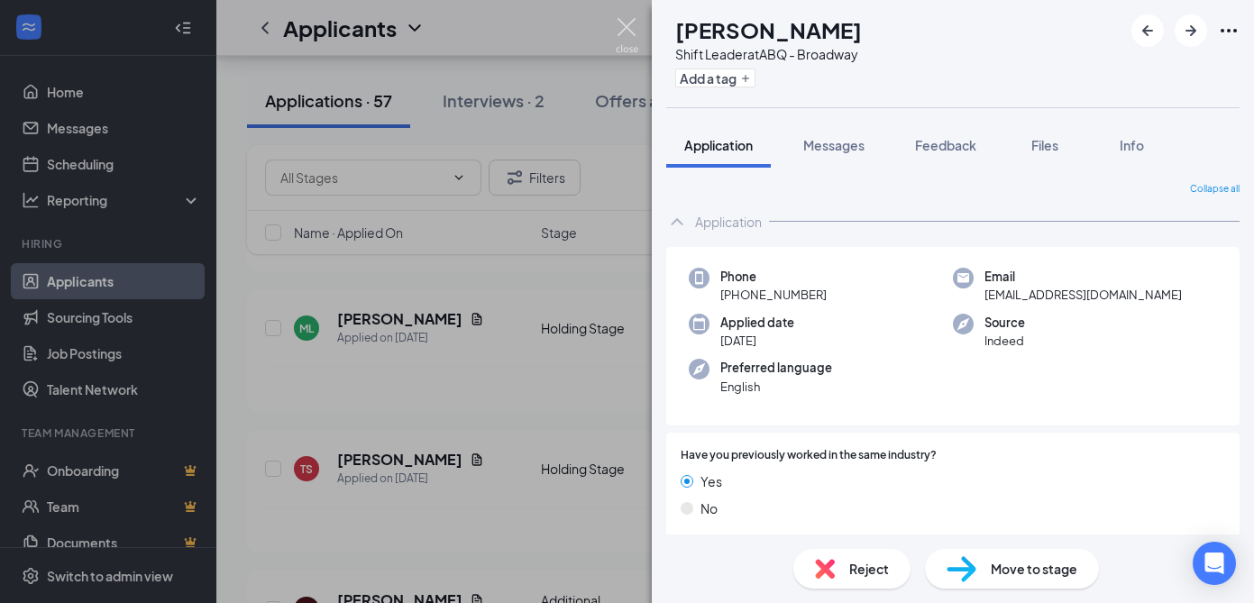
click at [623, 30] on img at bounding box center [627, 35] width 23 height 35
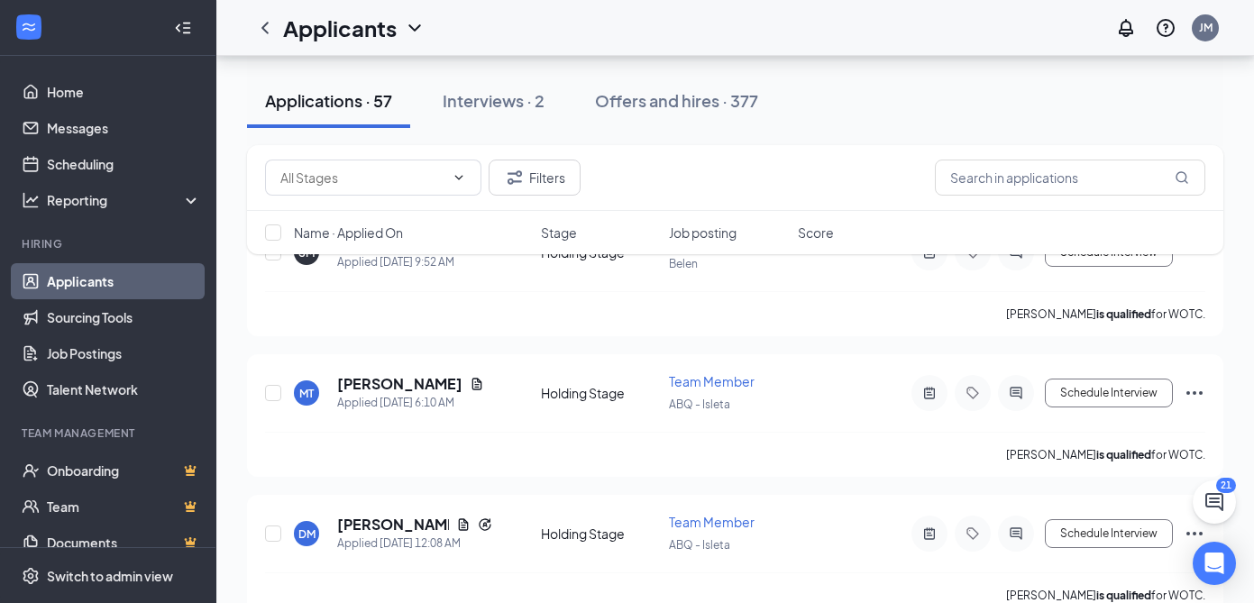
scroll to position [235, 0]
